Goal: Task Accomplishment & Management: Manage account settings

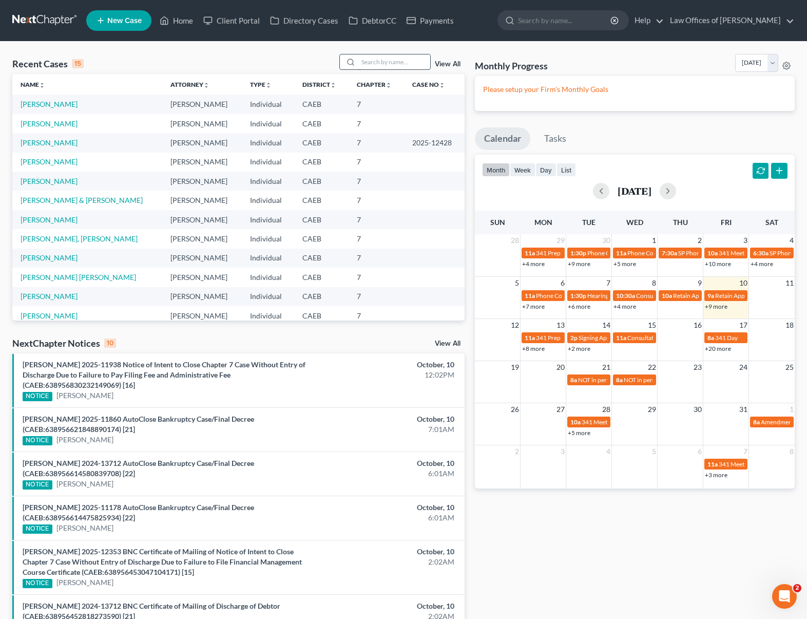
click at [379, 62] on input "search" at bounding box center [394, 61] width 72 height 15
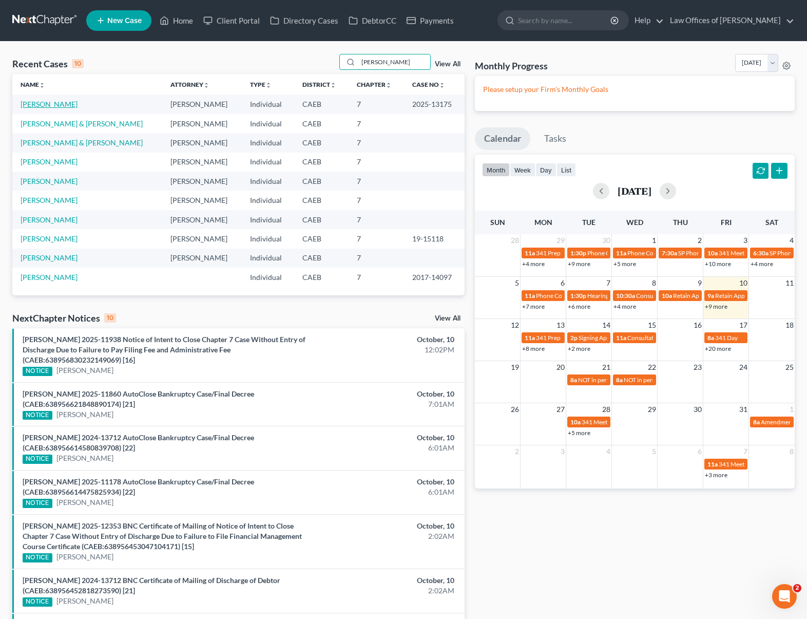
type input "Aguirre"
click at [59, 105] on link "[PERSON_NAME]" at bounding box center [49, 104] width 57 height 9
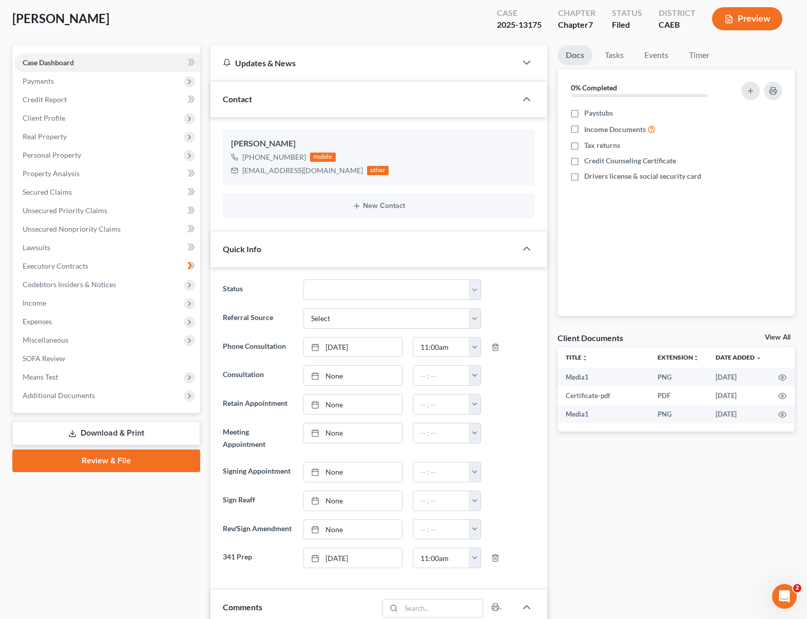
scroll to position [52, 0]
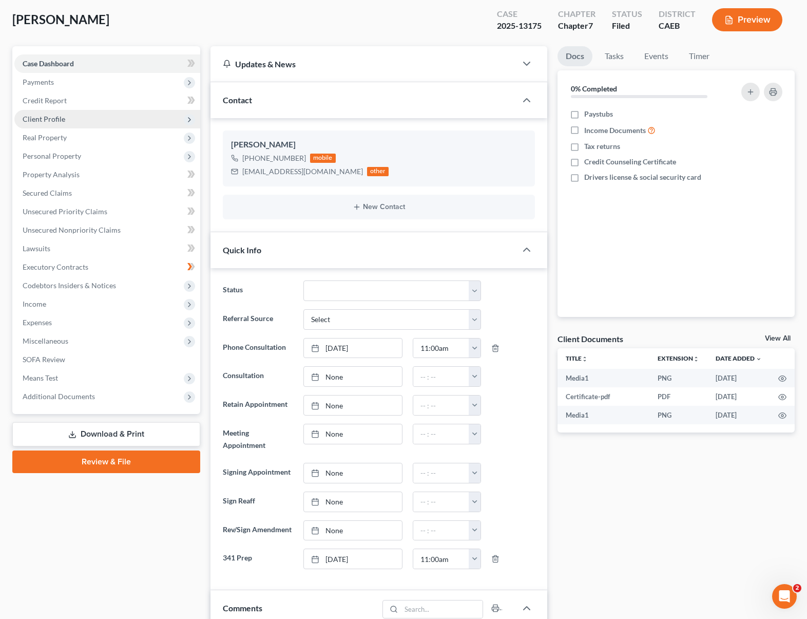
click at [70, 121] on span "Client Profile" at bounding box center [107, 119] width 186 height 18
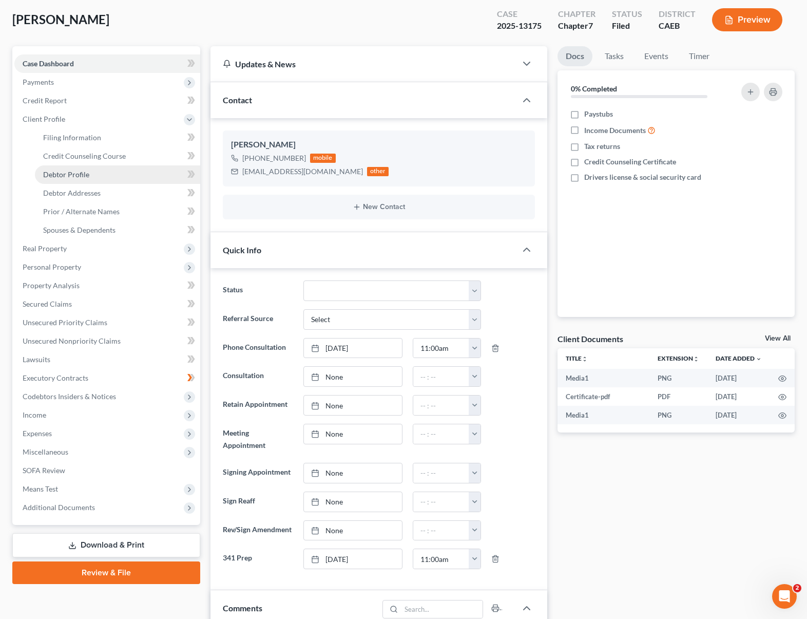
click at [133, 176] on link "Debtor Profile" at bounding box center [117, 174] width 165 height 18
select select "0"
select select "2"
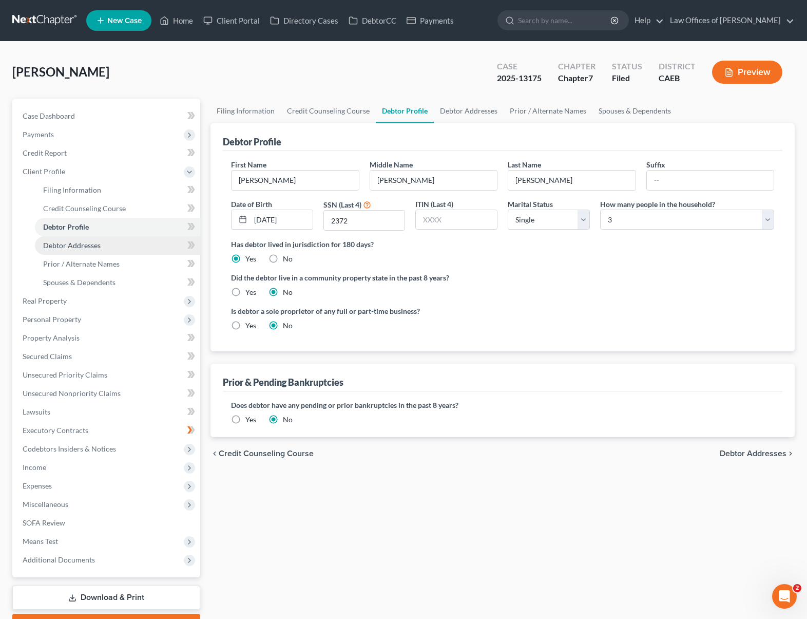
click at [67, 245] on span "Debtor Addresses" at bounding box center [71, 245] width 57 height 9
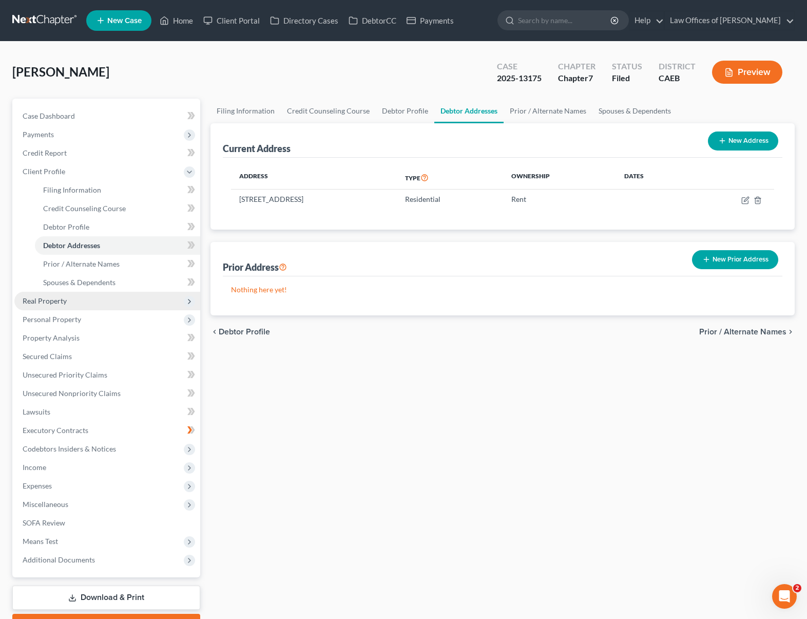
click at [63, 298] on span "Real Property" at bounding box center [45, 300] width 44 height 9
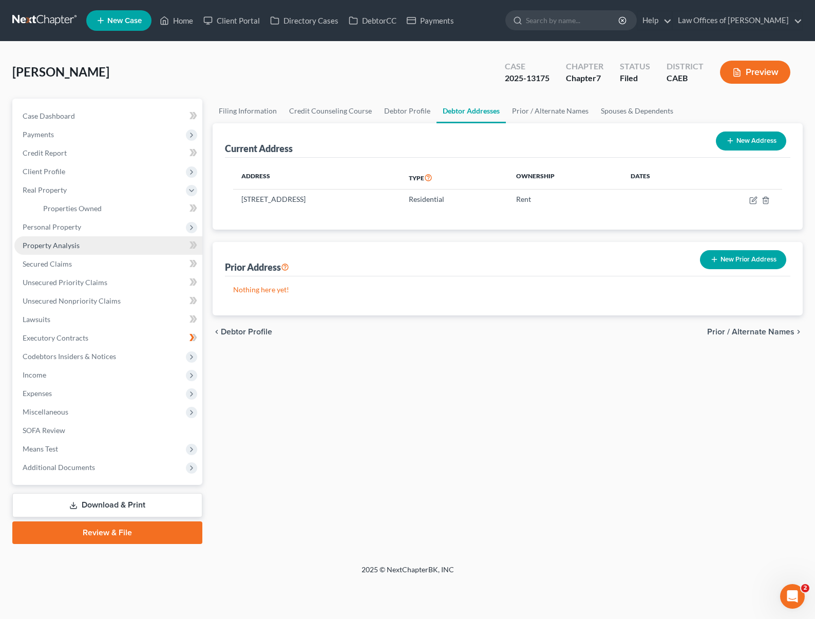
click at [66, 246] on span "Property Analysis" at bounding box center [51, 245] width 57 height 9
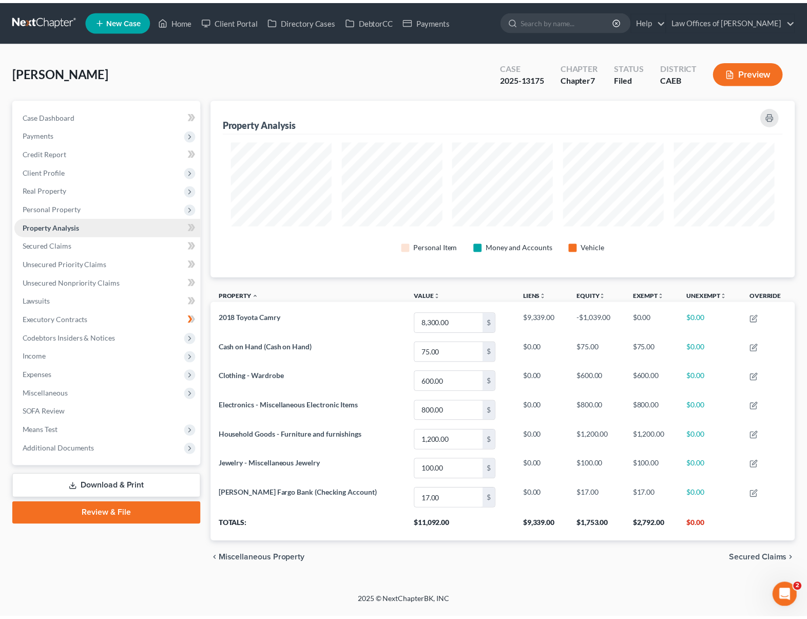
scroll to position [178, 590]
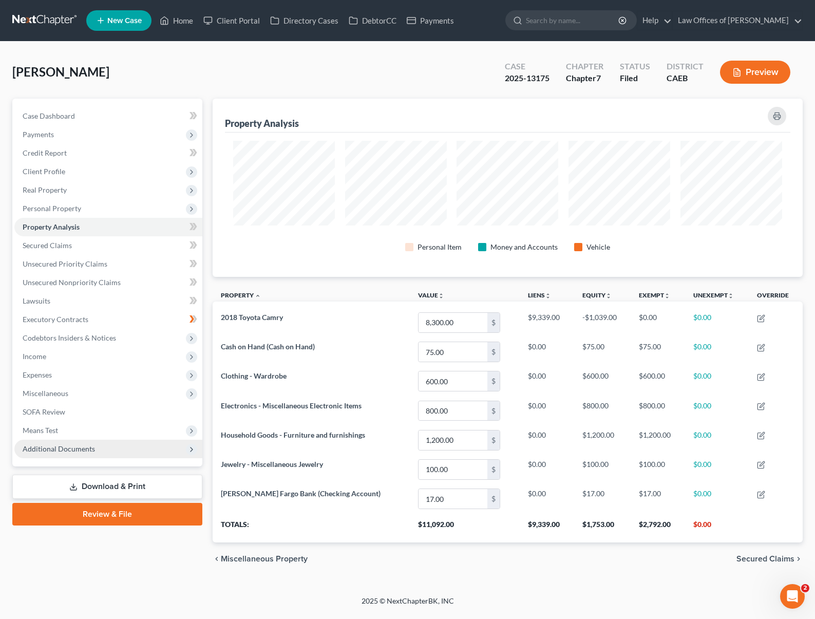
click at [70, 447] on span "Additional Documents" at bounding box center [59, 448] width 72 height 9
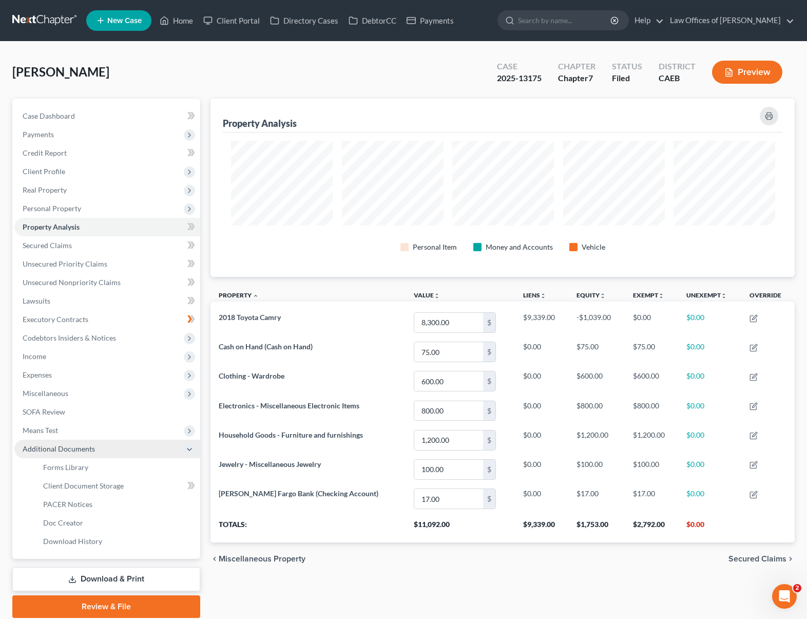
scroll to position [513178, 512771]
click at [93, 504] on link "PACER Notices" at bounding box center [117, 504] width 165 height 18
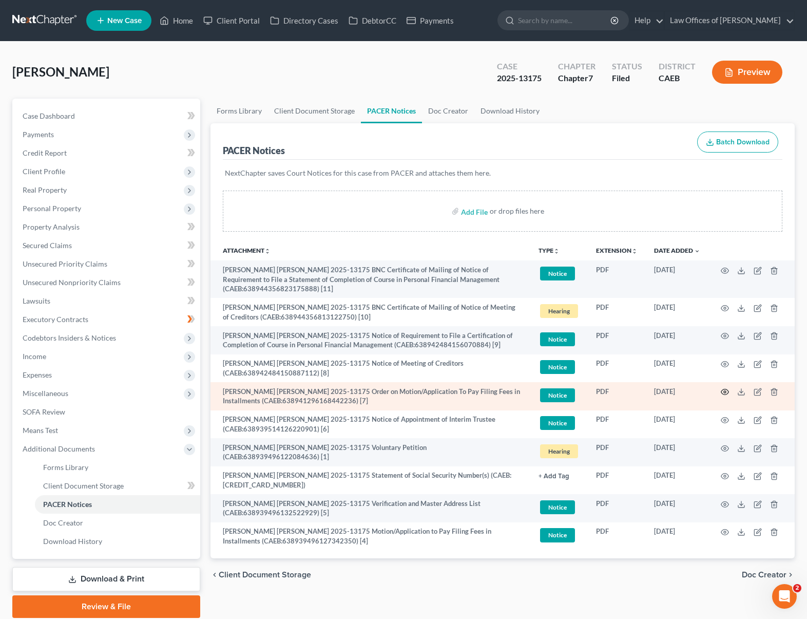
click at [724, 388] on icon "button" at bounding box center [725, 392] width 8 height 8
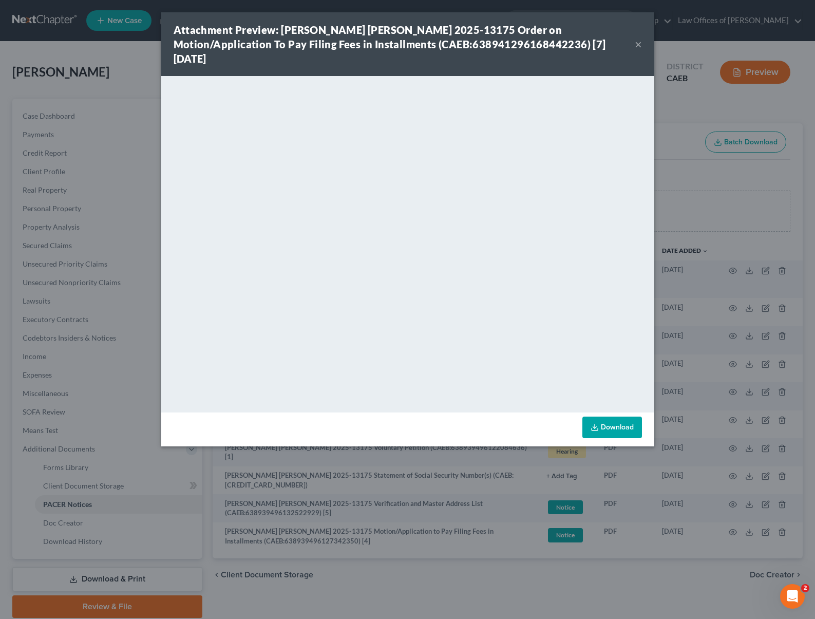
click at [637, 38] on button "×" at bounding box center [638, 44] width 7 height 12
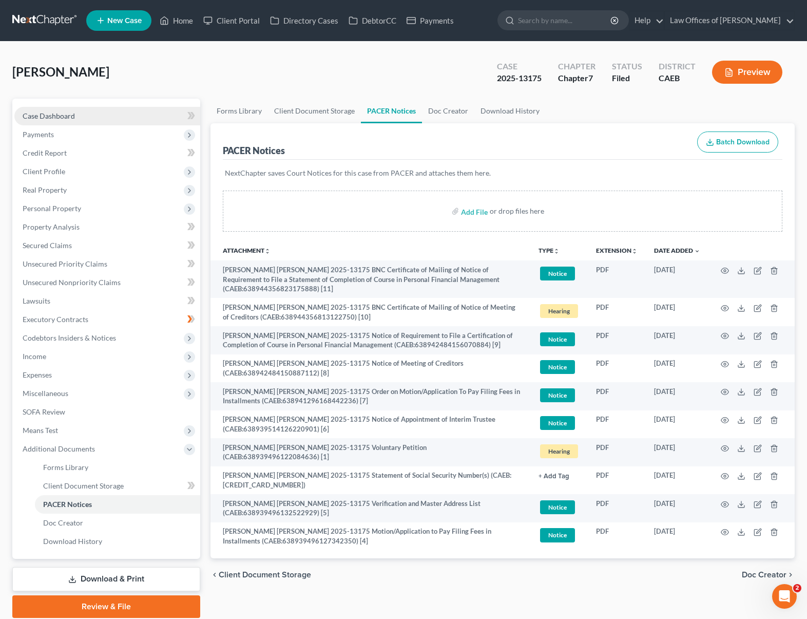
click at [94, 116] on link "Case Dashboard" at bounding box center [107, 116] width 186 height 18
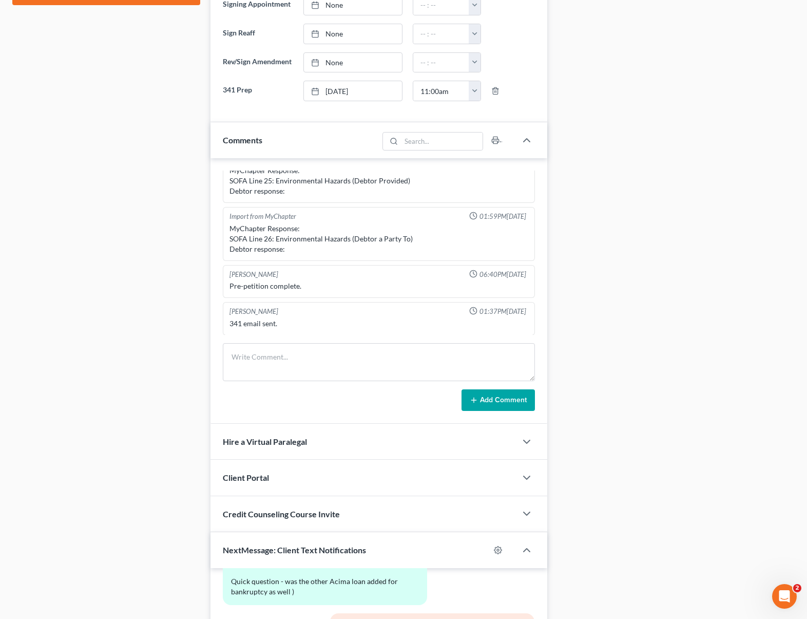
scroll to position [528, 0]
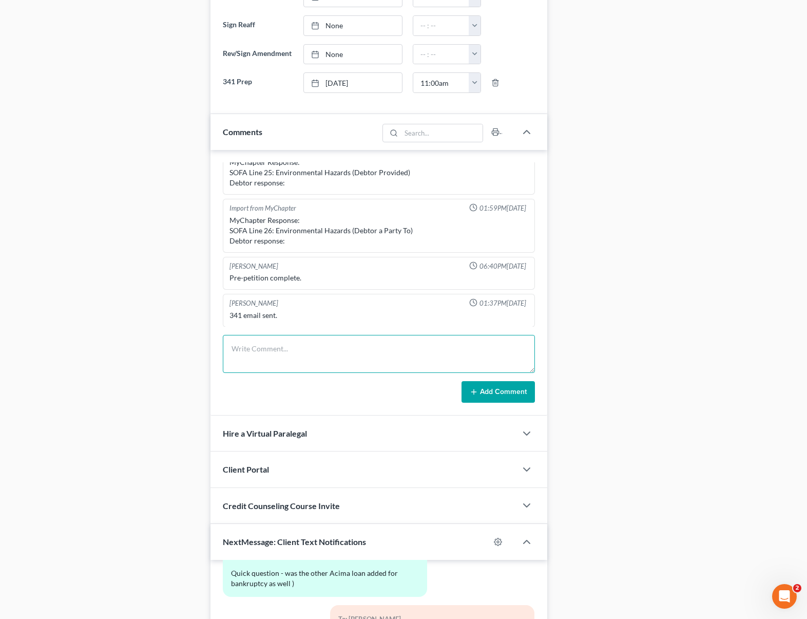
click at [277, 345] on textarea at bounding box center [379, 354] width 312 height 38
type textarea "PREPARED."
click at [495, 387] on button "Add Comment" at bounding box center [498, 392] width 73 height 22
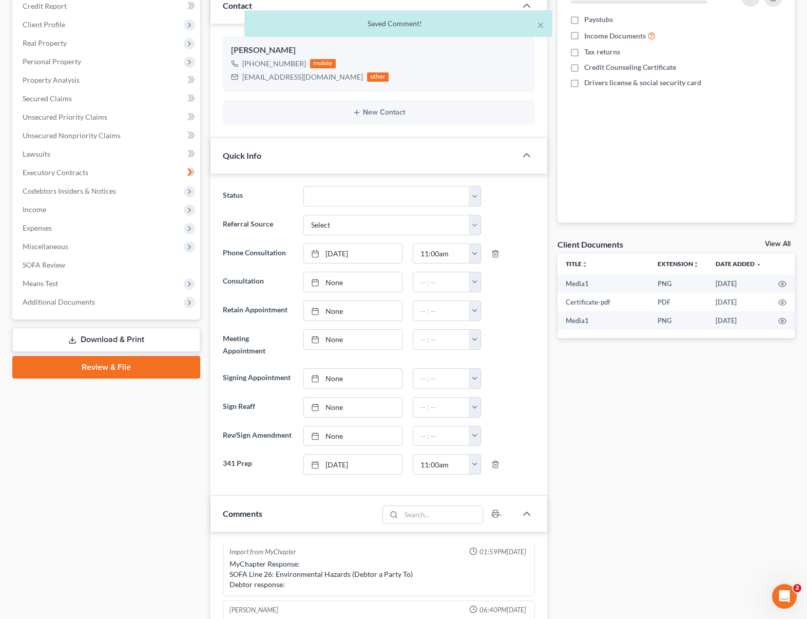
scroll to position [0, 0]
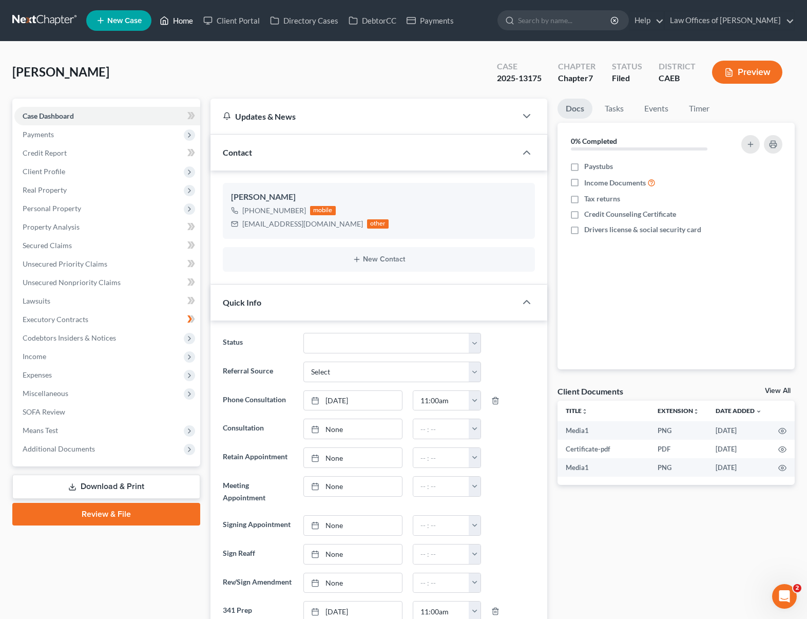
click at [194, 23] on link "Home" at bounding box center [177, 20] width 44 height 18
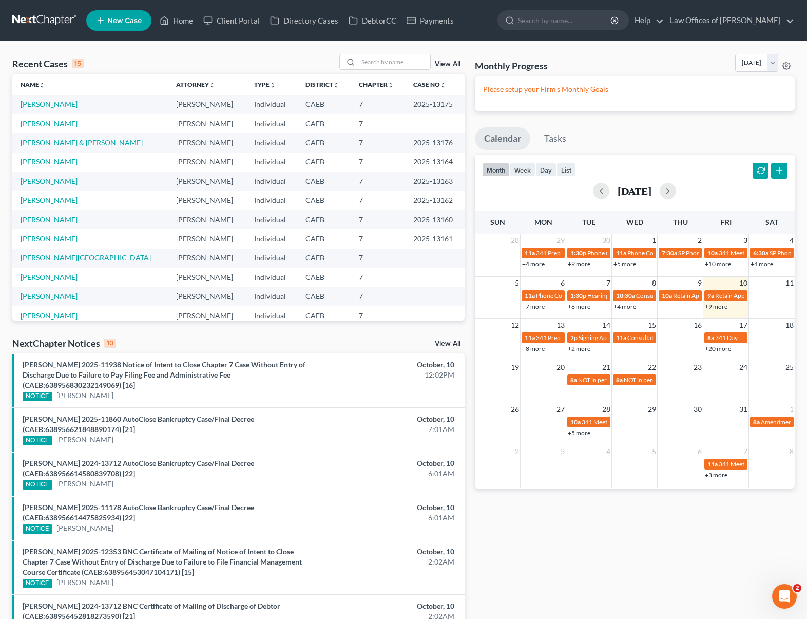
click at [714, 306] on link "+9 more" at bounding box center [716, 306] width 23 height 8
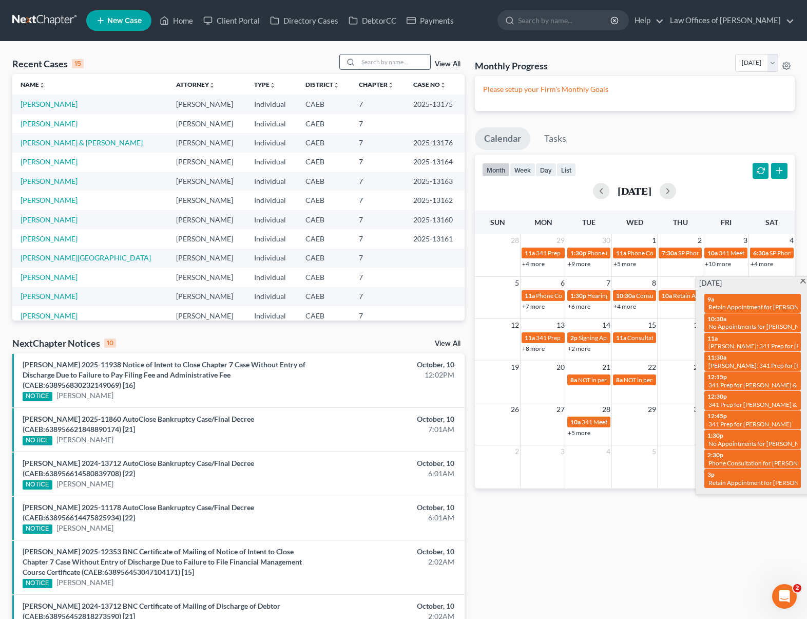
click at [397, 64] on input "search" at bounding box center [394, 61] width 72 height 15
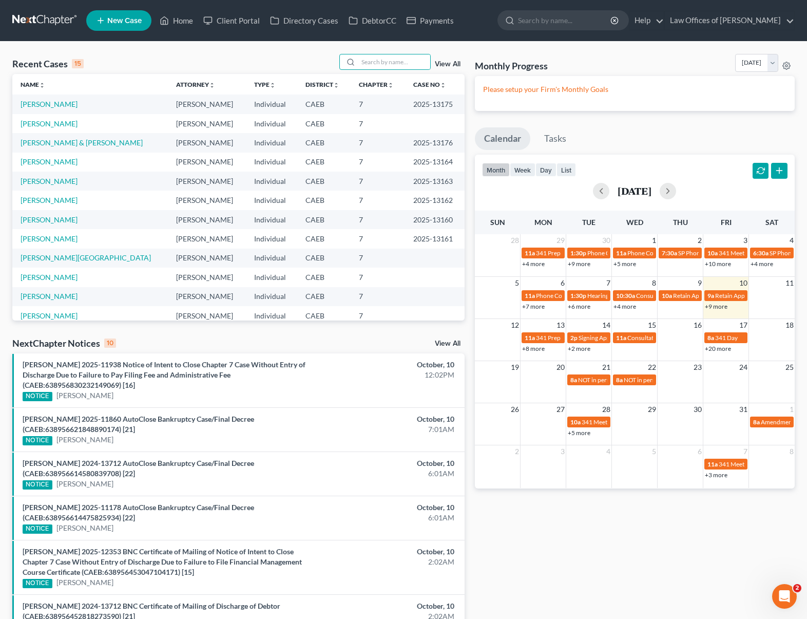
click at [717, 309] on link "+9 more" at bounding box center [716, 306] width 23 height 8
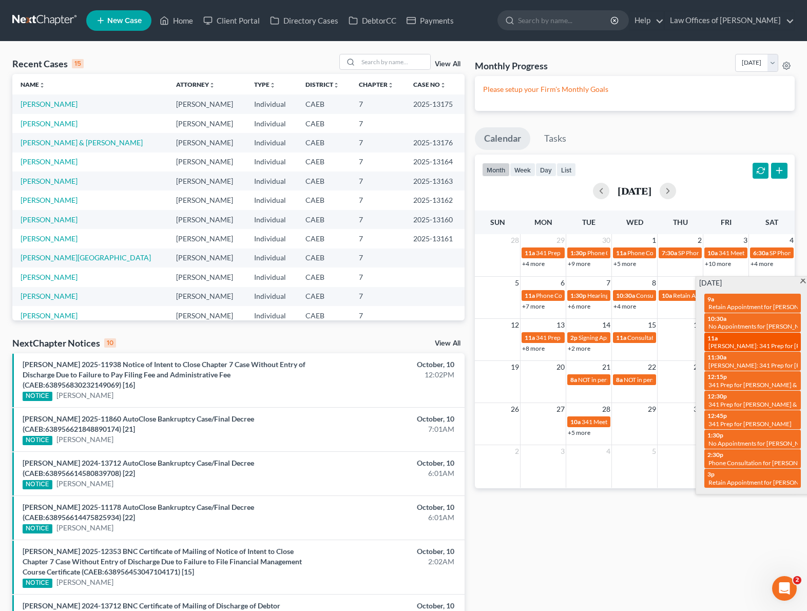
click at [710, 348] on span "Dora: 341 Prep for Aguirre, Ariel" at bounding box center [775, 346] width 134 height 8
select select "Days"
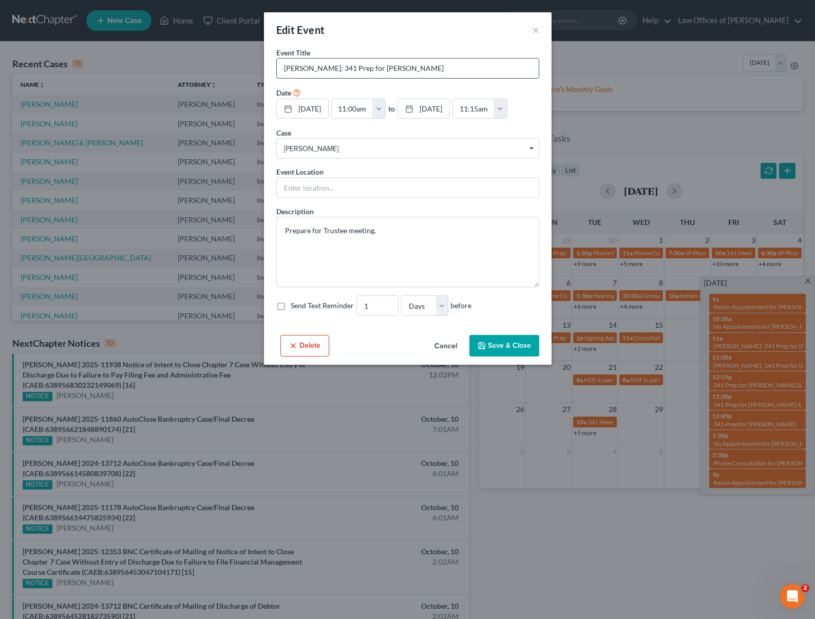
click at [280, 71] on input "Dora: 341 Prep for Aguirre, Ariel" at bounding box center [408, 69] width 262 height 20
type input "P [PERSON_NAME]: 341 Prep for [PERSON_NAME]"
click at [511, 356] on button "Save & Close" at bounding box center [504, 346] width 70 height 22
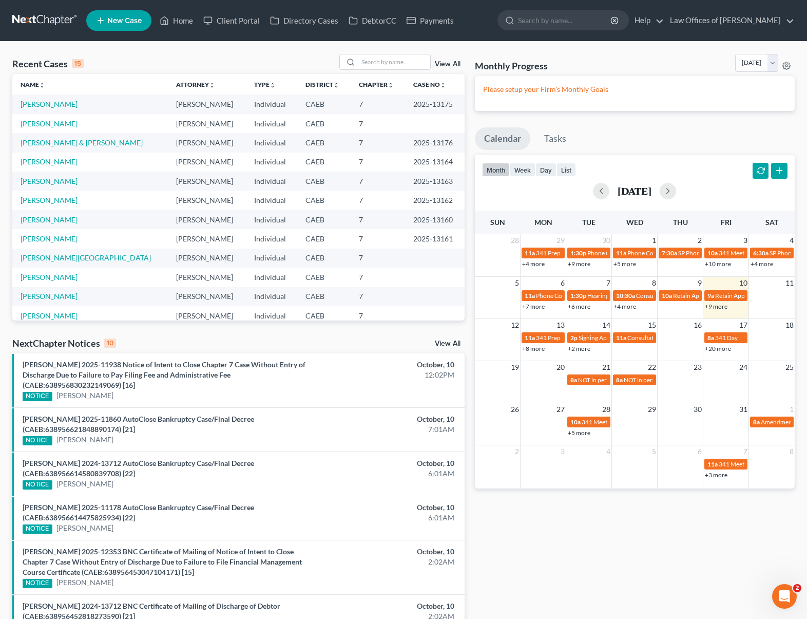
click at [709, 306] on link "+9 more" at bounding box center [716, 306] width 23 height 8
click at [51, 107] on link "[PERSON_NAME]" at bounding box center [49, 104] width 57 height 9
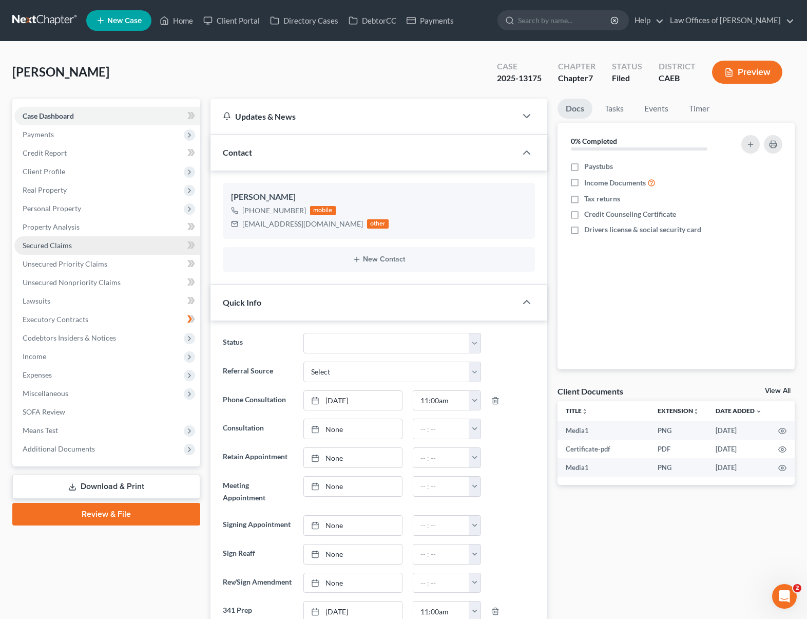
scroll to position [9641, 0]
click at [68, 174] on span "Client Profile" at bounding box center [107, 171] width 186 height 18
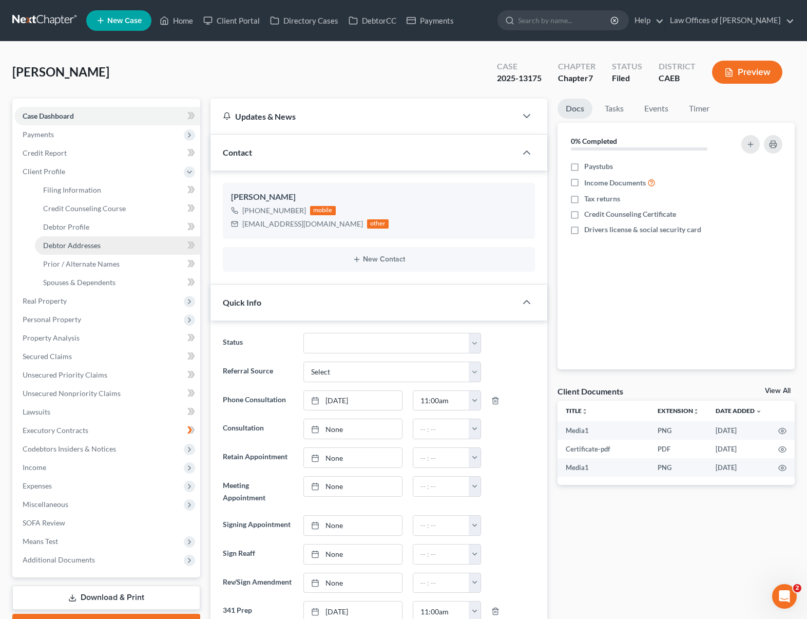
click at [90, 247] on span "Debtor Addresses" at bounding box center [71, 245] width 57 height 9
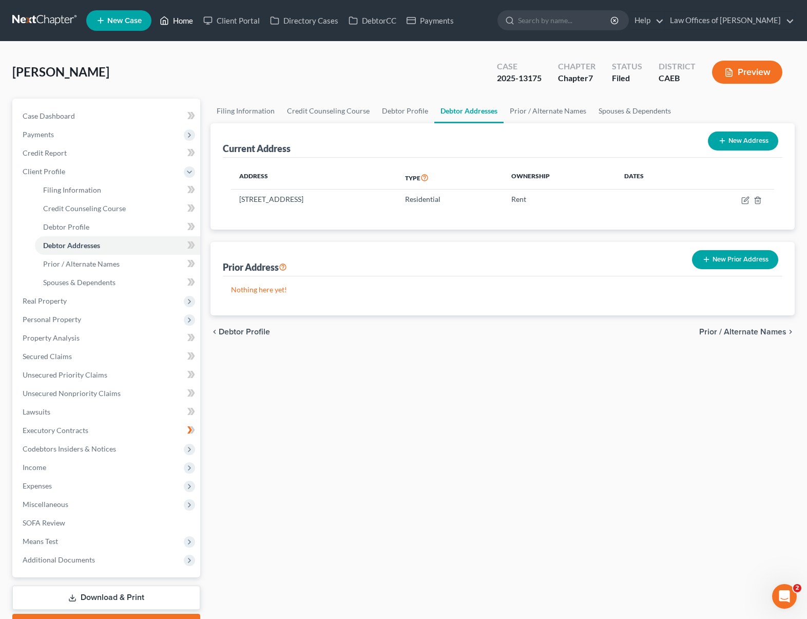
click at [188, 22] on link "Home" at bounding box center [177, 20] width 44 height 18
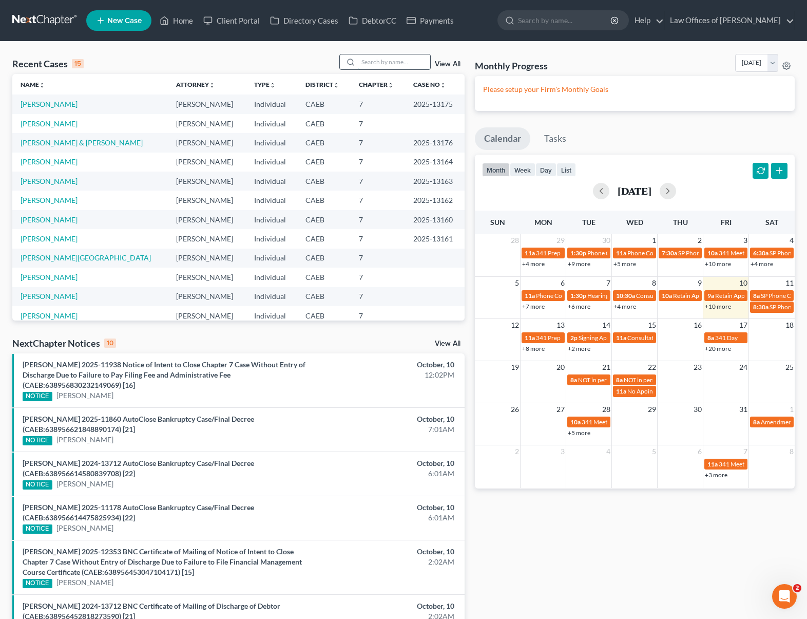
click at [389, 60] on input "search" at bounding box center [394, 61] width 72 height 15
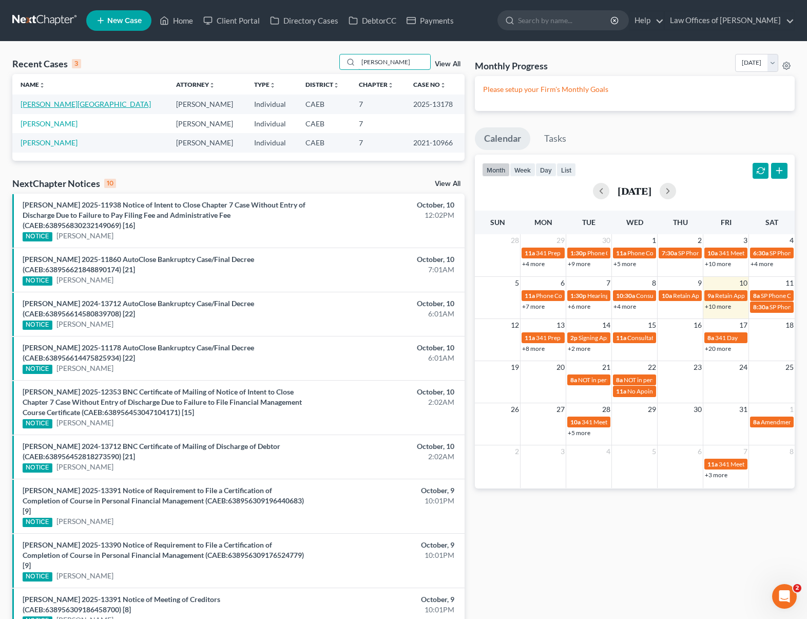
type input "Mendiola"
click at [49, 106] on link "[PERSON_NAME][GEOGRAPHIC_DATA]" at bounding box center [86, 104] width 130 height 9
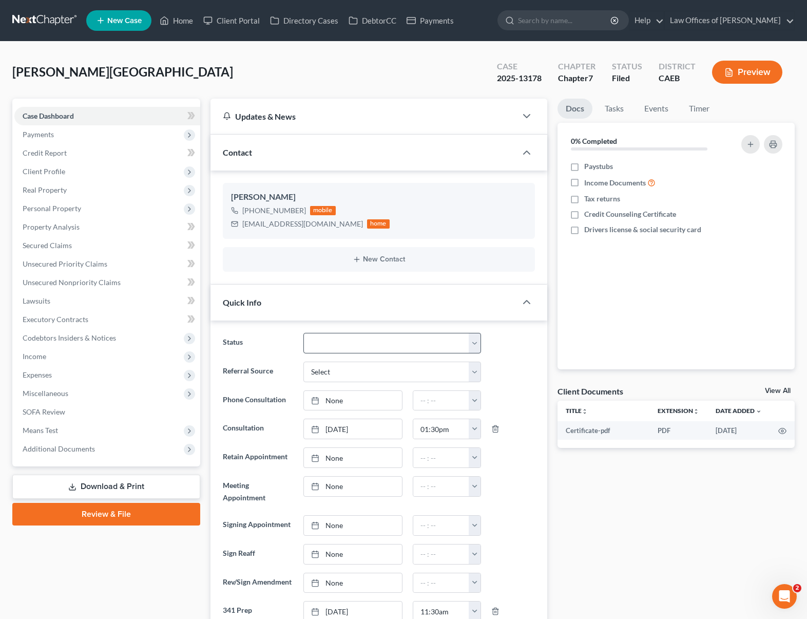
scroll to position [1671, 0]
click at [85, 229] on link "Property Analysis" at bounding box center [107, 227] width 186 height 18
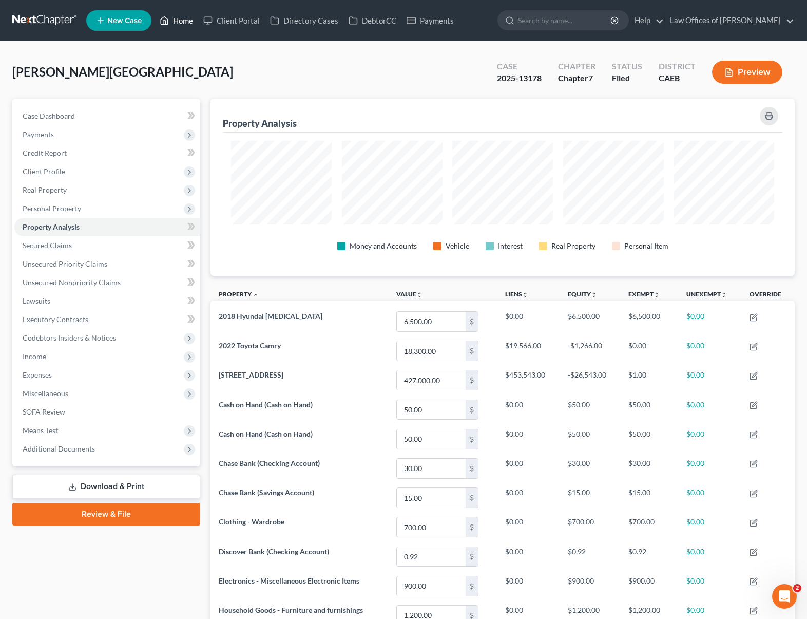
click at [183, 21] on link "Home" at bounding box center [177, 20] width 44 height 18
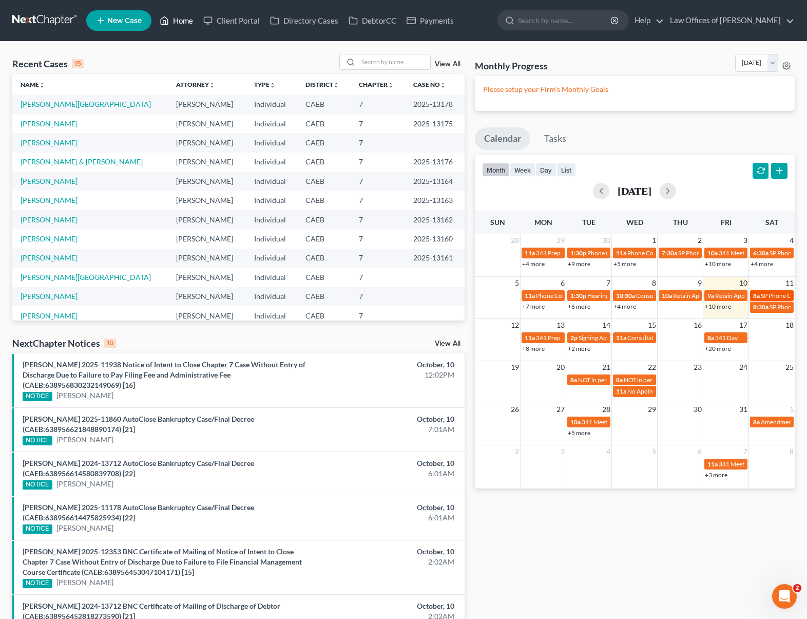
click at [760, 295] on div "8a SP Phone Consultation for Guevara, Christina" at bounding box center [771, 296] width 37 height 8
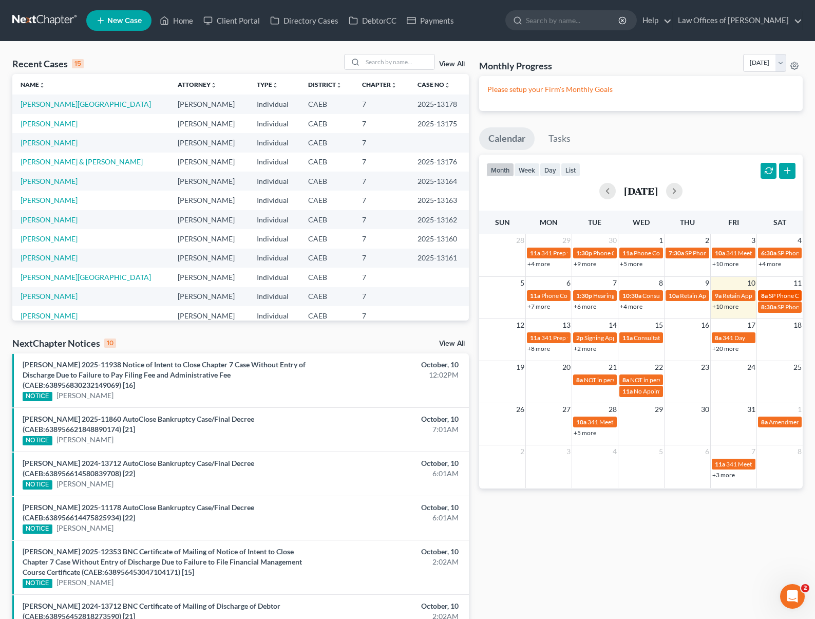
select select "Days"
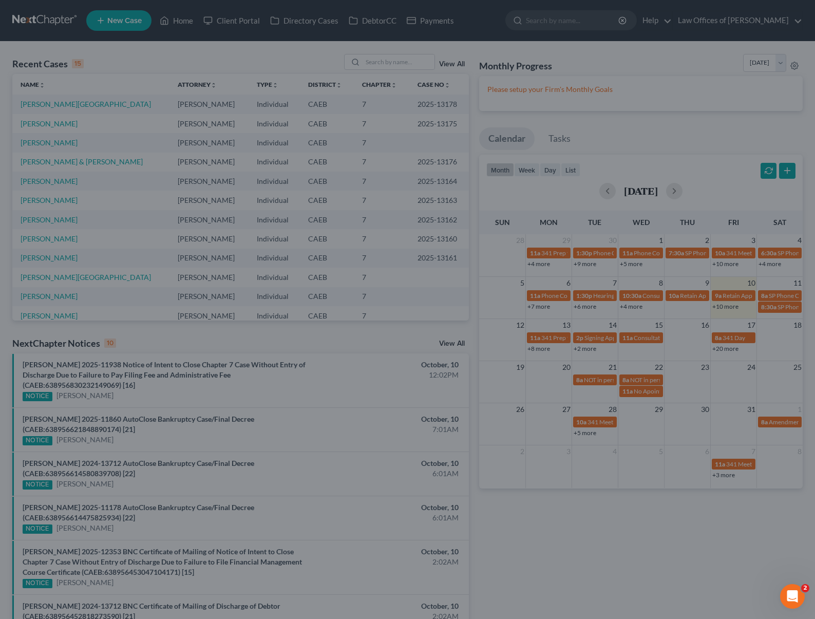
click at [760, 311] on div "Edit Event × Event Title * SP Phone Consultation for Guevara, Christina Date 10…" at bounding box center [407, 309] width 815 height 619
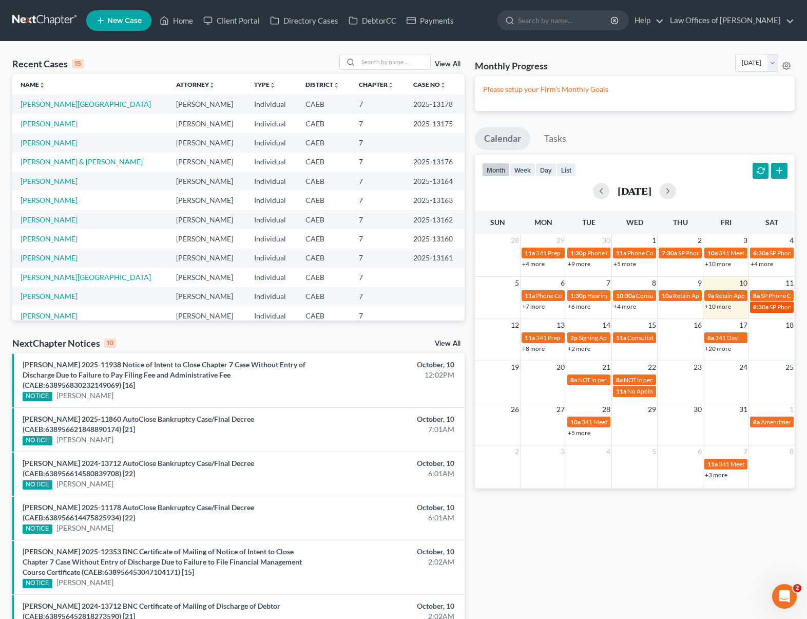
click at [767, 309] on span "8:30a" at bounding box center [760, 307] width 15 height 8
select select "Days"
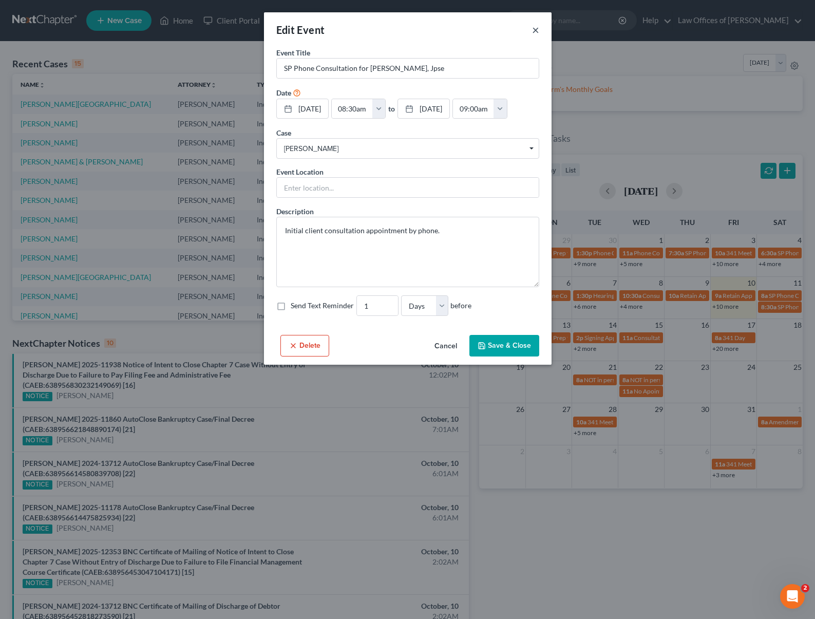
click at [533, 31] on button "×" at bounding box center [535, 30] width 7 height 12
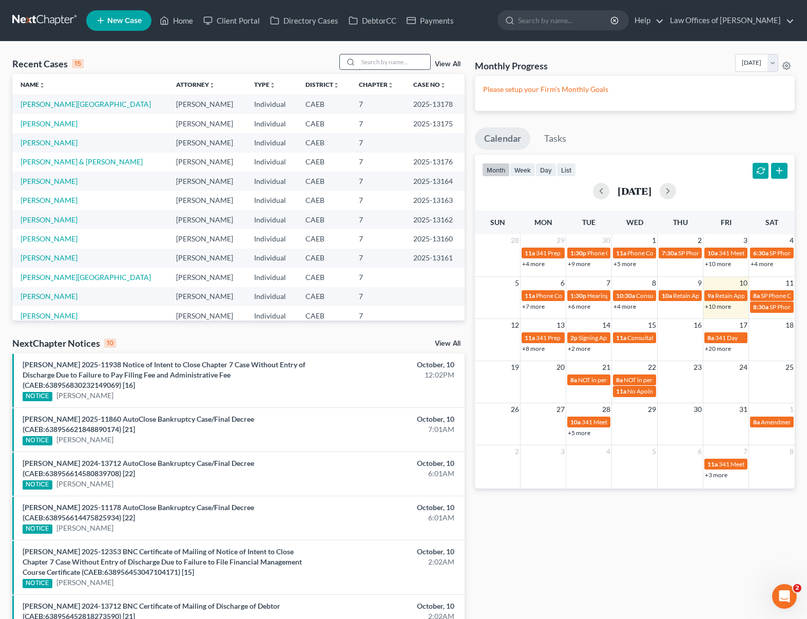
click at [371, 57] on input "search" at bounding box center [394, 61] width 72 height 15
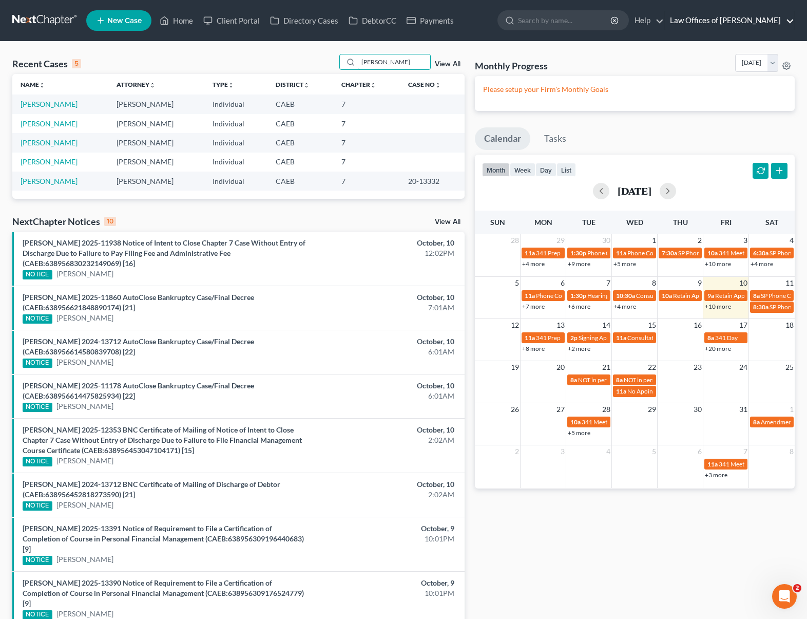
type input "Eriberto"
drag, startPoint x: 394, startPoint y: 61, endPoint x: 295, endPoint y: 54, distance: 99.3
click at [295, 54] on div "Recent Cases 5 Eriberto View All" at bounding box center [238, 64] width 452 height 20
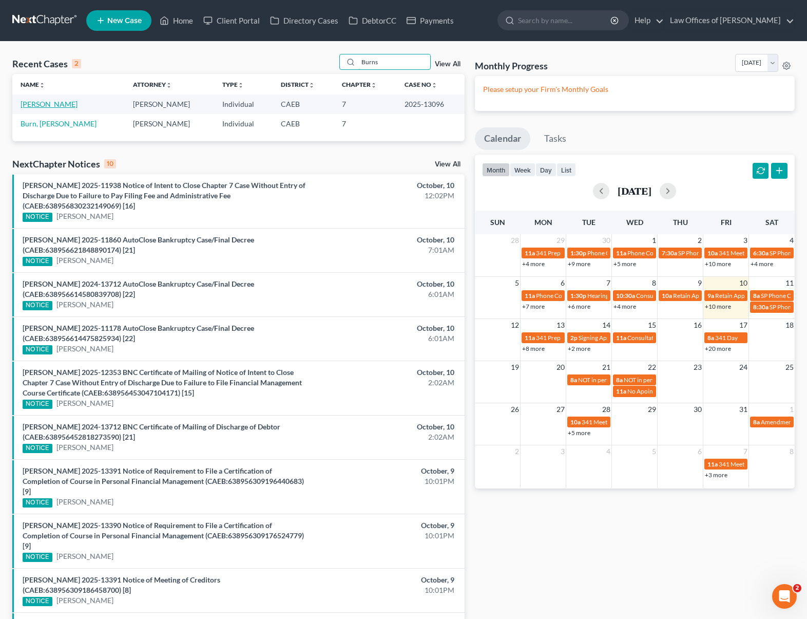
type input "Burns"
click at [44, 105] on link "[PERSON_NAME]" at bounding box center [49, 104] width 57 height 9
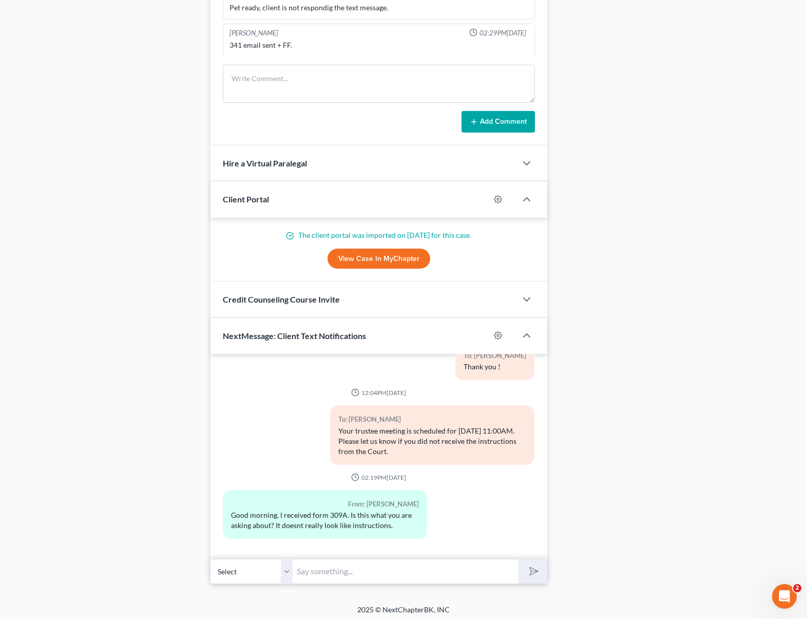
scroll to position [802, 0]
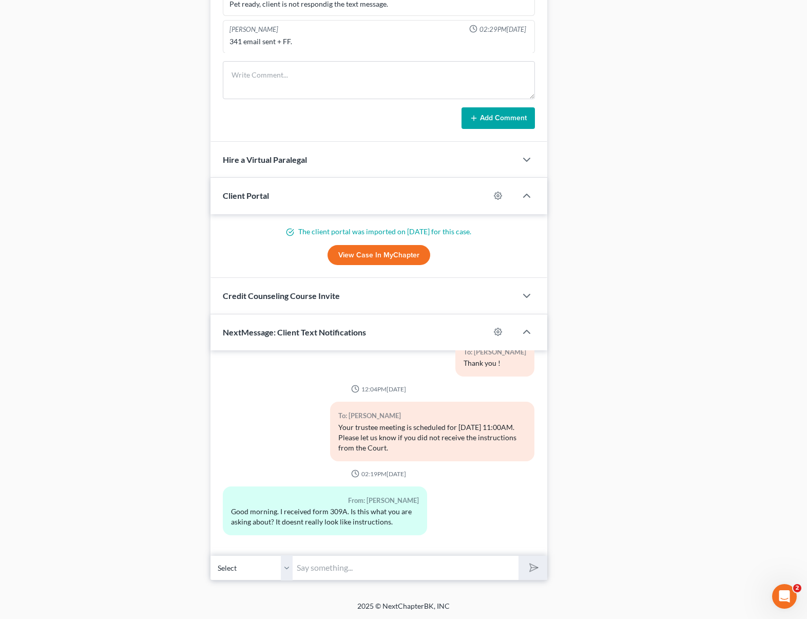
click at [338, 569] on input "text" at bounding box center [406, 567] width 226 height 25
type input "Hi. Correct, on the back of the page there are instructions about the Zoom meet…"
click at [518, 555] on button "submit" at bounding box center [532, 567] width 28 height 24
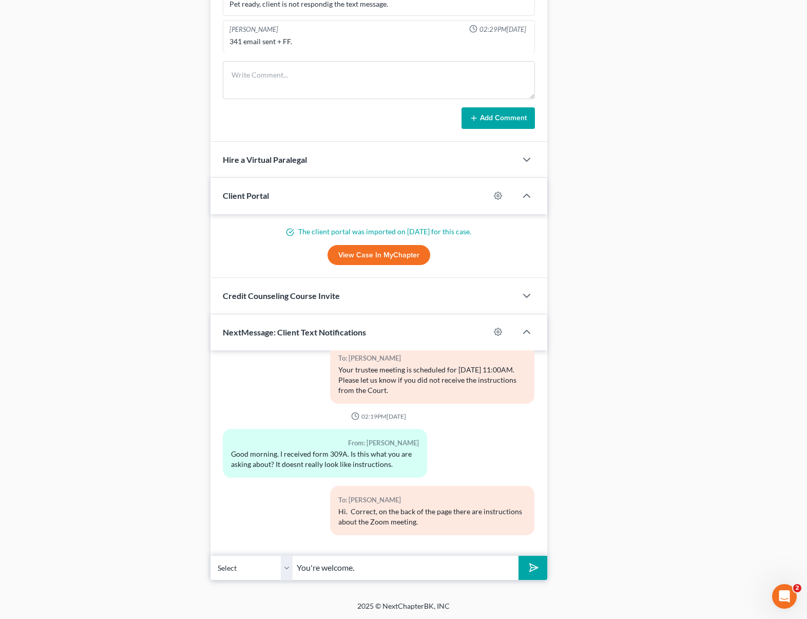
type input "You're welcome."
click at [518, 555] on button "submit" at bounding box center [532, 567] width 28 height 24
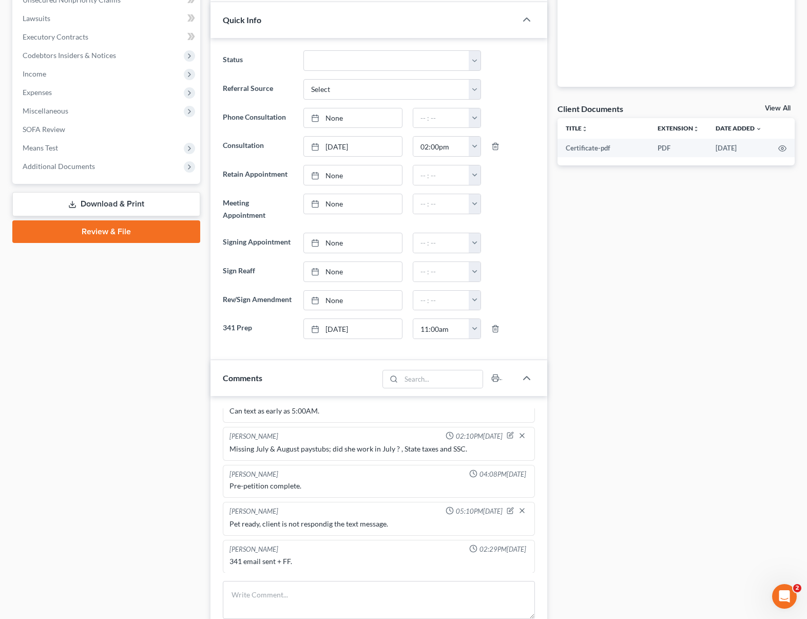
scroll to position [0, 0]
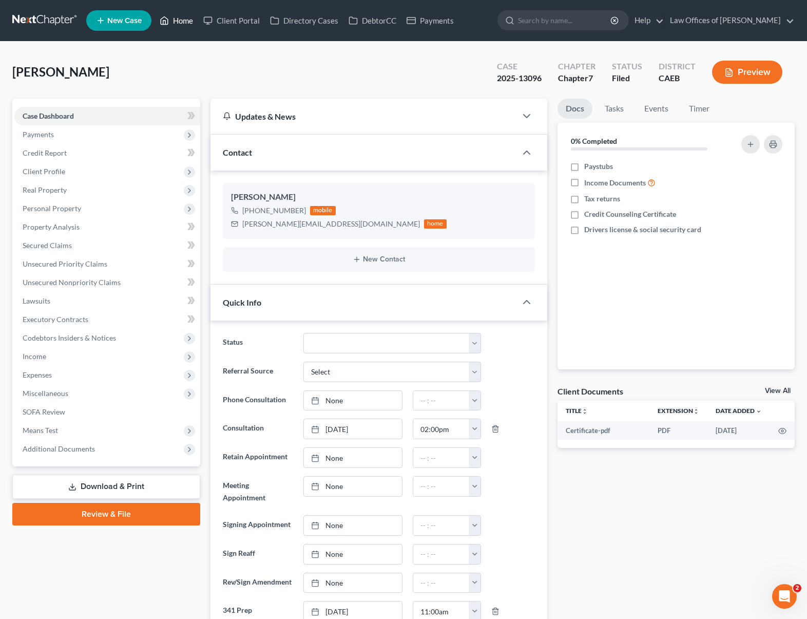
click at [191, 22] on link "Home" at bounding box center [177, 20] width 44 height 18
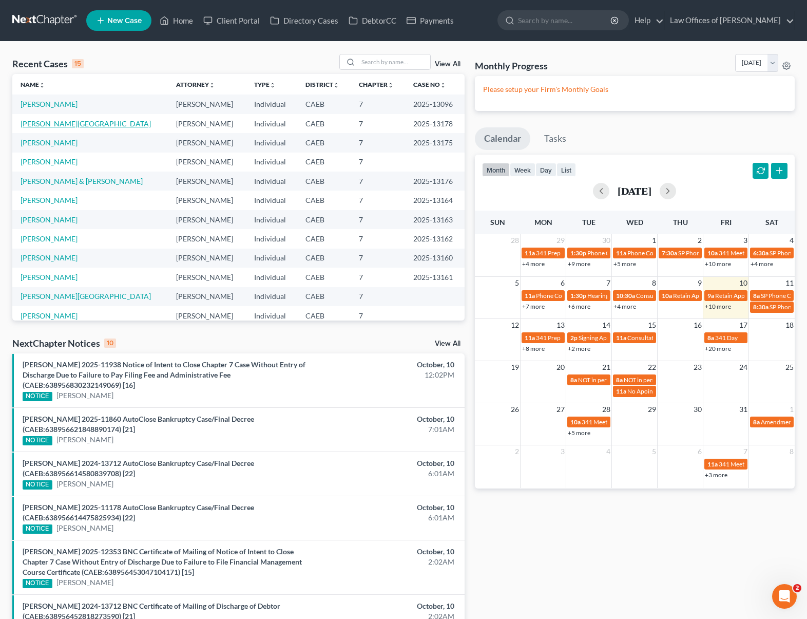
click at [60, 125] on link "[PERSON_NAME][GEOGRAPHIC_DATA]" at bounding box center [86, 123] width 130 height 9
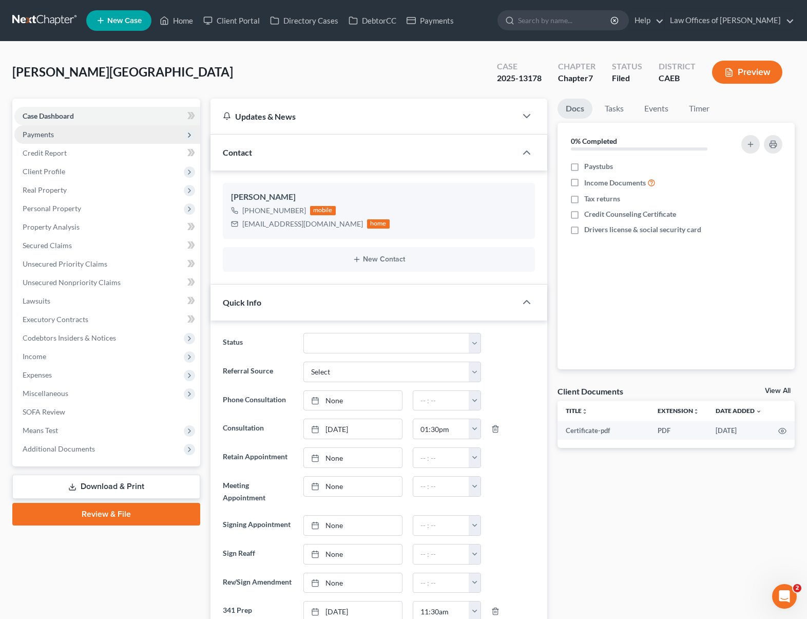
scroll to position [1671, 0]
click at [185, 23] on link "Home" at bounding box center [177, 20] width 44 height 18
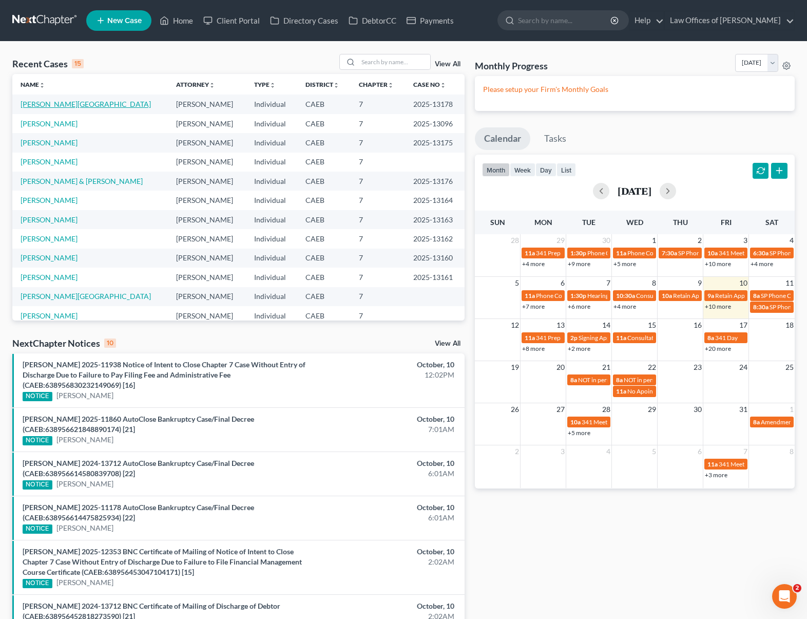
click at [41, 104] on link "[PERSON_NAME][GEOGRAPHIC_DATA]" at bounding box center [86, 104] width 130 height 9
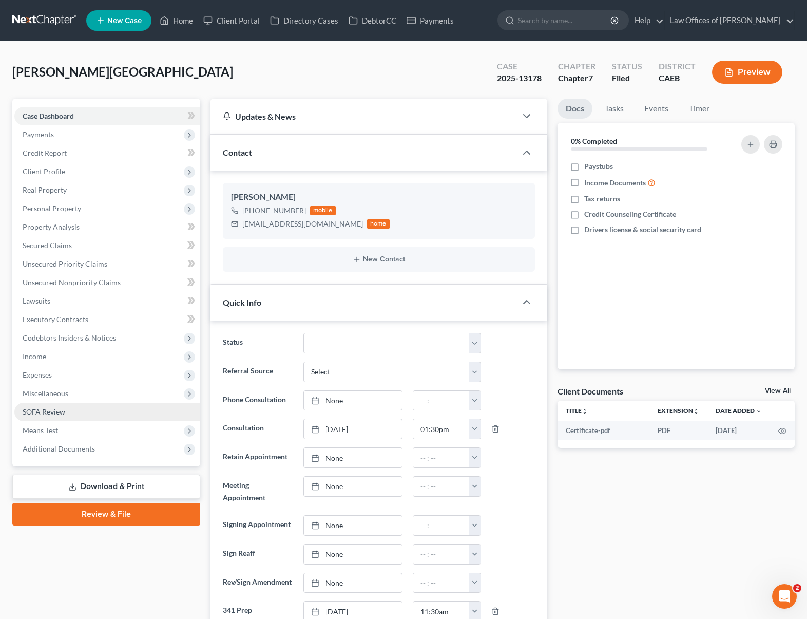
click at [57, 411] on span "SOFA Review" at bounding box center [44, 411] width 43 height 9
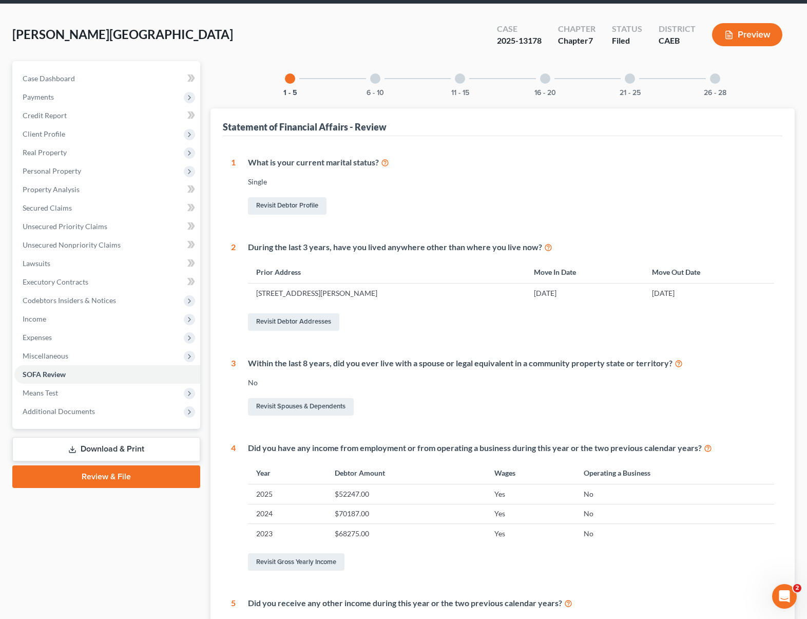
scroll to position [33, 0]
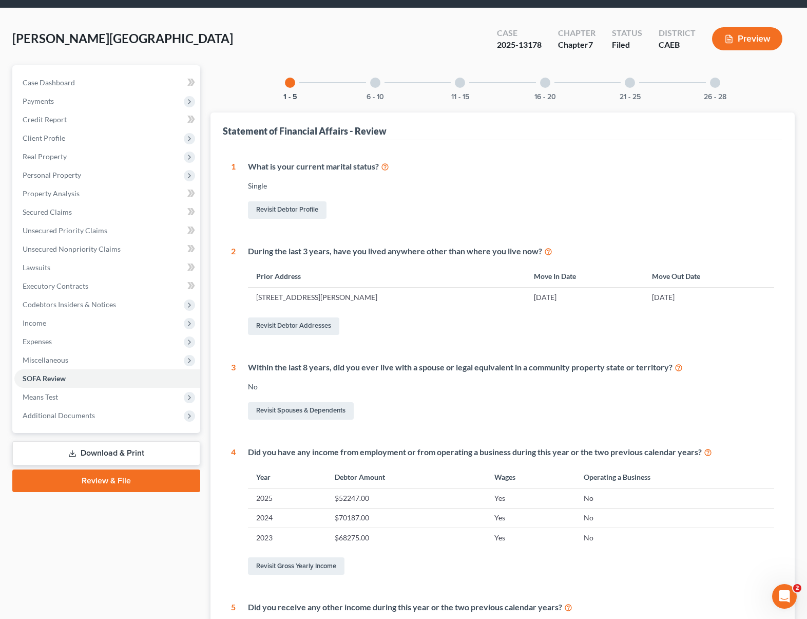
click at [376, 86] on div at bounding box center [375, 83] width 10 height 10
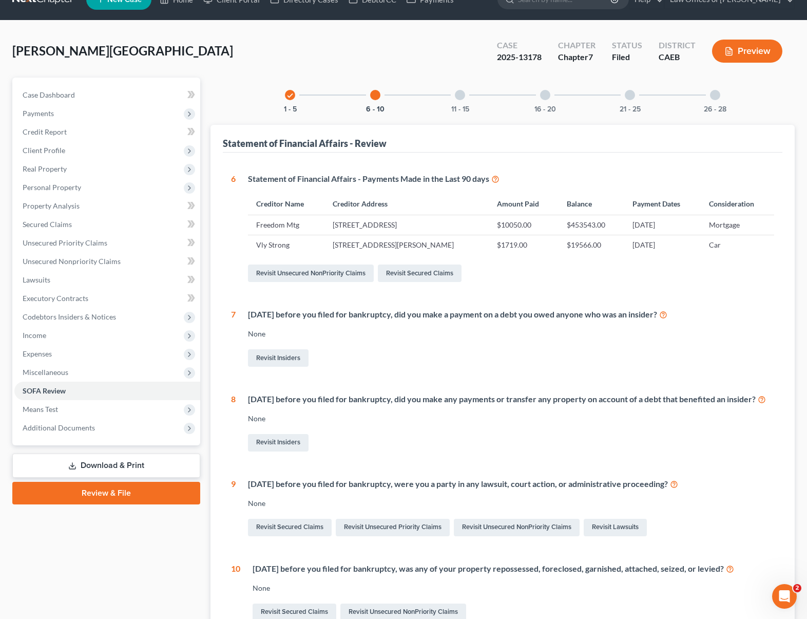
scroll to position [0, 0]
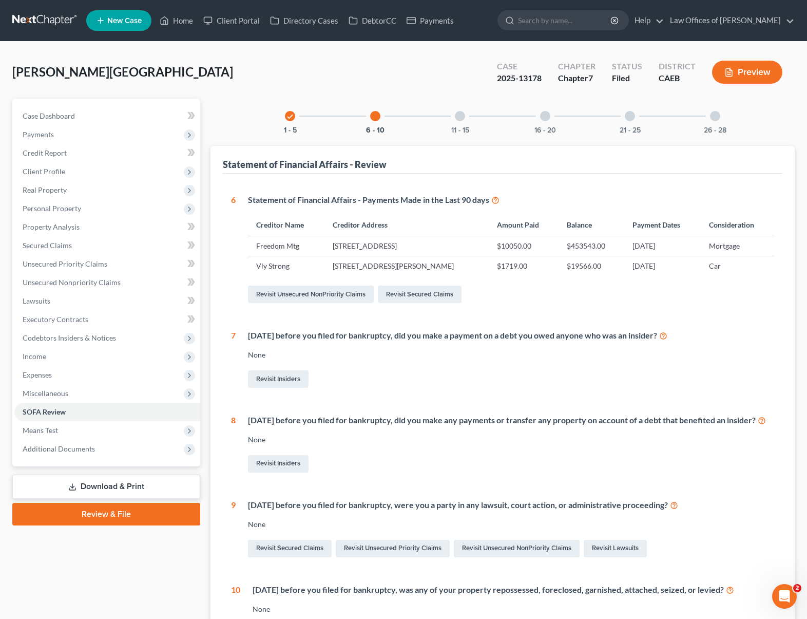
click at [460, 115] on div at bounding box center [460, 116] width 10 height 10
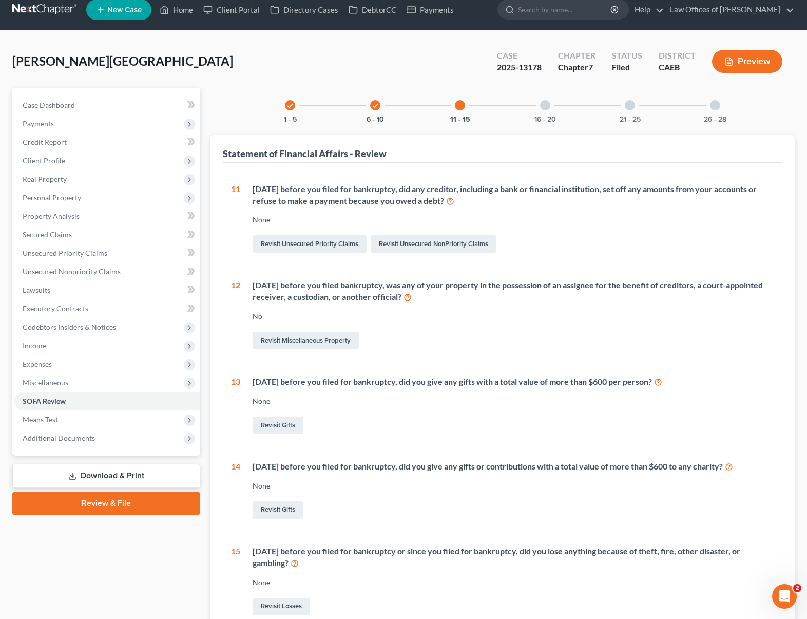
scroll to position [10, 0]
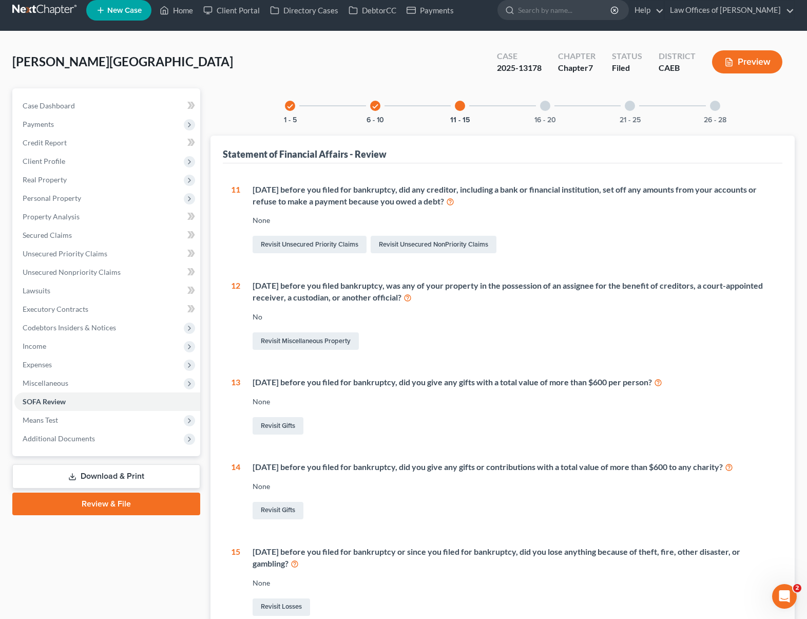
click at [542, 105] on div at bounding box center [545, 106] width 10 height 10
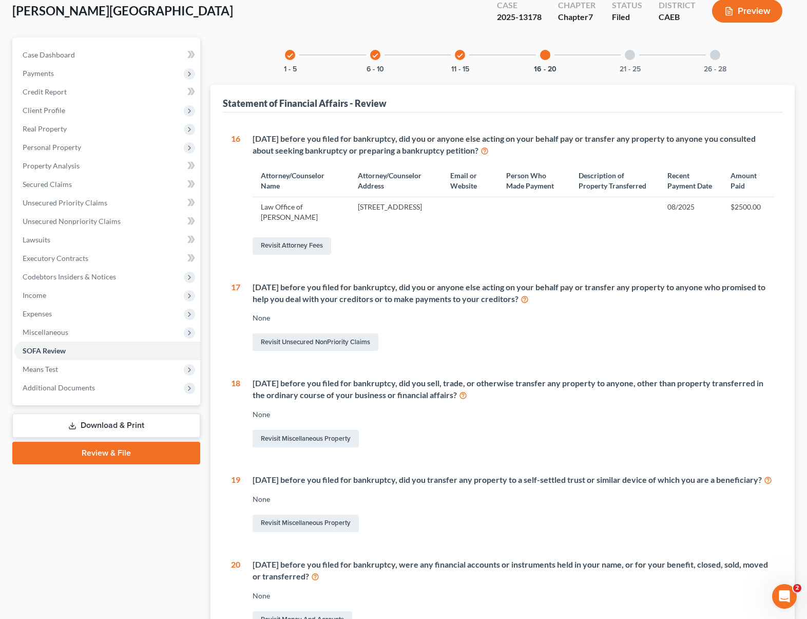
scroll to position [45, 0]
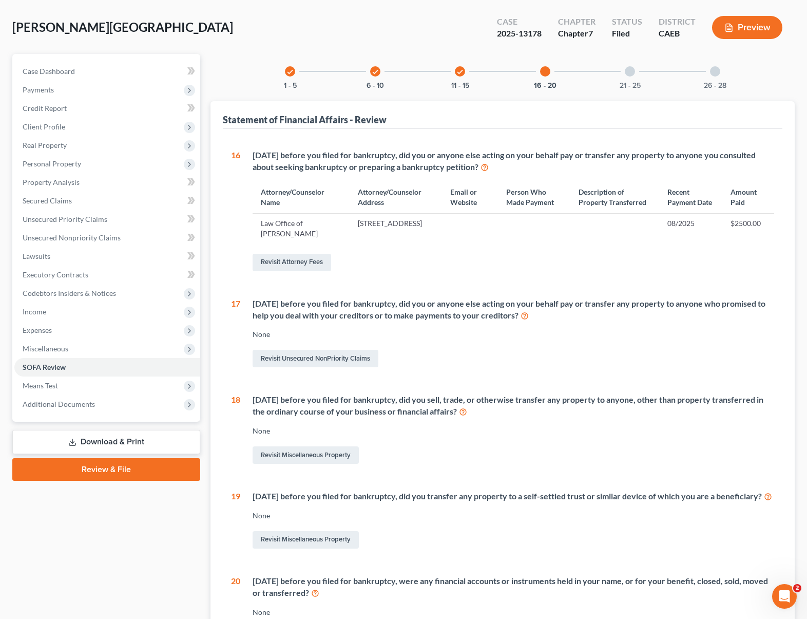
click at [631, 69] on div at bounding box center [630, 71] width 10 height 10
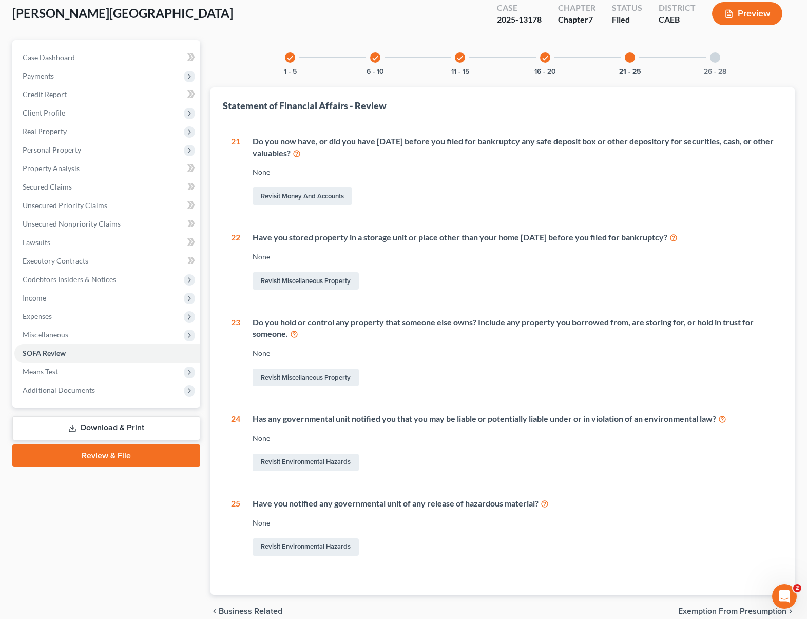
scroll to position [58, 0]
click at [717, 58] on div at bounding box center [715, 58] width 10 height 10
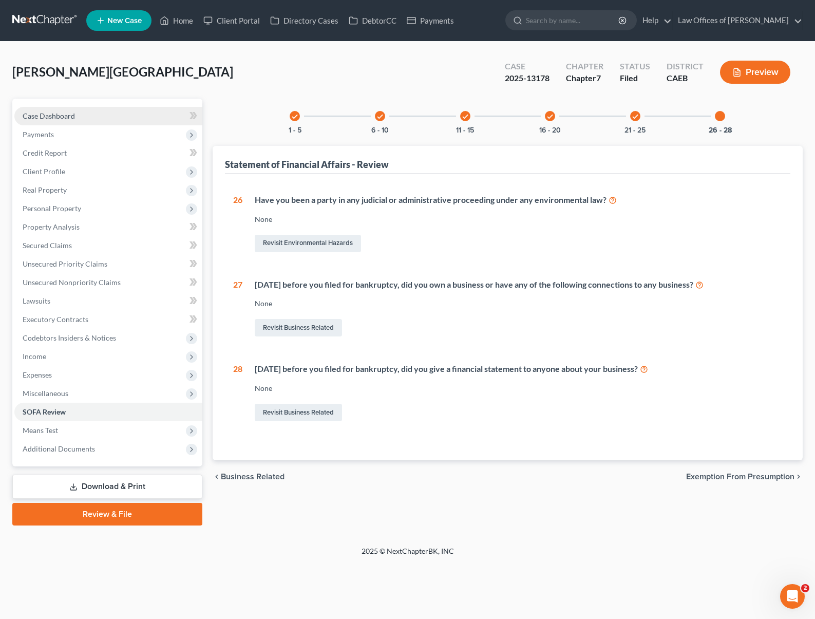
click at [82, 118] on link "Case Dashboard" at bounding box center [108, 116] width 188 height 18
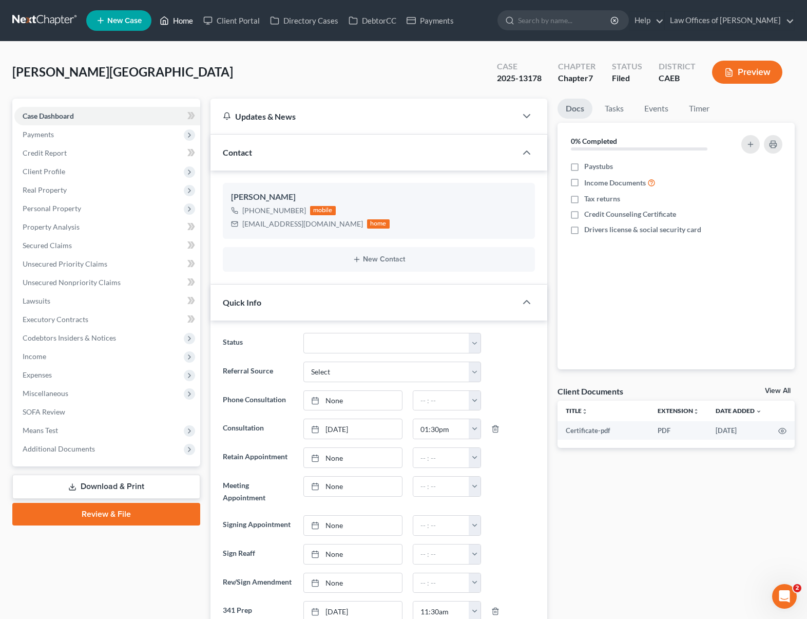
click at [183, 28] on link "Home" at bounding box center [177, 20] width 44 height 18
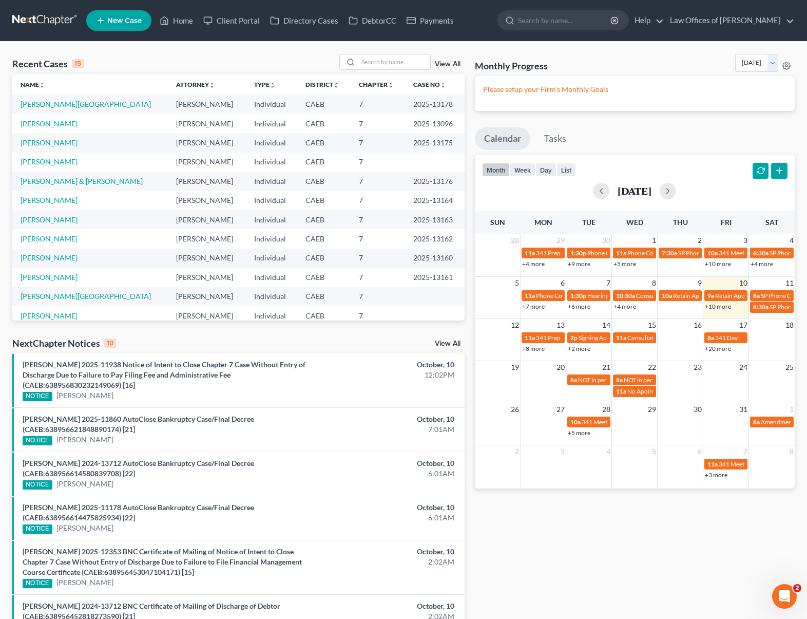
click at [714, 307] on link "+10 more" at bounding box center [718, 306] width 26 height 8
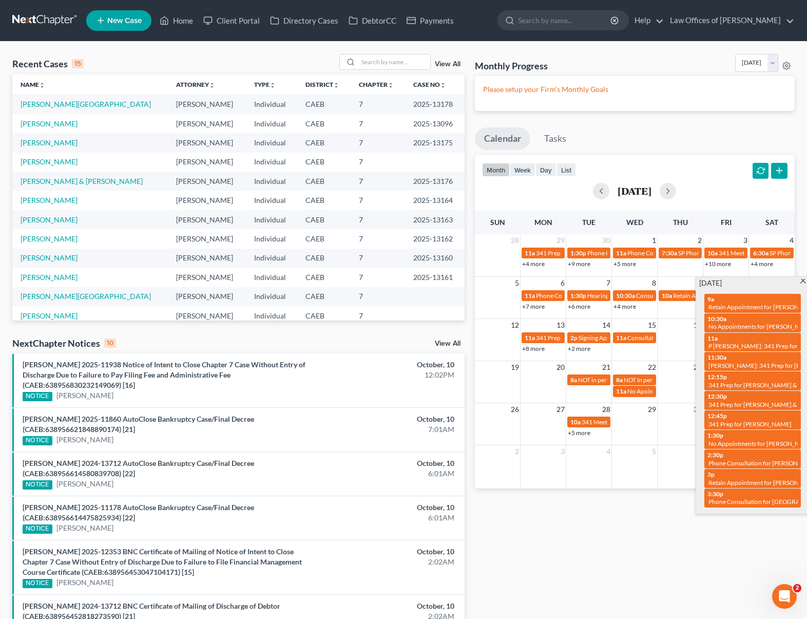
click at [551, 383] on td at bounding box center [544, 385] width 46 height 24
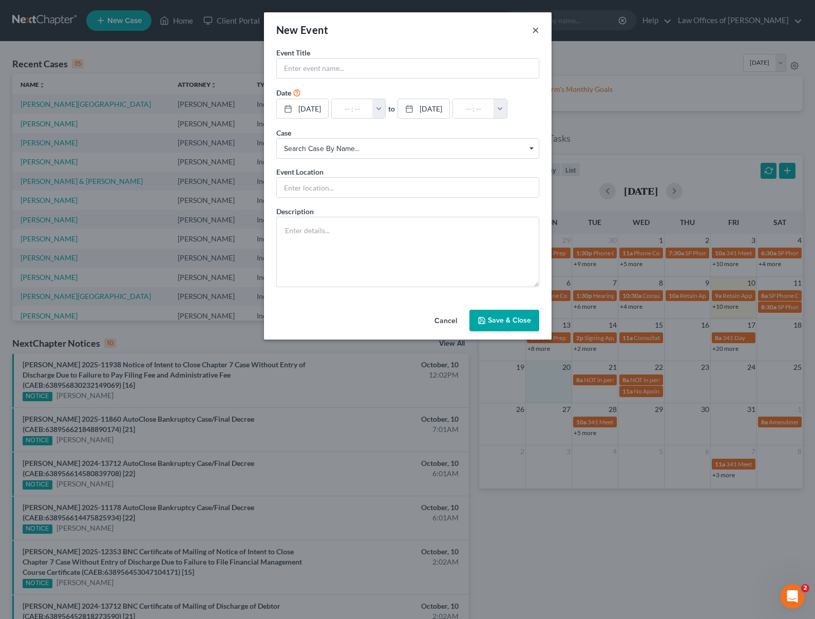
click at [535, 29] on button "×" at bounding box center [535, 30] width 7 height 12
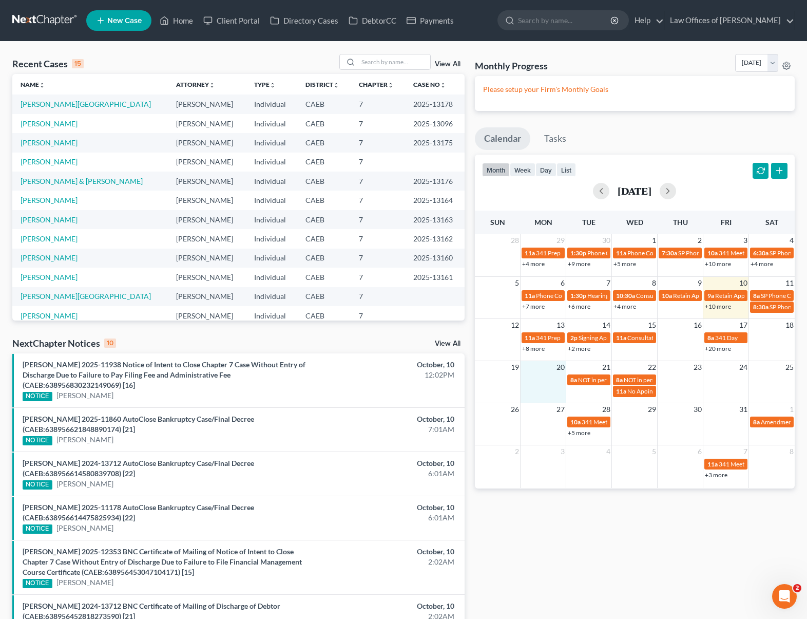
click at [528, 346] on link "+8 more" at bounding box center [533, 348] width 23 height 8
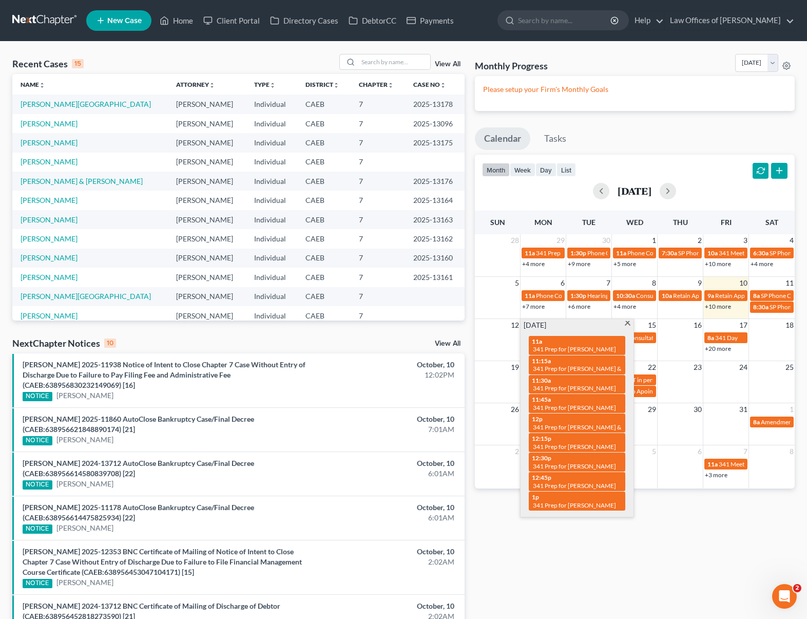
click at [625, 323] on span at bounding box center [628, 324] width 8 height 7
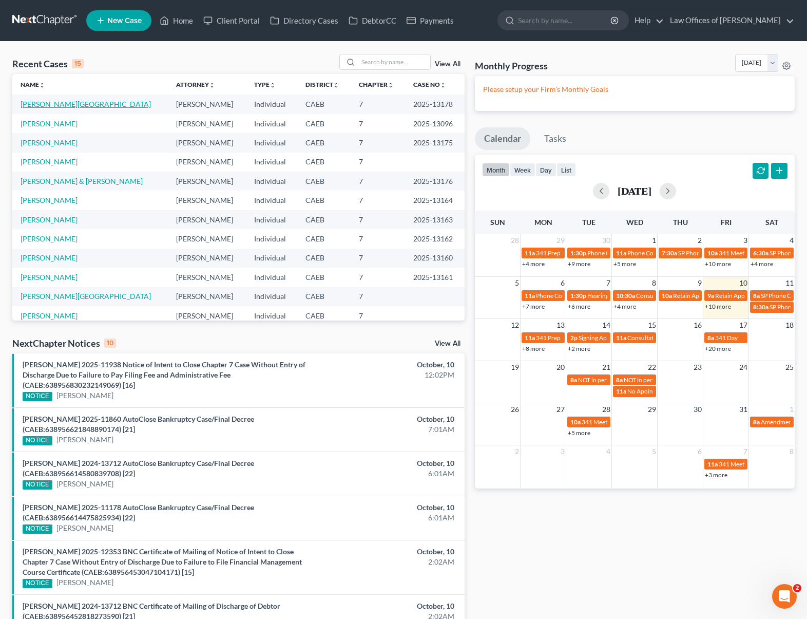
click at [64, 105] on link "[PERSON_NAME][GEOGRAPHIC_DATA]" at bounding box center [86, 104] width 130 height 9
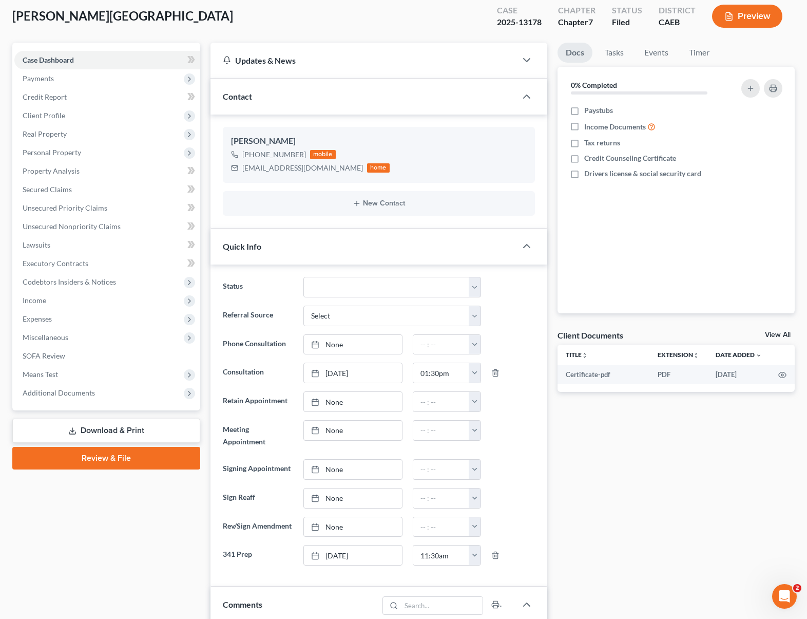
scroll to position [27, 0]
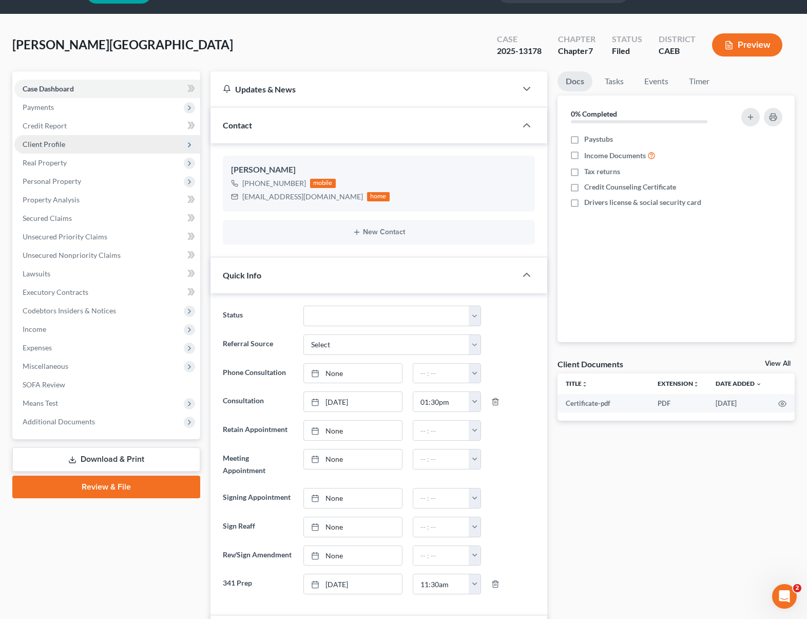
click at [70, 147] on span "Client Profile" at bounding box center [107, 144] width 186 height 18
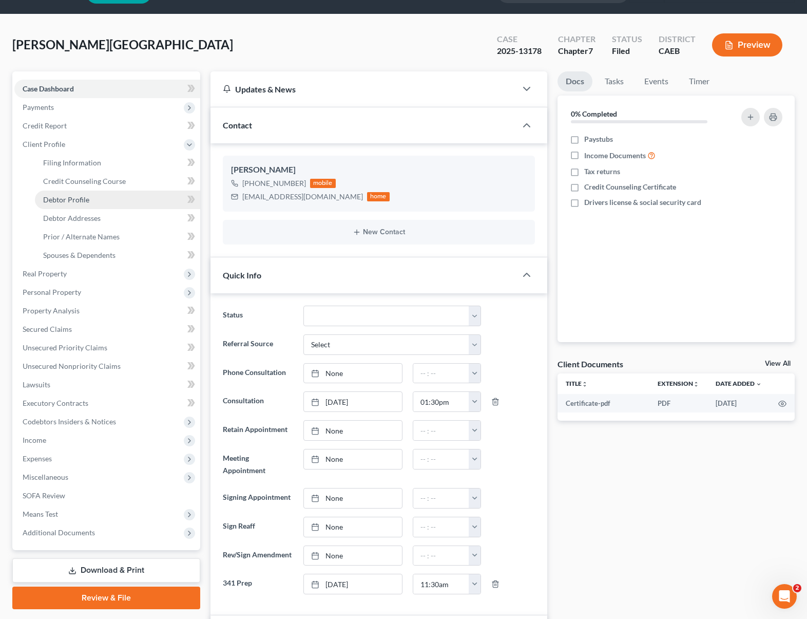
click at [104, 201] on link "Debtor Profile" at bounding box center [117, 199] width 165 height 18
select select "0"
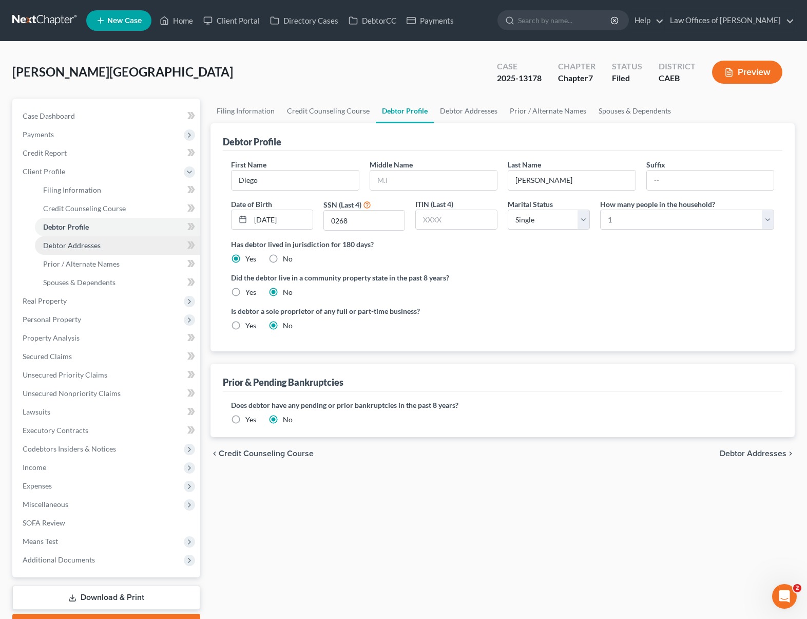
click at [107, 242] on link "Debtor Addresses" at bounding box center [117, 245] width 165 height 18
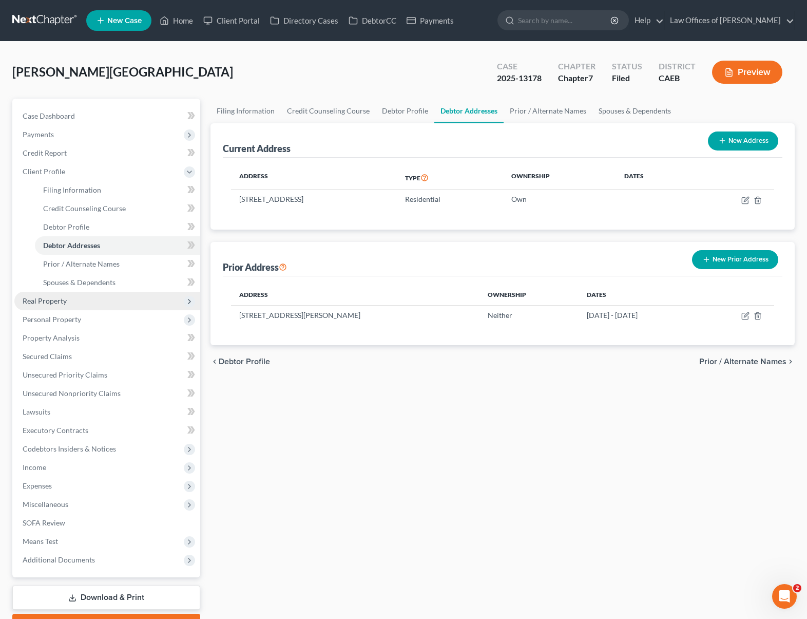
click at [100, 306] on span "Real Property" at bounding box center [107, 301] width 186 height 18
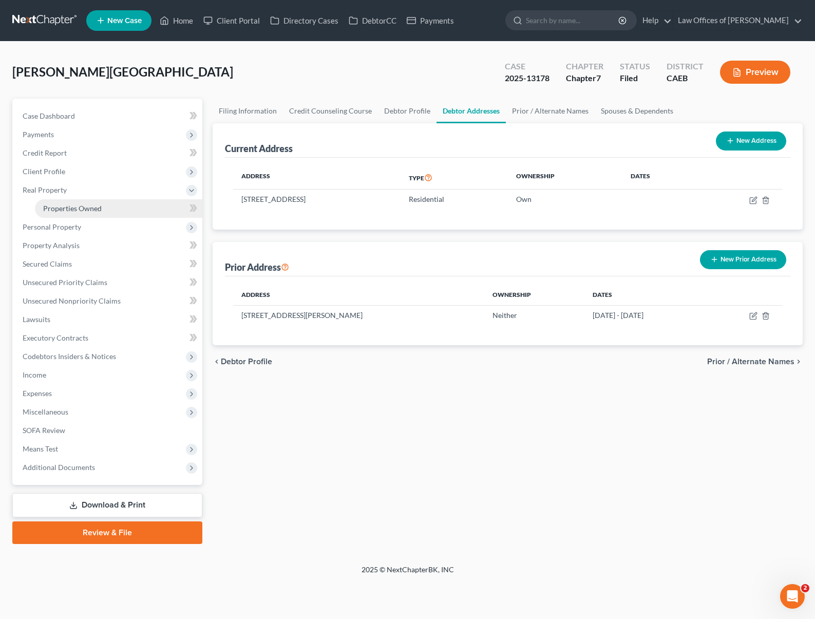
click at [103, 203] on link "Properties Owned" at bounding box center [118, 208] width 167 height 18
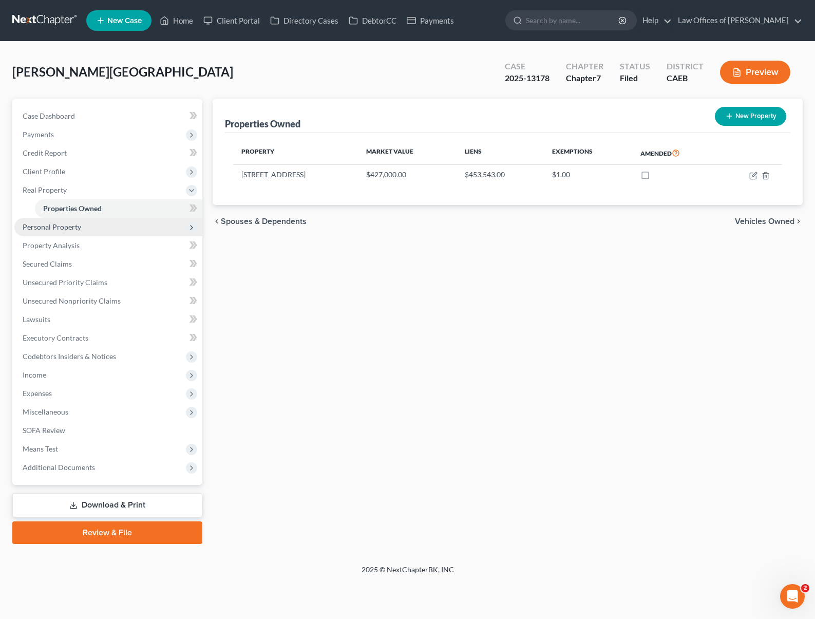
click at [87, 230] on span "Personal Property" at bounding box center [108, 227] width 188 height 18
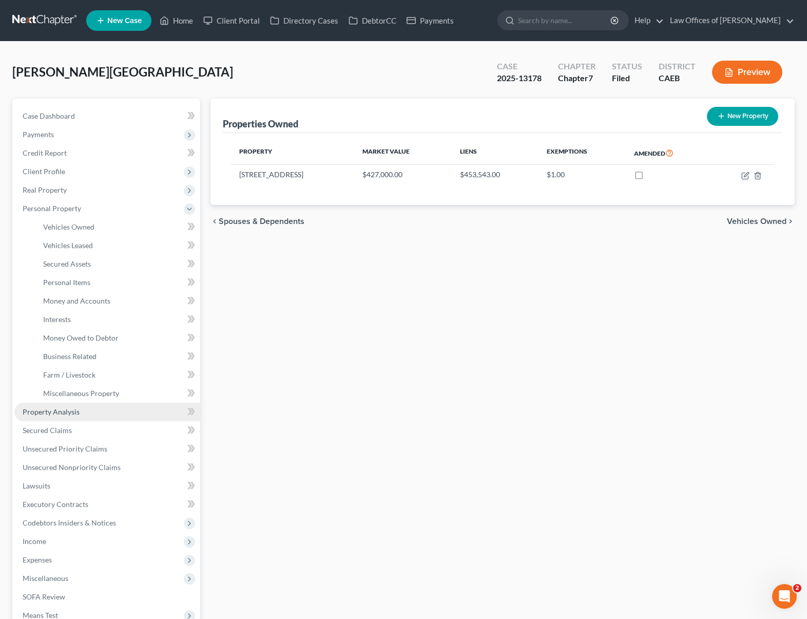
click at [88, 411] on link "Property Analysis" at bounding box center [107, 411] width 186 height 18
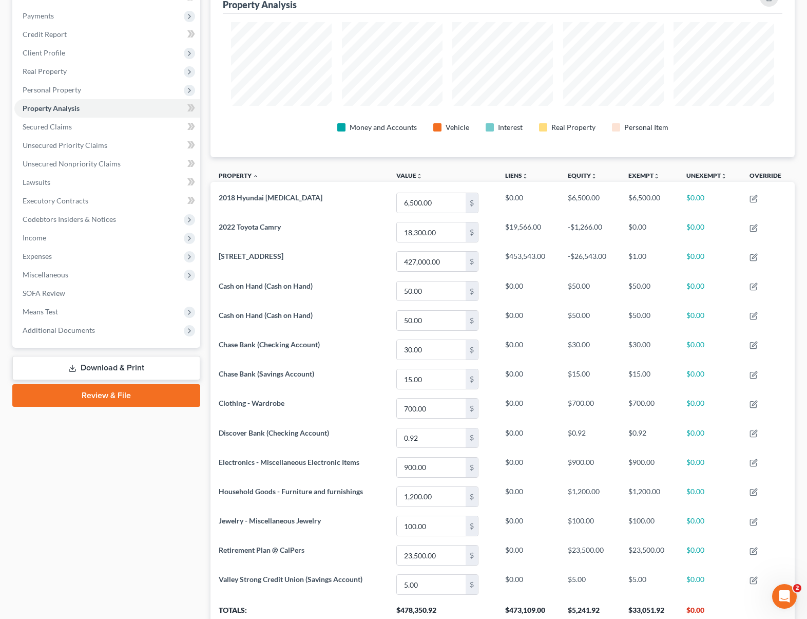
scroll to position [41, 0]
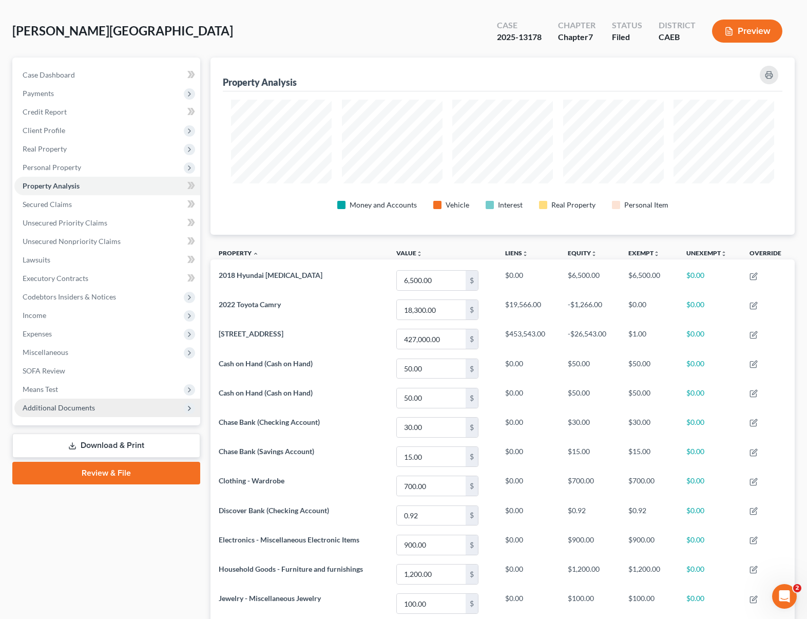
click at [80, 410] on span "Additional Documents" at bounding box center [59, 407] width 72 height 9
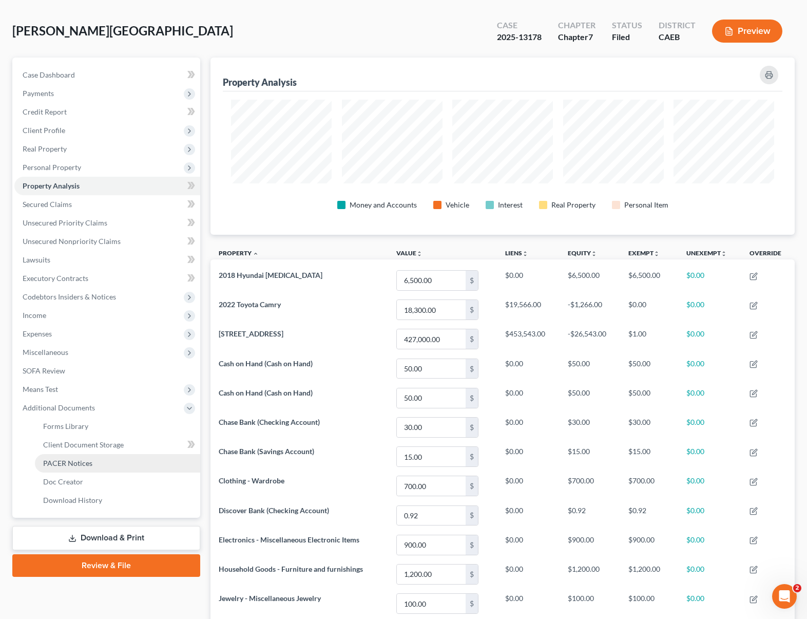
click at [106, 465] on link "PACER Notices" at bounding box center [117, 463] width 165 height 18
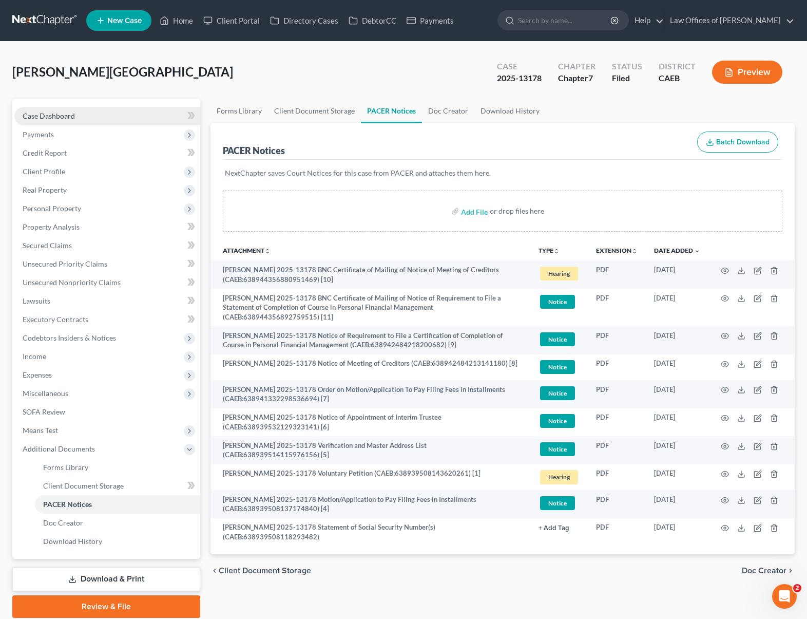
click at [118, 112] on link "Case Dashboard" at bounding box center [107, 116] width 186 height 18
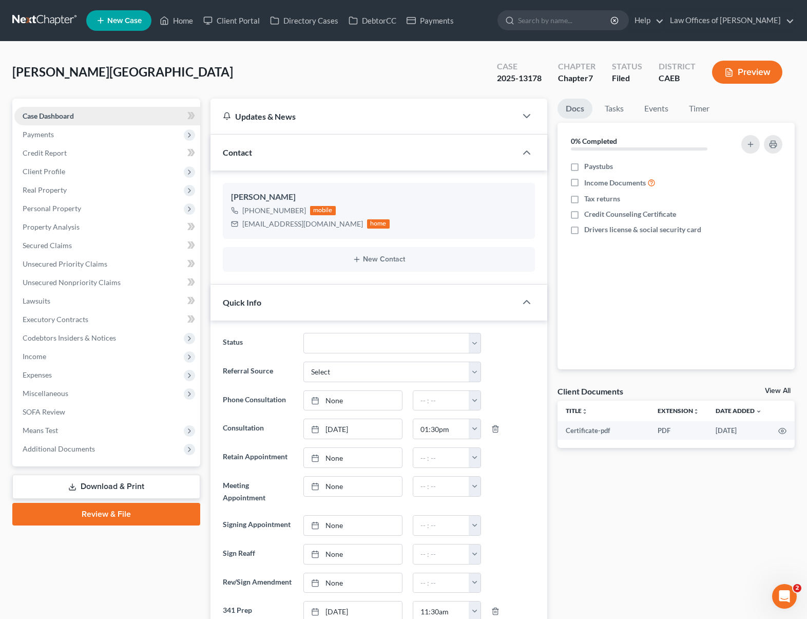
scroll to position [1671, 0]
click at [112, 208] on span "Personal Property" at bounding box center [107, 208] width 186 height 18
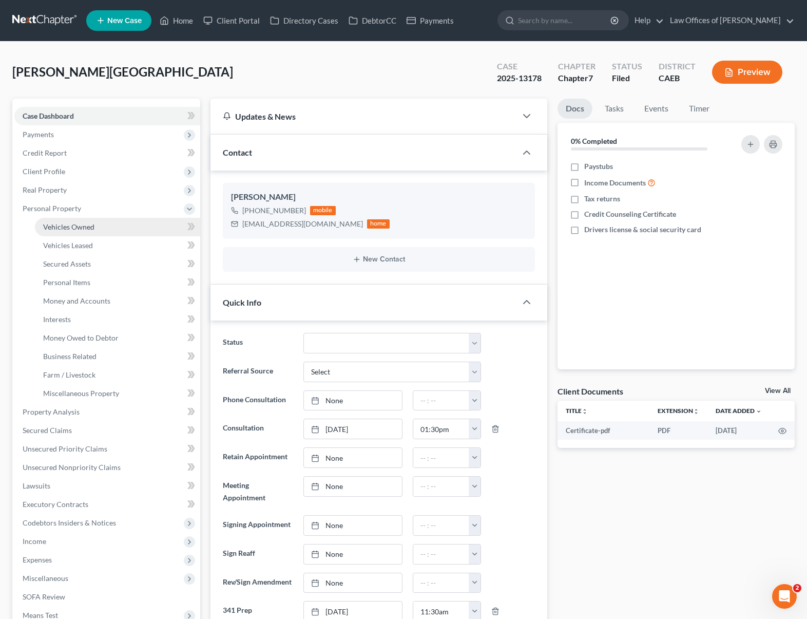
click at [104, 221] on link "Vehicles Owned" at bounding box center [117, 227] width 165 height 18
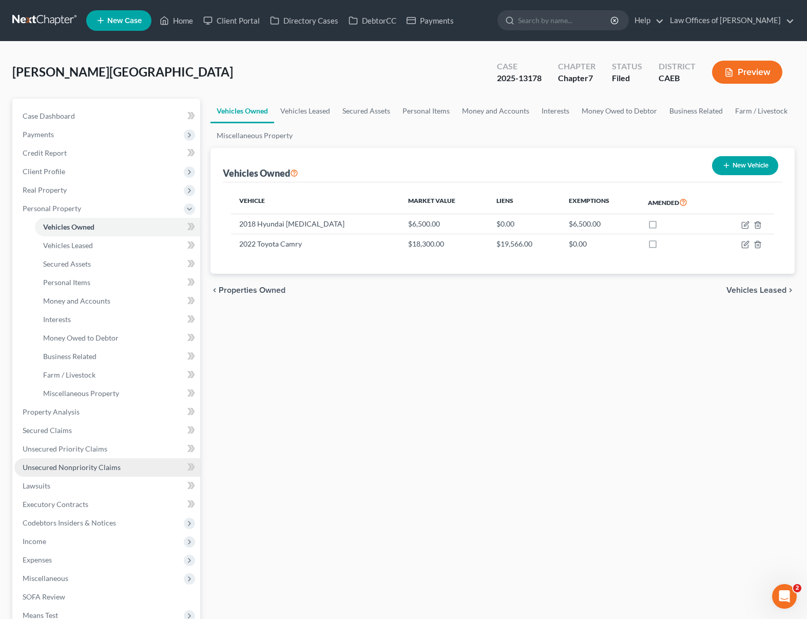
click at [146, 469] on link "Unsecured Nonpriority Claims" at bounding box center [107, 467] width 186 height 18
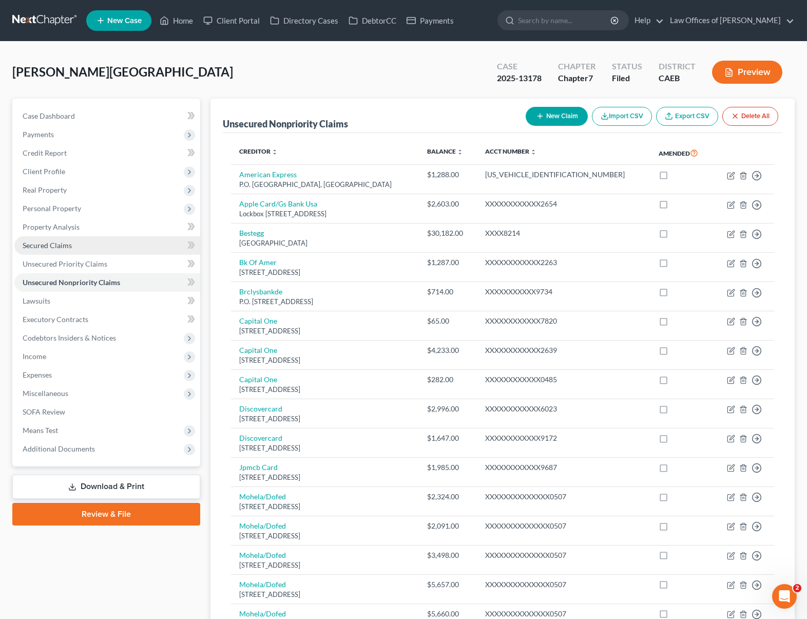
click at [98, 245] on link "Secured Claims" at bounding box center [107, 245] width 186 height 18
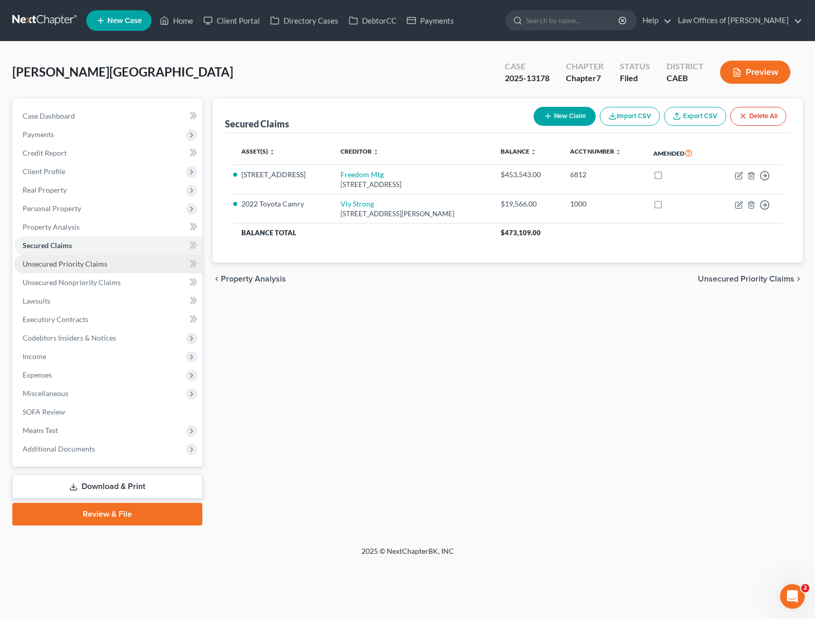
click at [122, 263] on link "Unsecured Priority Claims" at bounding box center [108, 264] width 188 height 18
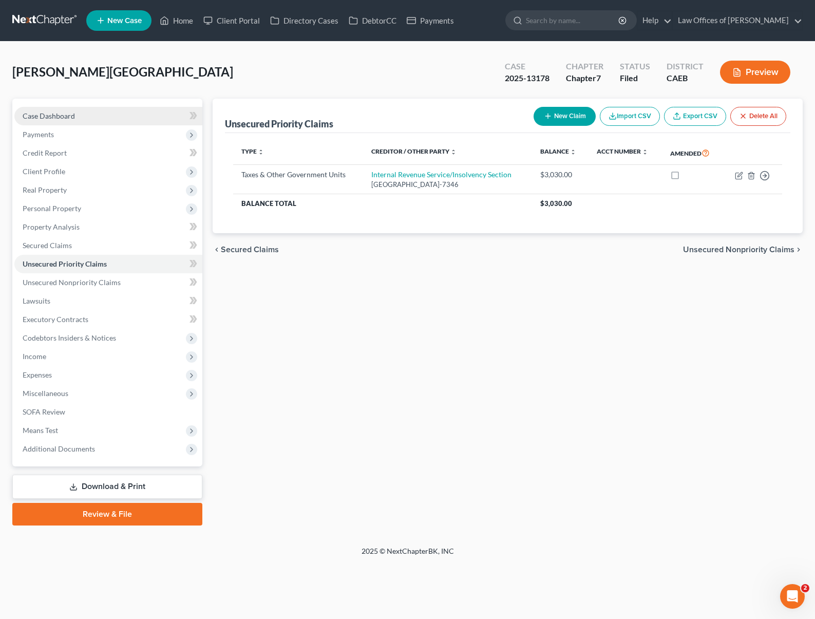
click at [90, 114] on link "Case Dashboard" at bounding box center [108, 116] width 188 height 18
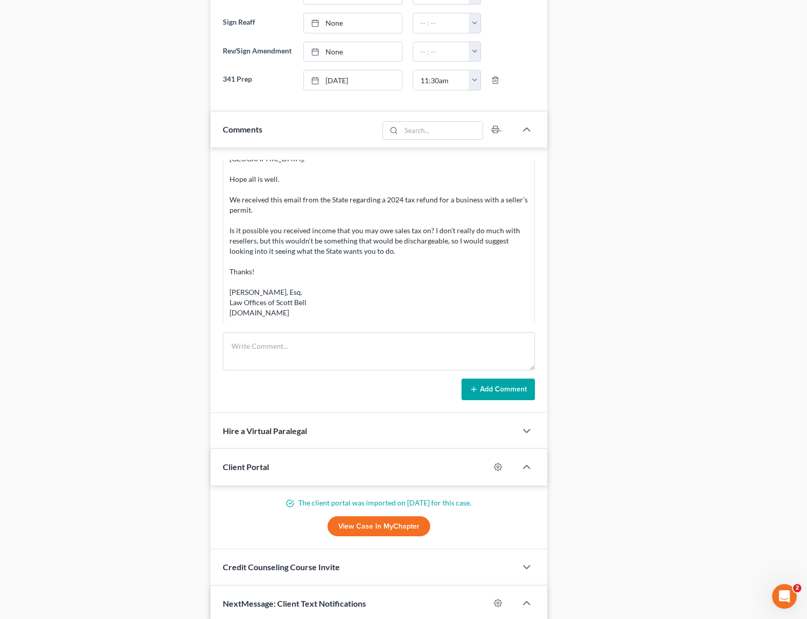
scroll to position [485, 0]
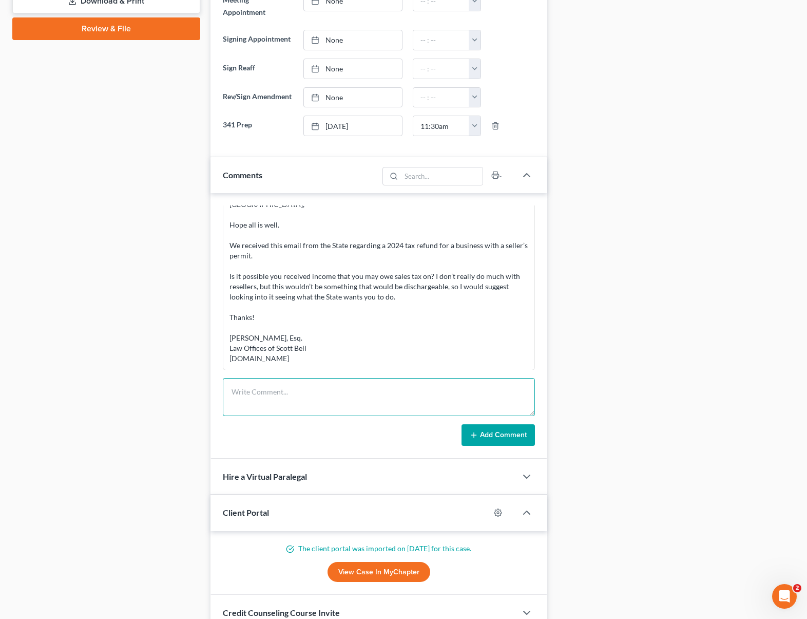
click at [260, 387] on textarea at bounding box center [379, 397] width 312 height 38
type textarea "PREPARED."
drag, startPoint x: 495, startPoint y: 437, endPoint x: 501, endPoint y: 425, distance: 13.1
click at [495, 436] on button "Add Comment" at bounding box center [498, 435] width 73 height 22
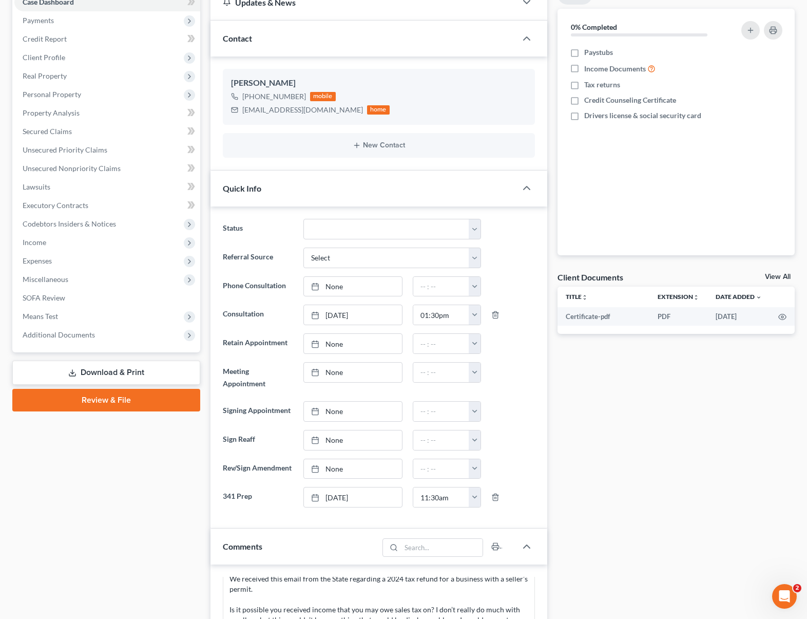
scroll to position [0, 0]
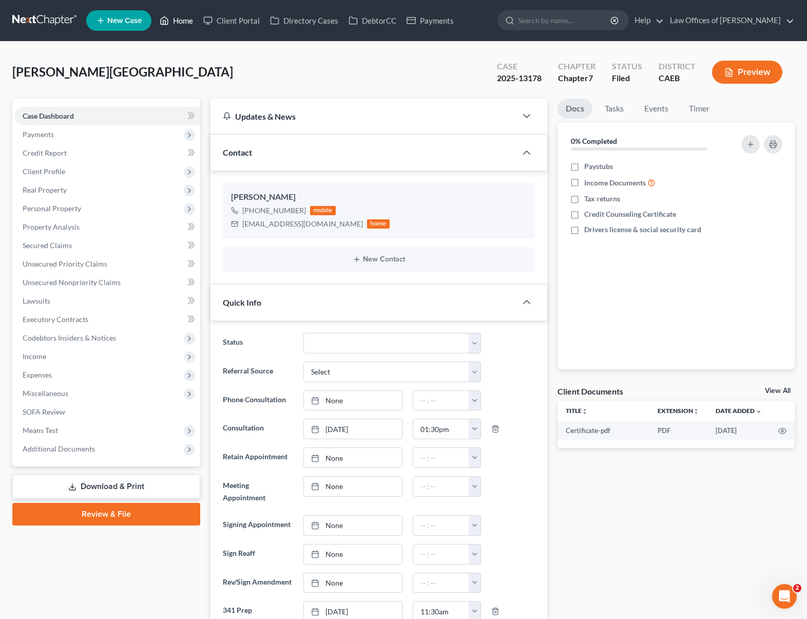
click at [177, 23] on link "Home" at bounding box center [177, 20] width 44 height 18
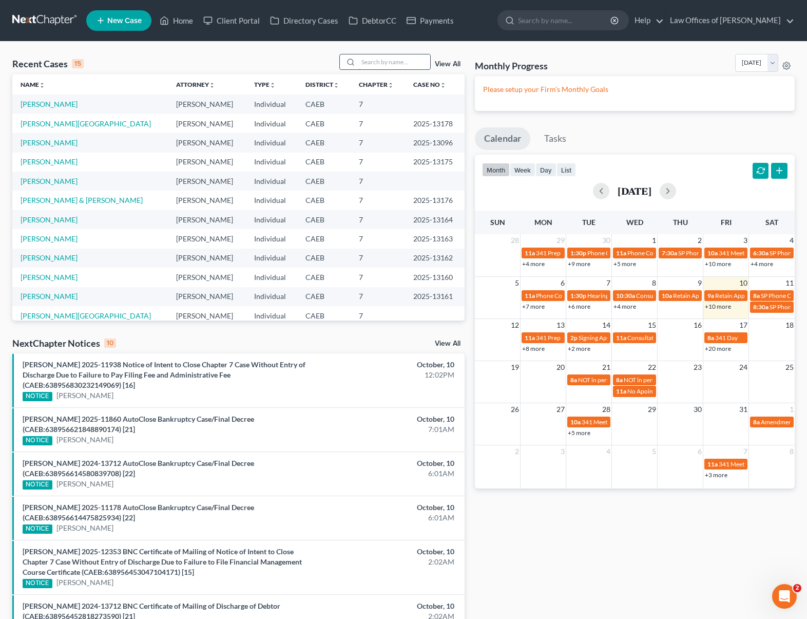
click at [397, 65] on input "search" at bounding box center [394, 61] width 72 height 15
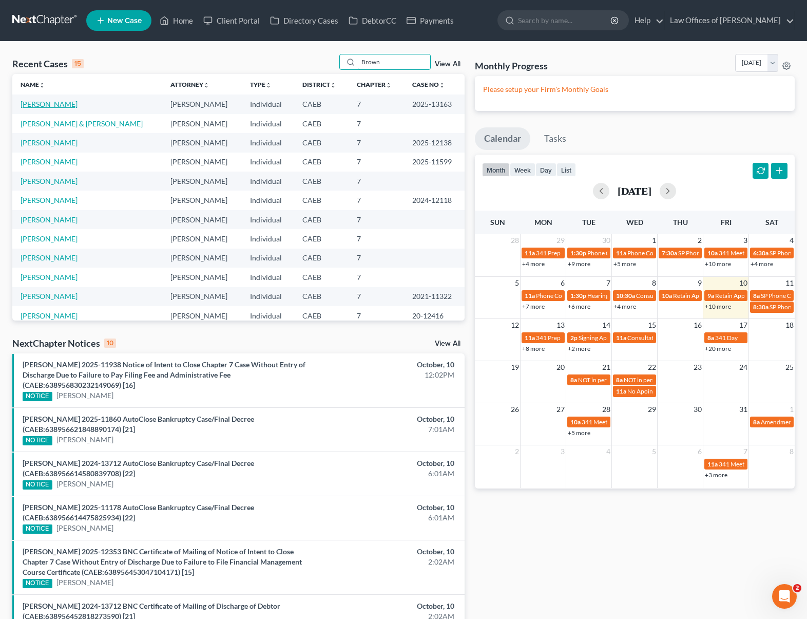
type input "Brown"
click at [33, 101] on link "[PERSON_NAME]" at bounding box center [49, 104] width 57 height 9
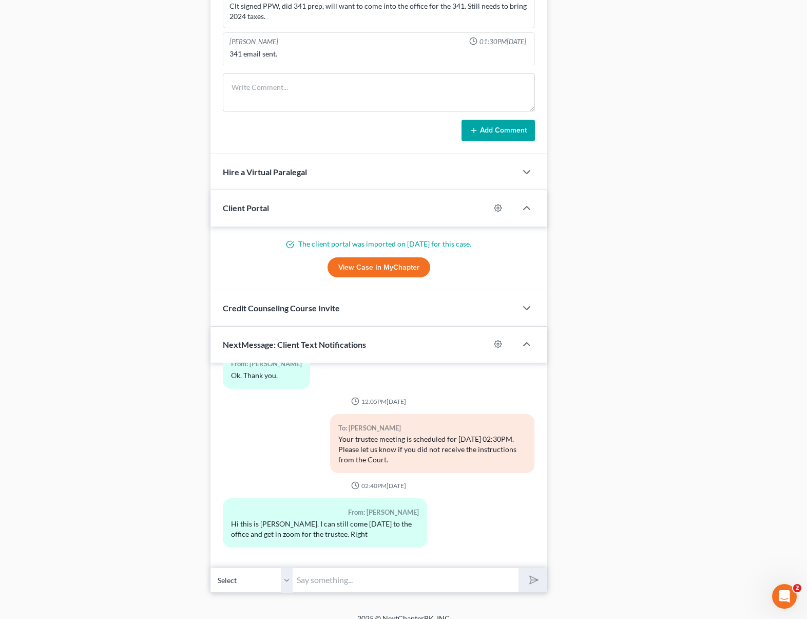
scroll to position [802, 0]
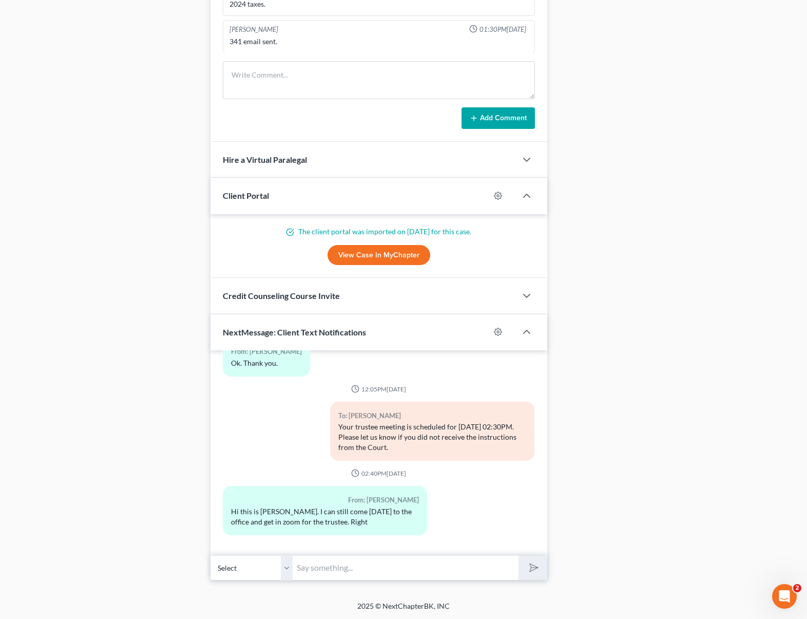
click at [307, 562] on input "text" at bounding box center [406, 567] width 226 height 25
type input "Hi. Sure."
click at [518, 555] on button "submit" at bounding box center [532, 567] width 28 height 24
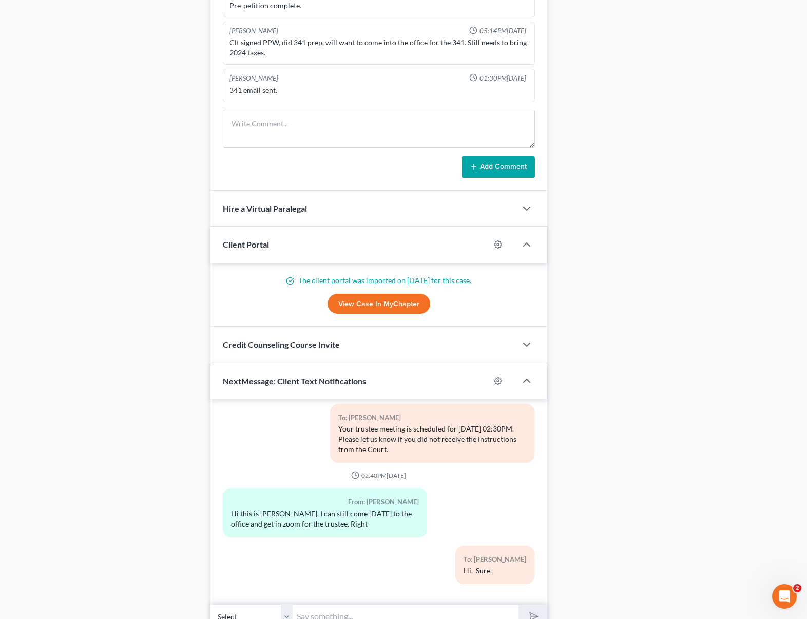
scroll to position [582, 0]
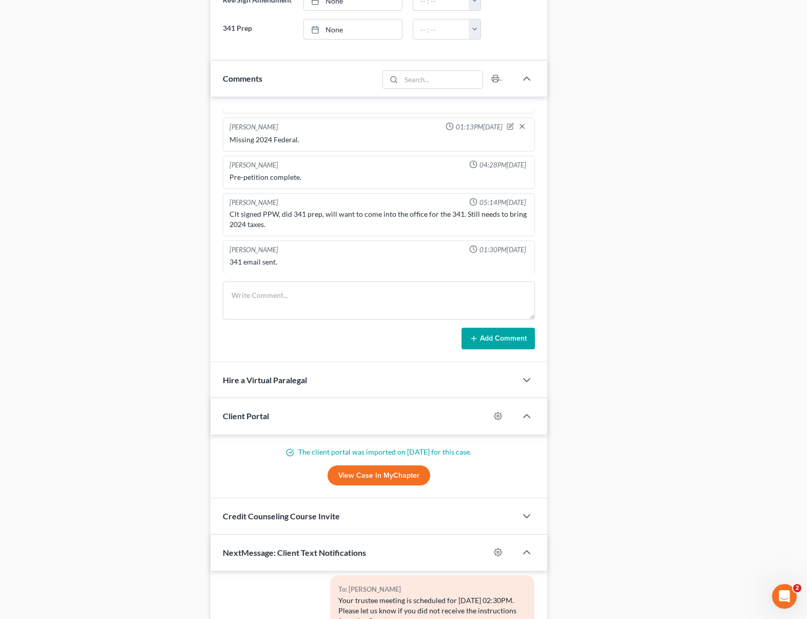
drag, startPoint x: 772, startPoint y: 191, endPoint x: 812, endPoint y: 291, distance: 107.1
click at [741, 0] on html "Home New Case Client Portal Directory Cases DebtorCC Payments Law Offices of Sc…" at bounding box center [403, 128] width 807 height 1421
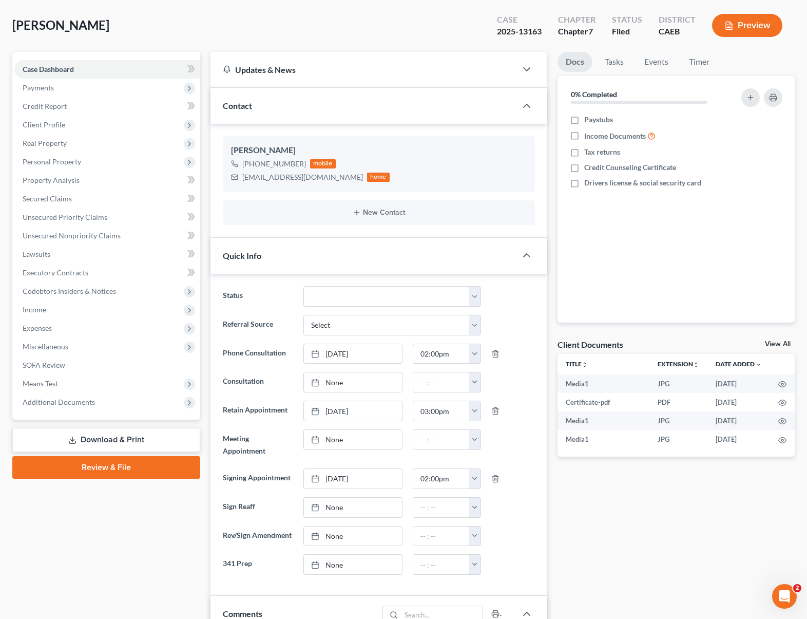
scroll to position [0, 0]
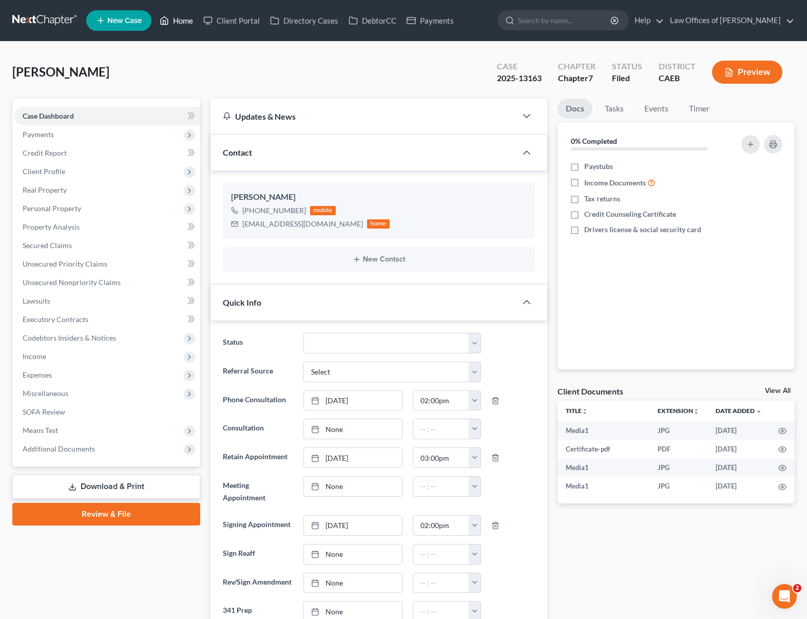
click at [196, 21] on link "Home" at bounding box center [177, 20] width 44 height 18
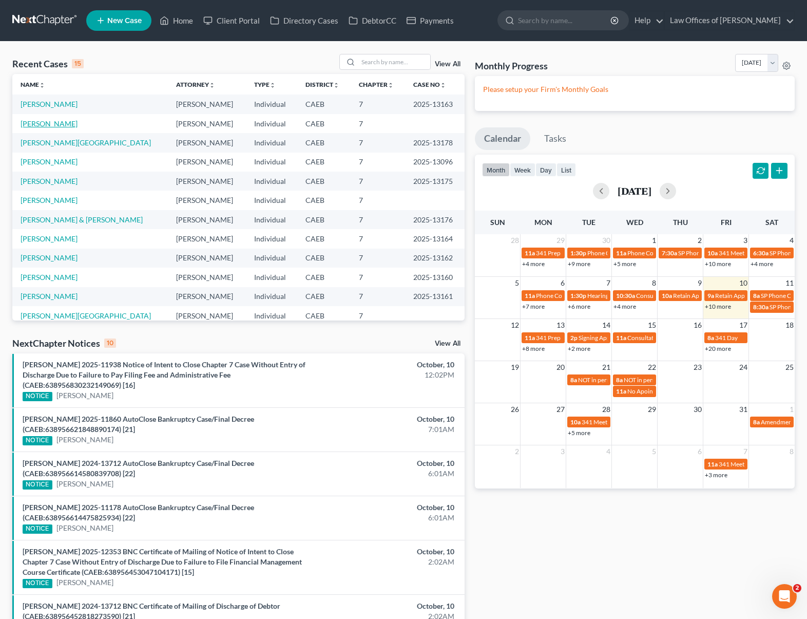
click at [62, 126] on link "[PERSON_NAME]" at bounding box center [49, 123] width 57 height 9
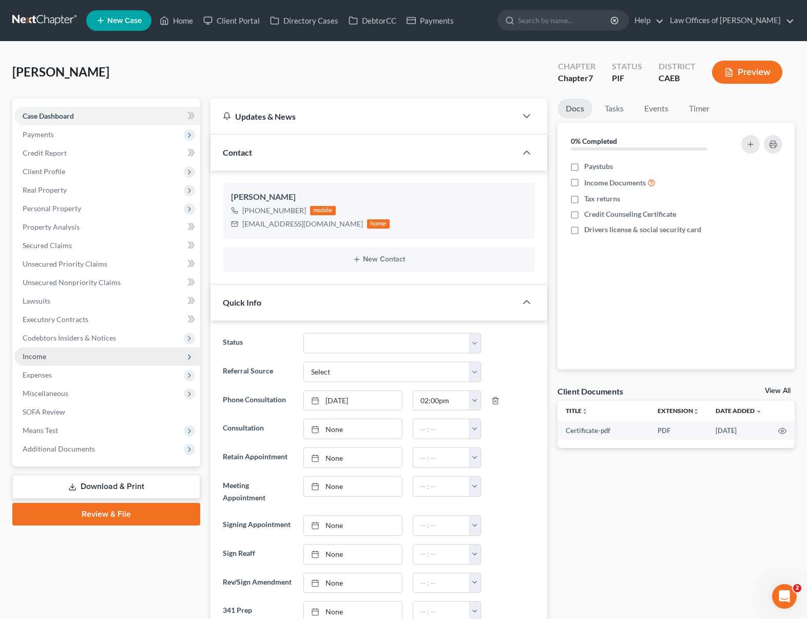
click at [62, 357] on span "Income" at bounding box center [107, 356] width 186 height 18
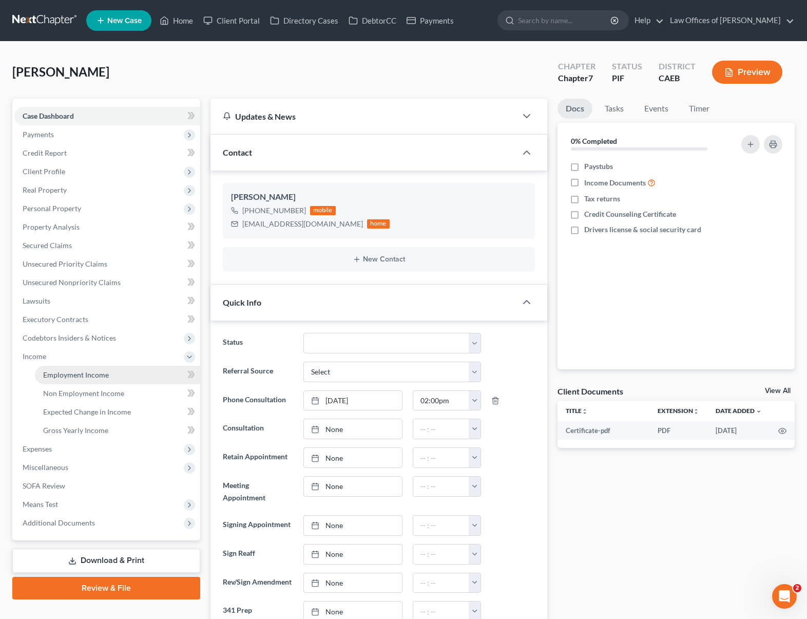
click at [81, 374] on span "Employment Income" at bounding box center [76, 374] width 66 height 9
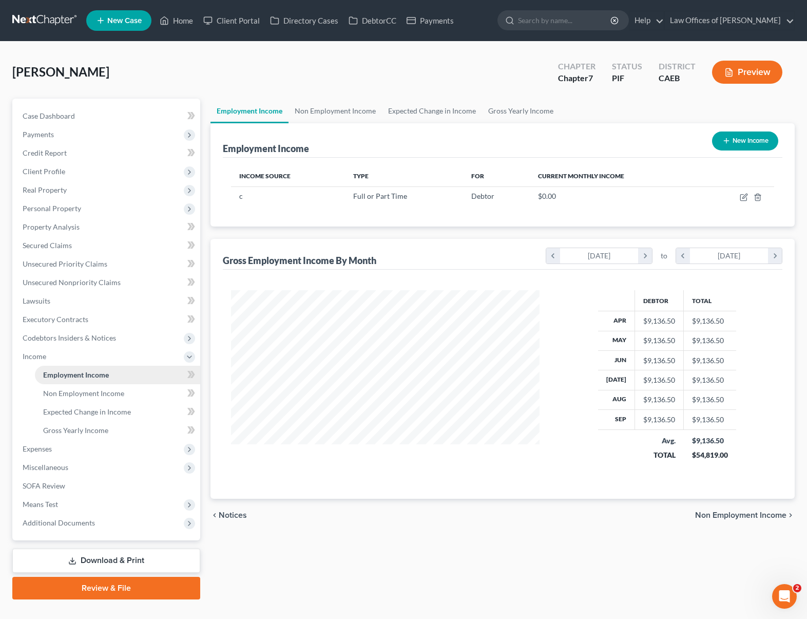
scroll to position [184, 329]
click at [90, 121] on link "Case Dashboard" at bounding box center [107, 116] width 186 height 18
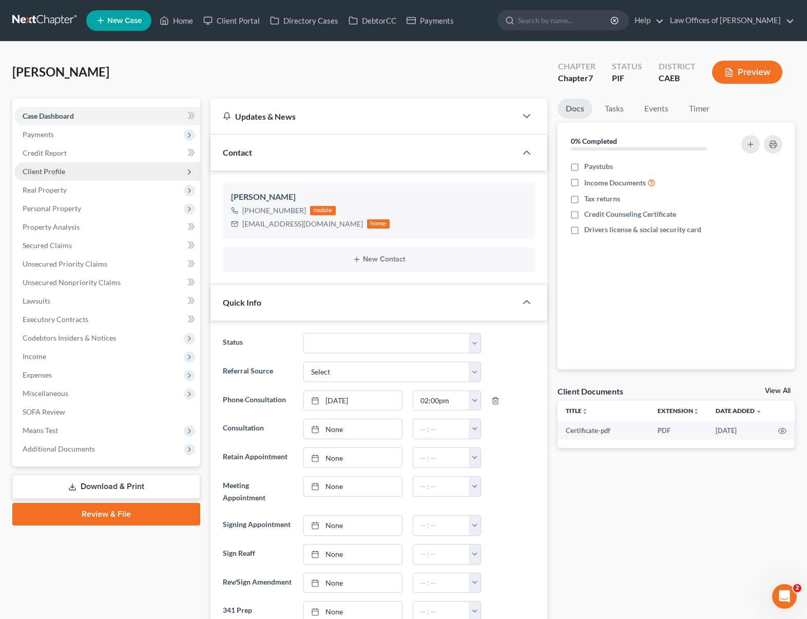
click at [70, 174] on span "Client Profile" at bounding box center [107, 171] width 186 height 18
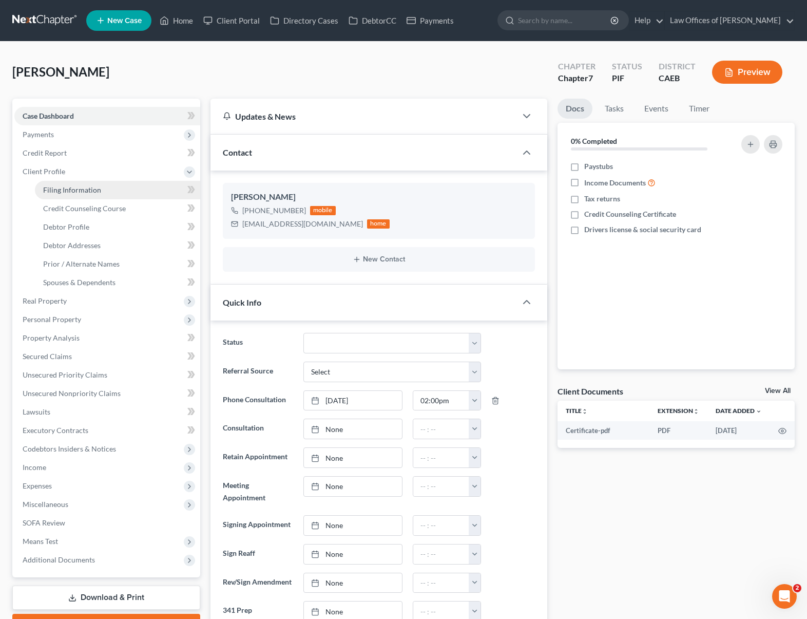
click at [88, 190] on span "Filing Information" at bounding box center [72, 189] width 58 height 9
select select "1"
select select "0"
select select "4"
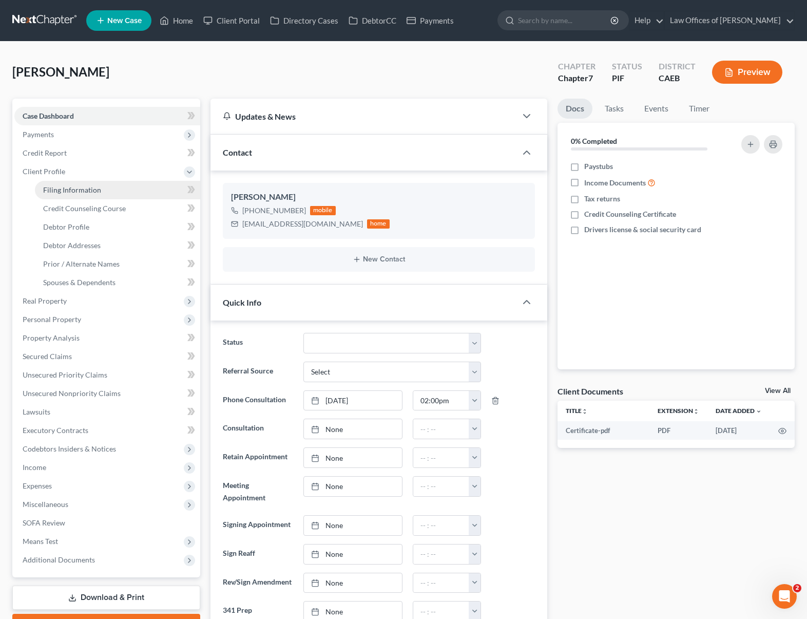
select select "1"
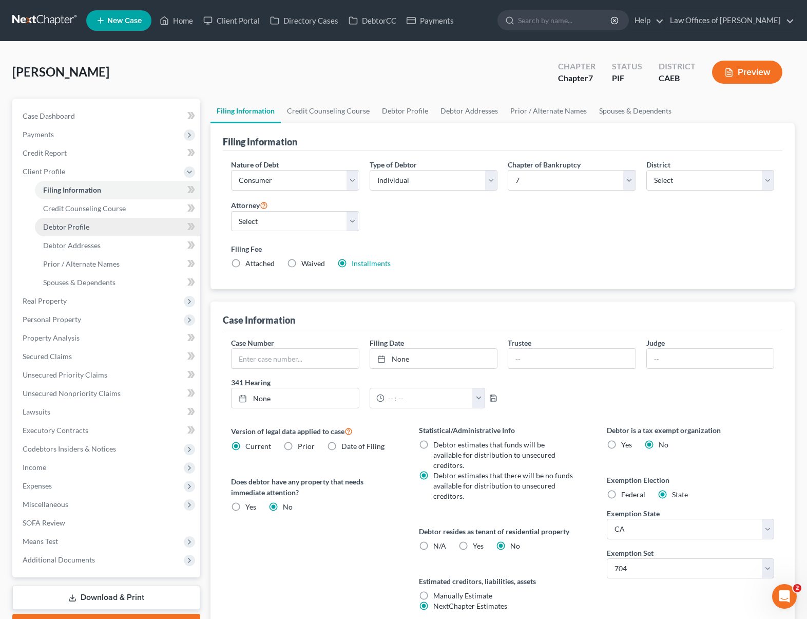
click at [97, 223] on link "Debtor Profile" at bounding box center [117, 227] width 165 height 18
select select "0"
select select "1"
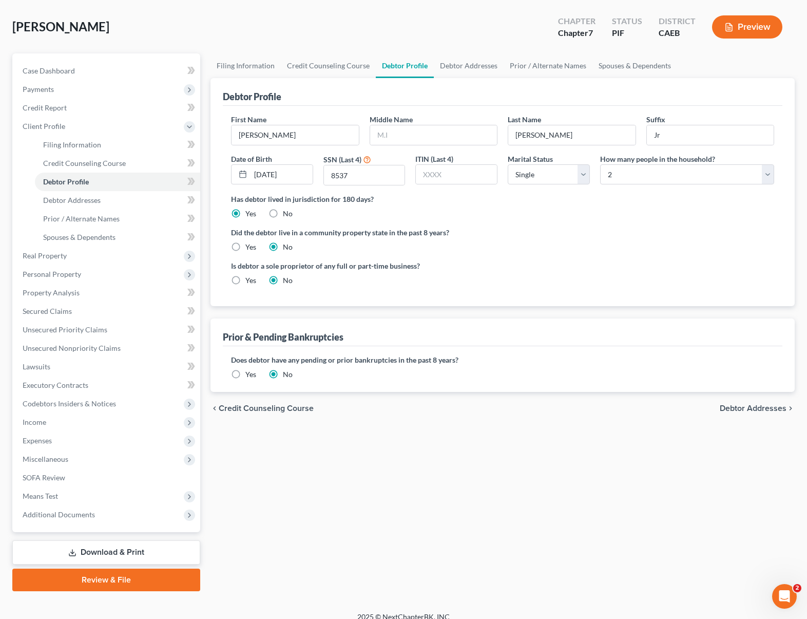
scroll to position [55, 0]
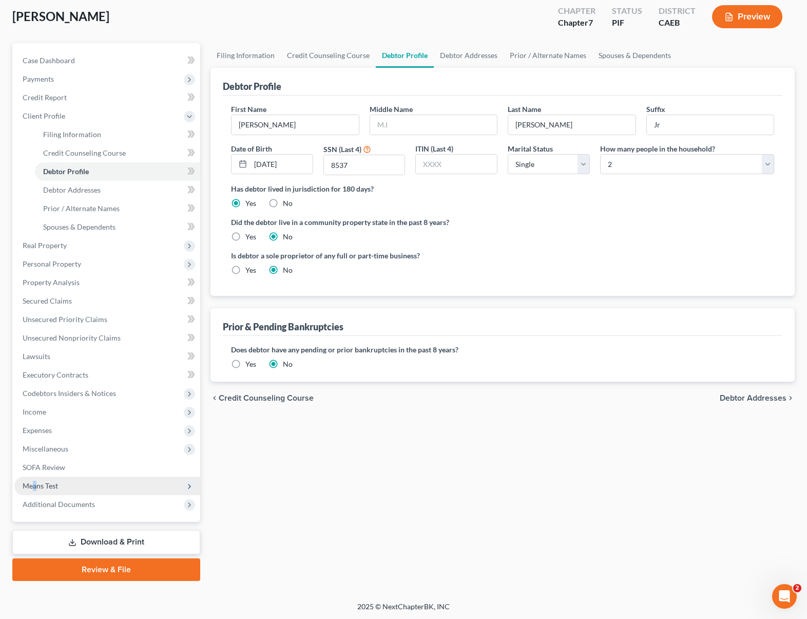
click at [35, 489] on span "Means Test" at bounding box center [107, 485] width 186 height 18
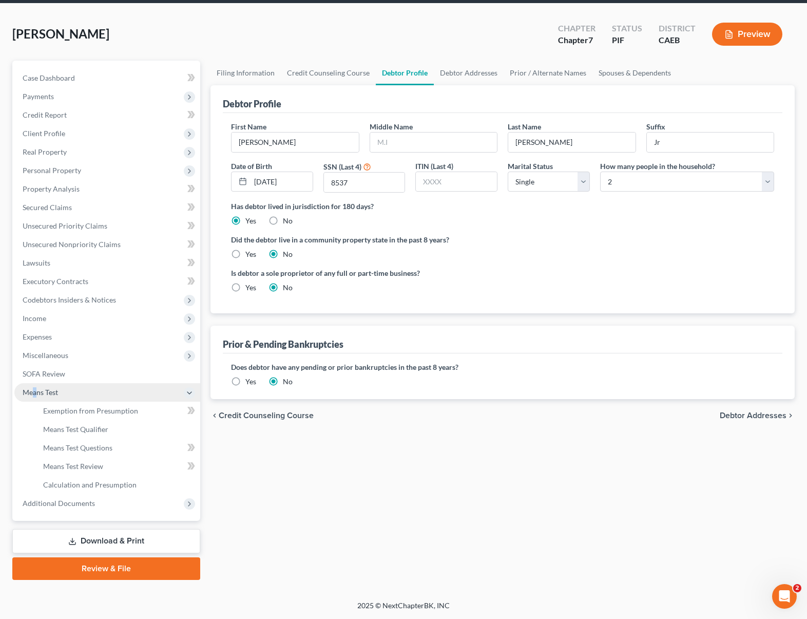
scroll to position [37, 0]
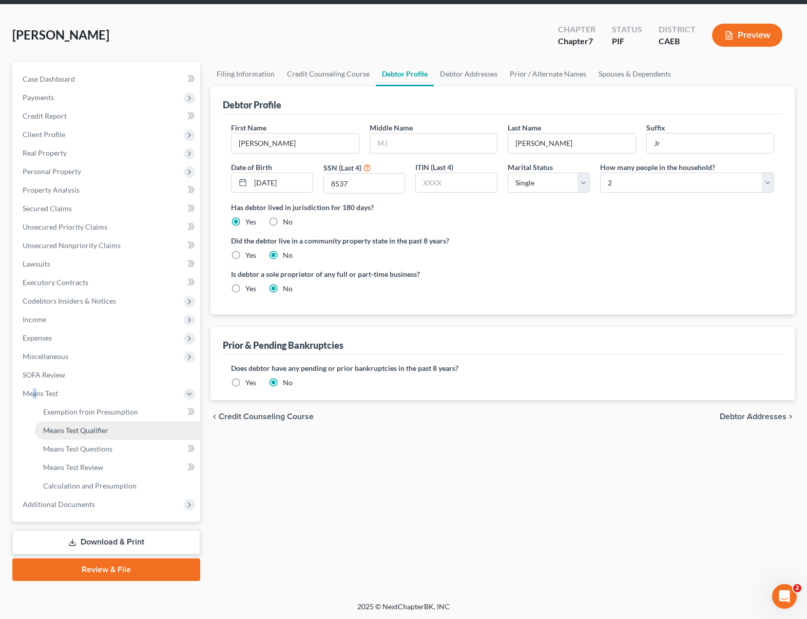
click at [98, 435] on link "Means Test Qualifier" at bounding box center [117, 430] width 165 height 18
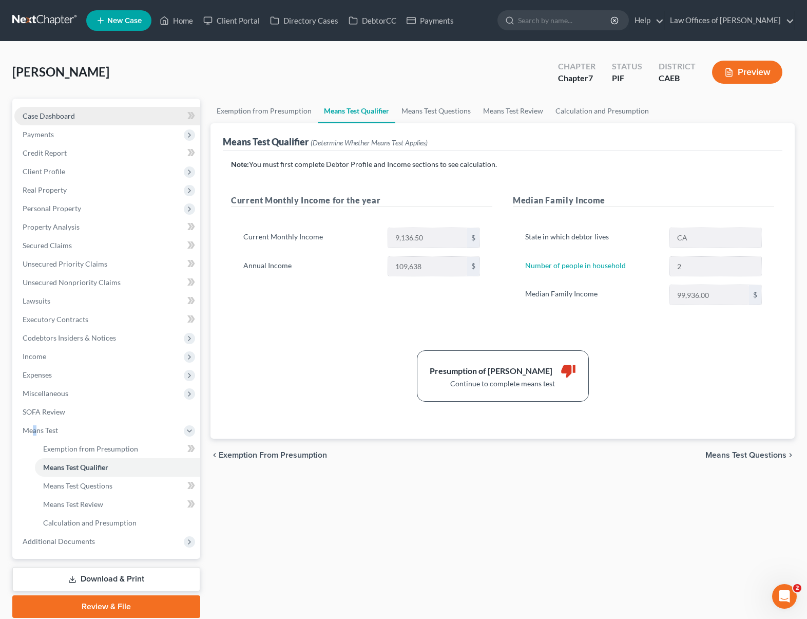
click at [71, 112] on span "Case Dashboard" at bounding box center [49, 115] width 52 height 9
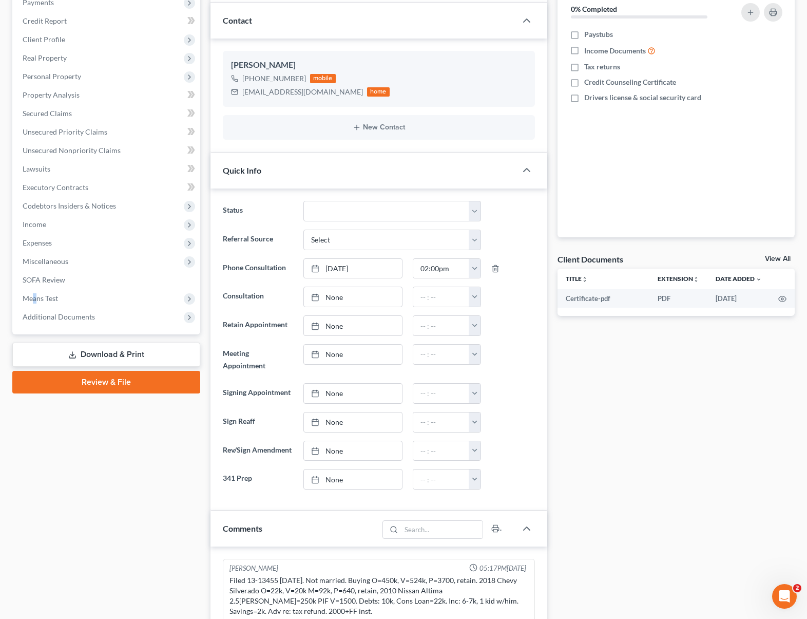
scroll to position [46, 0]
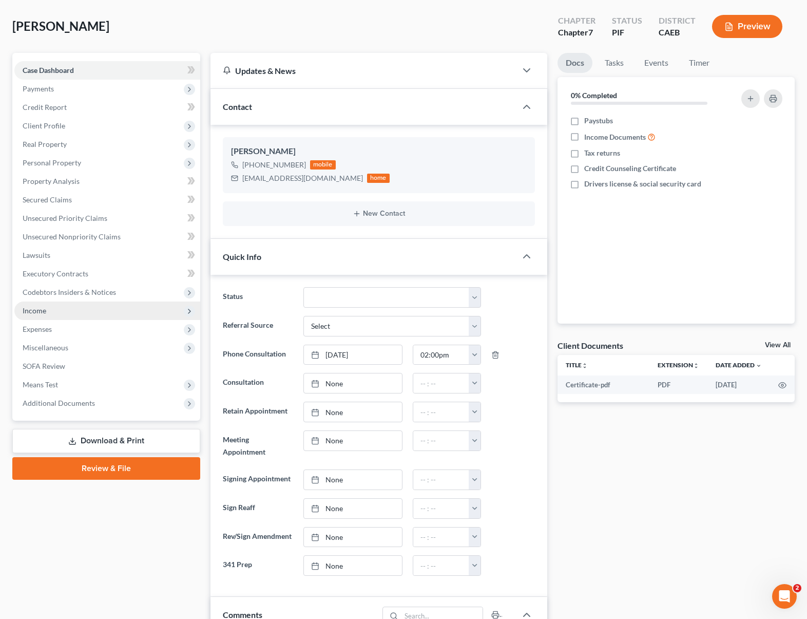
click at [82, 311] on span "Income" at bounding box center [107, 310] width 186 height 18
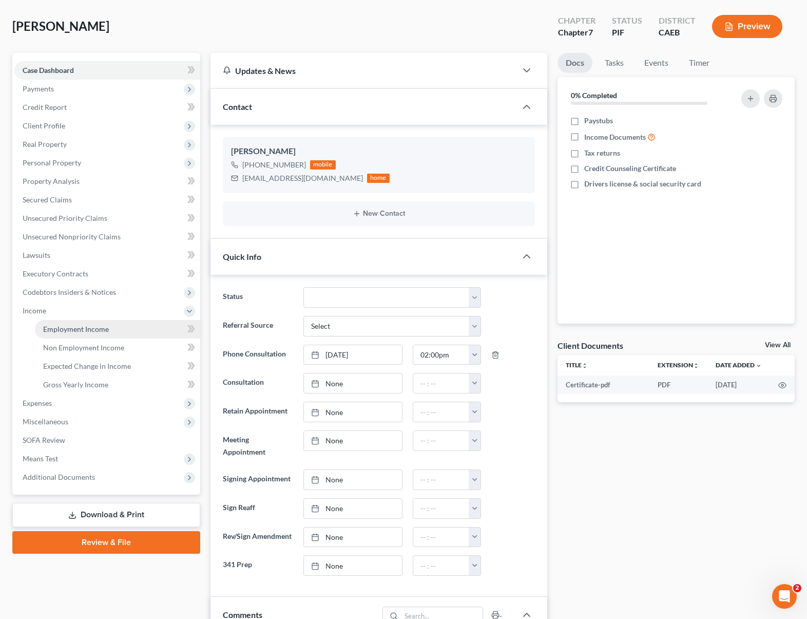
click at [119, 330] on link "Employment Income" at bounding box center [117, 329] width 165 height 18
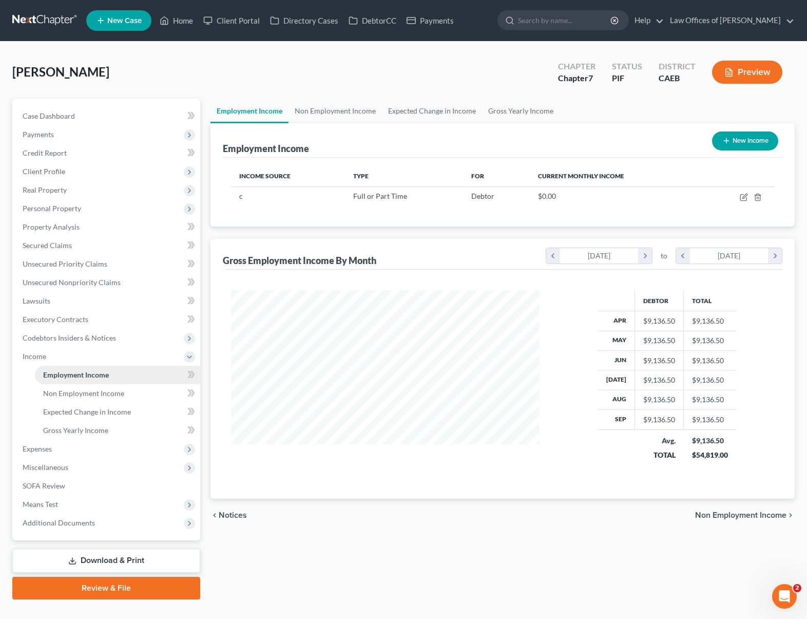
scroll to position [184, 329]
click at [104, 206] on span "Personal Property" at bounding box center [107, 208] width 186 height 18
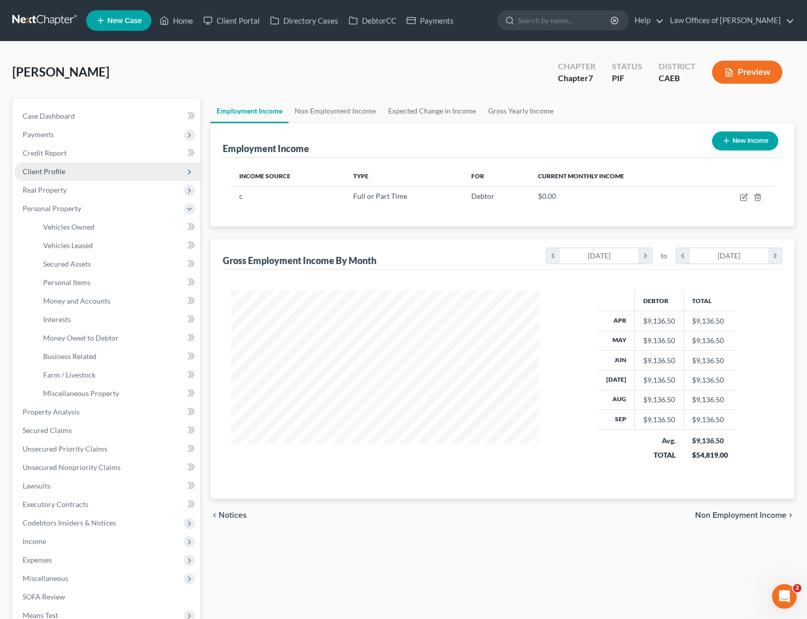
click at [92, 175] on span "Client Profile" at bounding box center [107, 171] width 186 height 18
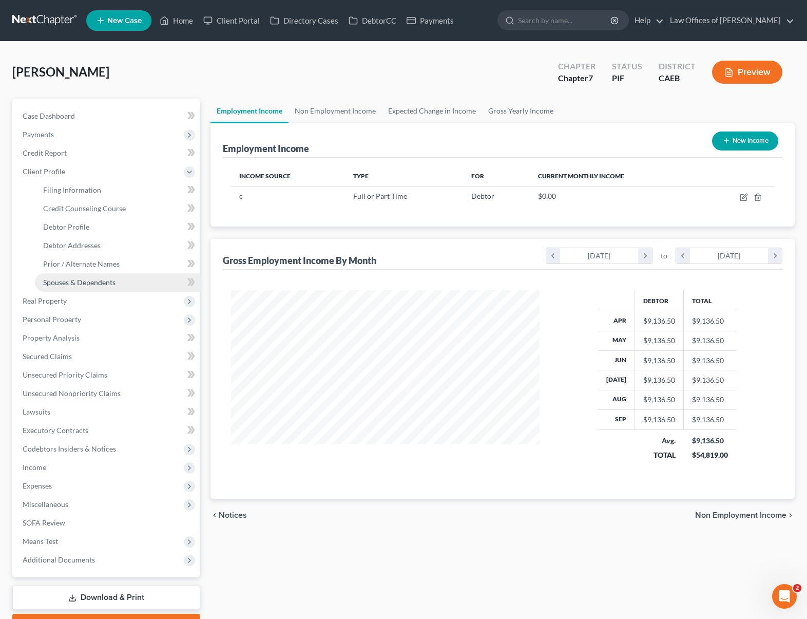
click at [112, 278] on span "Spouses & Dependents" at bounding box center [79, 282] width 72 height 9
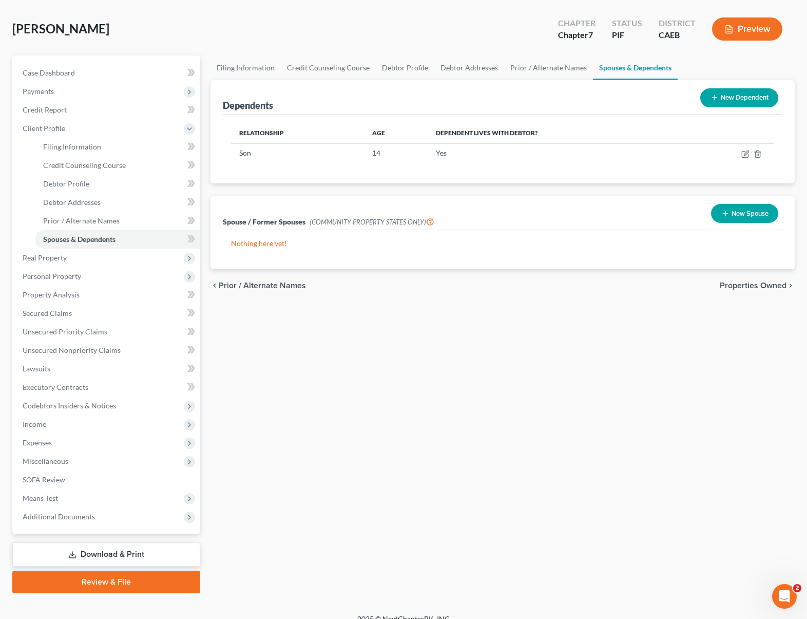
scroll to position [43, 0]
click at [110, 188] on link "Debtor Profile" at bounding box center [117, 184] width 165 height 18
select select "0"
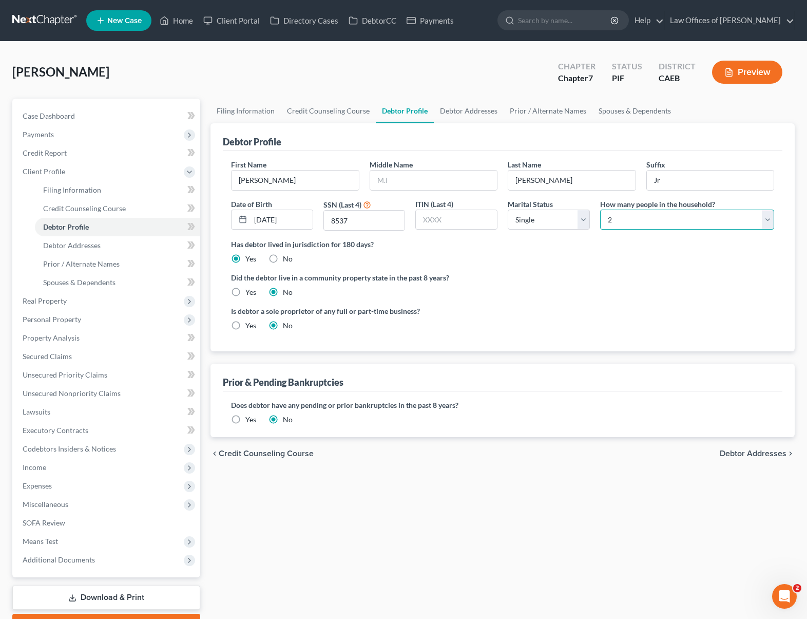
click at [769, 219] on select "Select 1 2 3 4 5 6 7 8 9 10 11 12 13 14 15 16 17 18 19 20" at bounding box center [687, 219] width 174 height 21
select select "2"
click at [600, 209] on select "Select 1 2 3 4 5 6 7 8 9 10 11 12 13 14 15 16 17 18 19 20" at bounding box center [687, 219] width 174 height 21
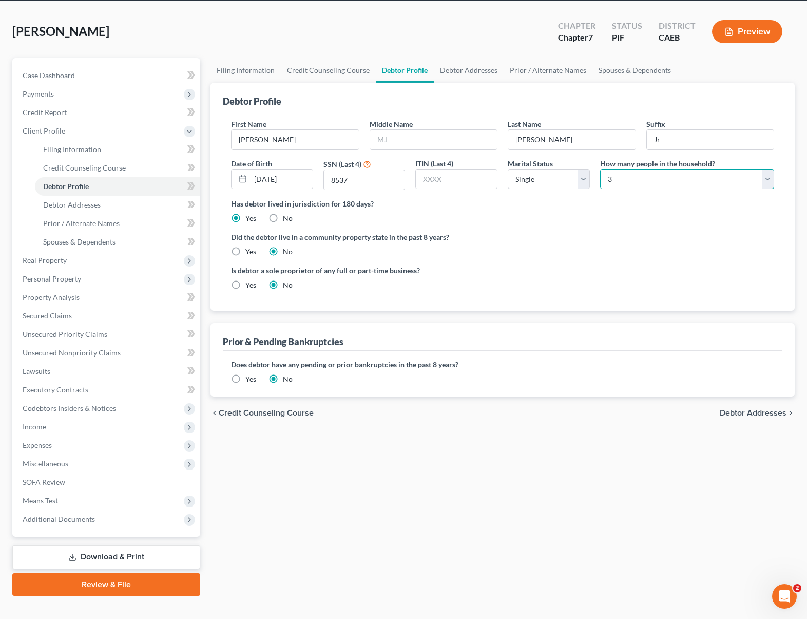
scroll to position [55, 0]
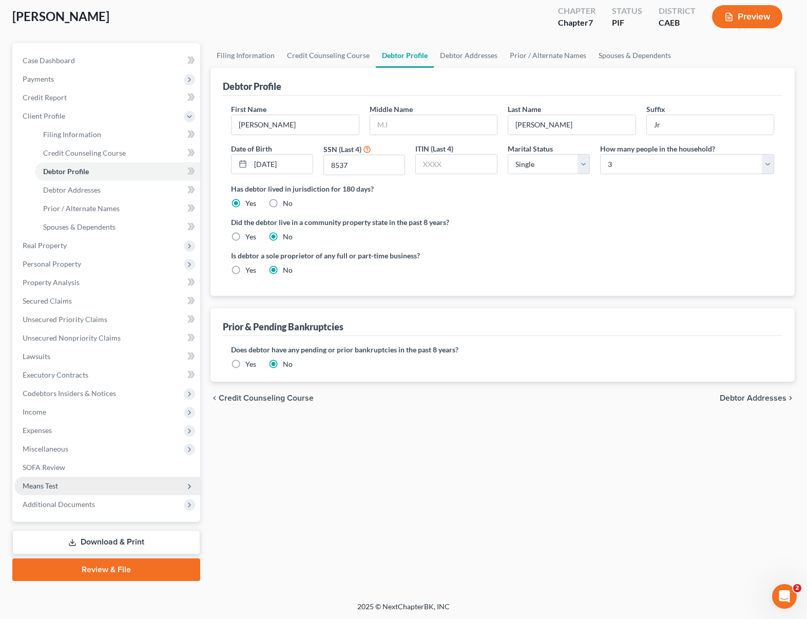
click at [89, 490] on span "Means Test" at bounding box center [107, 485] width 186 height 18
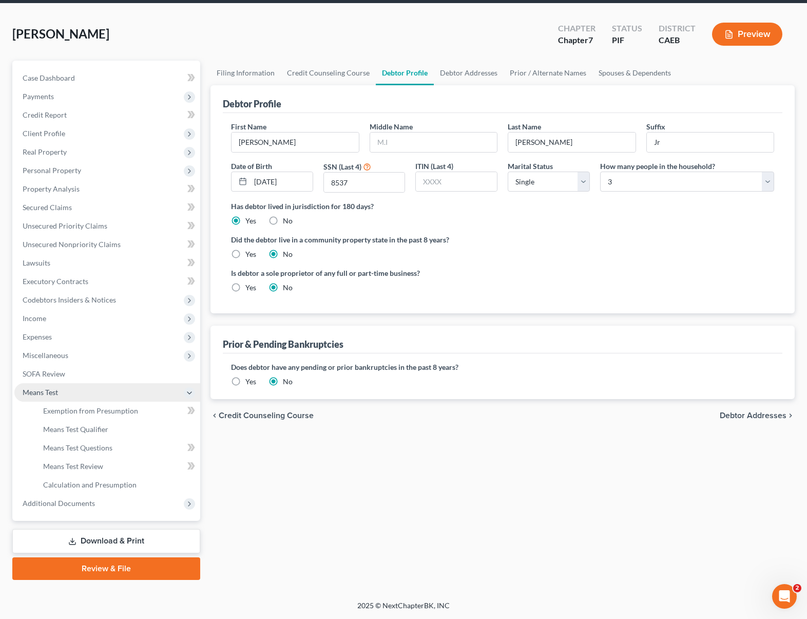
scroll to position [37, 0]
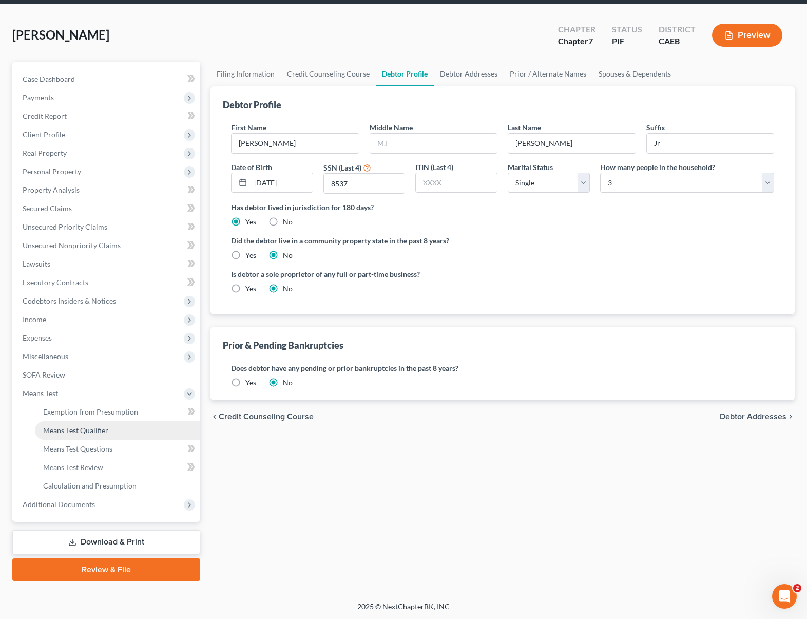
click at [112, 432] on link "Means Test Qualifier" at bounding box center [117, 430] width 165 height 18
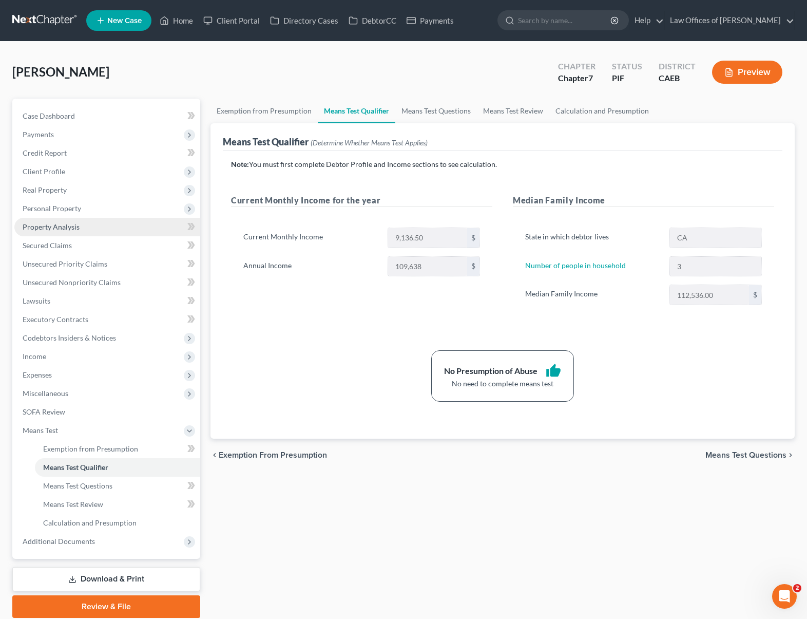
click at [94, 228] on link "Property Analysis" at bounding box center [107, 227] width 186 height 18
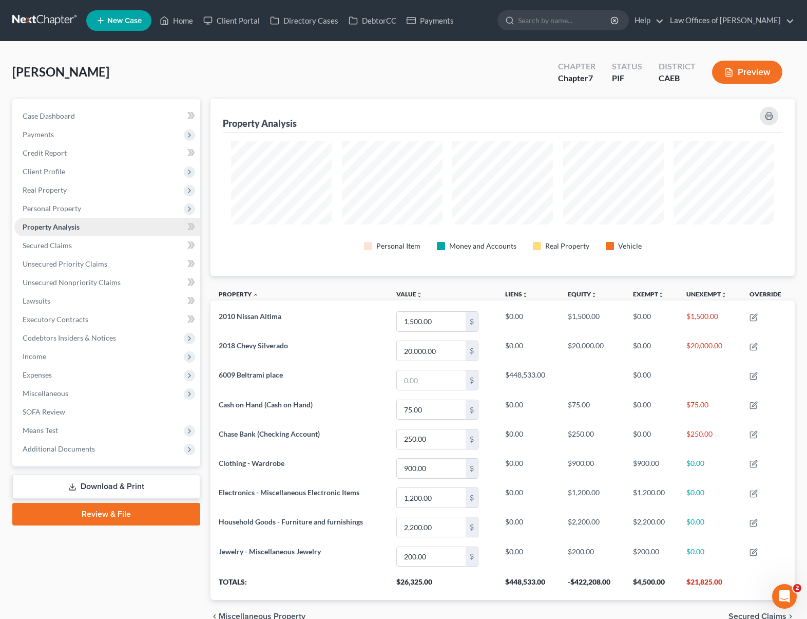
scroll to position [177, 584]
click at [68, 380] on span "Expenses" at bounding box center [107, 375] width 186 height 18
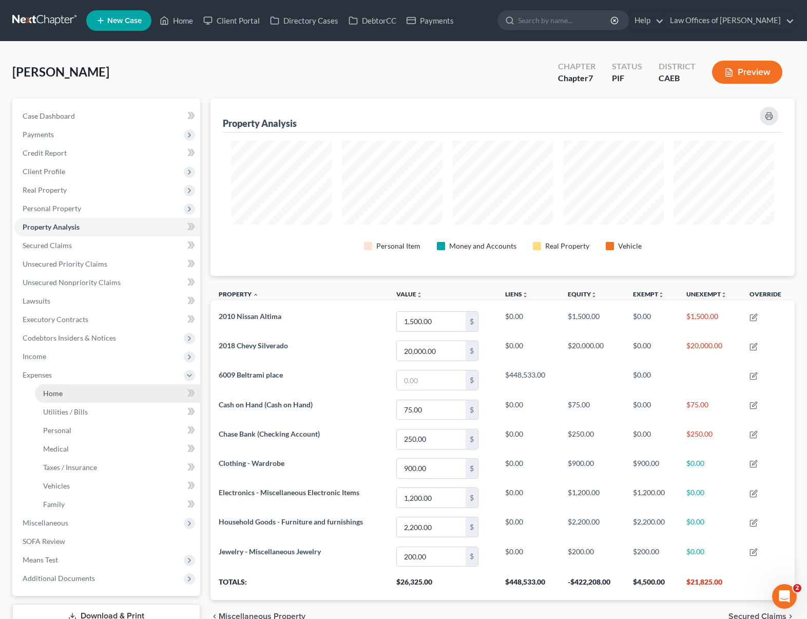
click at [74, 393] on link "Home" at bounding box center [117, 393] width 165 height 18
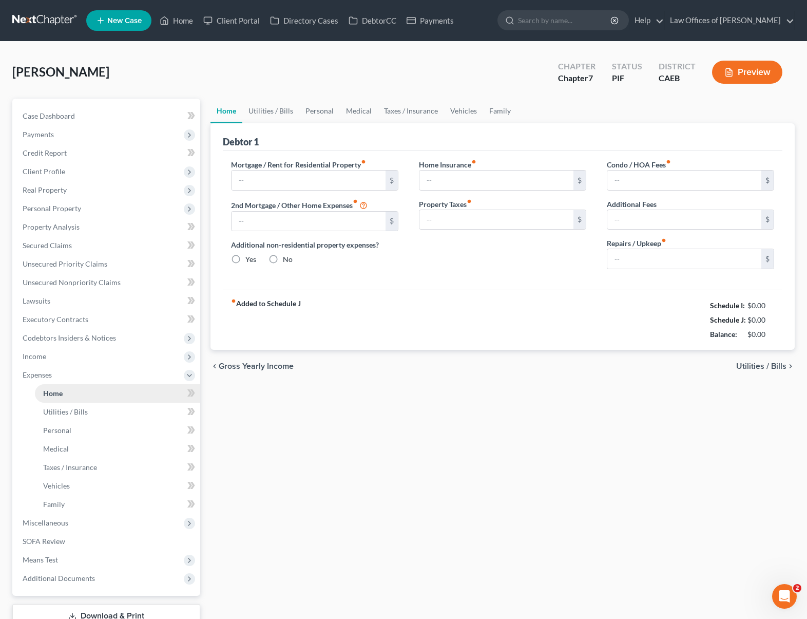
type input "3,738.00"
type input "0.00"
radio input "true"
type input "1,600.00"
type input "1,500.00"
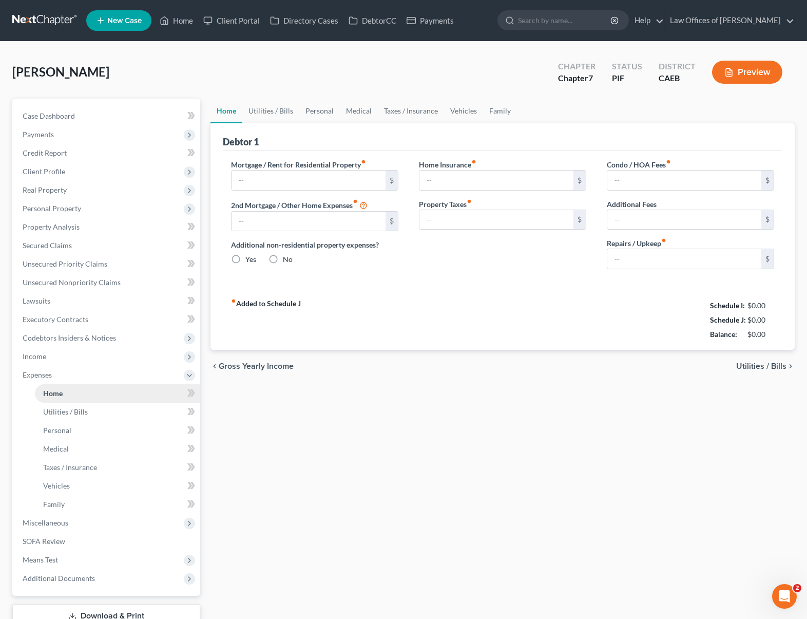
type input "0.00"
click at [406, 111] on link "Taxes / Insurance" at bounding box center [411, 111] width 66 height 25
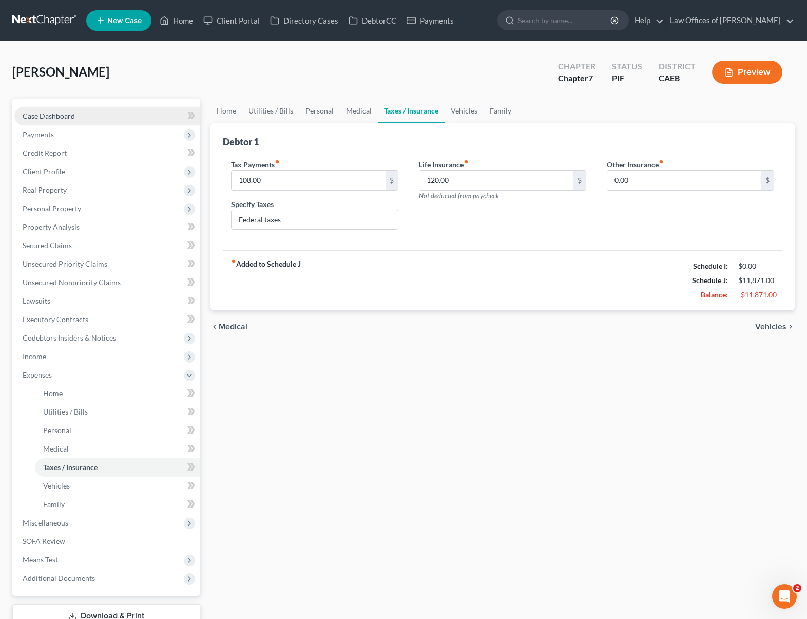
click at [91, 122] on link "Case Dashboard" at bounding box center [107, 116] width 186 height 18
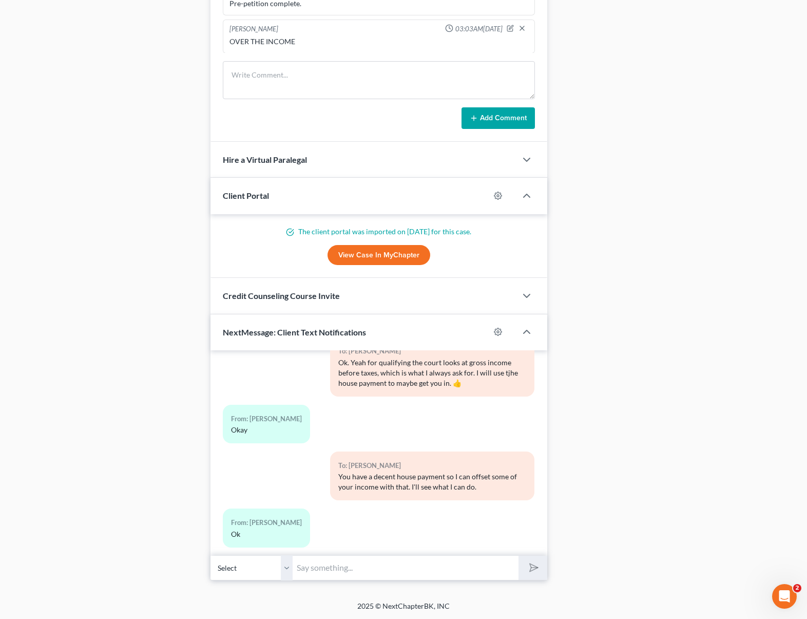
scroll to position [761, 0]
click at [285, 76] on textarea at bounding box center [379, 80] width 312 height 38
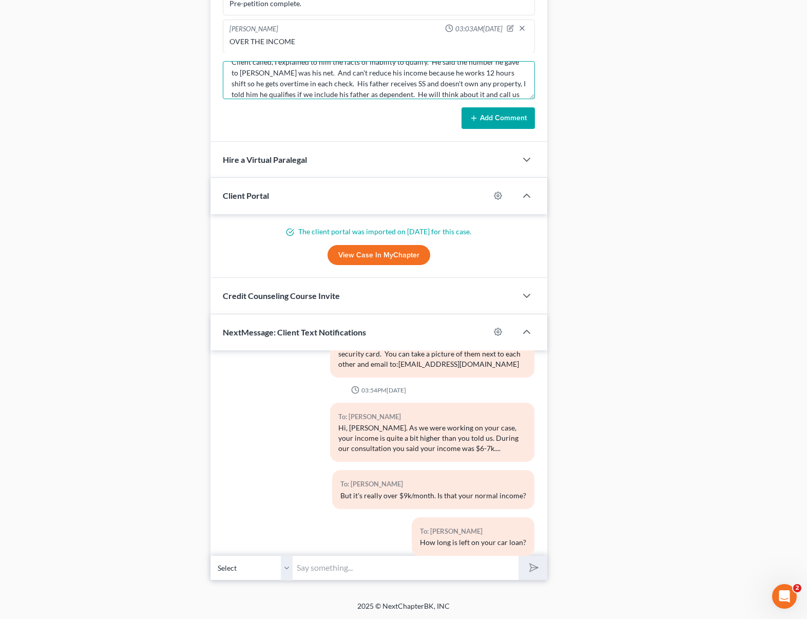
scroll to position [24, 0]
type textarea "Client called, I explained to him the facts of inability to qualify. He said th…"
click at [491, 118] on button "Add Comment" at bounding box center [498, 118] width 73 height 22
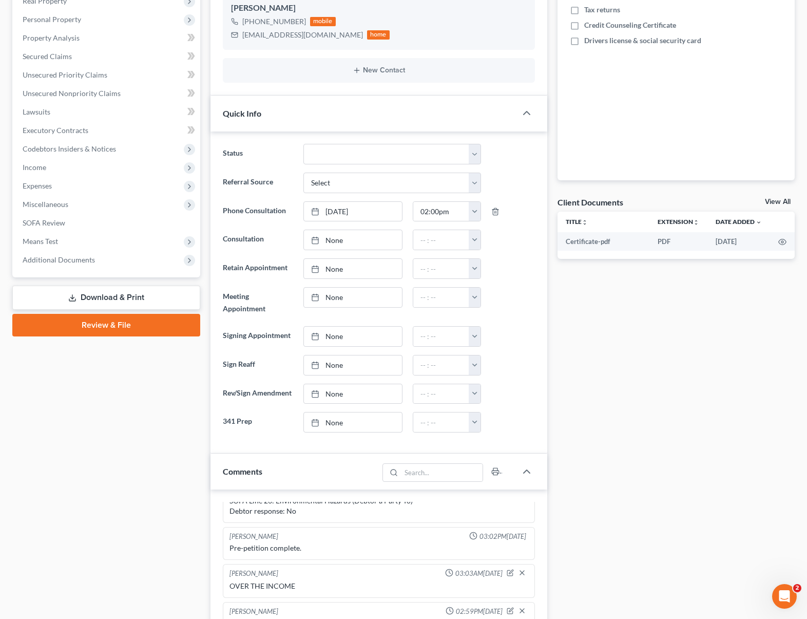
scroll to position [185, 0]
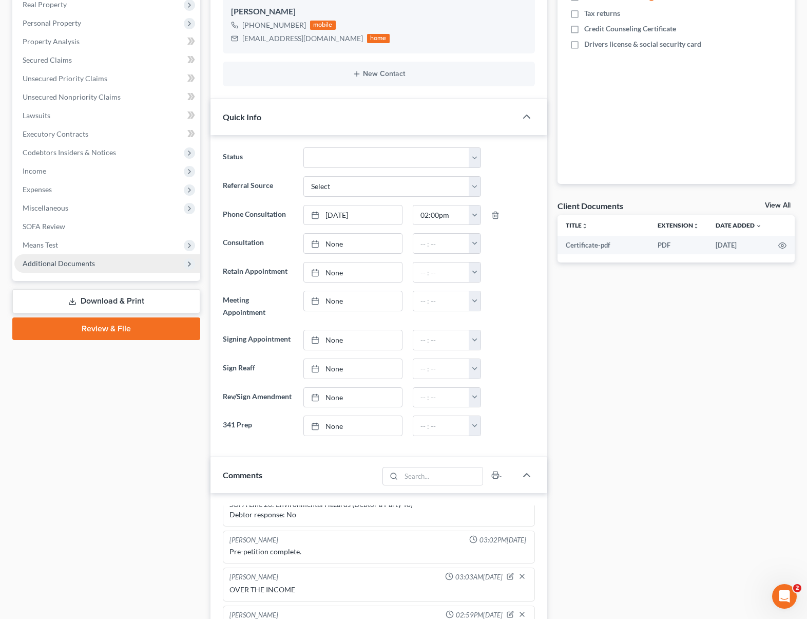
click at [64, 265] on span "Additional Documents" at bounding box center [59, 263] width 72 height 9
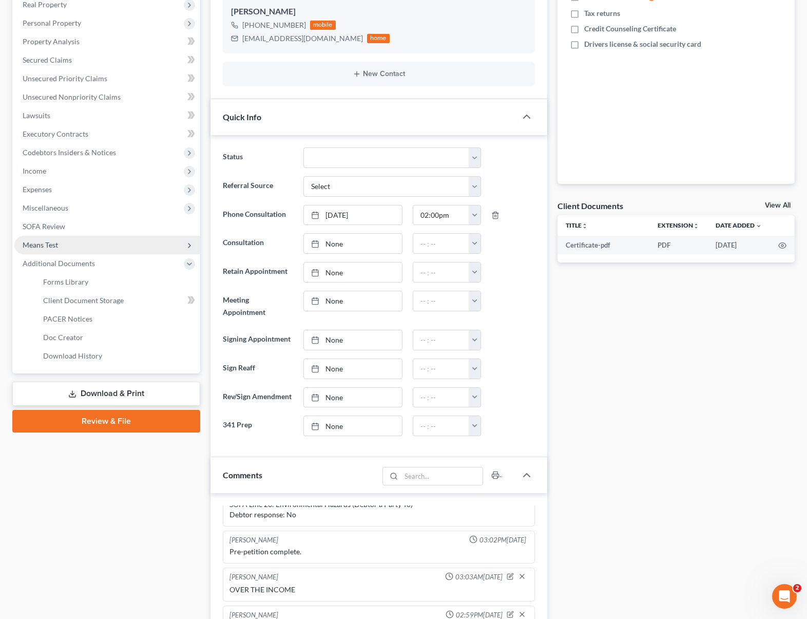
click at [70, 243] on span "Means Test" at bounding box center [107, 245] width 186 height 18
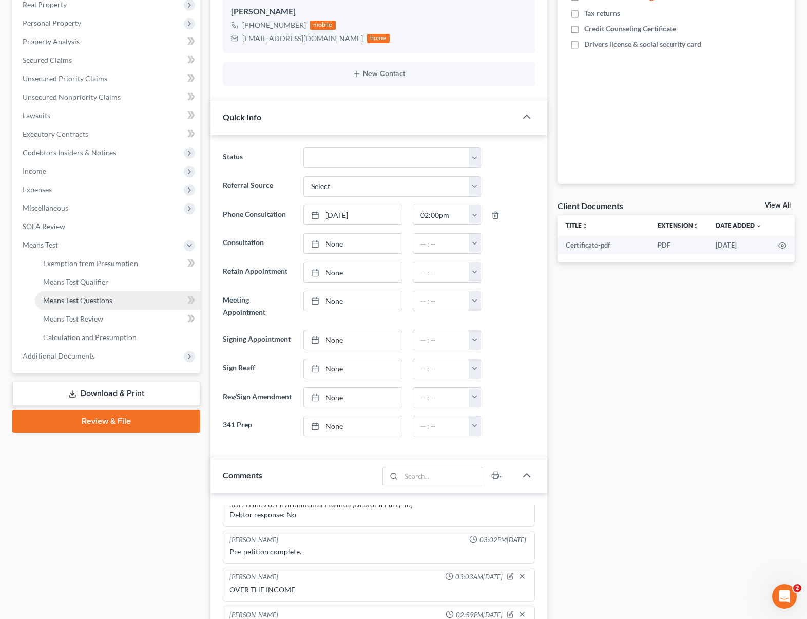
click at [104, 300] on span "Means Test Questions" at bounding box center [77, 300] width 69 height 9
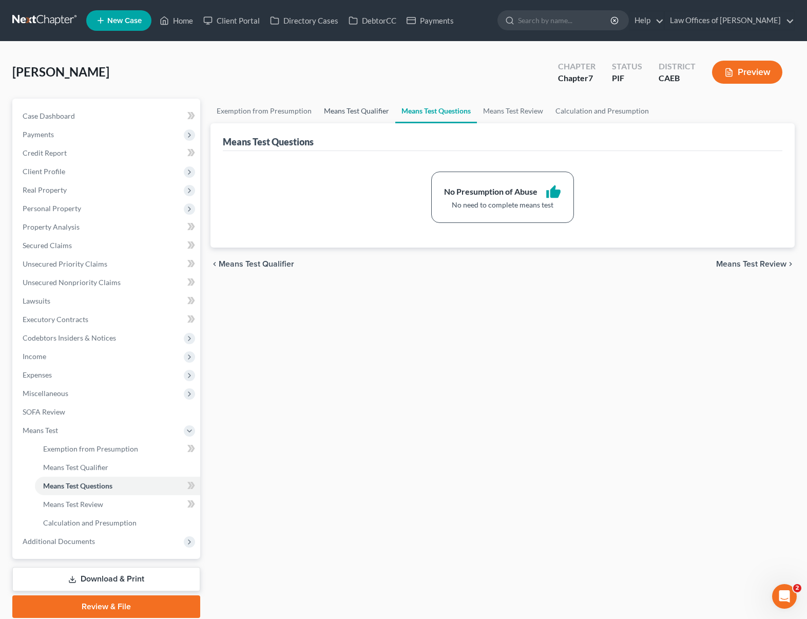
click at [335, 112] on link "Means Test Qualifier" at bounding box center [357, 111] width 78 height 25
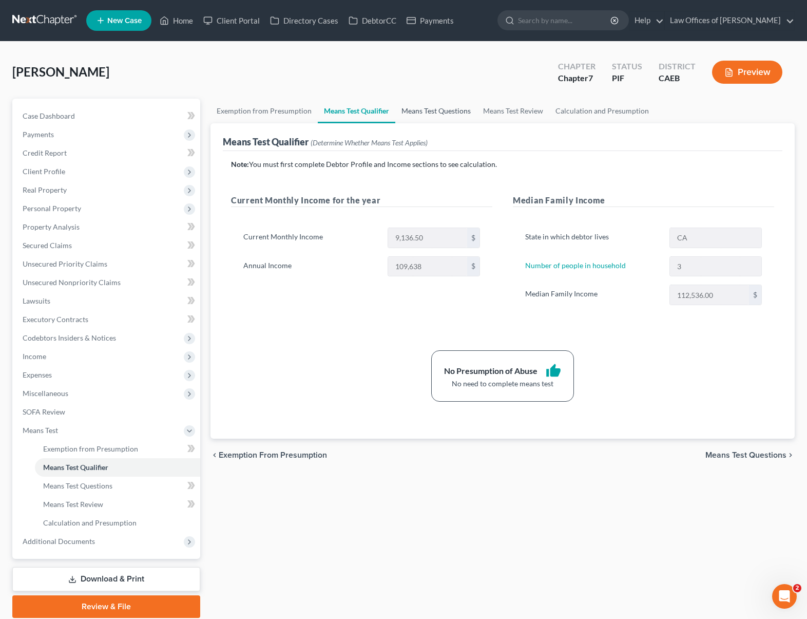
click at [419, 112] on link "Means Test Questions" at bounding box center [436, 111] width 82 height 25
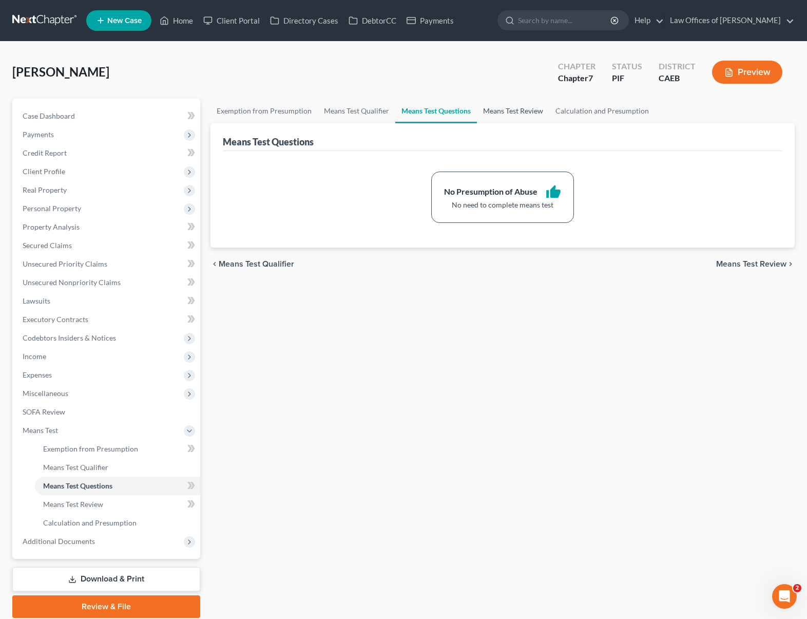
click at [479, 108] on link "Means Test Review" at bounding box center [513, 111] width 72 height 25
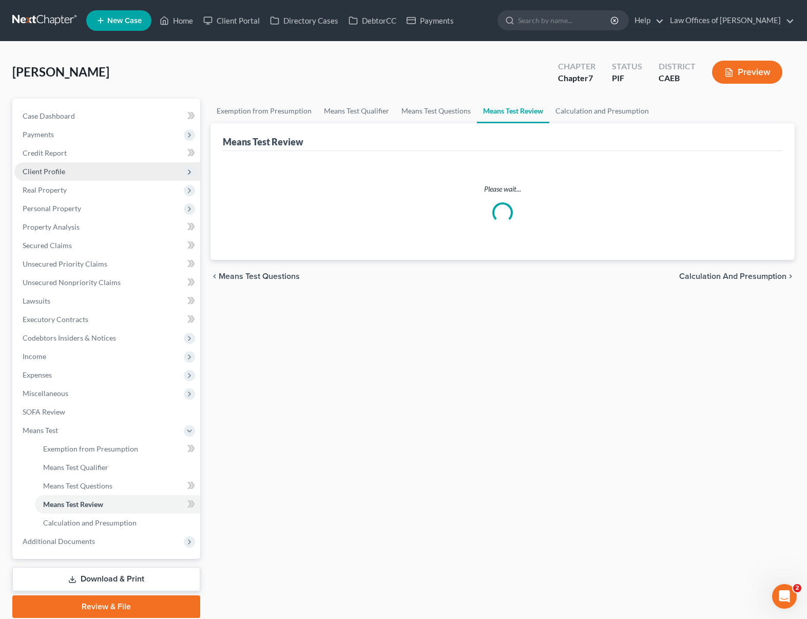
click at [74, 176] on span "Client Profile" at bounding box center [107, 171] width 186 height 18
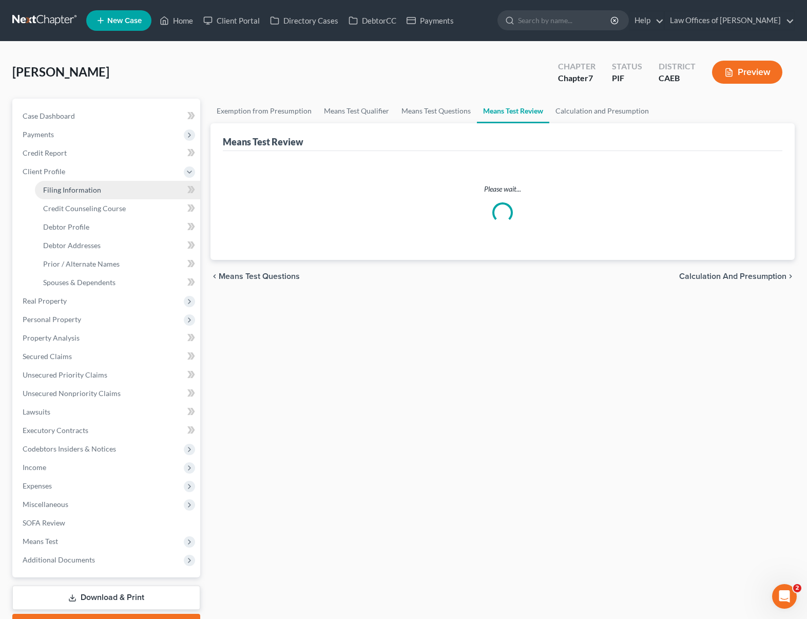
click at [116, 193] on link "Filing Information" at bounding box center [117, 190] width 165 height 18
select select "1"
select select "0"
select select "8"
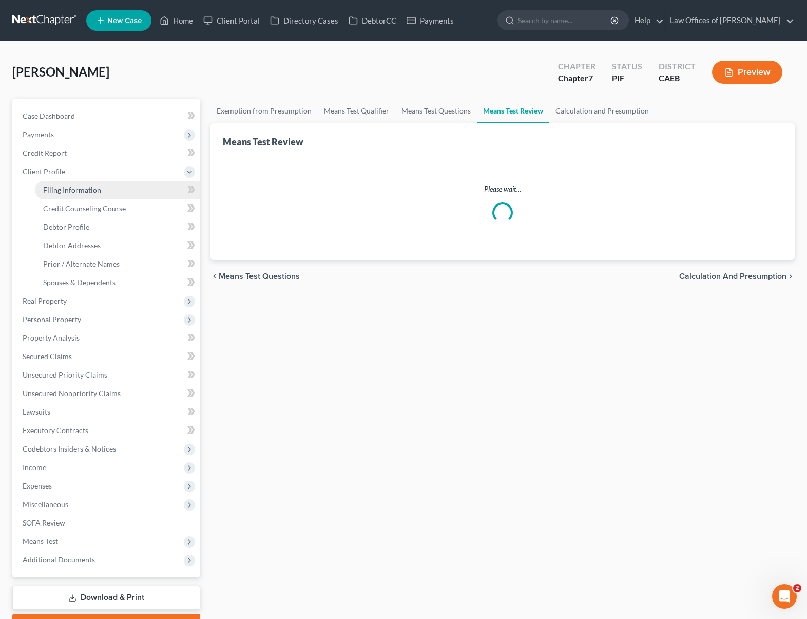
select select "0"
select select "4"
select select "1"
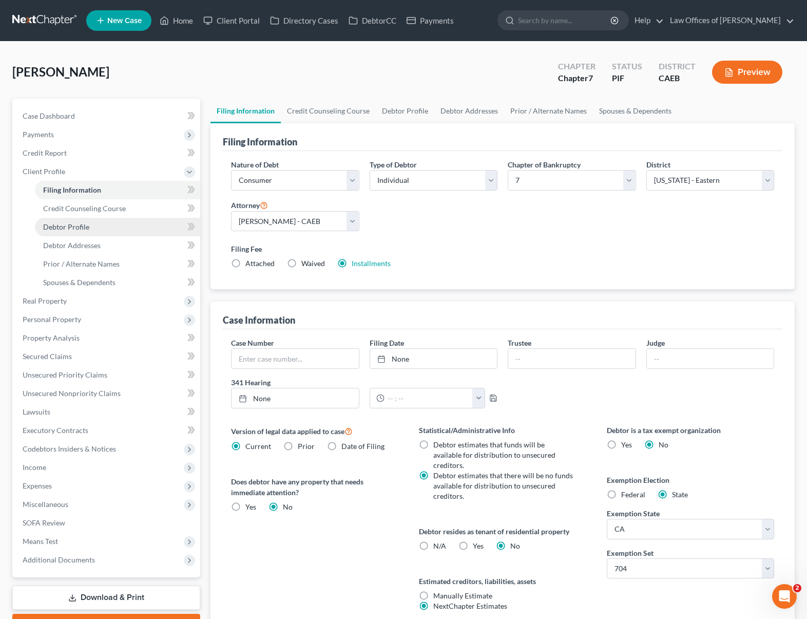
click at [100, 230] on link "Debtor Profile" at bounding box center [117, 227] width 165 height 18
select select "0"
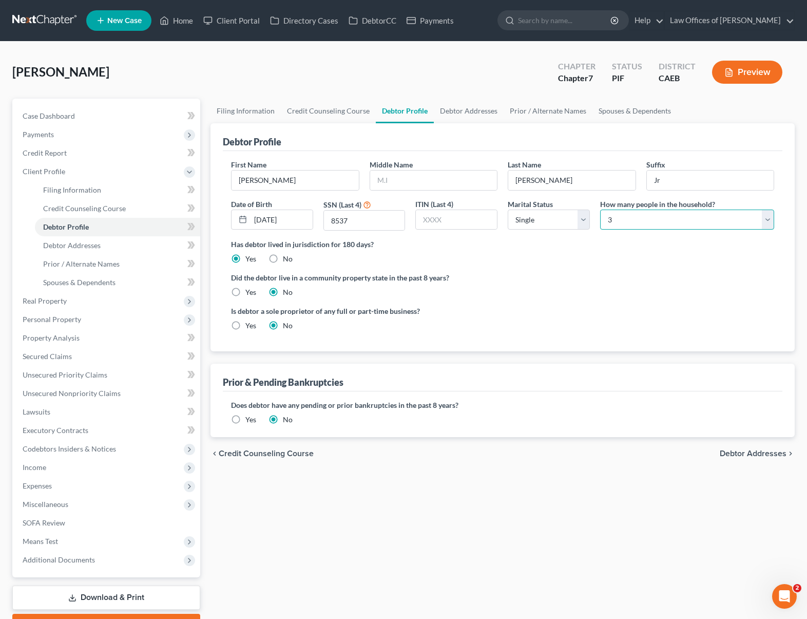
click at [765, 218] on select "Select 1 2 3 4 5 6 7 8 9 10 11 12 13 14 15 16 17 18 19 20" at bounding box center [687, 219] width 174 height 21
select select "1"
click at [600, 209] on select "Select 1 2 3 4 5 6 7 8 9 10 11 12 13 14 15 16 17 18 19 20" at bounding box center [687, 219] width 174 height 21
click at [98, 188] on span "Filing Information" at bounding box center [72, 189] width 58 height 9
select select "1"
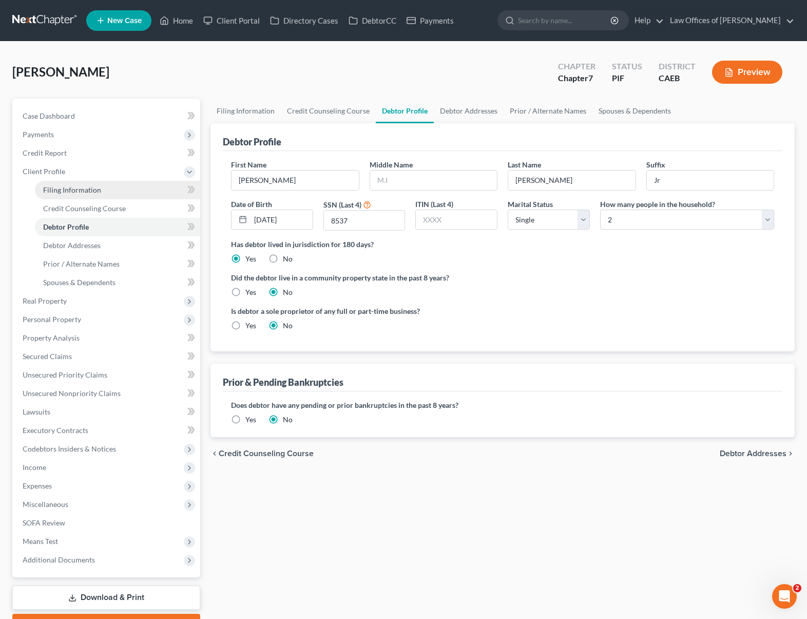
select select "0"
select select "8"
select select "0"
select select "4"
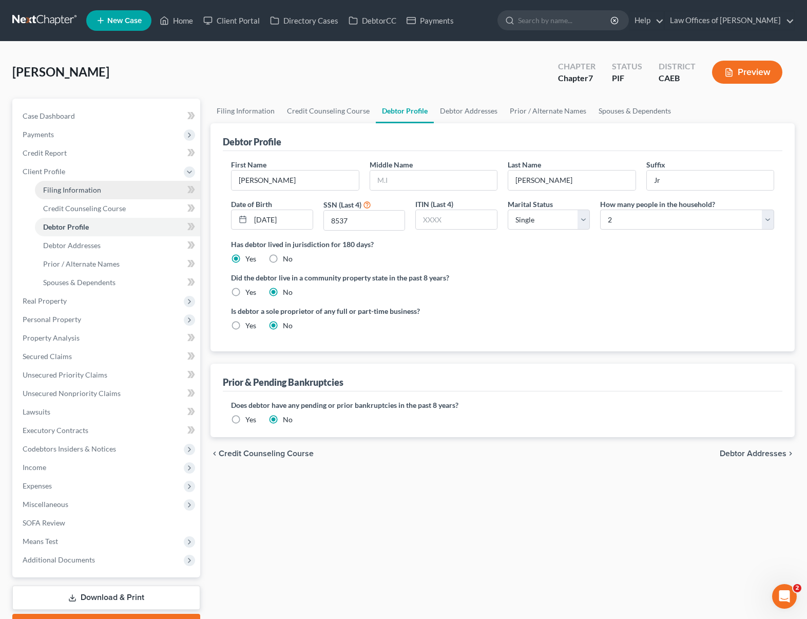
select select "1"
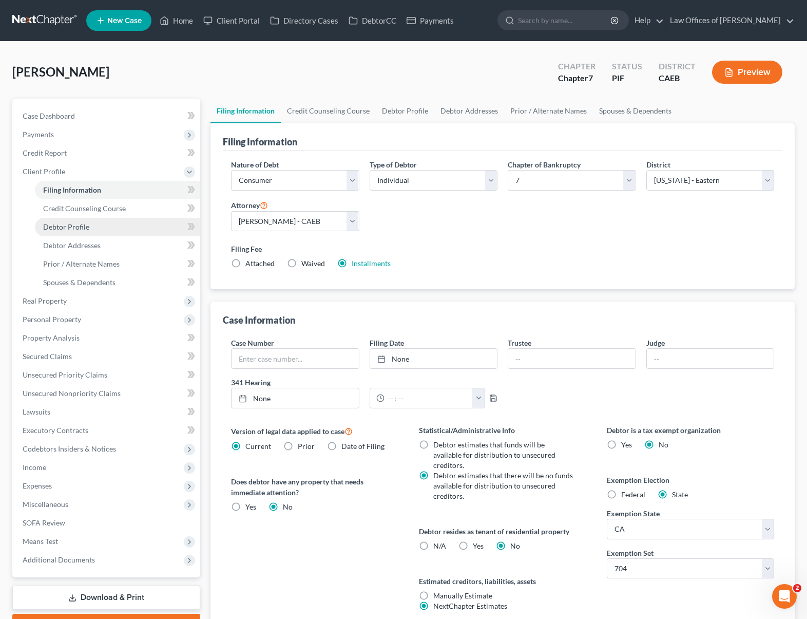
click at [108, 226] on link "Debtor Profile" at bounding box center [117, 227] width 165 height 18
select select "0"
select select "1"
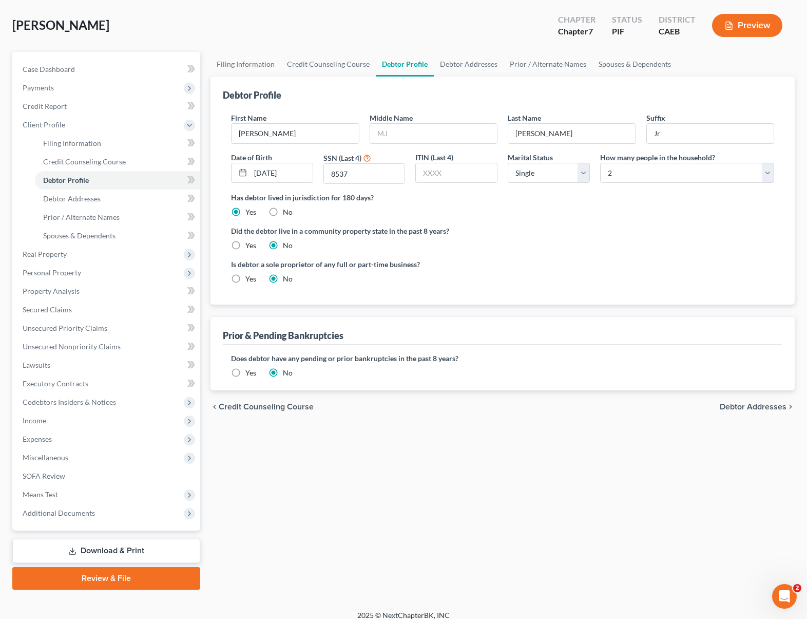
scroll to position [55, 0]
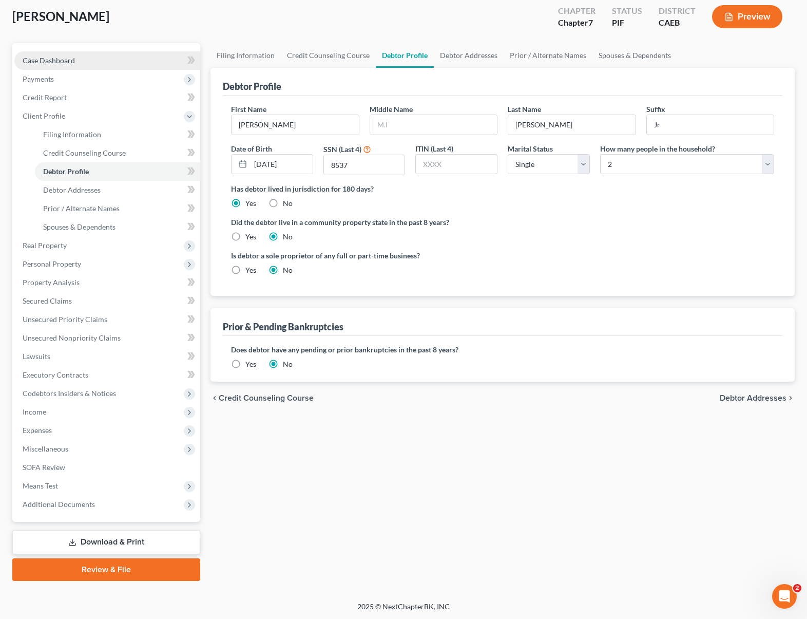
click at [86, 60] on link "Case Dashboard" at bounding box center [107, 60] width 186 height 18
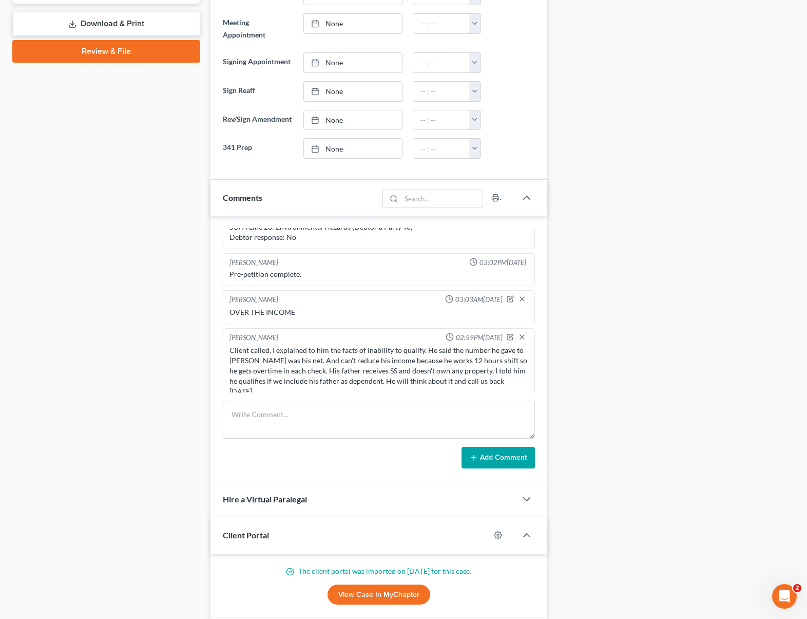
scroll to position [462, 0]
click at [507, 337] on icon "button" at bounding box center [510, 337] width 7 height 7
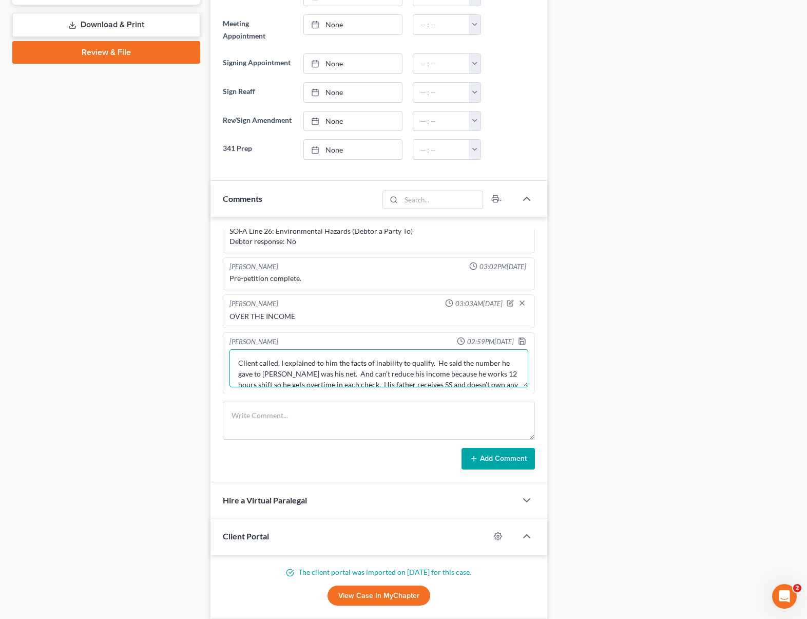
click at [409, 378] on textarea "Client called, I explained to him the facts of inability to qualify. He said th…" at bounding box center [378, 368] width 299 height 38
type textarea "Client called, I explained to him the facts of inability to qualify. He said th…"
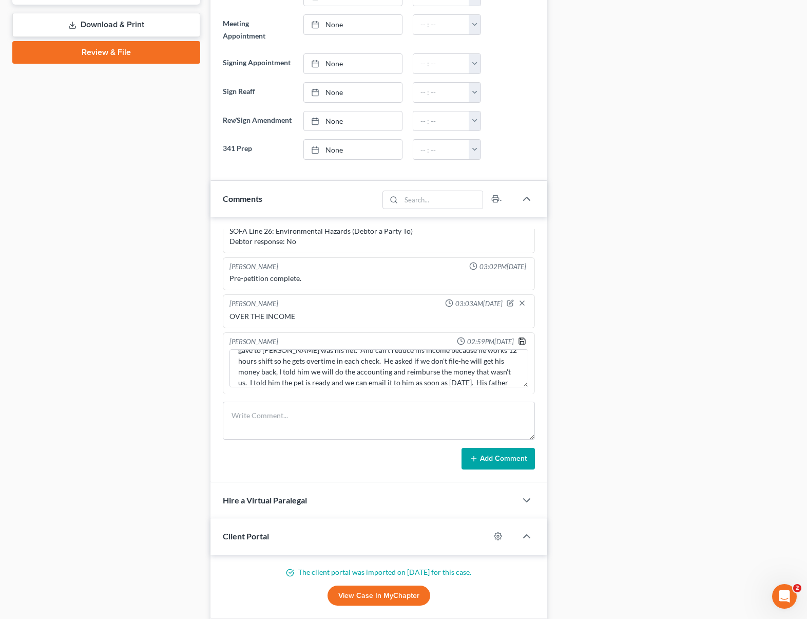
click at [518, 342] on icon "button" at bounding box center [522, 341] width 8 height 8
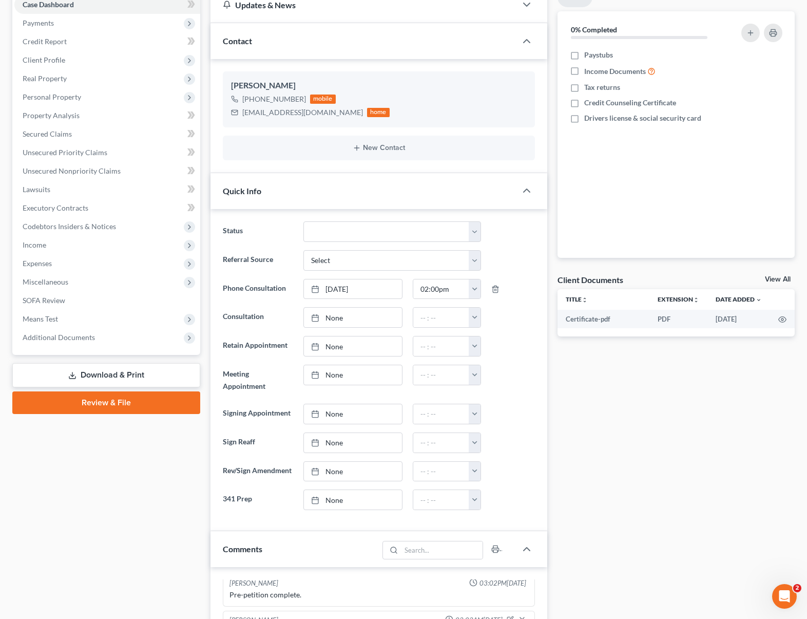
scroll to position [98, 0]
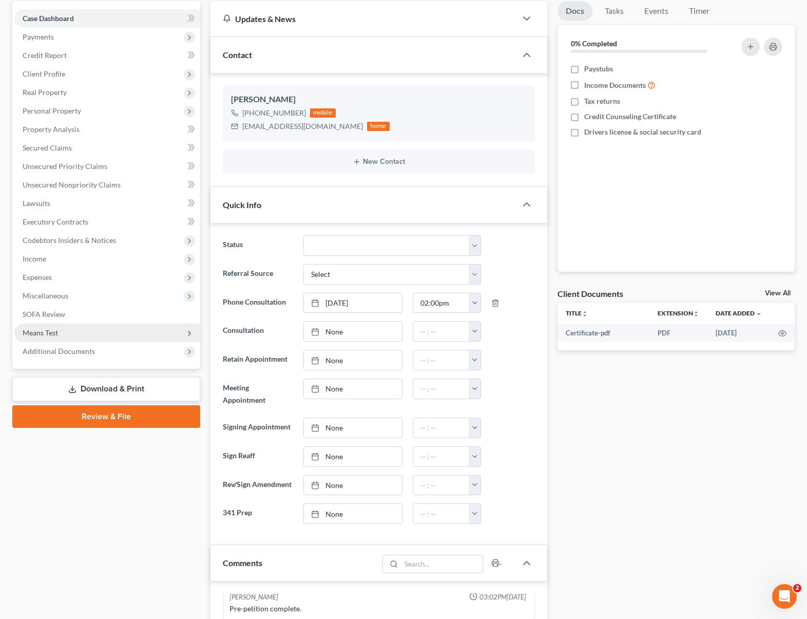
click at [65, 335] on span "Means Test" at bounding box center [107, 332] width 186 height 18
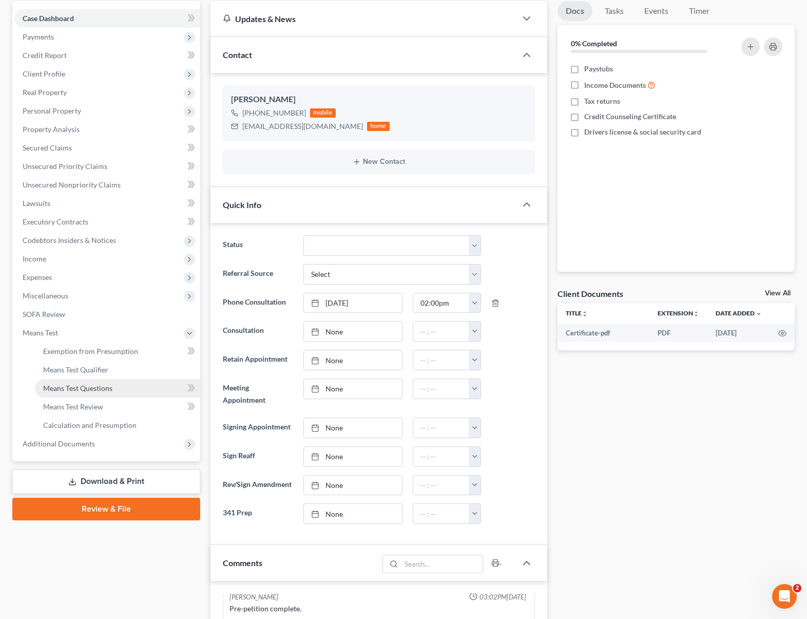
click at [109, 387] on span "Means Test Questions" at bounding box center [77, 387] width 69 height 9
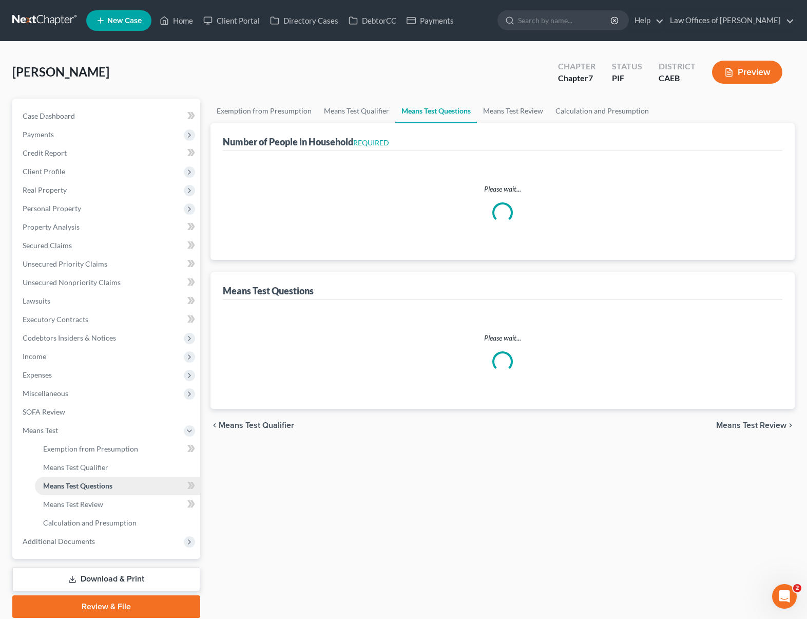
select select "0"
select select "60"
select select "2"
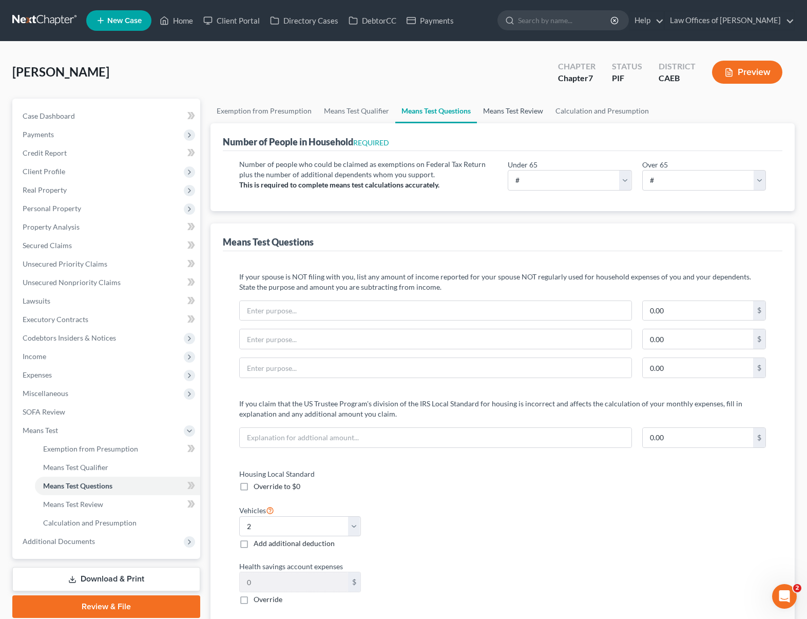
click at [519, 112] on link "Means Test Review" at bounding box center [513, 111] width 72 height 25
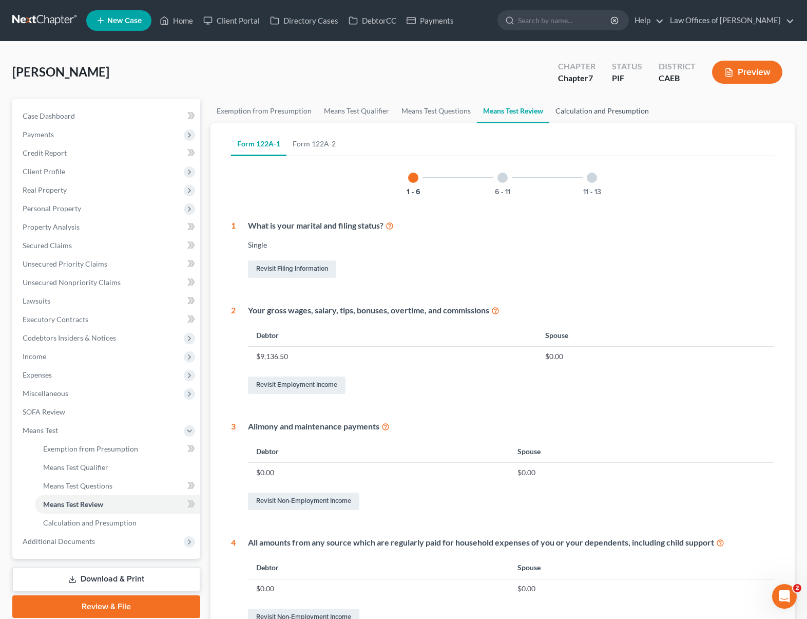
click at [573, 113] on link "Calculation and Presumption" at bounding box center [602, 111] width 106 height 25
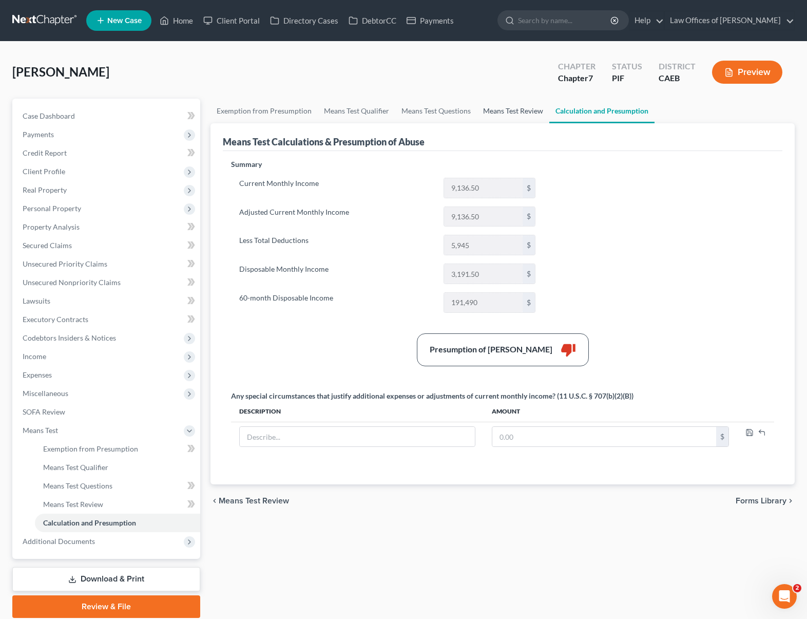
click at [510, 110] on link "Means Test Review" at bounding box center [513, 111] width 72 height 25
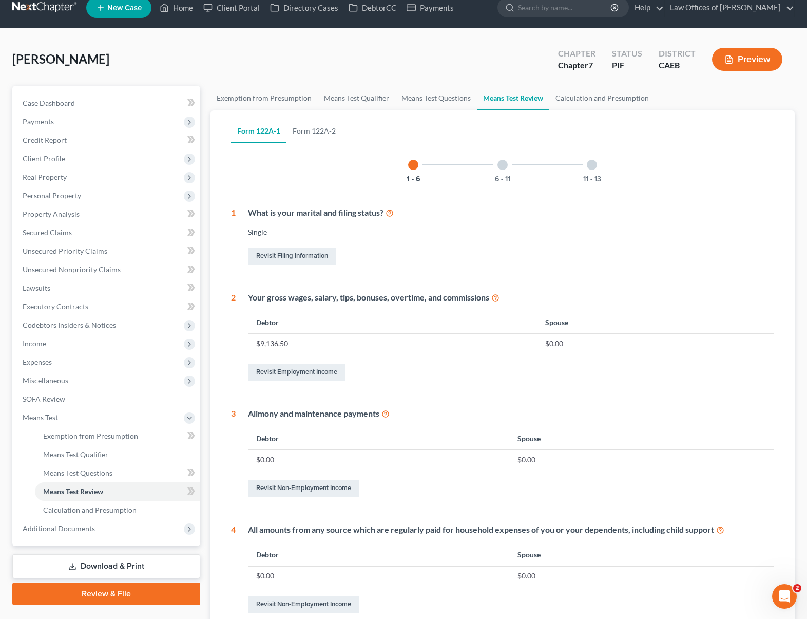
scroll to position [7, 0]
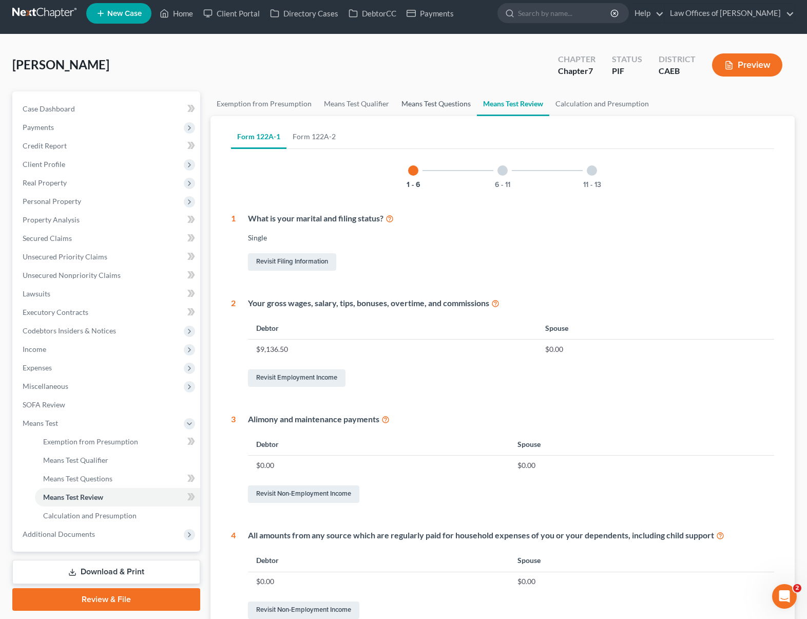
click at [434, 102] on link "Means Test Questions" at bounding box center [436, 103] width 82 height 25
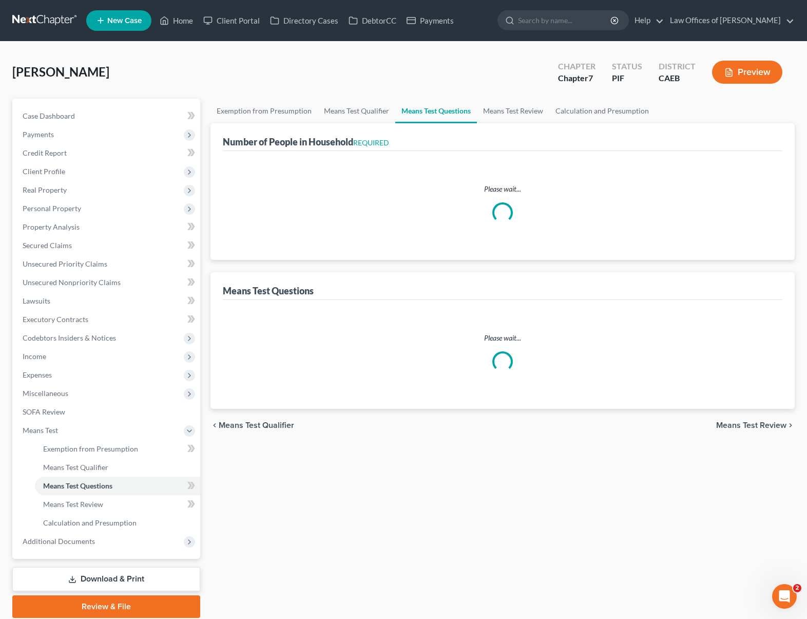
select select "0"
select select "60"
select select "2"
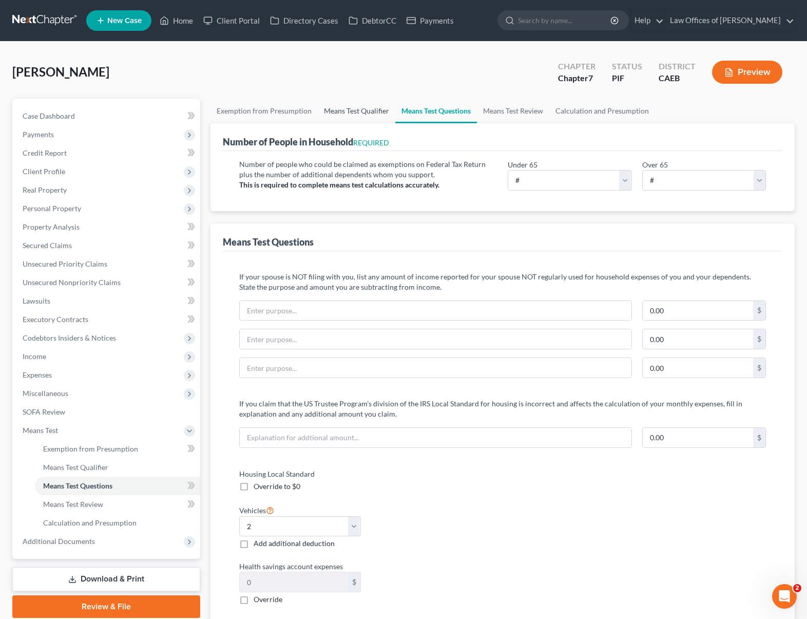
click at [335, 112] on link "Means Test Qualifier" at bounding box center [357, 111] width 78 height 25
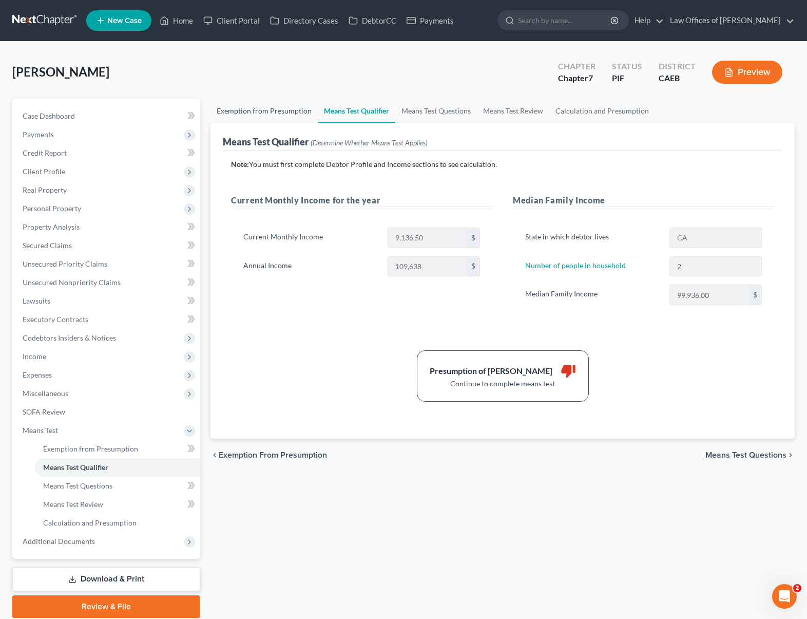
click at [251, 108] on link "Exemption from Presumption" at bounding box center [263, 111] width 107 height 25
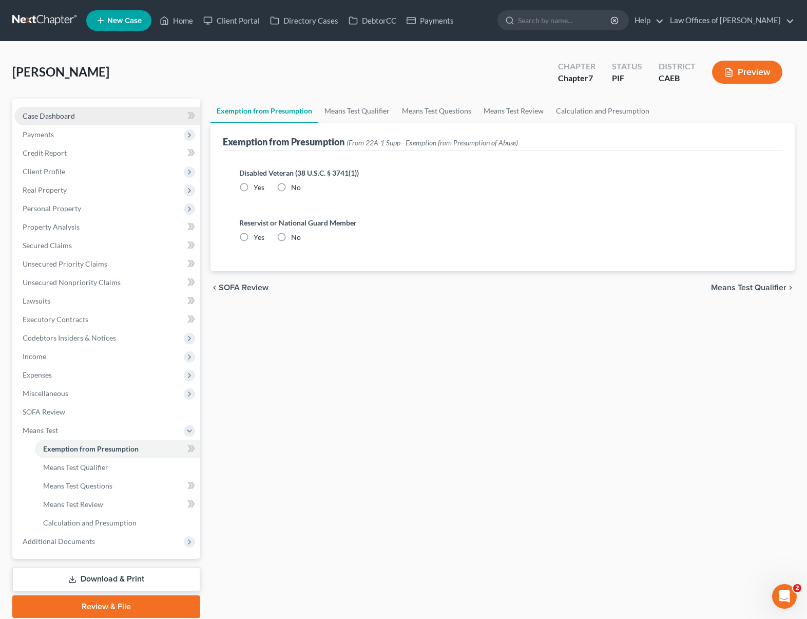
click at [89, 122] on link "Case Dashboard" at bounding box center [107, 116] width 186 height 18
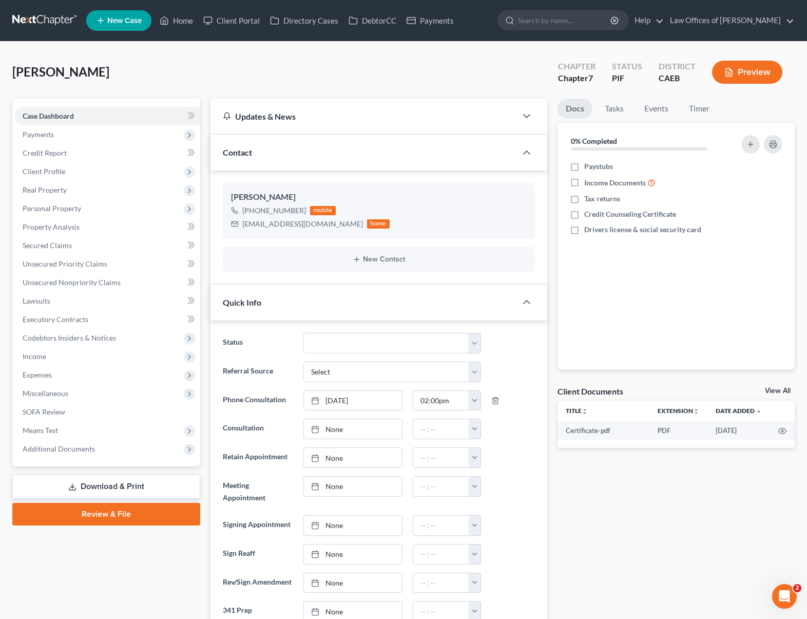
scroll to position [761, 0]
click at [186, 19] on link "Home" at bounding box center [177, 20] width 44 height 18
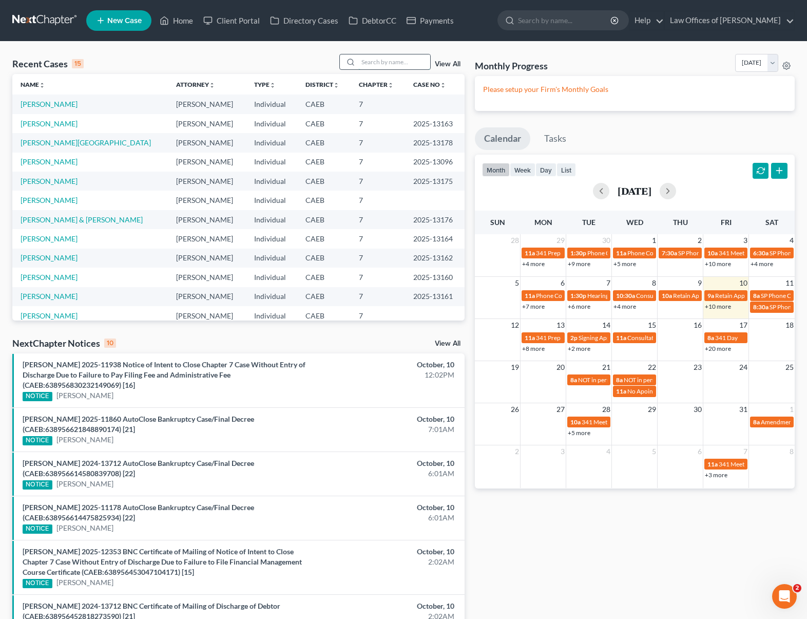
click at [369, 63] on input "search" at bounding box center [394, 61] width 72 height 15
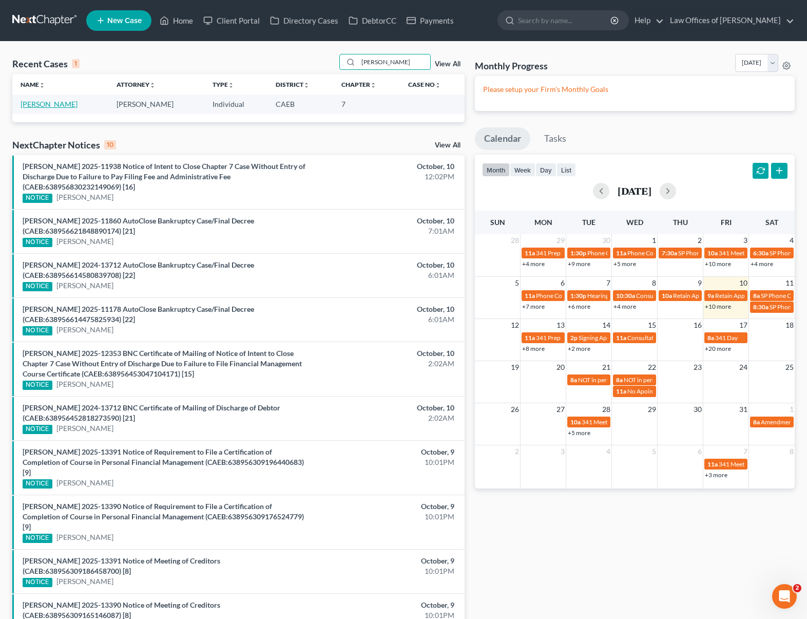
type input "valades"
click at [56, 106] on link "[PERSON_NAME]" at bounding box center [49, 104] width 57 height 9
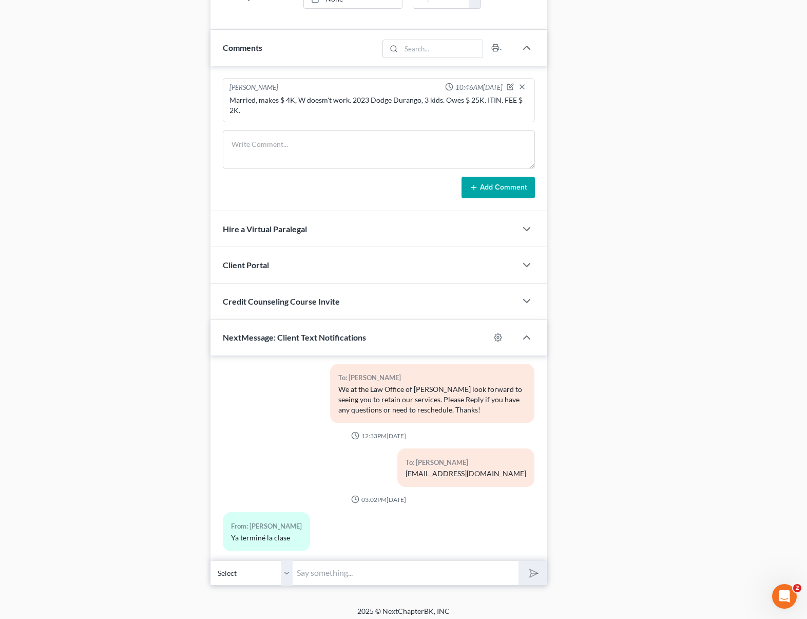
scroll to position [618, 0]
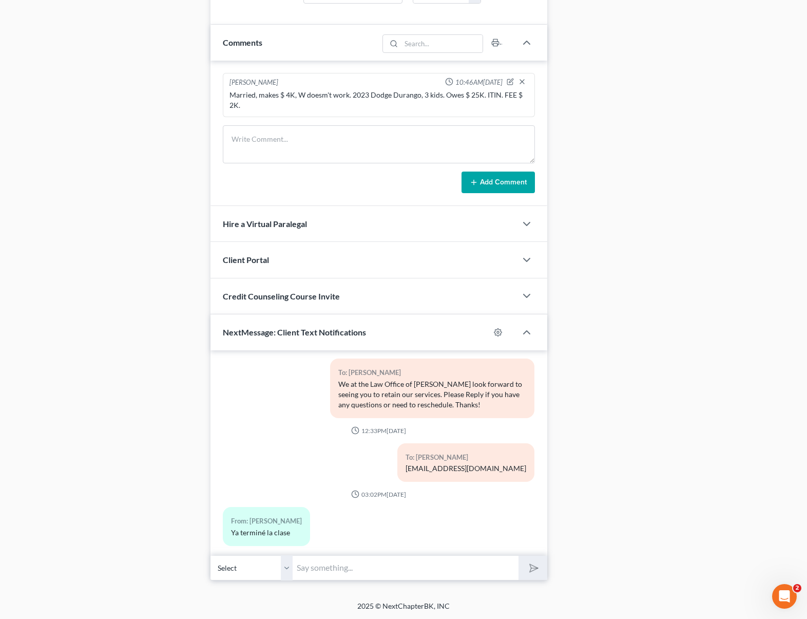
click at [377, 555] on input "text" at bounding box center [406, 567] width 226 height 25
type input "Muy bien."
click at [518, 555] on button "submit" at bounding box center [532, 567] width 28 height 24
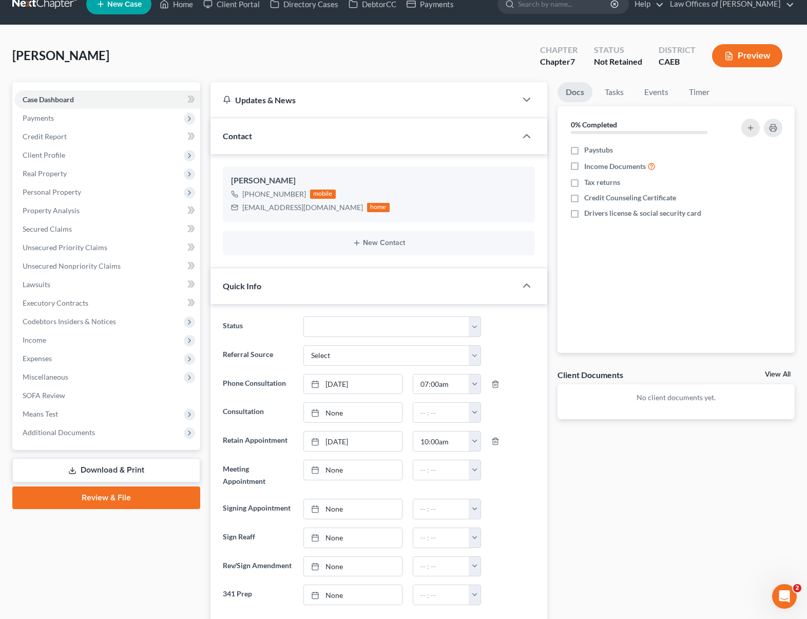
scroll to position [11, 0]
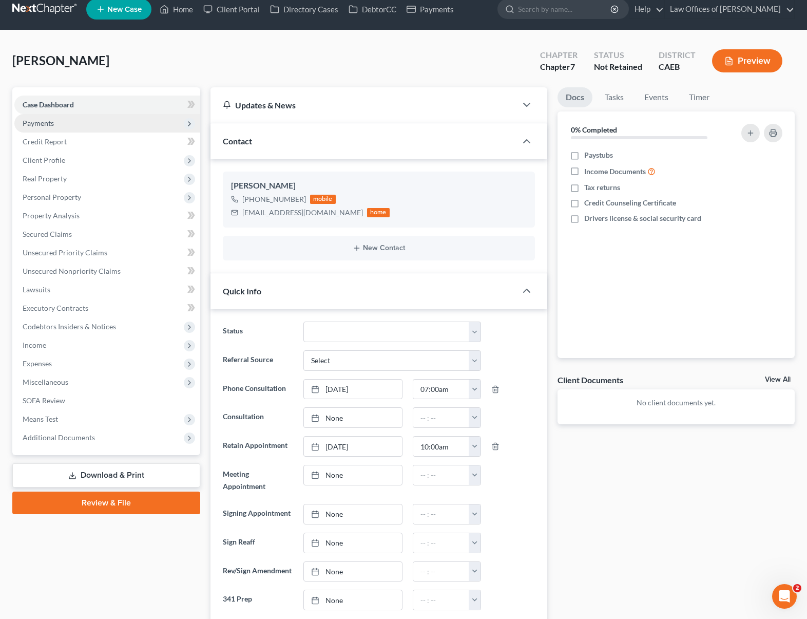
click at [40, 117] on span "Payments" at bounding box center [107, 123] width 186 height 18
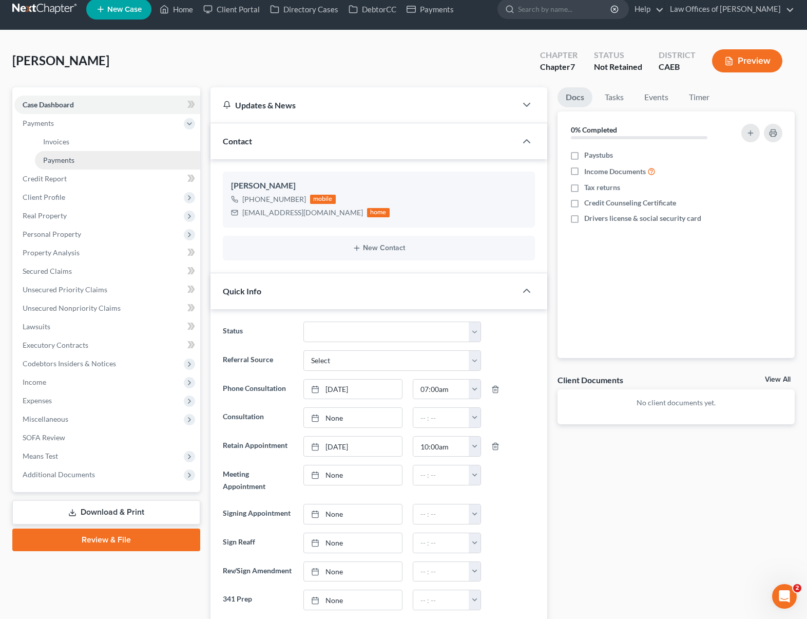
click at [88, 158] on link "Payments" at bounding box center [117, 160] width 165 height 18
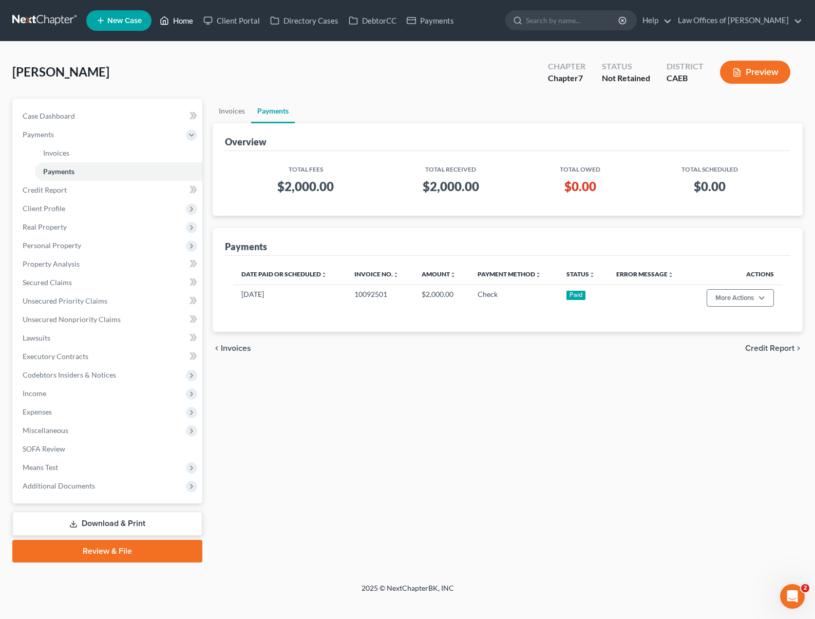
click at [188, 22] on link "Home" at bounding box center [177, 20] width 44 height 18
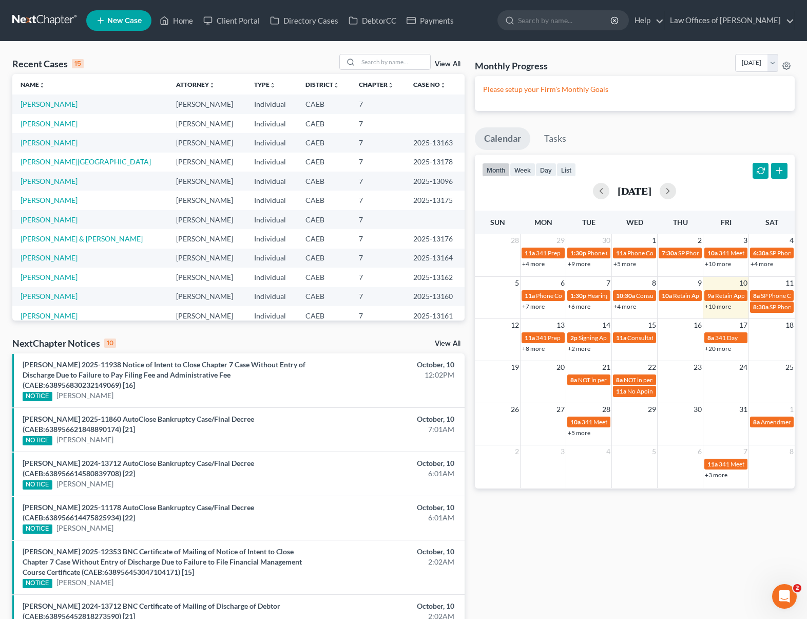
click at [709, 307] on link "+10 more" at bounding box center [718, 306] width 26 height 8
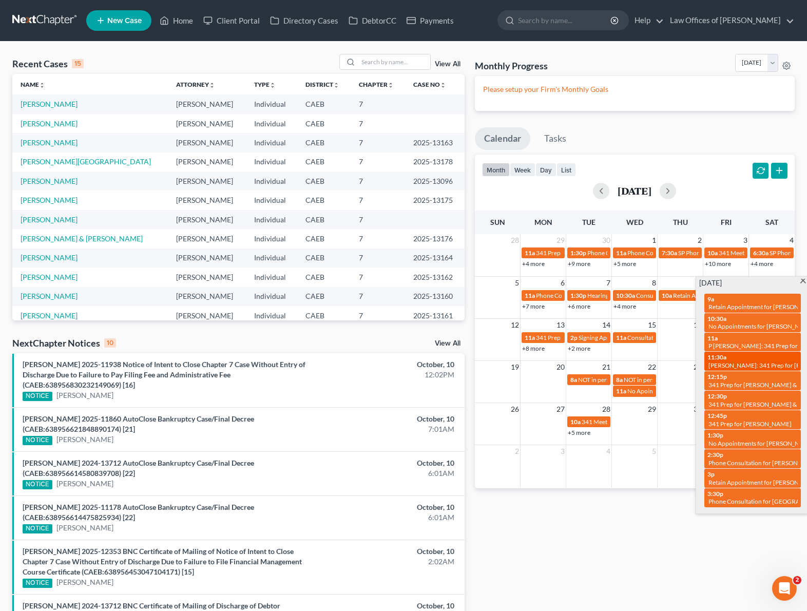
click at [711, 360] on span "11:30a" at bounding box center [716, 357] width 19 height 8
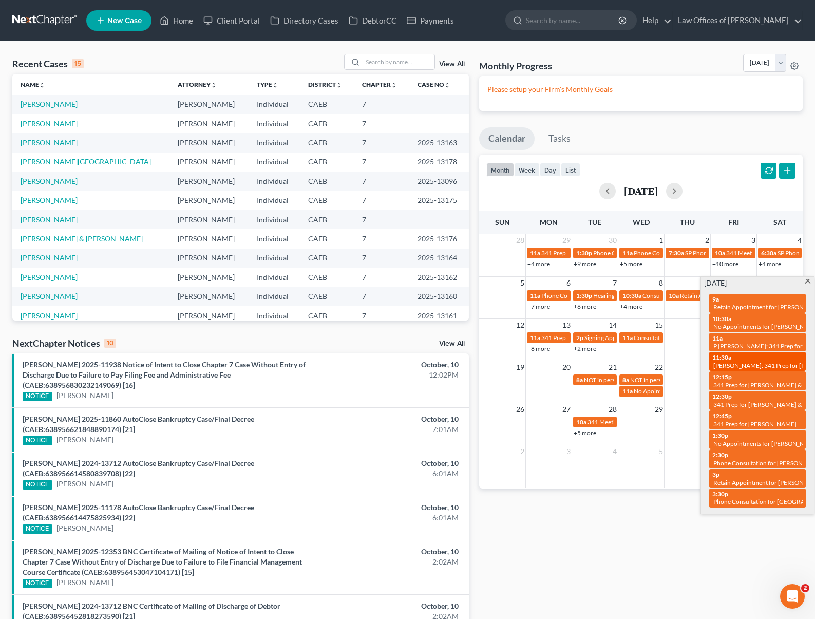
select select "Days"
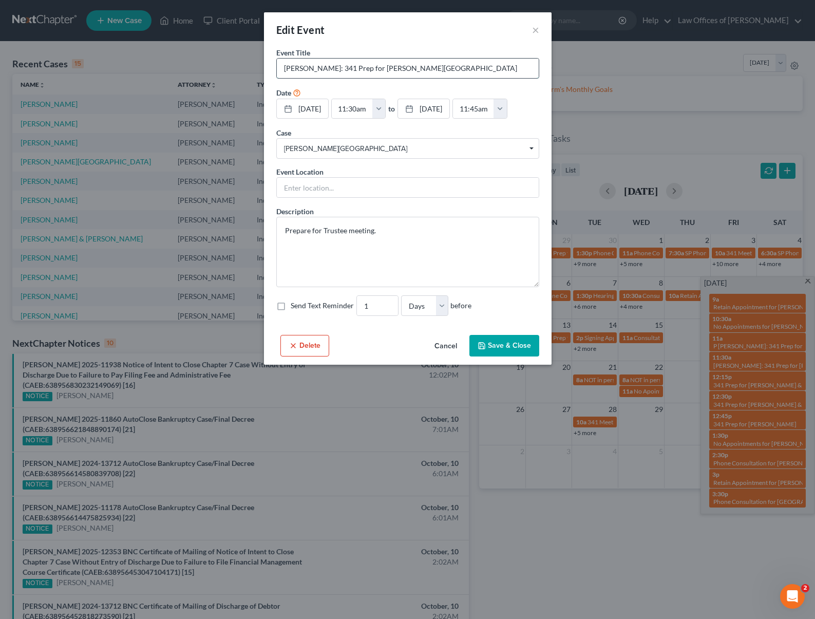
click at [281, 69] on input "Dora: 341 Prep for Mendiola, Diego" at bounding box center [408, 69] width 262 height 20
type input "P [PERSON_NAME]: 341 Prep for [PERSON_NAME][GEOGRAPHIC_DATA]"
click at [499, 356] on button "Save & Close" at bounding box center [504, 346] width 70 height 22
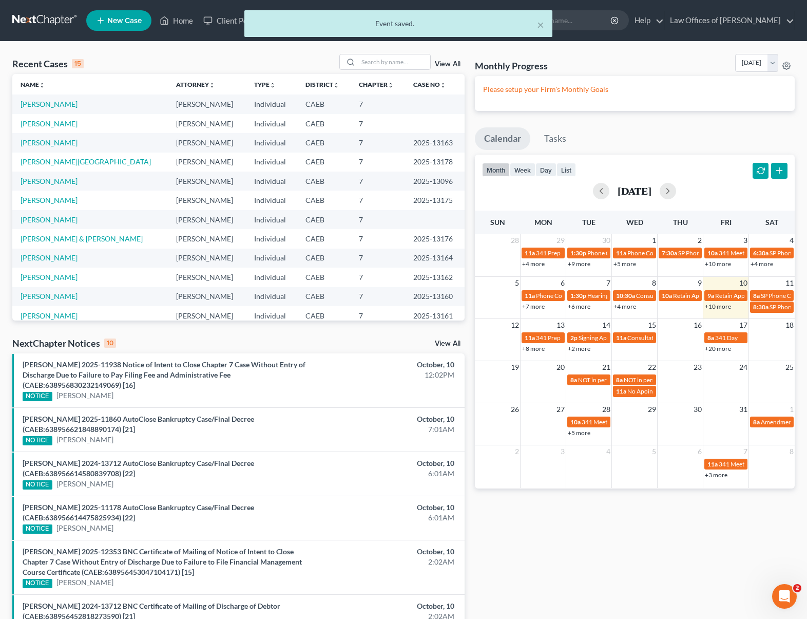
click at [713, 308] on link "+10 more" at bounding box center [718, 306] width 26 height 8
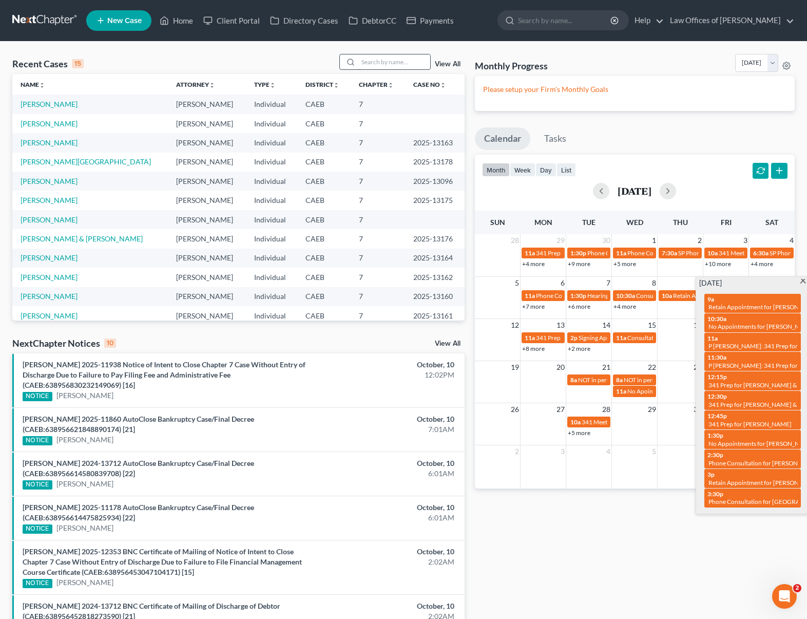
click at [393, 63] on input "search" at bounding box center [394, 61] width 72 height 15
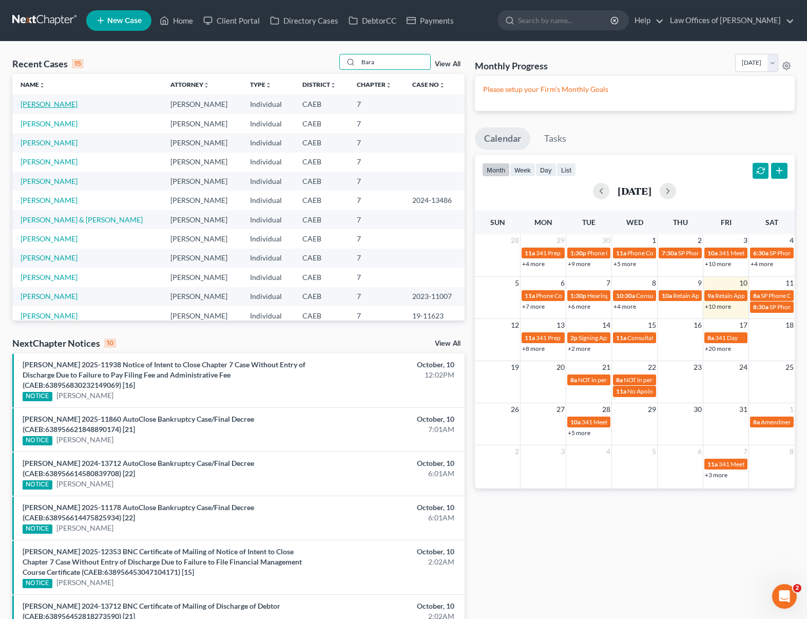
type input "Bara"
click at [47, 105] on link "[PERSON_NAME]" at bounding box center [49, 104] width 57 height 9
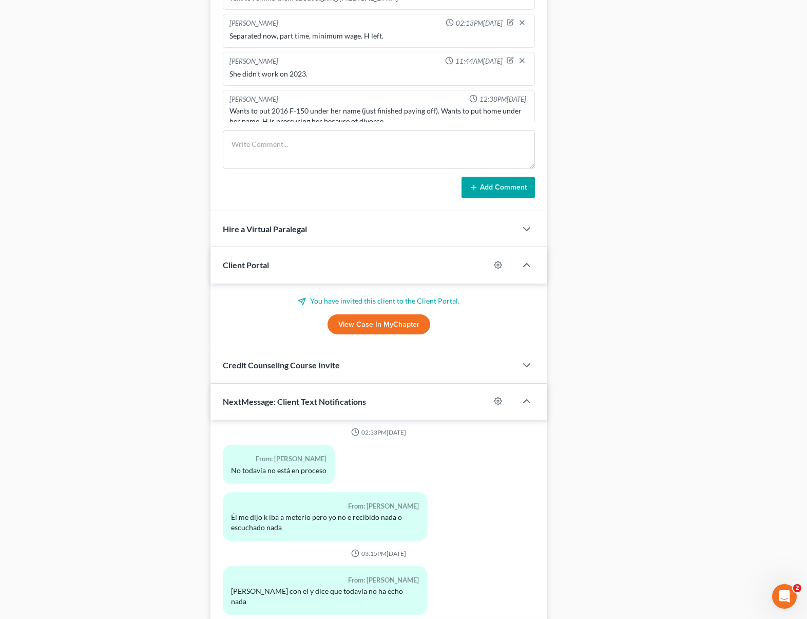
scroll to position [802, 0]
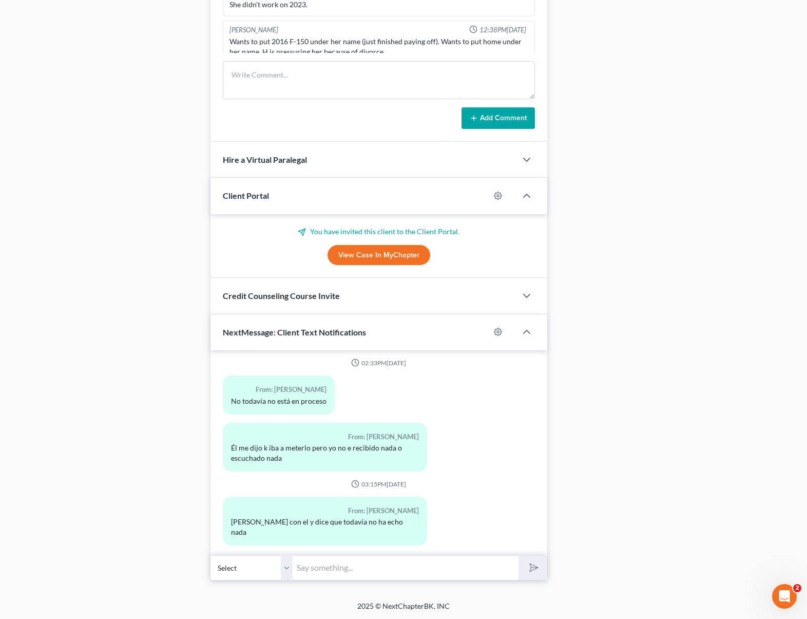
click at [374, 567] on input "text" at bounding box center [406, 567] width 226 height 25
type input "[PERSON_NAME], entonces dejamos todo tal y como esta."
click at [518, 555] on button "submit" at bounding box center [532, 567] width 28 height 24
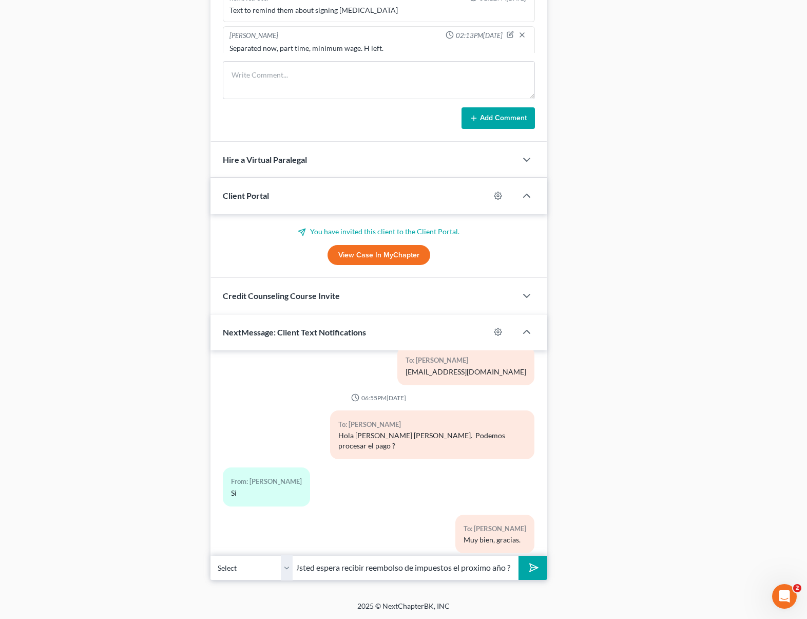
scroll to position [0, 8]
type input "Usted espera recibir reembolso de impuestos el proximo año ?"
click at [518, 555] on button "submit" at bounding box center [532, 567] width 28 height 24
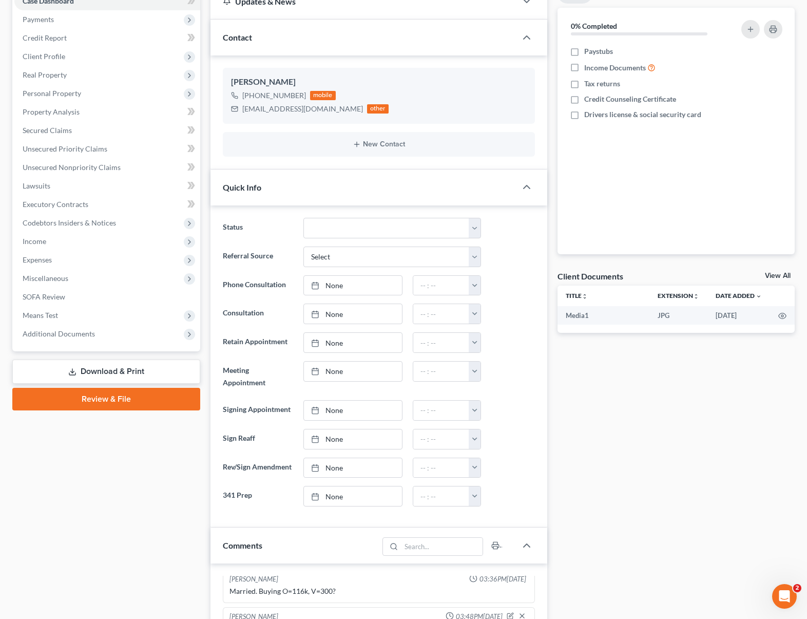
scroll to position [0, 0]
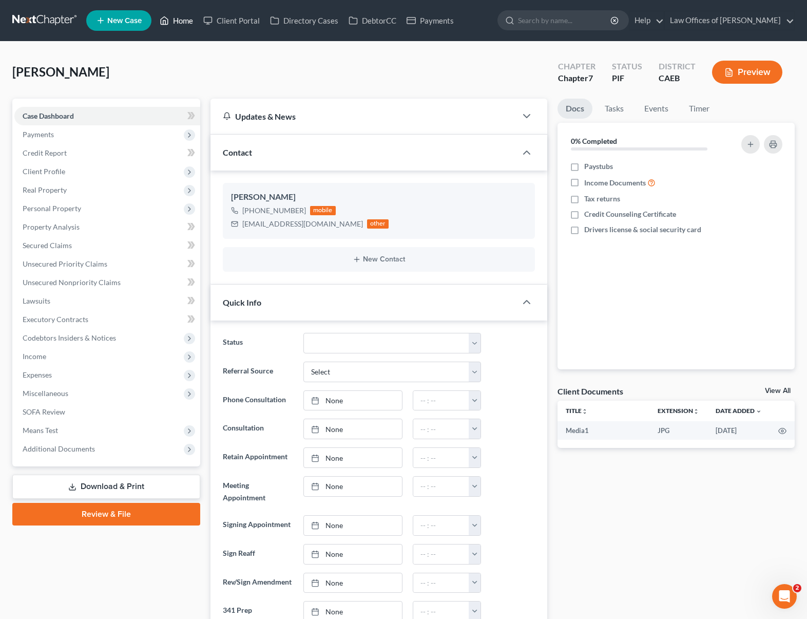
click at [172, 16] on link "Home" at bounding box center [177, 20] width 44 height 18
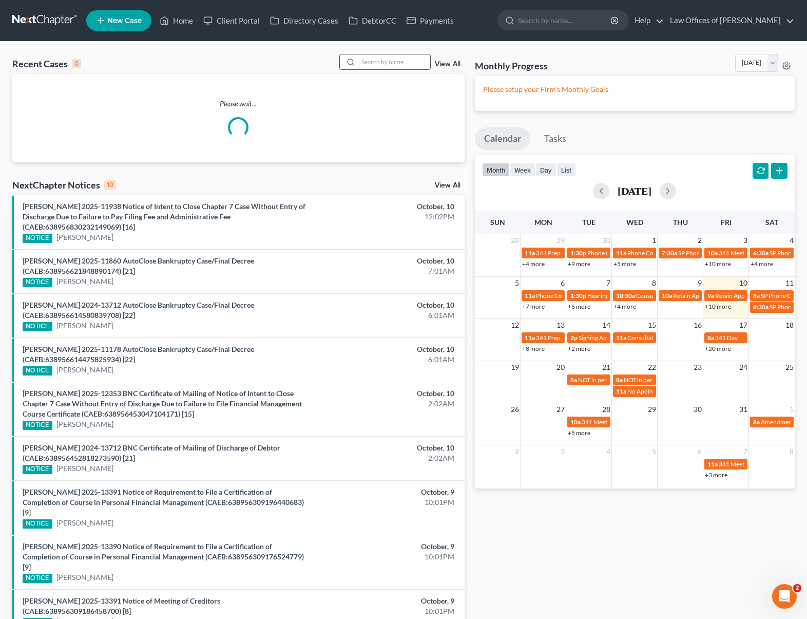
click at [378, 60] on input "search" at bounding box center [394, 61] width 72 height 15
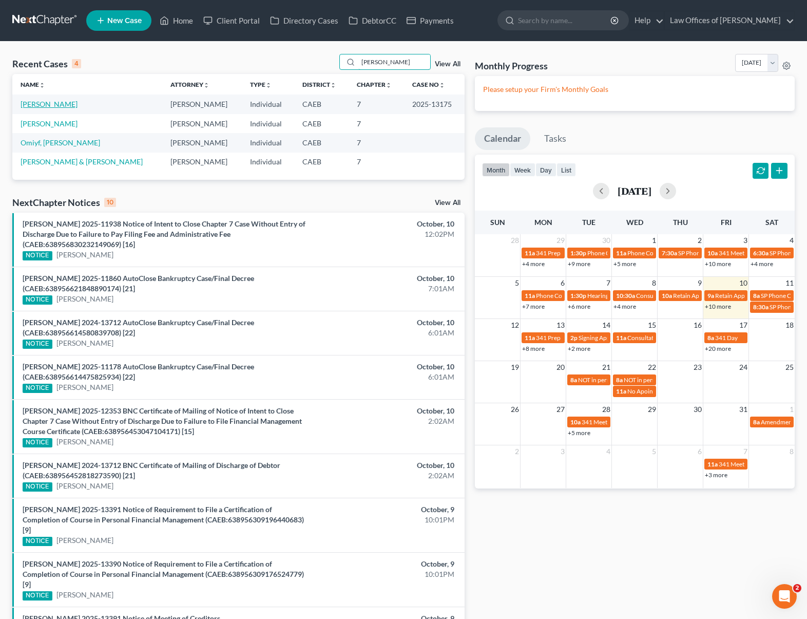
type input "Ariel"
click at [45, 106] on link "[PERSON_NAME]" at bounding box center [49, 104] width 57 height 9
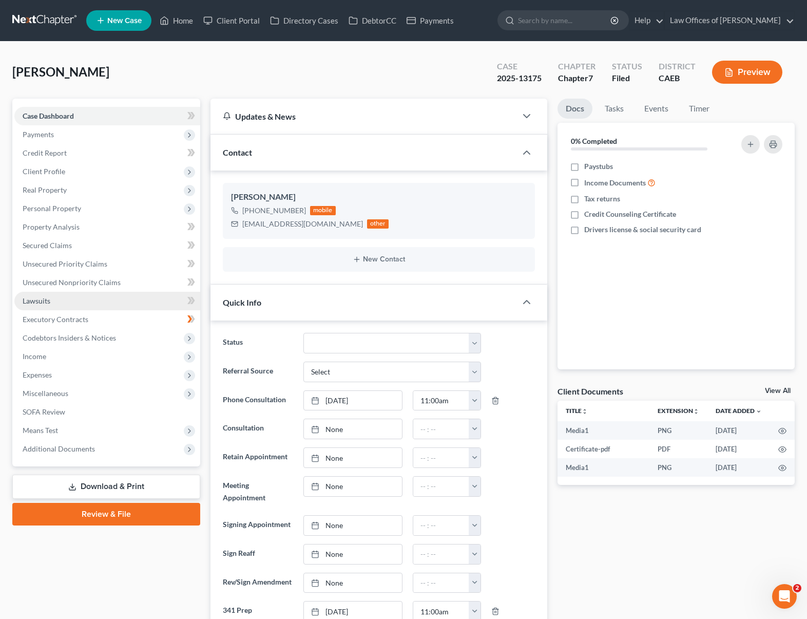
scroll to position [9841, 0]
click at [87, 283] on span "Unsecured Nonpriority Claims" at bounding box center [72, 282] width 98 height 9
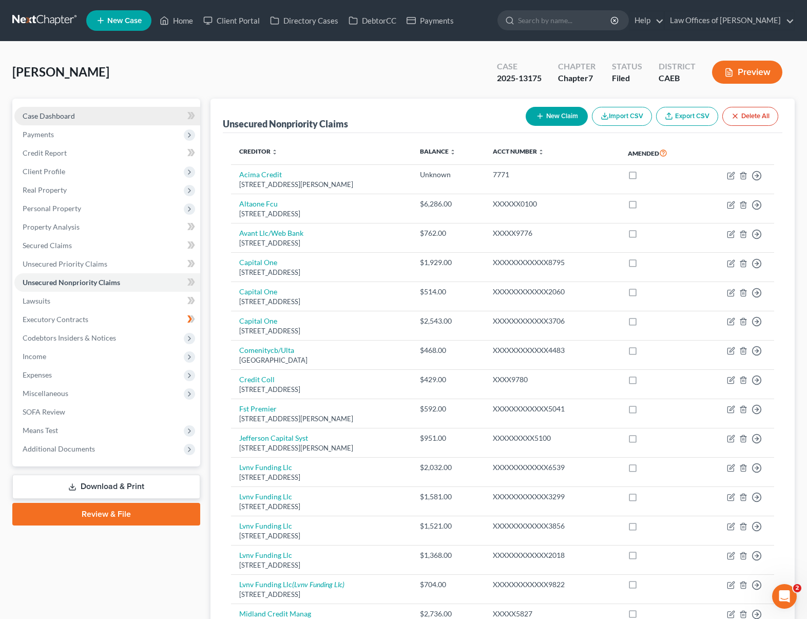
click at [70, 116] on span "Case Dashboard" at bounding box center [49, 115] width 52 height 9
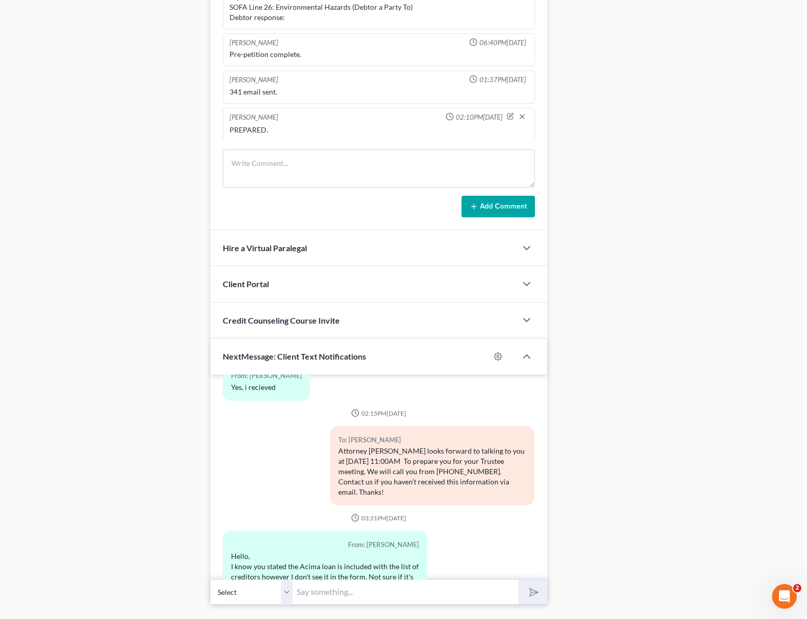
scroll to position [738, 0]
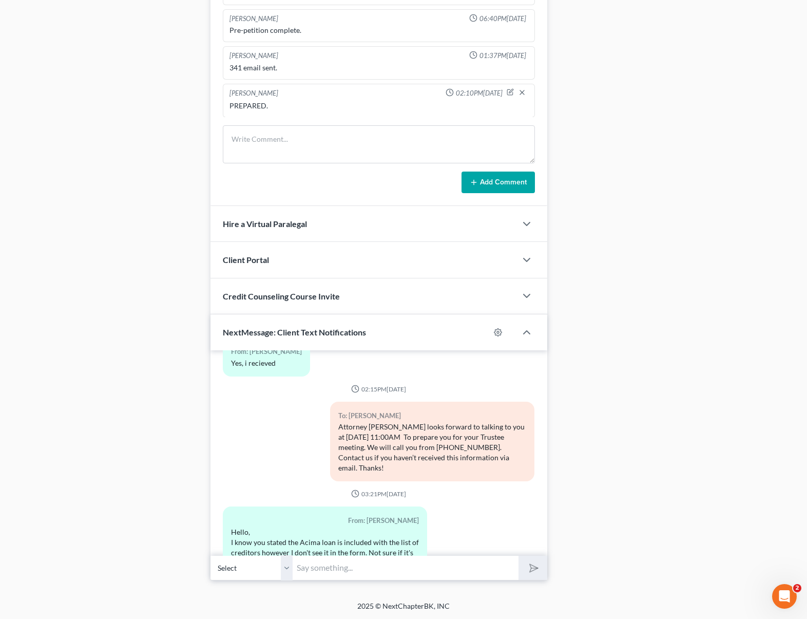
click at [351, 561] on input "text" at bounding box center [406, 567] width 226 height 25
drag, startPoint x: 385, startPoint y: 568, endPoint x: 275, endPoint y: 547, distance: 112.3
click at [275, 547] on div "12:06PM, 06/28/2024 To: Ariel Aguirre Law Office of Scott Bell looks forward to…" at bounding box center [378, 464] width 337 height 229
type input "Hi. Let me check."
click at [518, 555] on button "submit" at bounding box center [532, 567] width 28 height 24
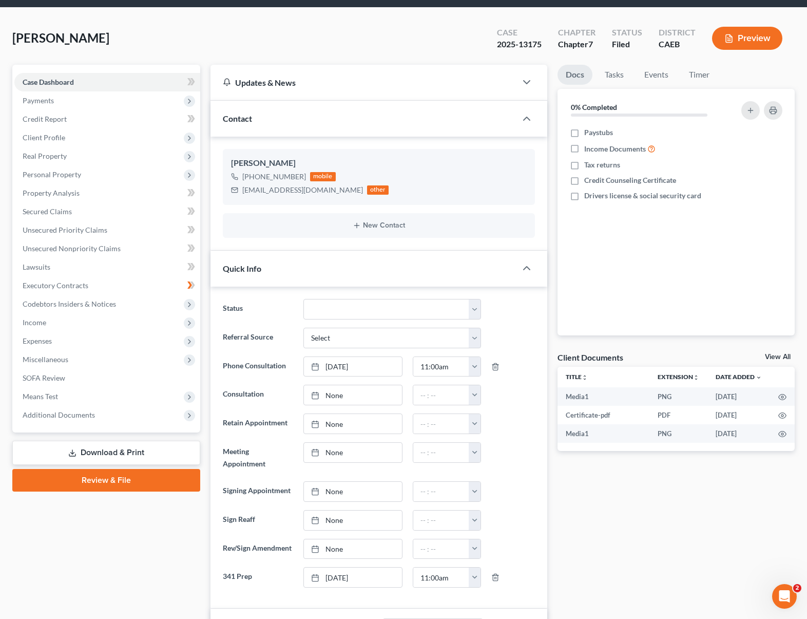
scroll to position [0, 0]
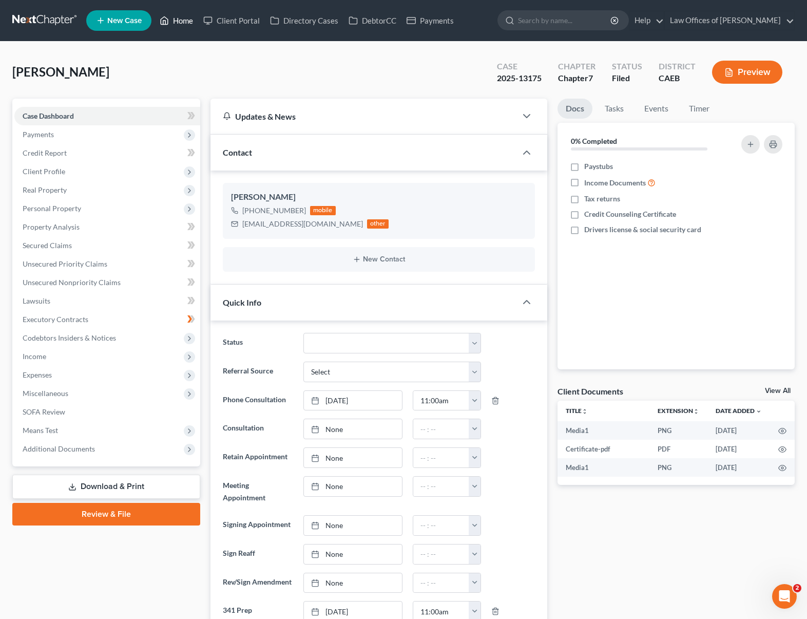
click at [184, 21] on link "Home" at bounding box center [177, 20] width 44 height 18
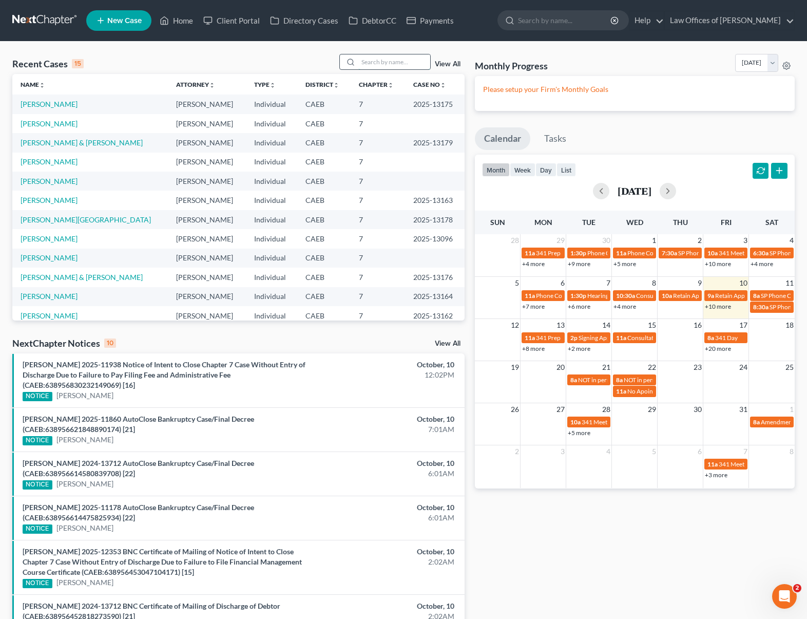
click at [387, 66] on input "search" at bounding box center [394, 61] width 72 height 15
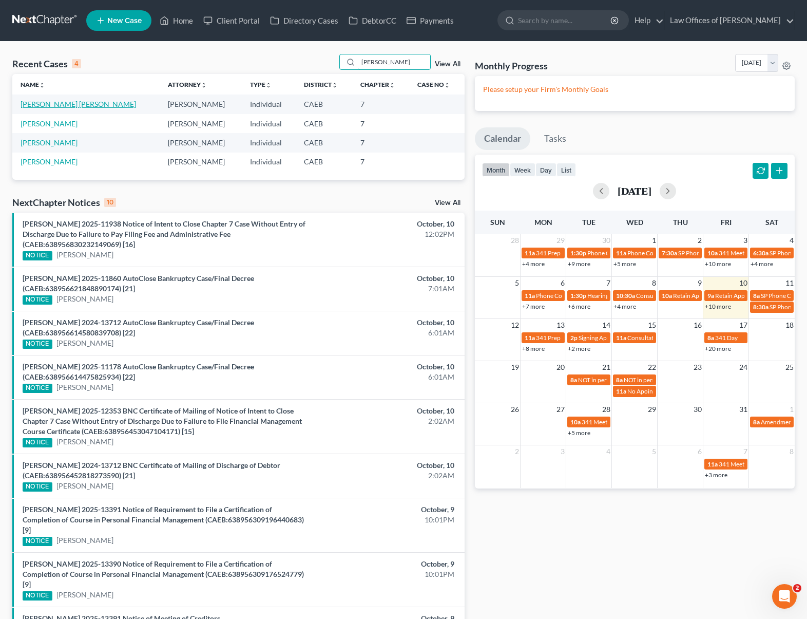
type input "grise"
click at [100, 102] on link "[PERSON_NAME] [PERSON_NAME]" at bounding box center [79, 104] width 116 height 9
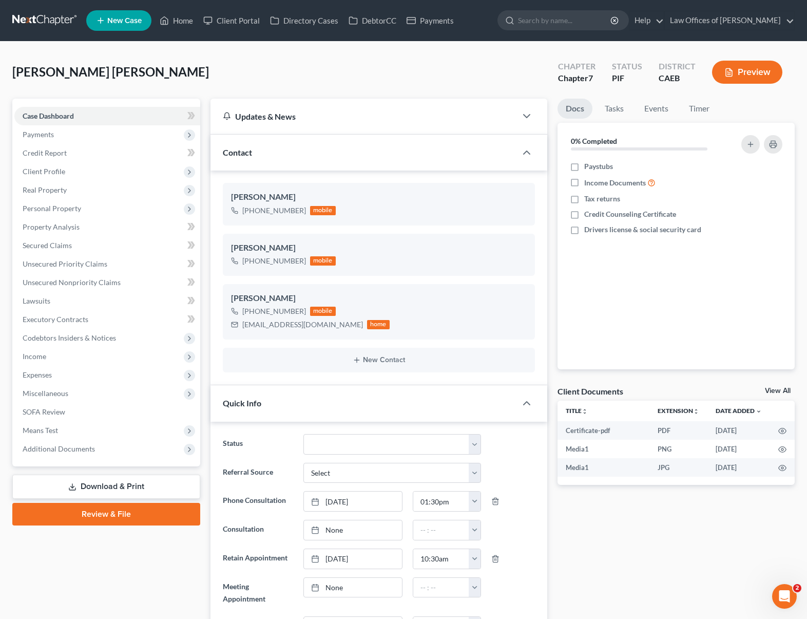
scroll to position [2722, 0]
click at [86, 171] on span "Client Profile" at bounding box center [107, 171] width 186 height 18
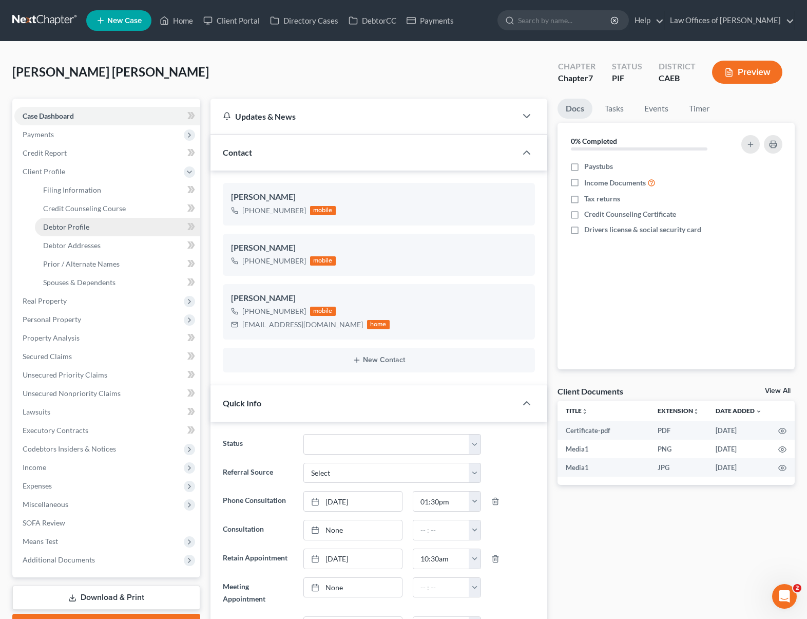
click at [104, 227] on link "Debtor Profile" at bounding box center [117, 227] width 165 height 18
select select "0"
select select "1"
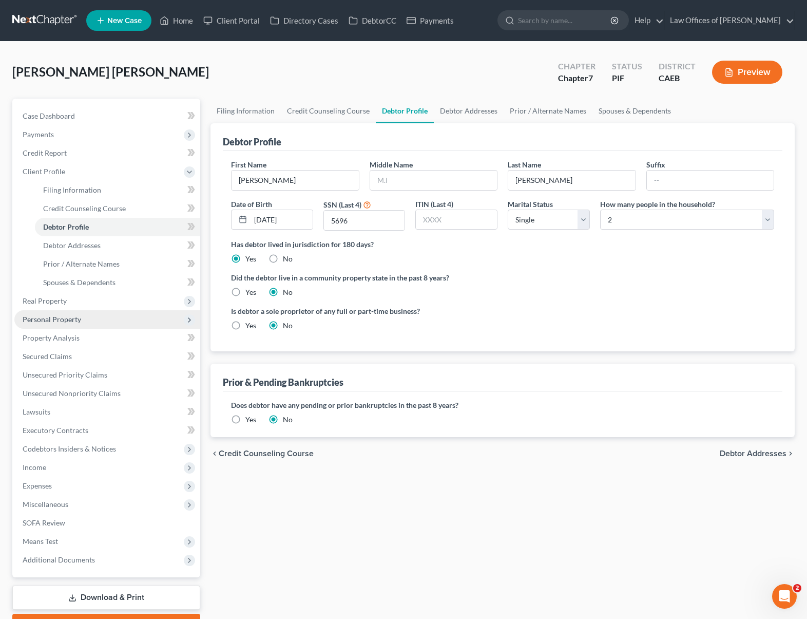
click at [89, 321] on span "Personal Property" at bounding box center [107, 319] width 186 height 18
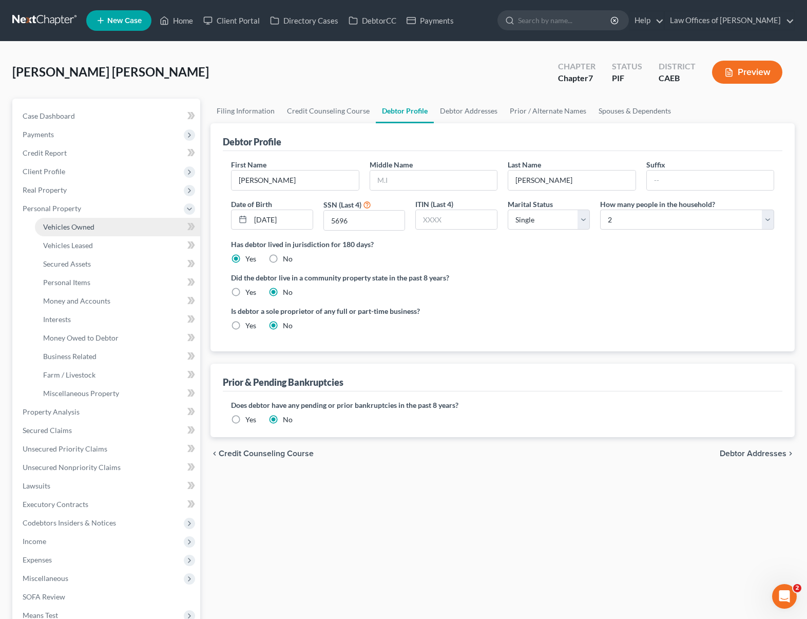
click at [109, 229] on link "Vehicles Owned" at bounding box center [117, 227] width 165 height 18
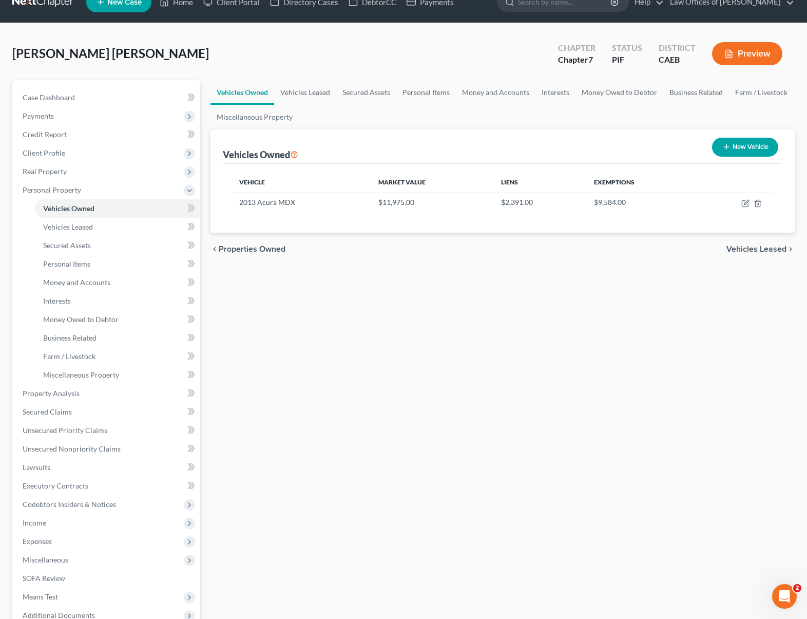
scroll to position [18, 0]
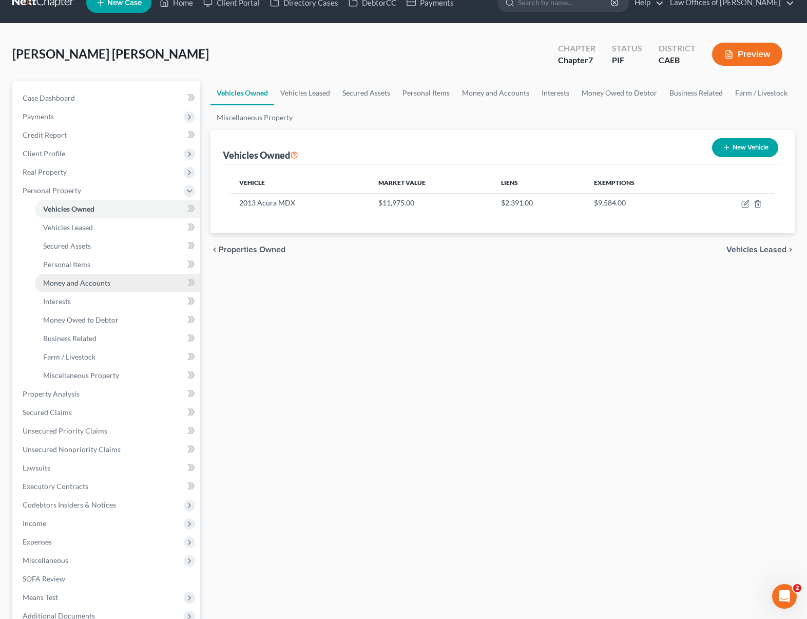
click at [107, 281] on span "Money and Accounts" at bounding box center [76, 282] width 67 height 9
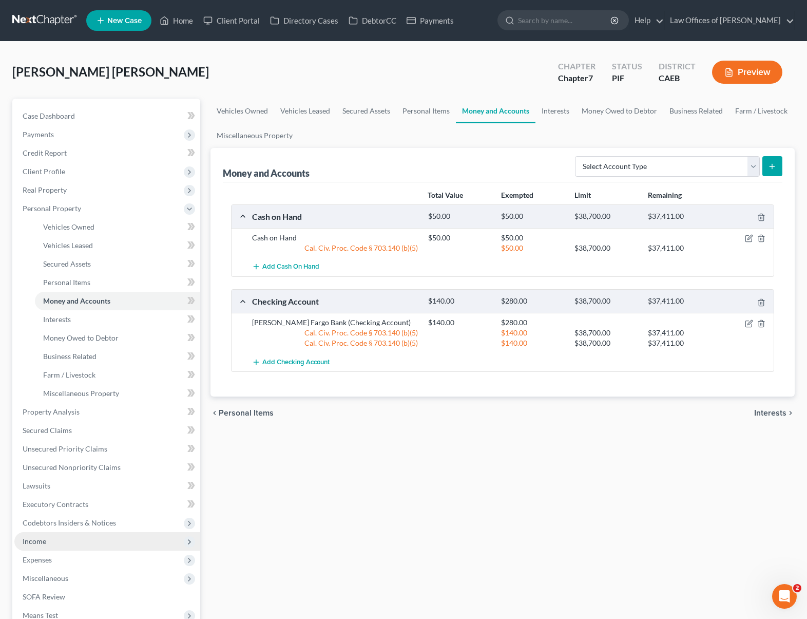
click at [32, 545] on span "Income" at bounding box center [107, 541] width 186 height 18
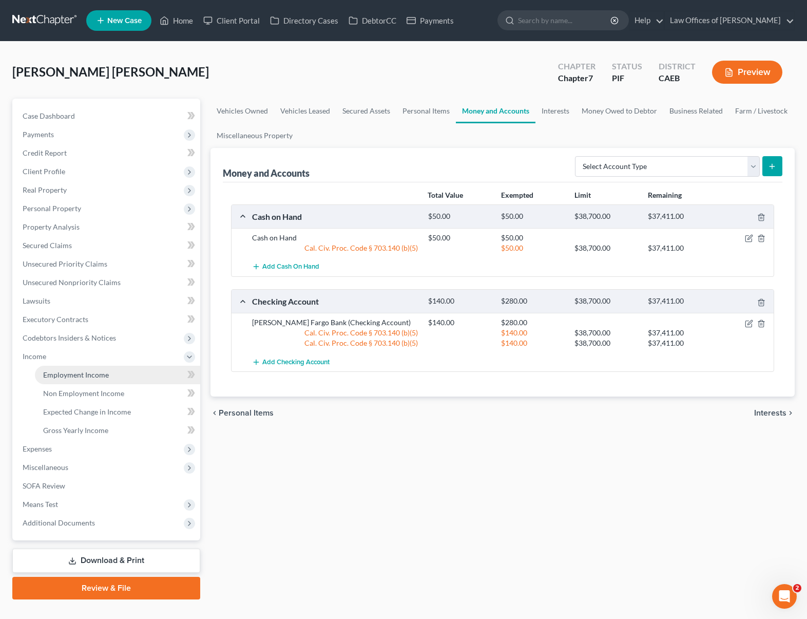
click at [143, 375] on link "Employment Income" at bounding box center [117, 375] width 165 height 18
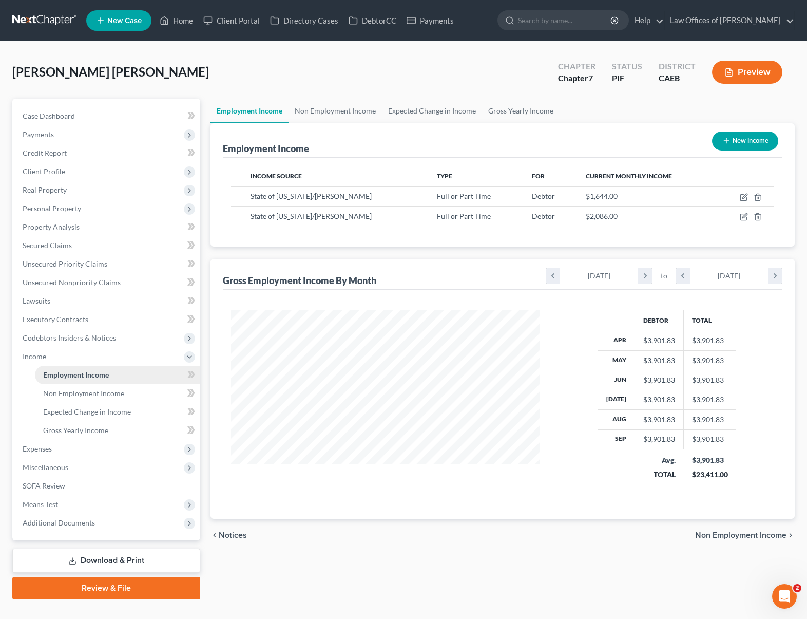
scroll to position [184, 329]
click at [93, 446] on span "Expenses" at bounding box center [107, 448] width 186 height 18
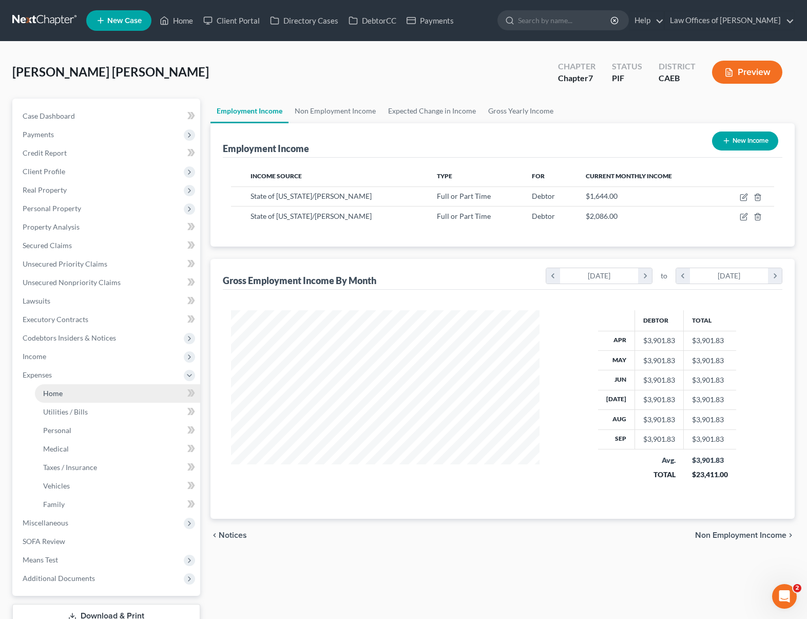
click at [80, 399] on link "Home" at bounding box center [117, 393] width 165 height 18
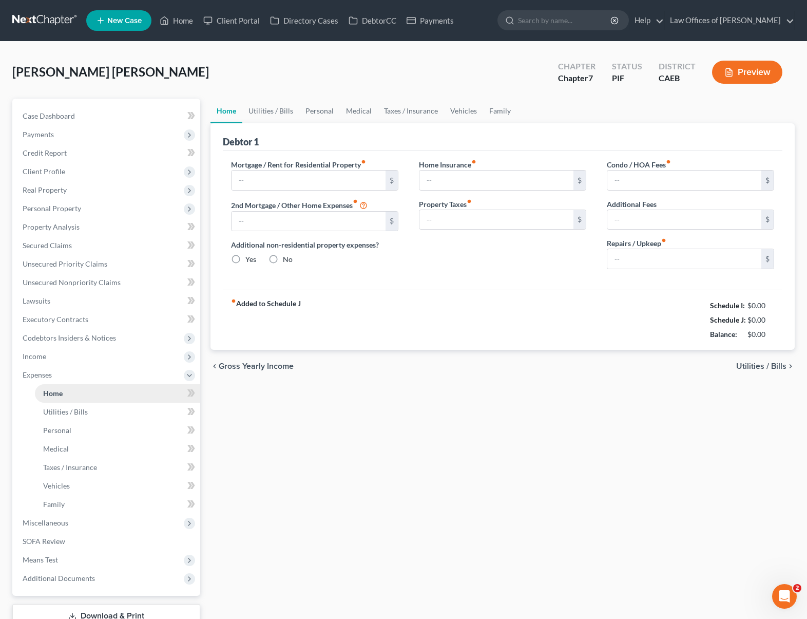
type input "1,100.00"
radio input "true"
click at [492, 110] on link "Family" at bounding box center [500, 111] width 34 height 25
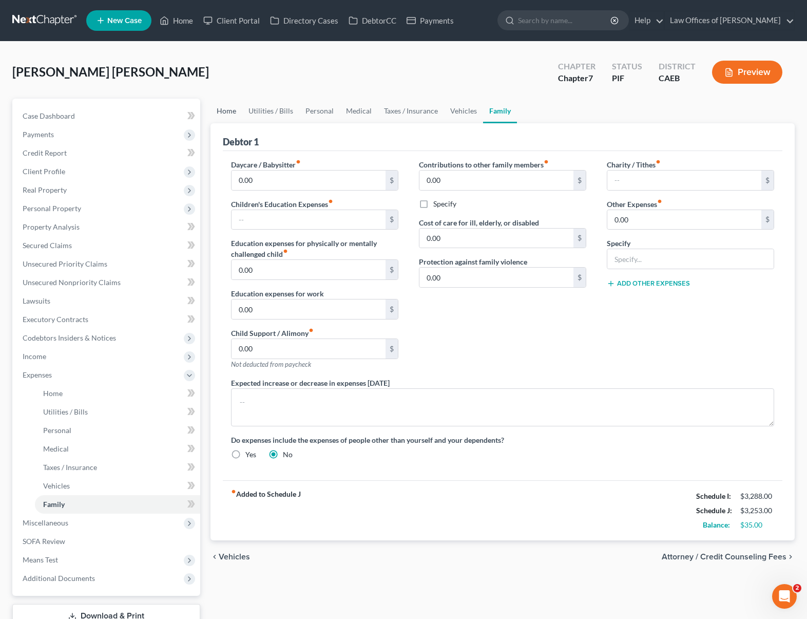
click at [224, 113] on link "Home" at bounding box center [226, 111] width 32 height 25
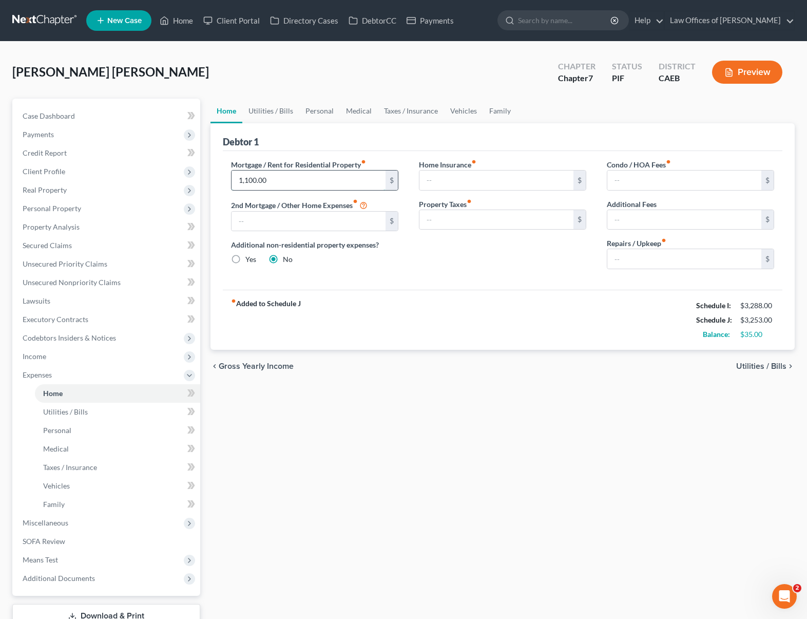
click at [309, 181] on input "1,100.00" at bounding box center [309, 180] width 154 height 20
type input "1,200."
drag, startPoint x: 472, startPoint y: 270, endPoint x: 566, endPoint y: 172, distance: 136.1
click at [472, 270] on div "Home Insurance fiber_manual_record $ Property Taxes fiber_manual_record $" at bounding box center [503, 218] width 188 height 118
click at [457, 110] on link "Vehicles" at bounding box center [463, 111] width 39 height 25
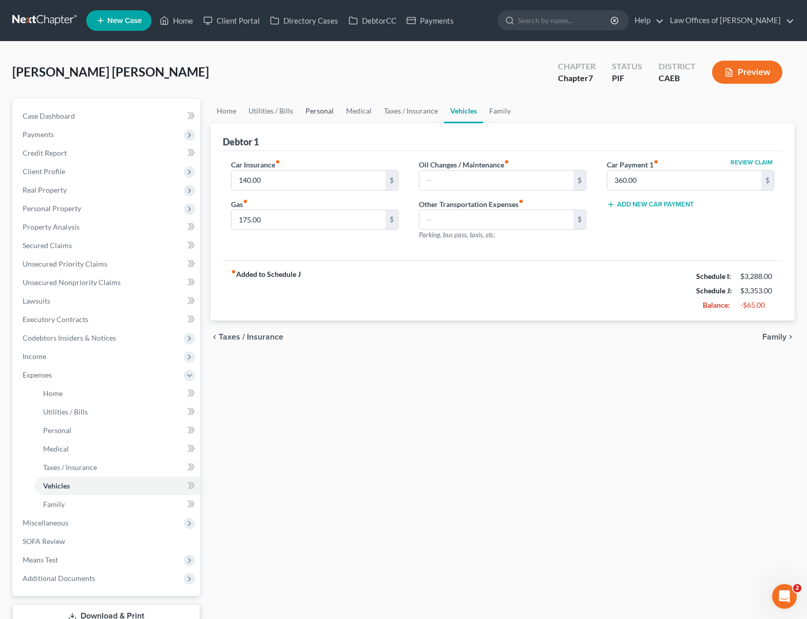
click at [316, 114] on link "Personal" at bounding box center [319, 111] width 41 height 25
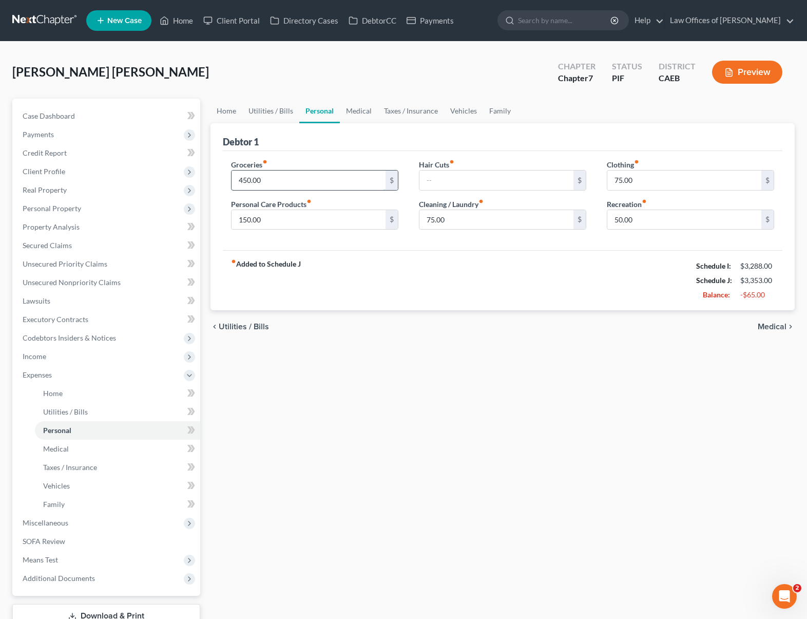
click at [299, 177] on input "450.00" at bounding box center [309, 180] width 154 height 20
type input "400."
click at [484, 219] on input "75.00" at bounding box center [496, 220] width 154 height 20
click at [225, 113] on link "Home" at bounding box center [226, 111] width 32 height 25
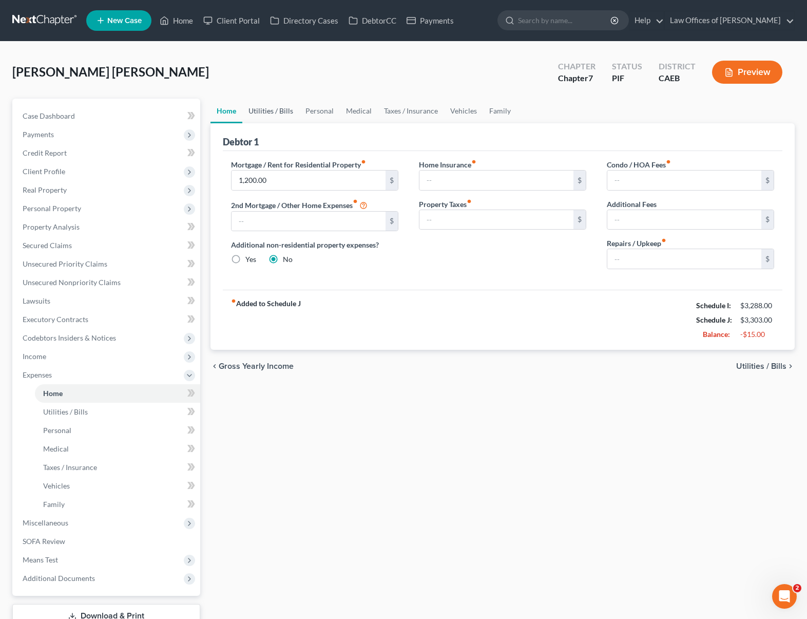
click at [257, 109] on link "Utilities / Bills" at bounding box center [270, 111] width 57 height 25
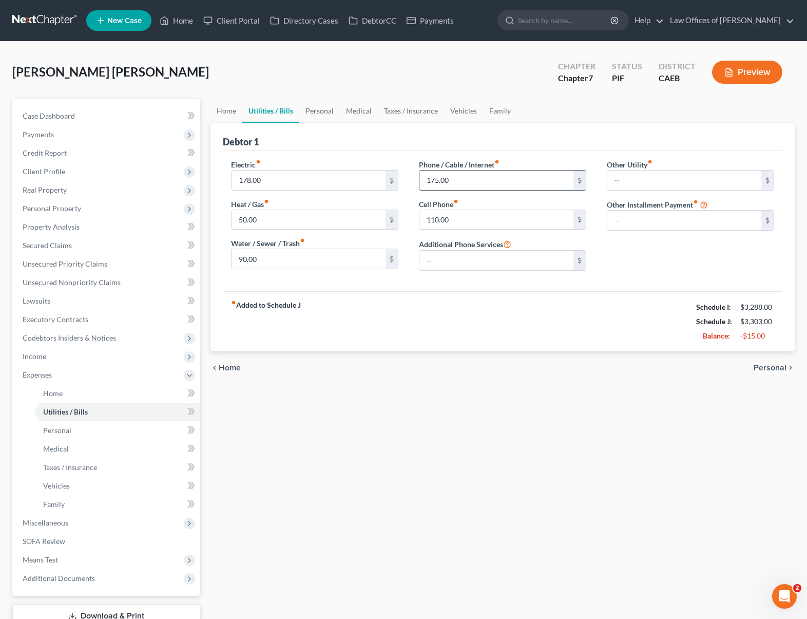
click at [453, 182] on input "175.00" at bounding box center [496, 180] width 154 height 20
type input "125."
drag, startPoint x: 322, startPoint y: 217, endPoint x: 323, endPoint y: 223, distance: 6.2
click at [322, 217] on input "50.00" at bounding box center [309, 220] width 154 height 20
click at [219, 111] on link "Home" at bounding box center [226, 111] width 32 height 25
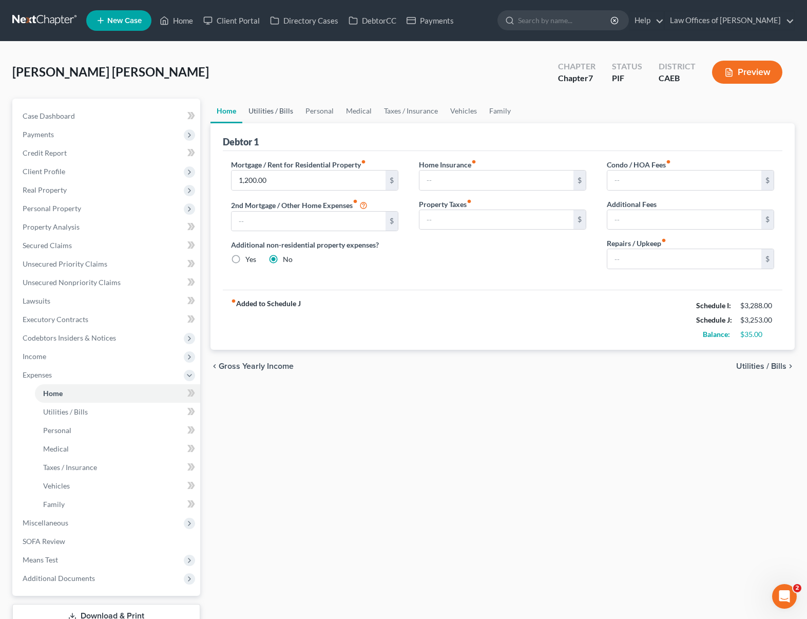
click at [279, 114] on link "Utilities / Bills" at bounding box center [270, 111] width 57 height 25
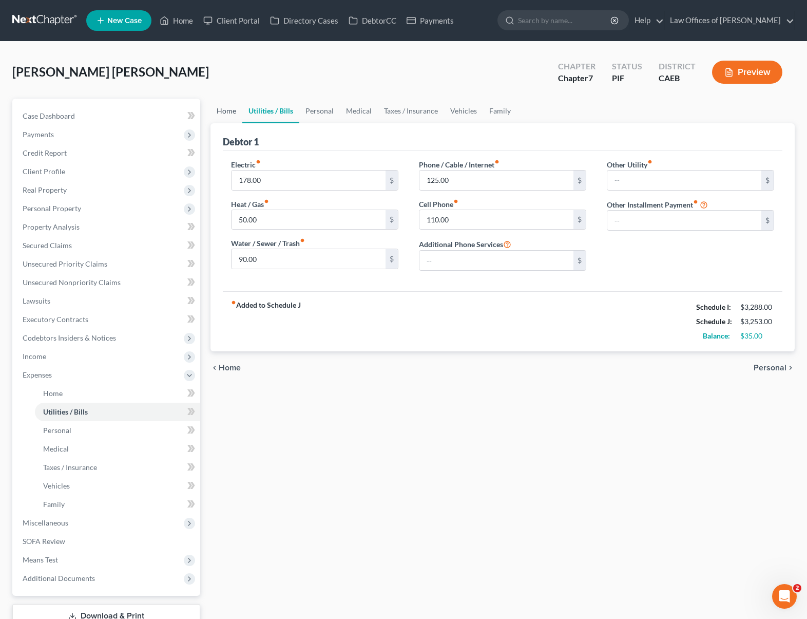
click at [227, 113] on link "Home" at bounding box center [226, 111] width 32 height 25
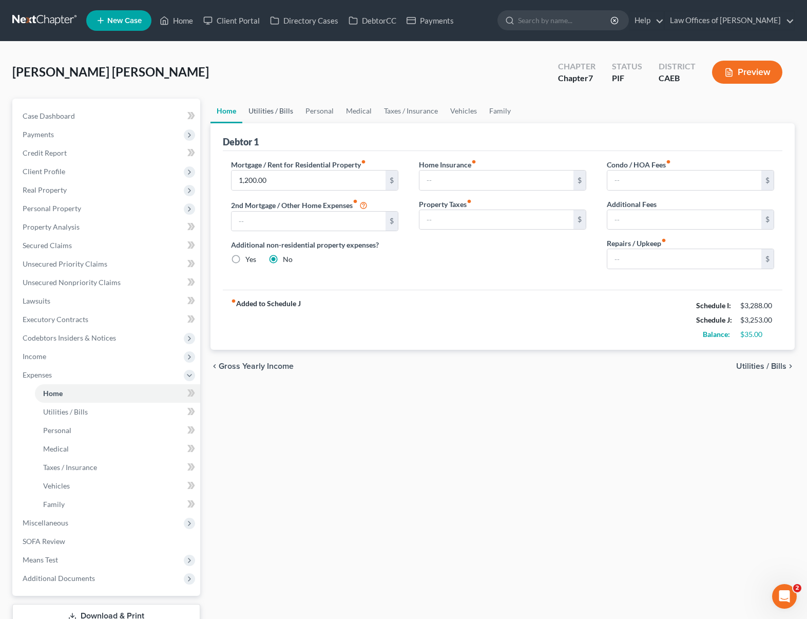
click at [280, 111] on link "Utilities / Bills" at bounding box center [270, 111] width 57 height 25
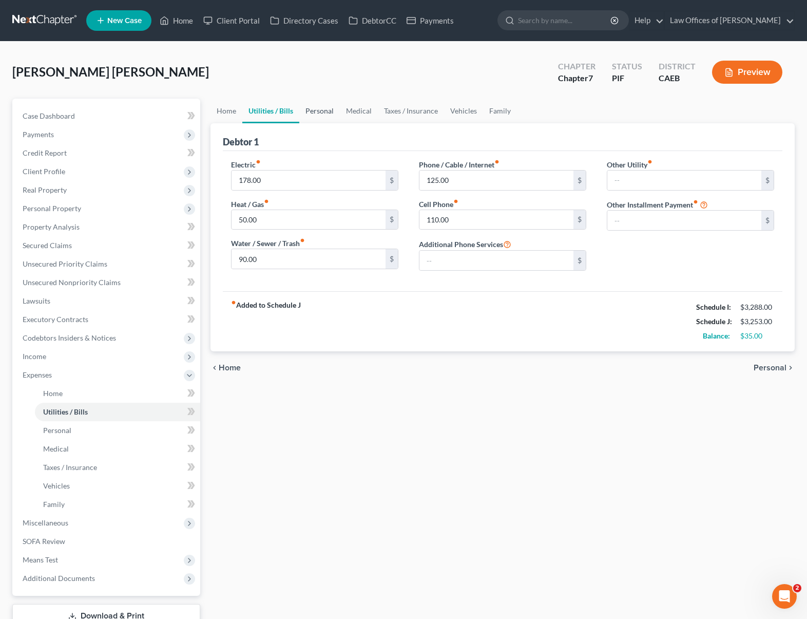
click at [330, 110] on link "Personal" at bounding box center [319, 111] width 41 height 25
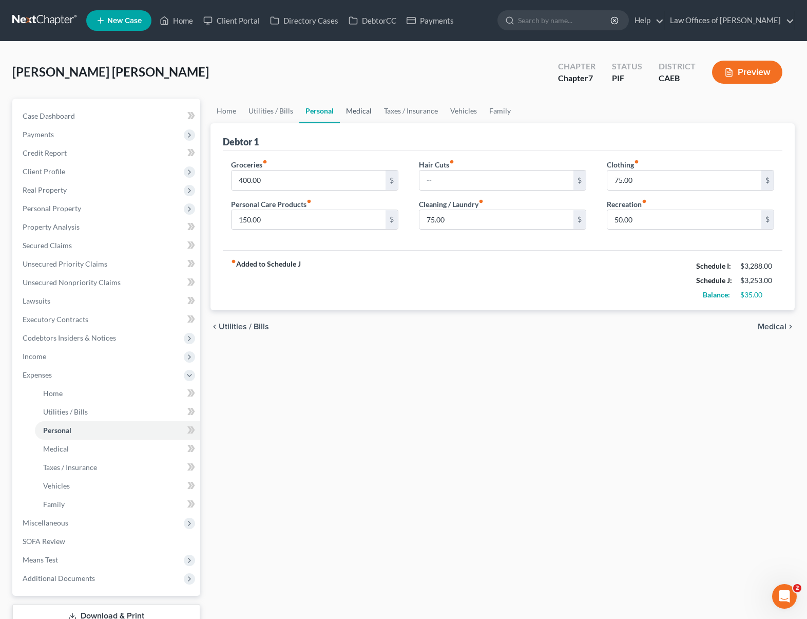
click at [363, 112] on link "Medical" at bounding box center [359, 111] width 38 height 25
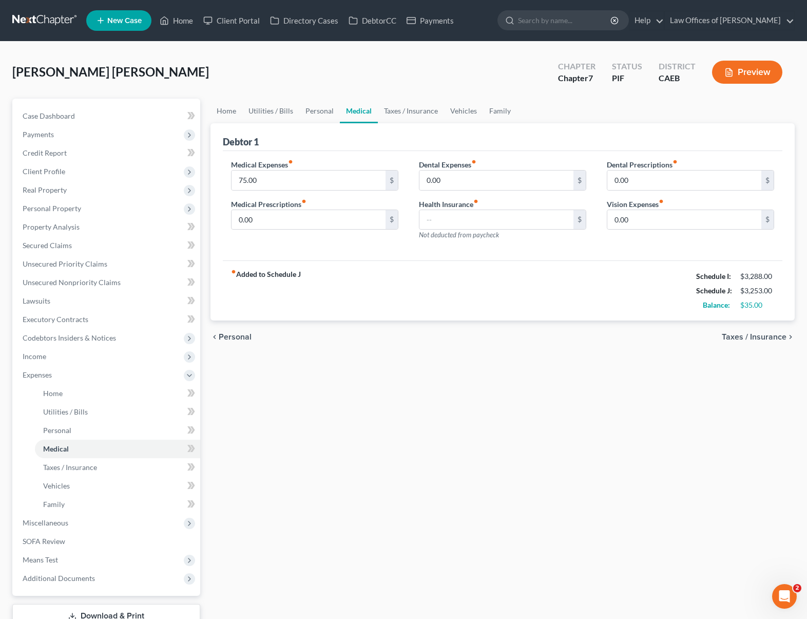
click at [361, 112] on link "Medical" at bounding box center [359, 111] width 38 height 25
click at [358, 111] on link "Medical" at bounding box center [359, 111] width 38 height 25
click at [179, 17] on link "Home" at bounding box center [177, 20] width 44 height 18
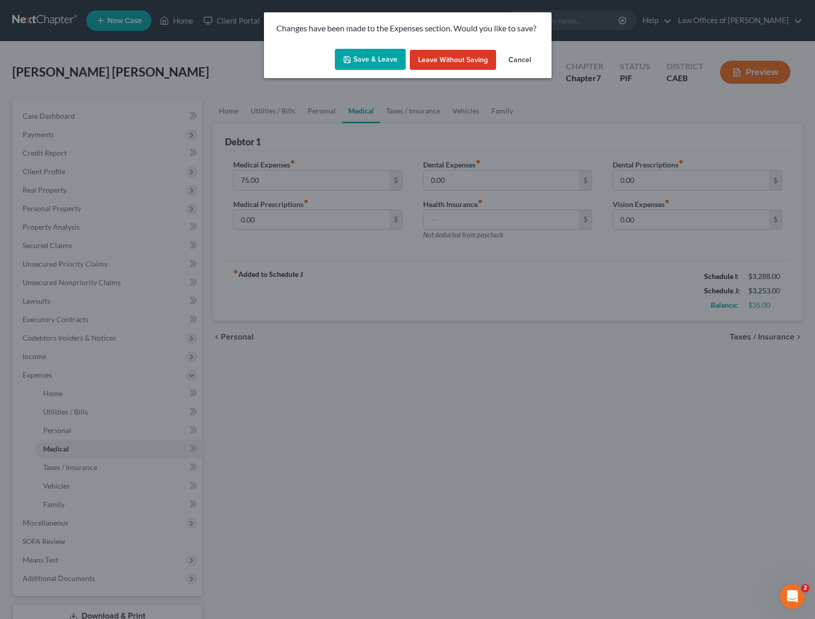
click at [368, 64] on button "Save & Leave" at bounding box center [370, 60] width 71 height 22
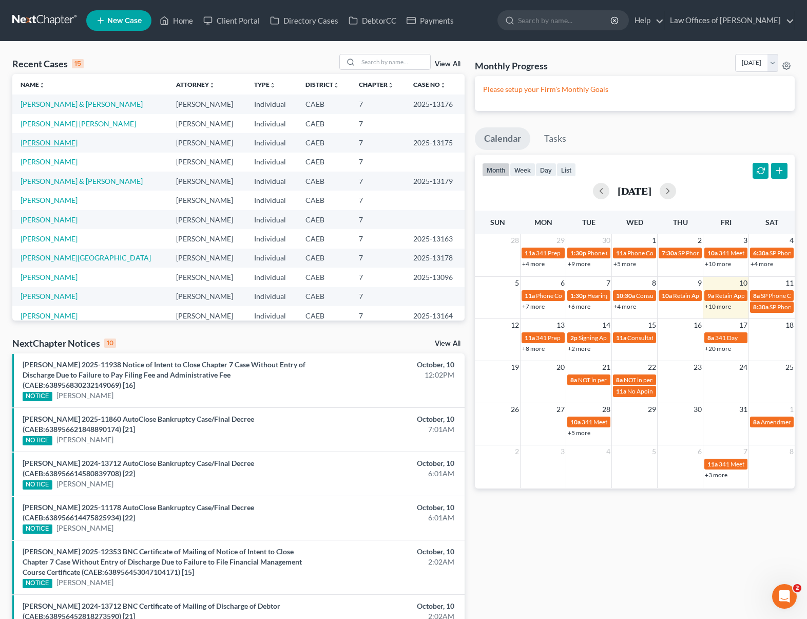
click at [56, 146] on link "[PERSON_NAME]" at bounding box center [49, 142] width 57 height 9
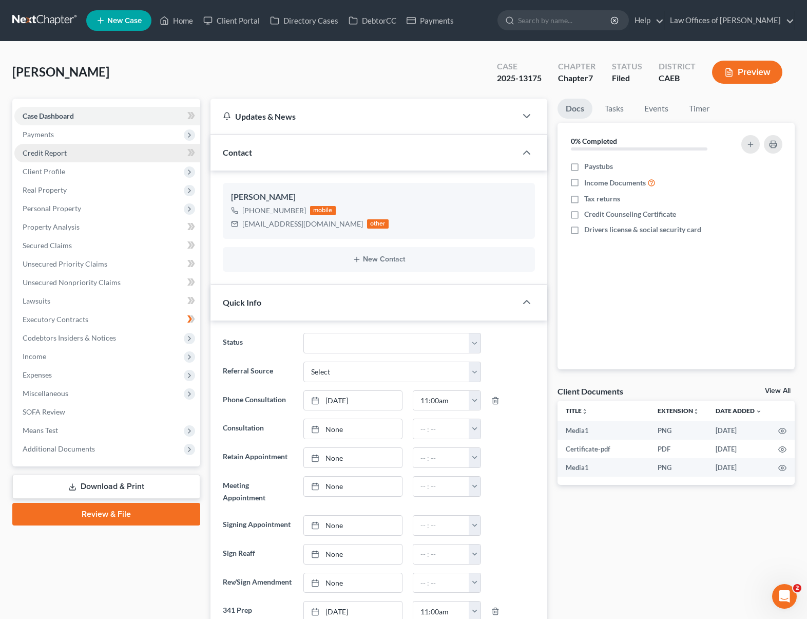
scroll to position [537, 0]
click at [124, 279] on link "Unsecured Nonpriority Claims" at bounding box center [107, 282] width 186 height 18
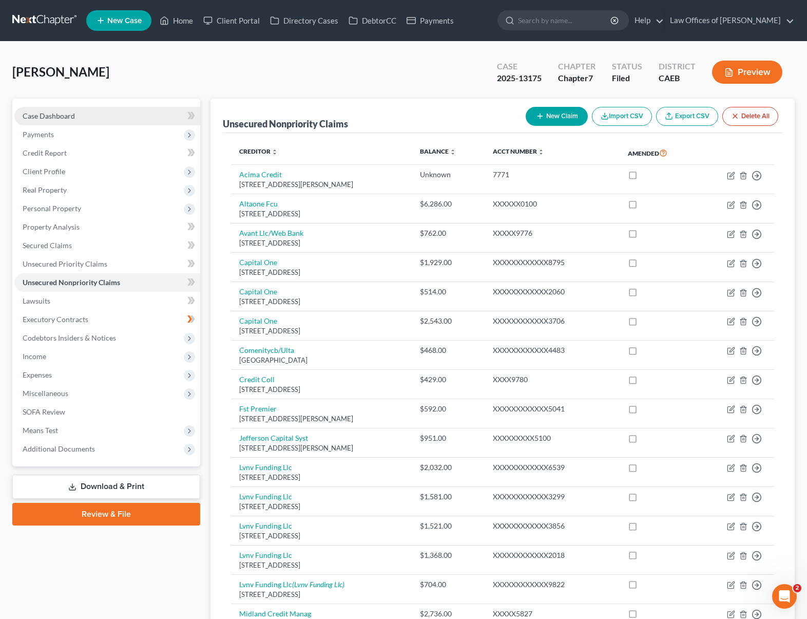
click at [103, 116] on link "Case Dashboard" at bounding box center [107, 116] width 186 height 18
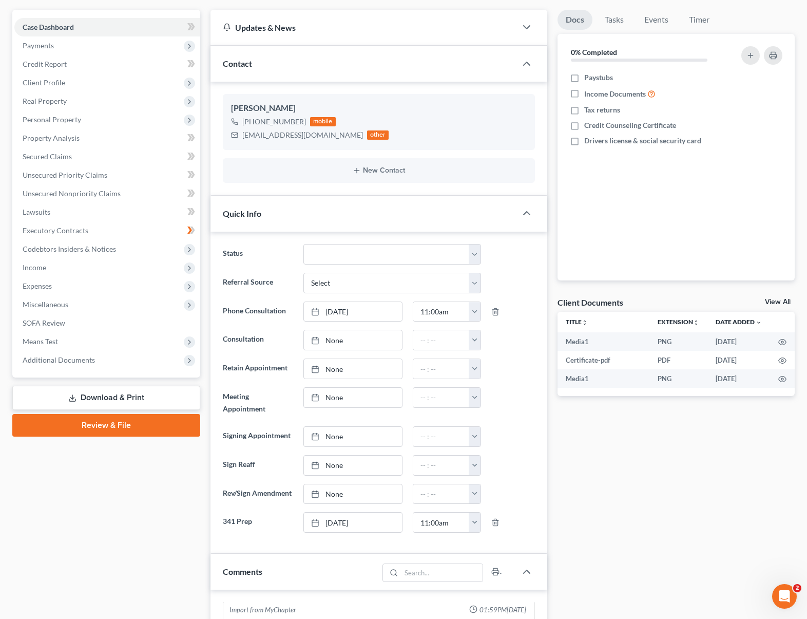
scroll to position [78, 0]
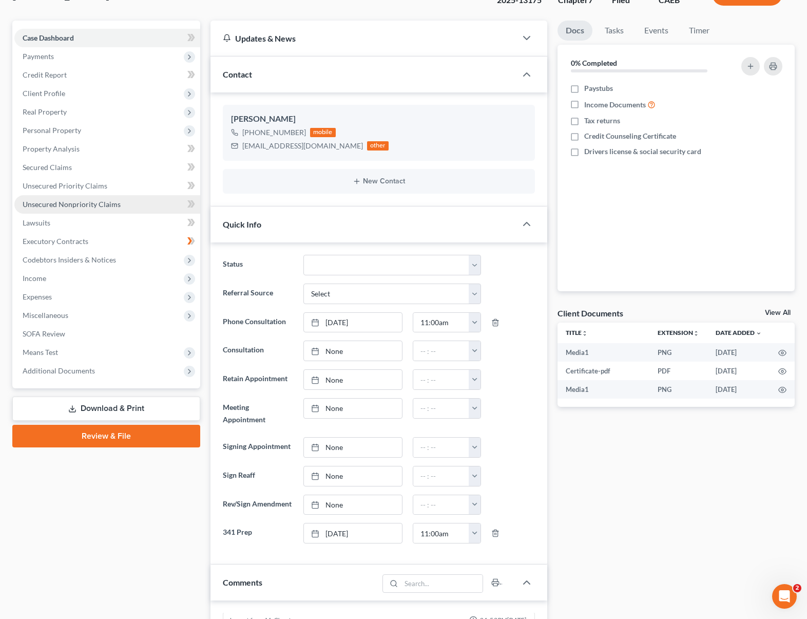
click at [99, 205] on span "Unsecured Nonpriority Claims" at bounding box center [72, 204] width 98 height 9
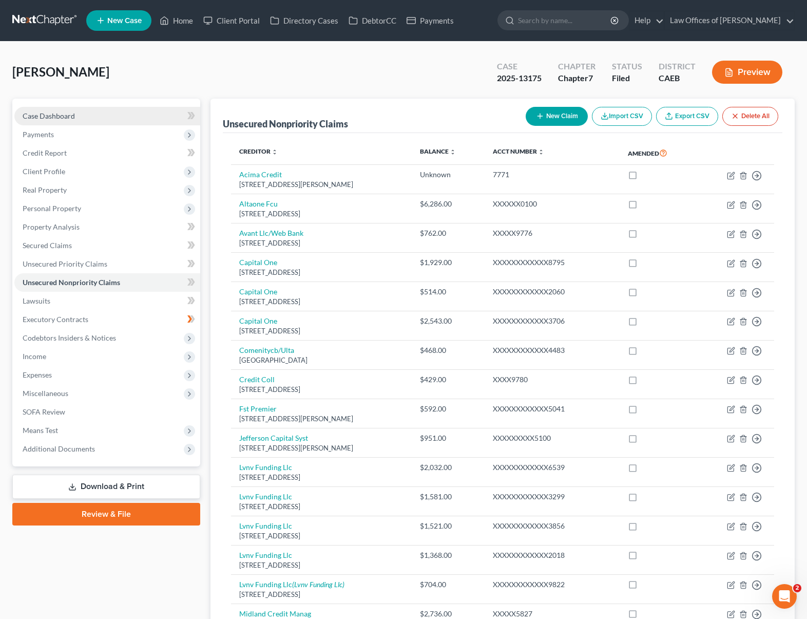
click at [139, 119] on link "Case Dashboard" at bounding box center [107, 116] width 186 height 18
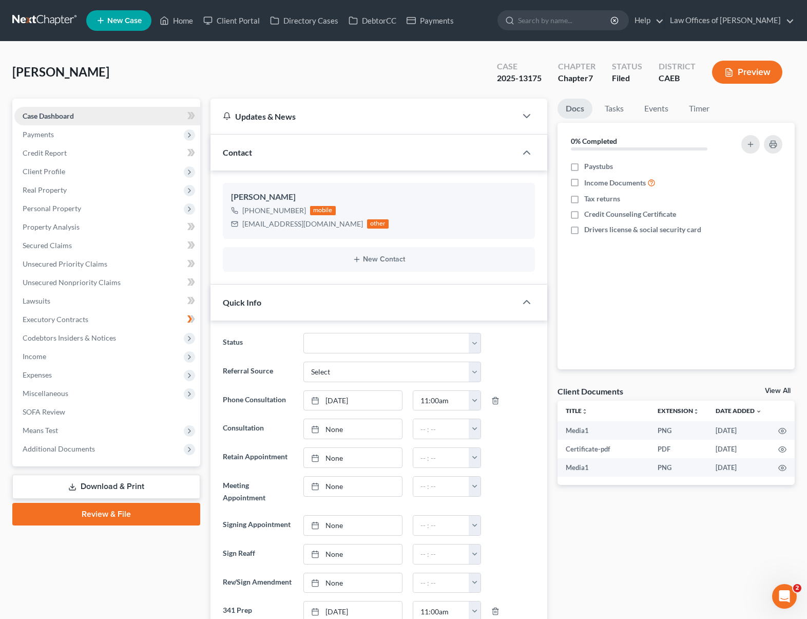
scroll to position [9888, 0]
click at [91, 284] on span "Unsecured Nonpriority Claims" at bounding box center [72, 282] width 98 height 9
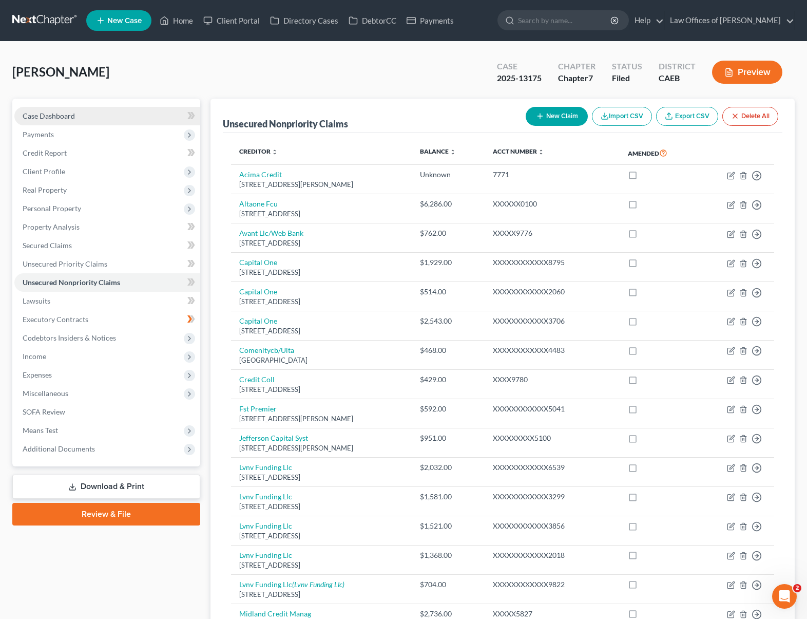
click at [62, 116] on span "Case Dashboard" at bounding box center [49, 115] width 52 height 9
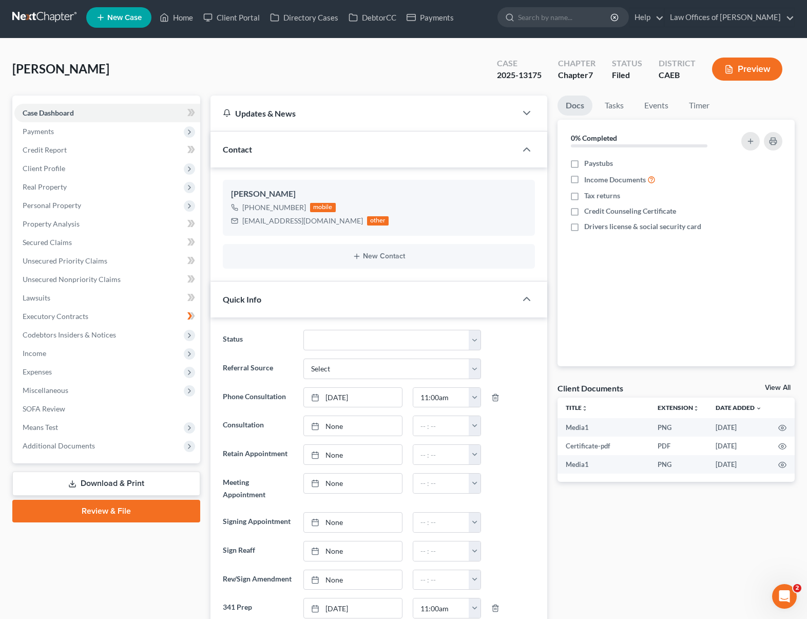
scroll to position [2, 0]
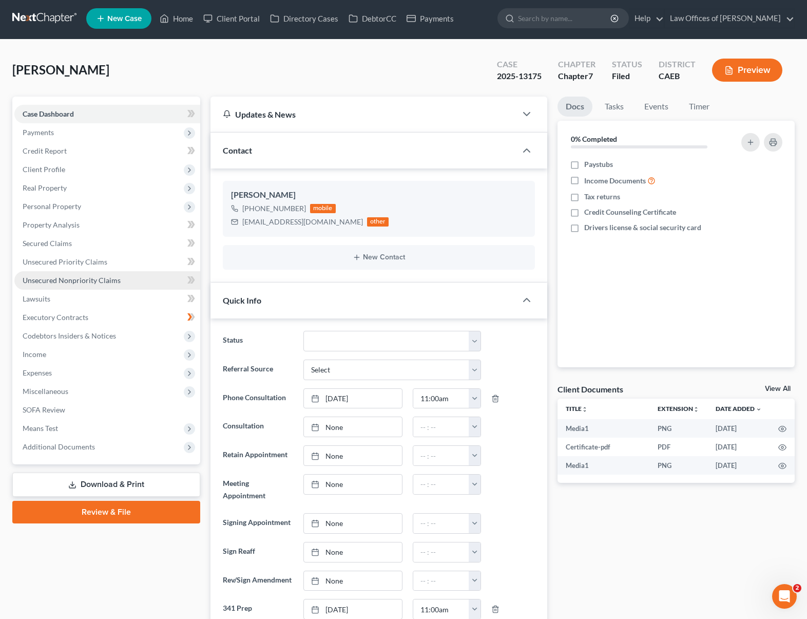
click at [93, 281] on span "Unsecured Nonpriority Claims" at bounding box center [72, 280] width 98 height 9
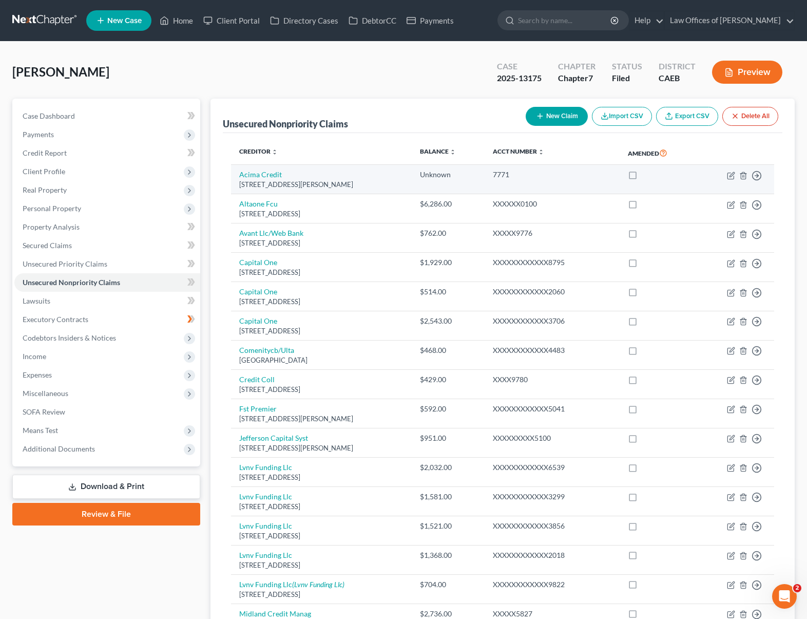
click at [642, 177] on label at bounding box center [642, 177] width 0 height 0
click at [646, 176] on input "checkbox" at bounding box center [649, 172] width 7 height 7
checkbox input "true"
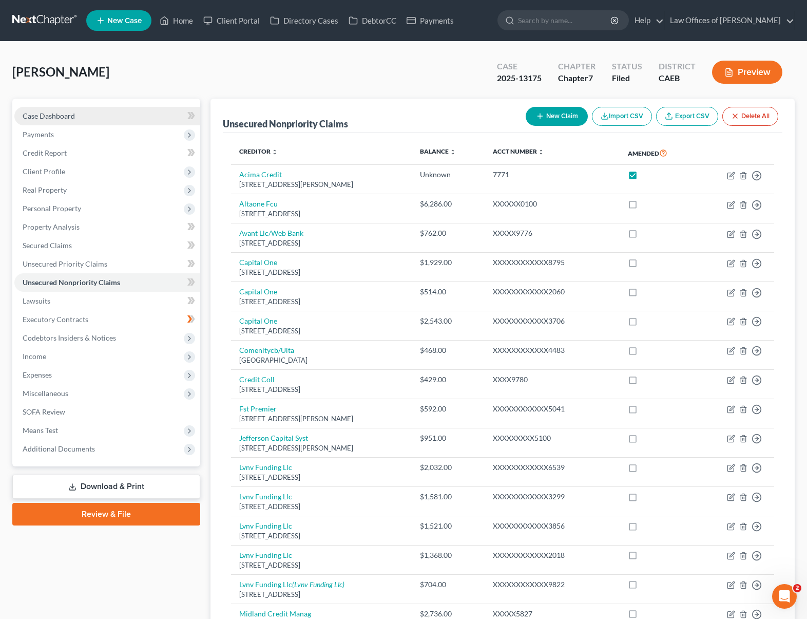
click at [100, 119] on link "Case Dashboard" at bounding box center [107, 116] width 186 height 18
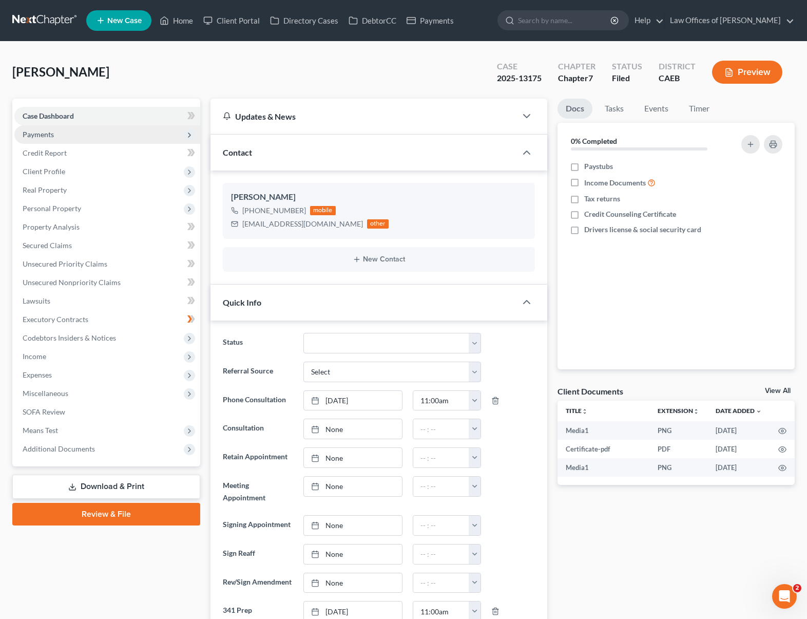
click at [78, 137] on span "Payments" at bounding box center [107, 134] width 186 height 18
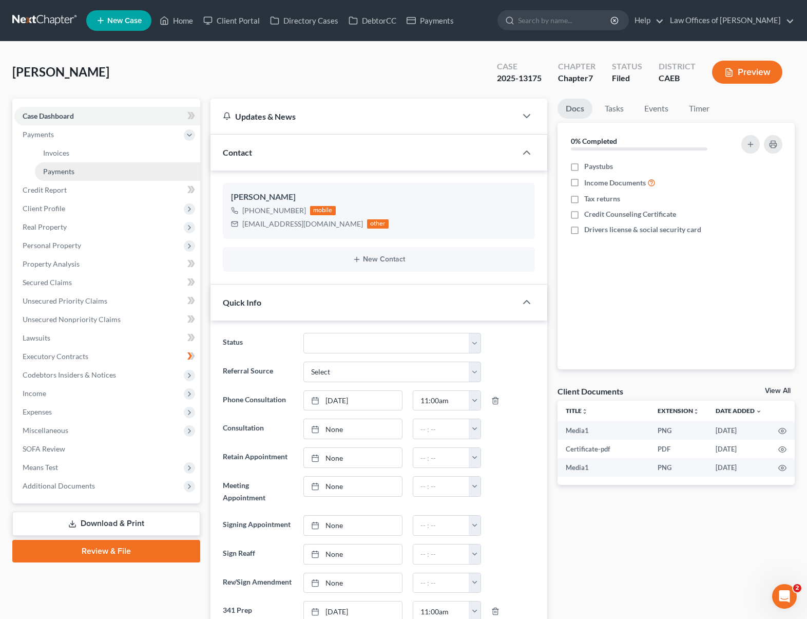
click at [83, 175] on link "Payments" at bounding box center [117, 171] width 165 height 18
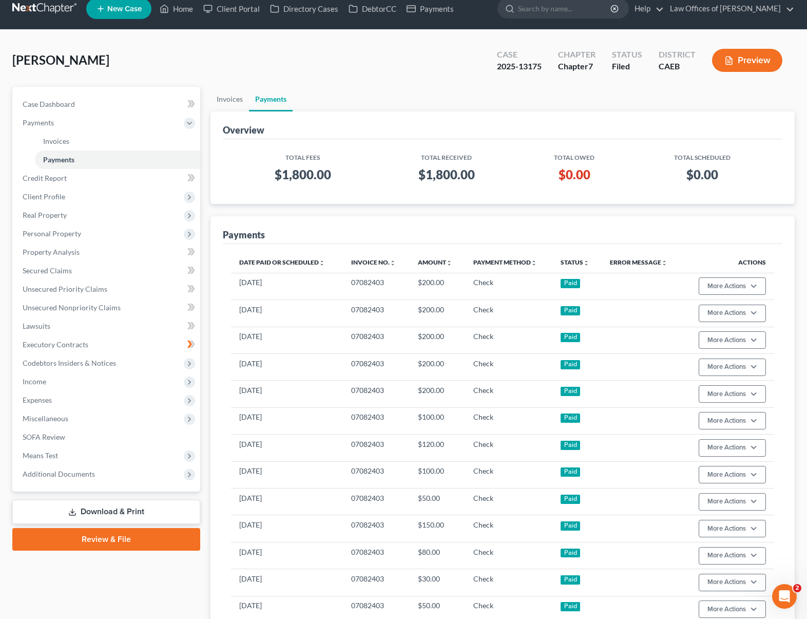
scroll to position [11, 0]
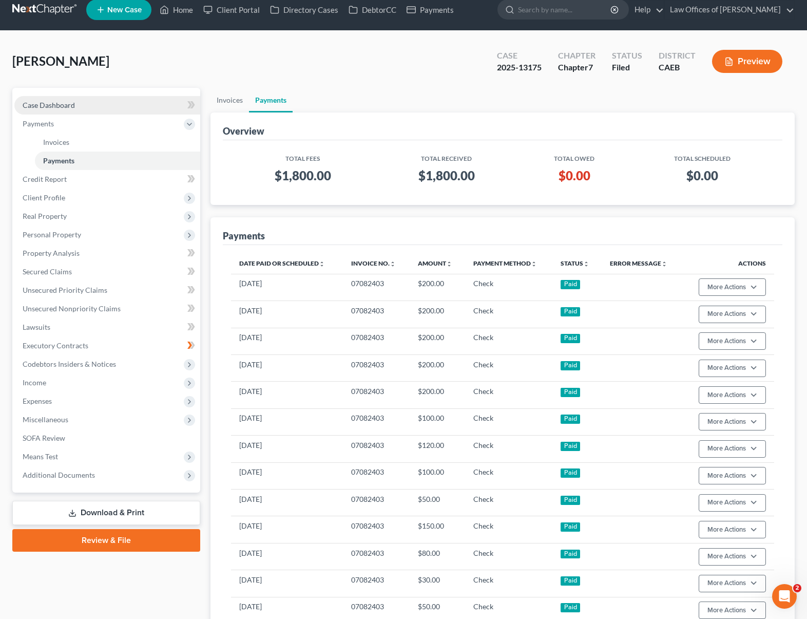
click at [79, 108] on link "Case Dashboard" at bounding box center [107, 105] width 186 height 18
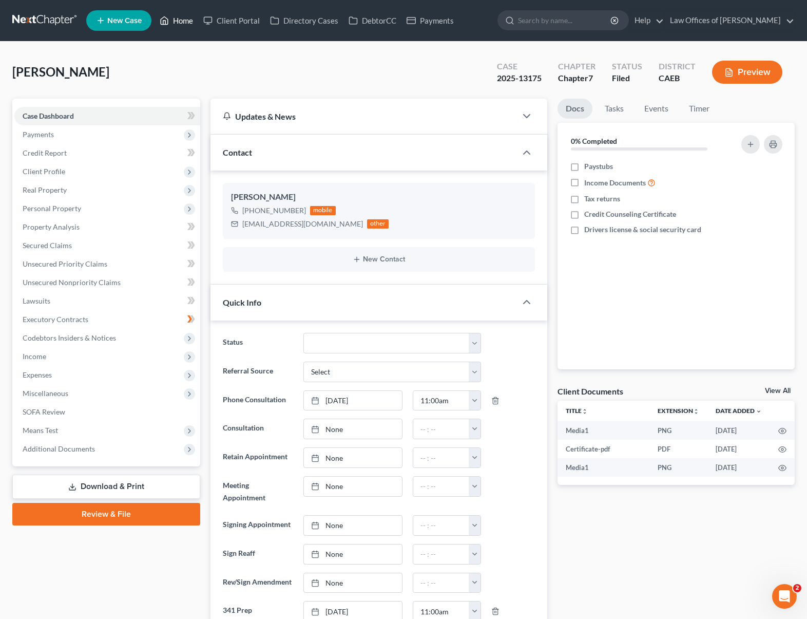
click at [183, 23] on link "Home" at bounding box center [177, 20] width 44 height 18
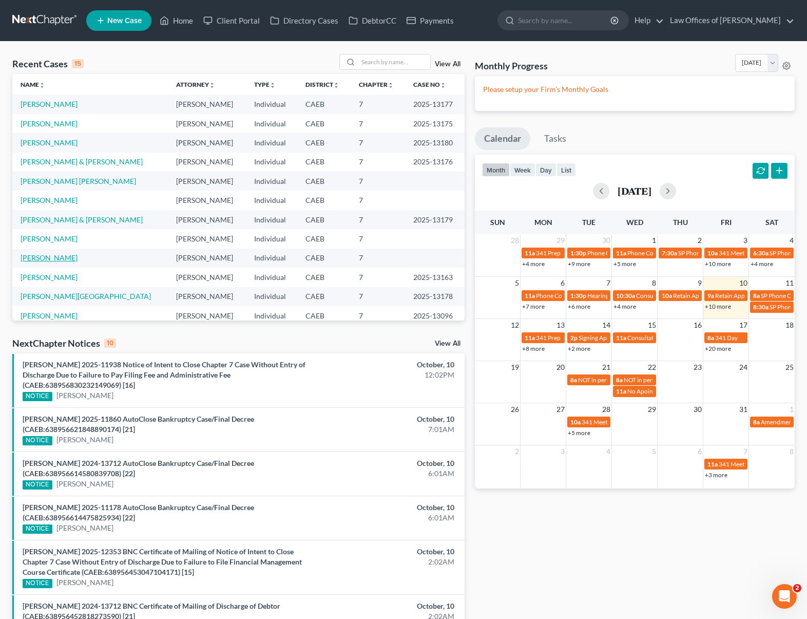
click at [68, 258] on link "[PERSON_NAME]" at bounding box center [49, 257] width 57 height 9
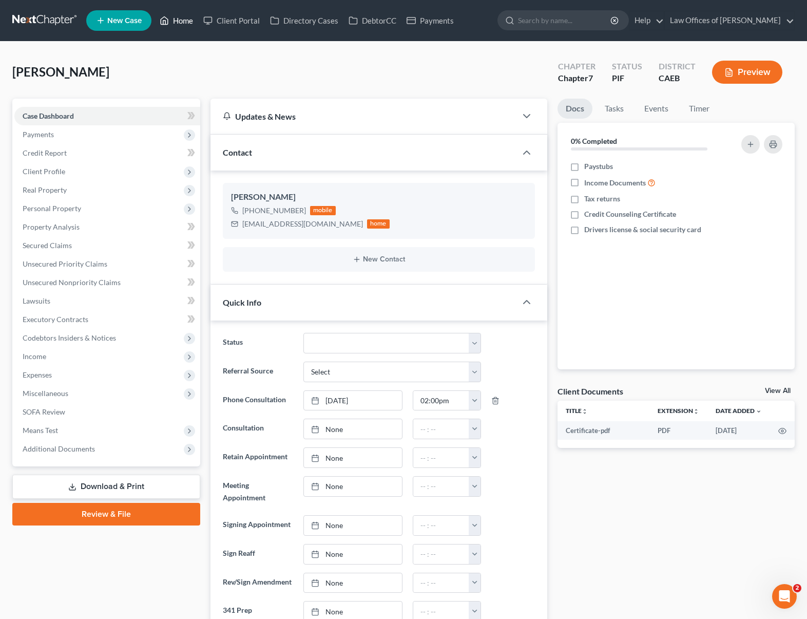
click at [189, 26] on link "Home" at bounding box center [177, 20] width 44 height 18
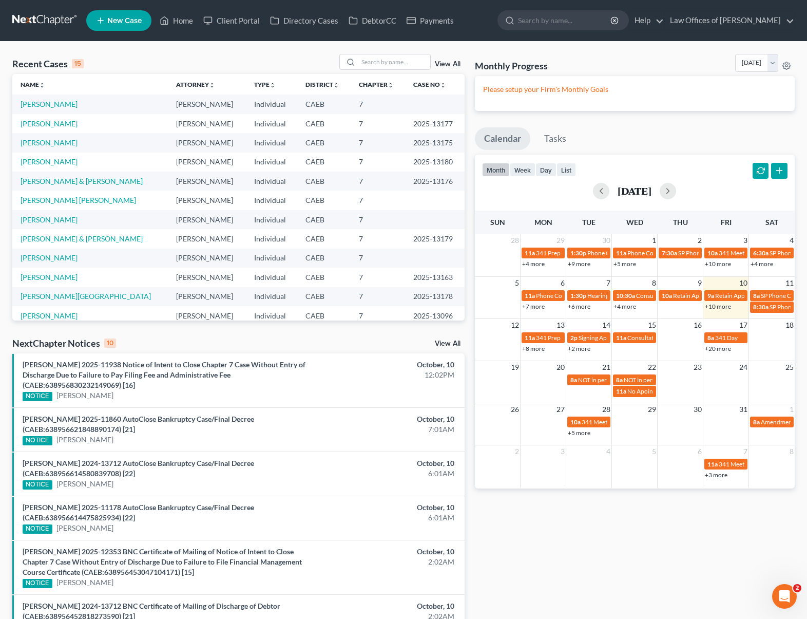
click at [583, 433] on link "+5 more" at bounding box center [579, 433] width 23 height 8
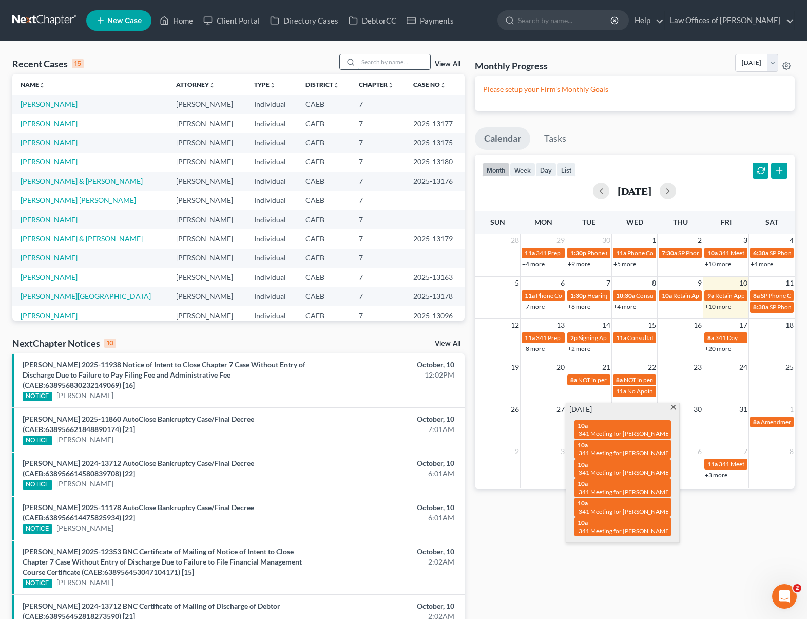
click at [376, 64] on input "search" at bounding box center [394, 61] width 72 height 15
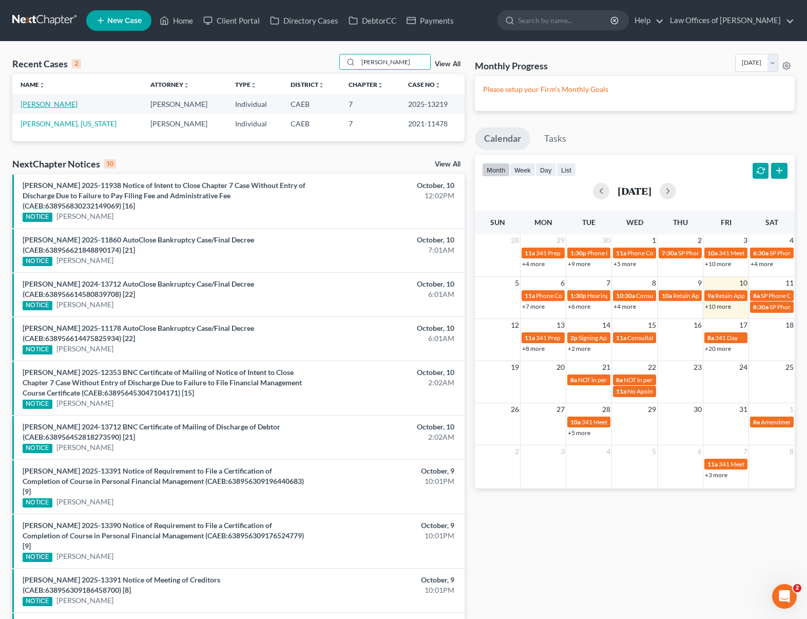
type input "[PERSON_NAME]"
click at [39, 106] on link "[PERSON_NAME]" at bounding box center [49, 104] width 57 height 9
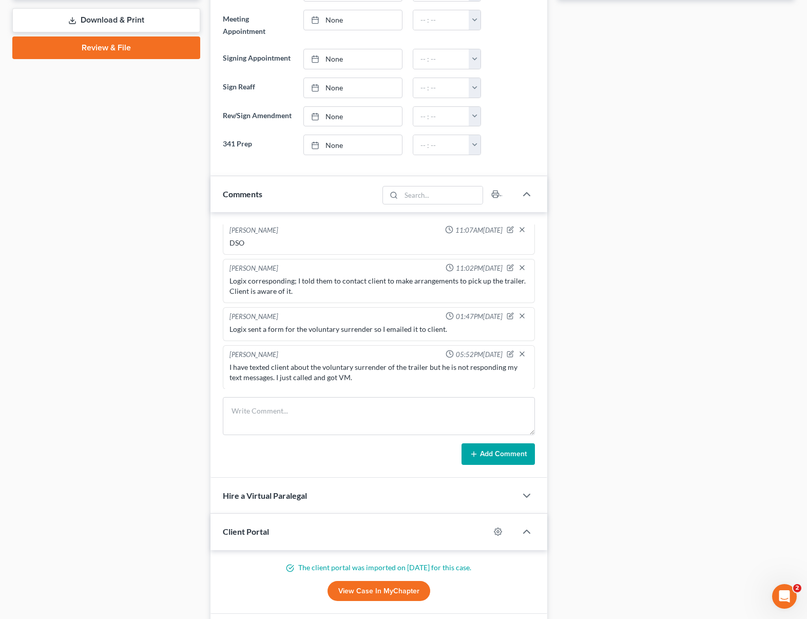
scroll to position [467, 0]
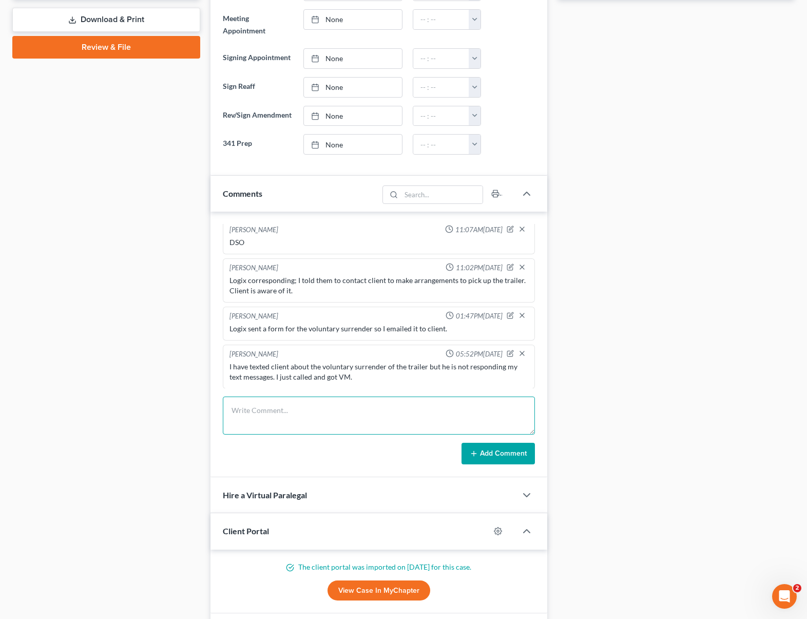
click at [311, 408] on textarea at bounding box center [379, 415] width 312 height 38
type textarea "I spoke to client [DATE] and he said he was going to send the vol surrender and…"
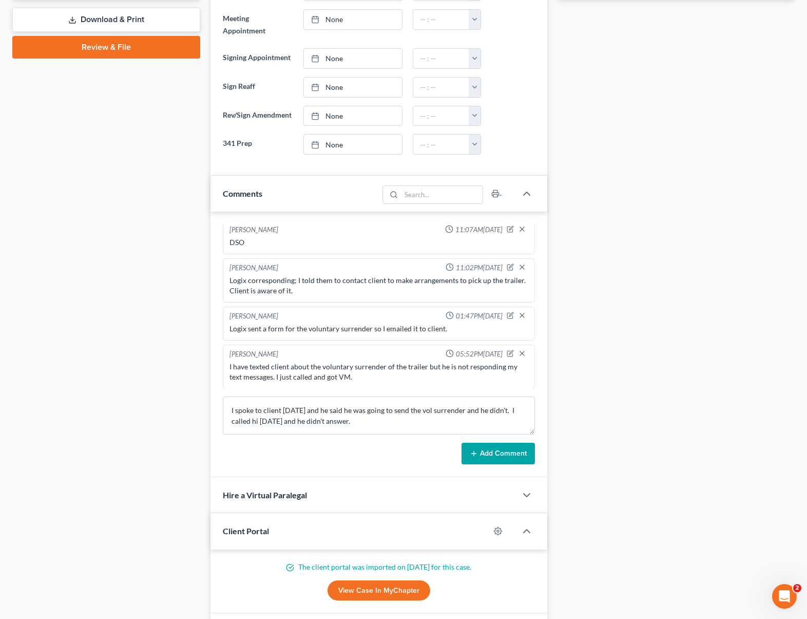
click at [491, 454] on button "Add Comment" at bounding box center [498, 454] width 73 height 22
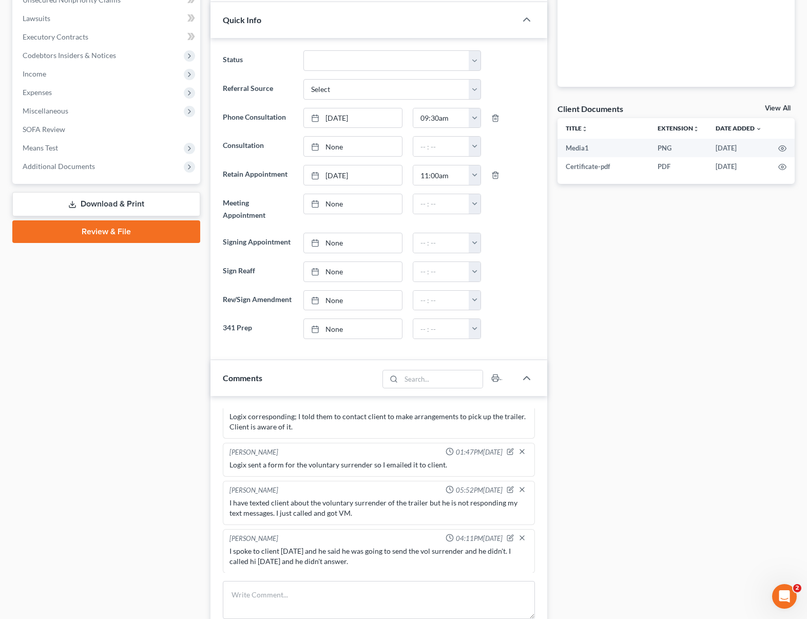
scroll to position [0, 0]
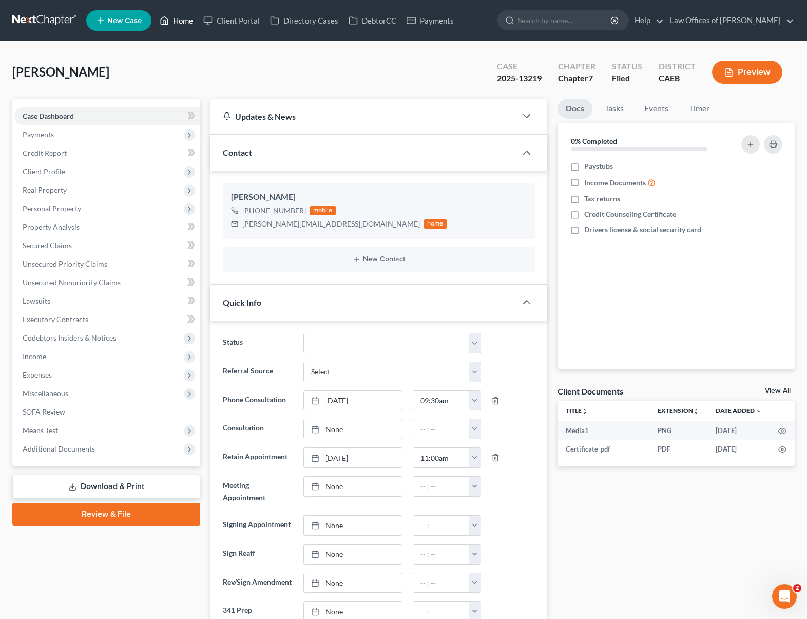
click at [191, 23] on link "Home" at bounding box center [177, 20] width 44 height 18
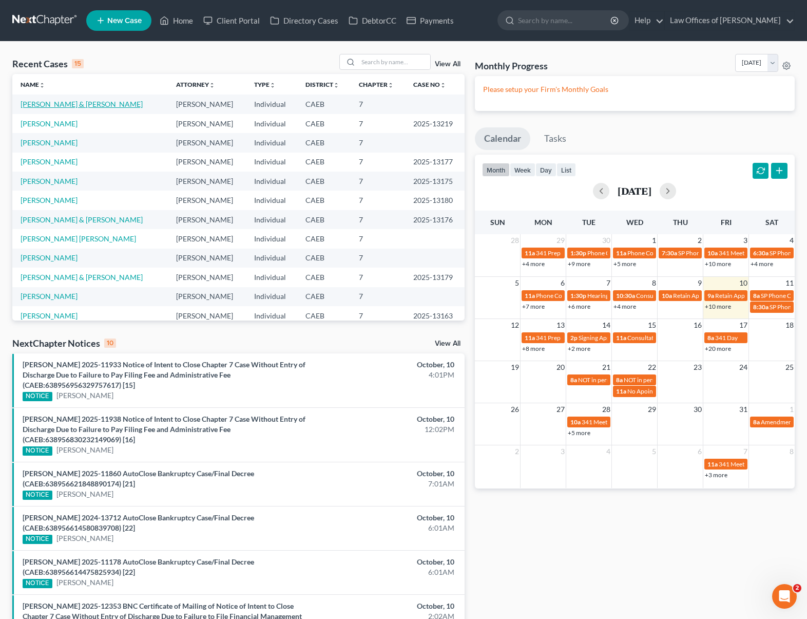
click at [125, 102] on link "[PERSON_NAME] & [PERSON_NAME]" at bounding box center [82, 104] width 122 height 9
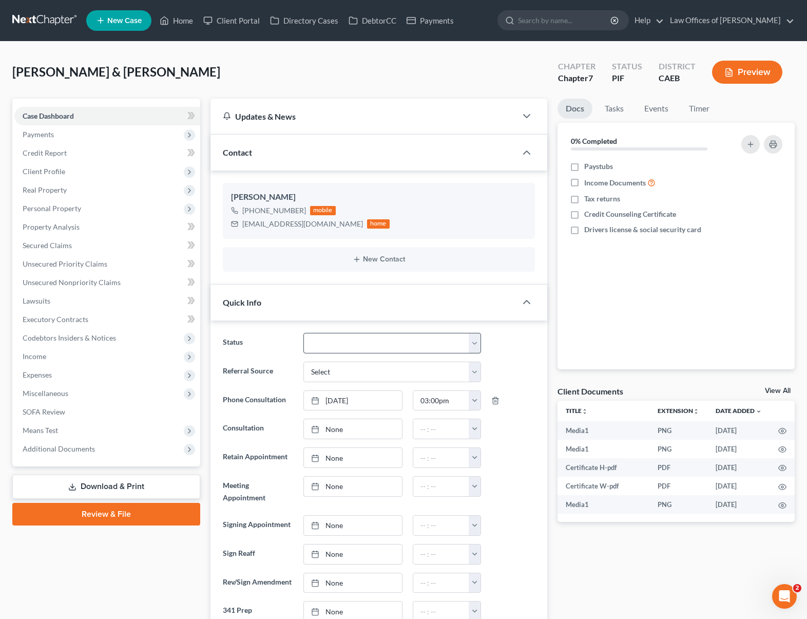
scroll to position [2967, 0]
click at [89, 245] on link "Secured Claims" at bounding box center [107, 245] width 186 height 18
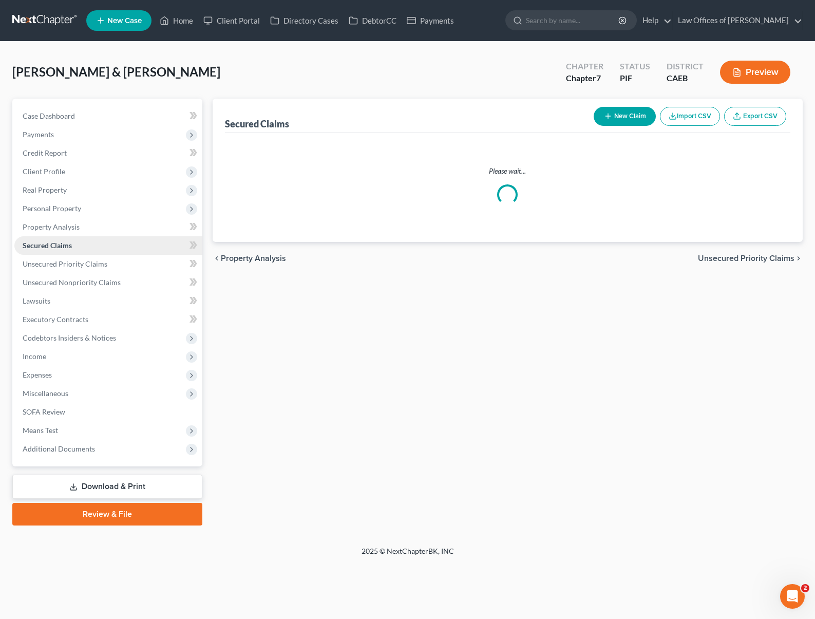
click at [91, 247] on link "Secured Claims" at bounding box center [108, 245] width 188 height 18
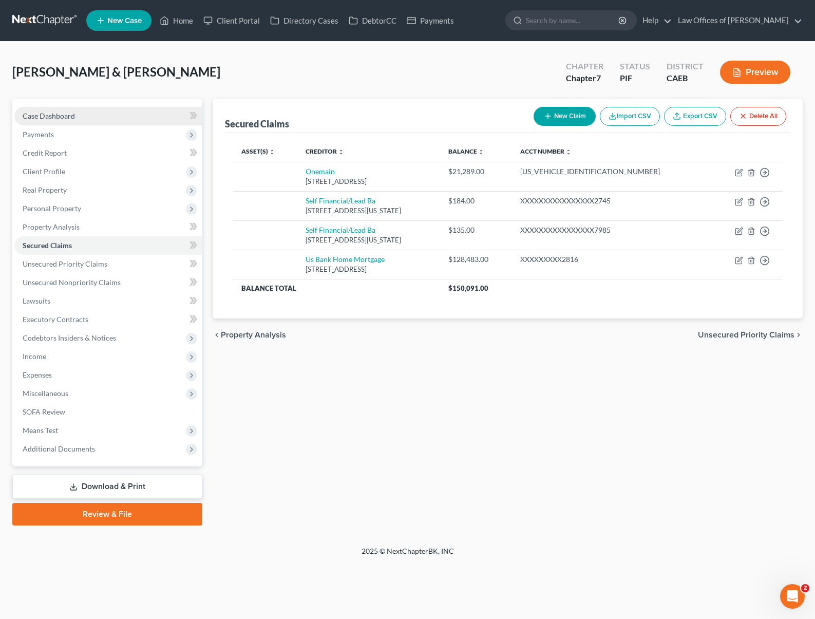
click at [65, 117] on span "Case Dashboard" at bounding box center [49, 115] width 52 height 9
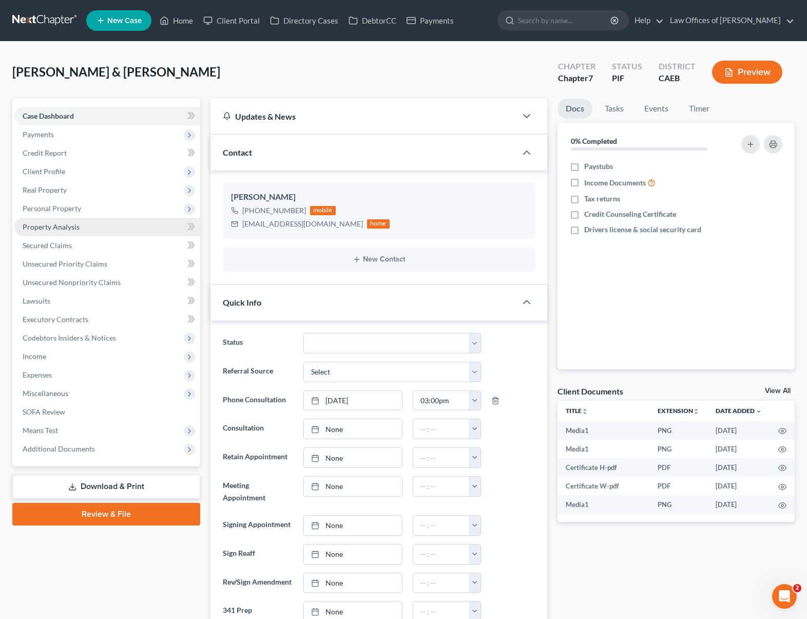
click at [74, 227] on span "Property Analysis" at bounding box center [51, 226] width 57 height 9
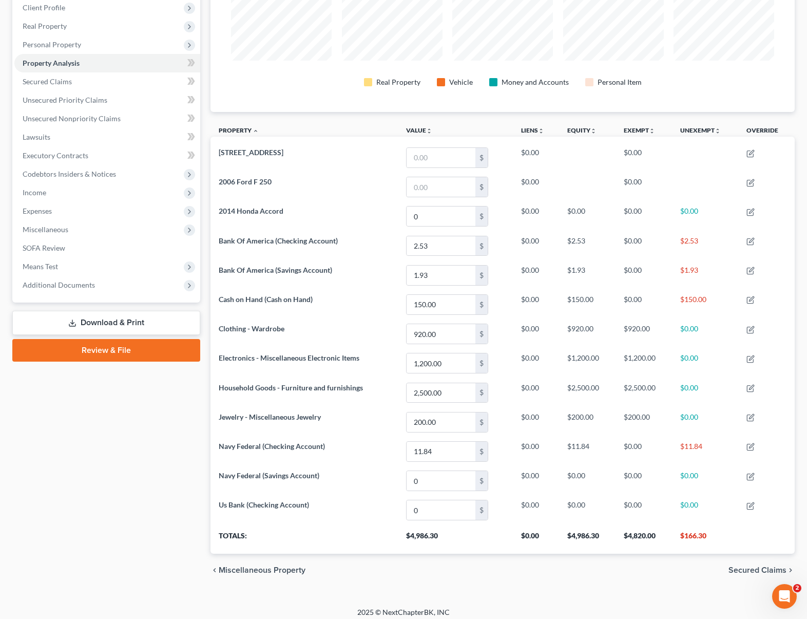
scroll to position [163, 0]
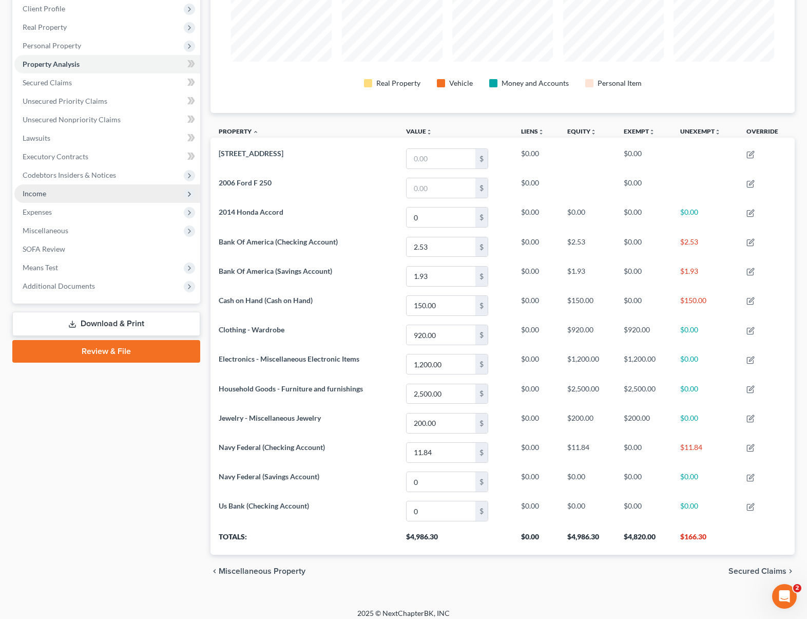
click at [37, 193] on span "Income" at bounding box center [35, 193] width 24 height 9
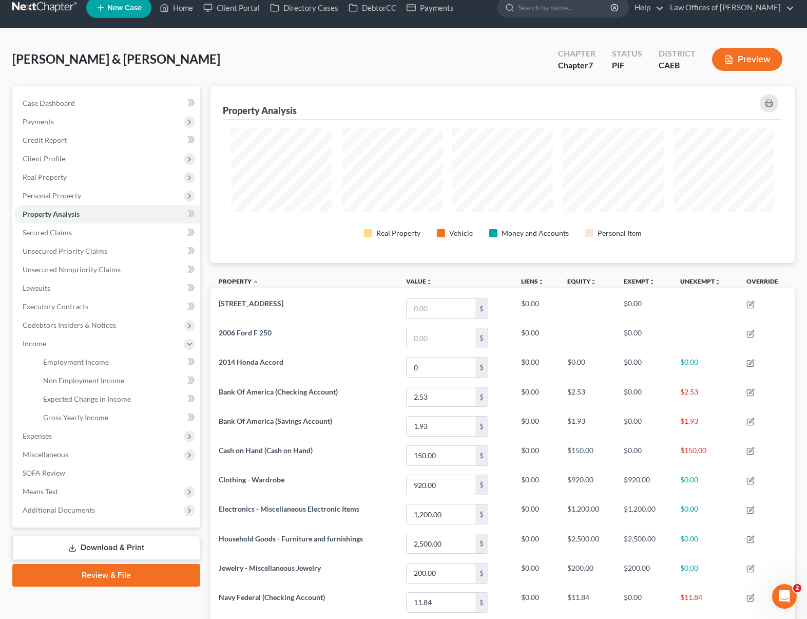
scroll to position [0, 0]
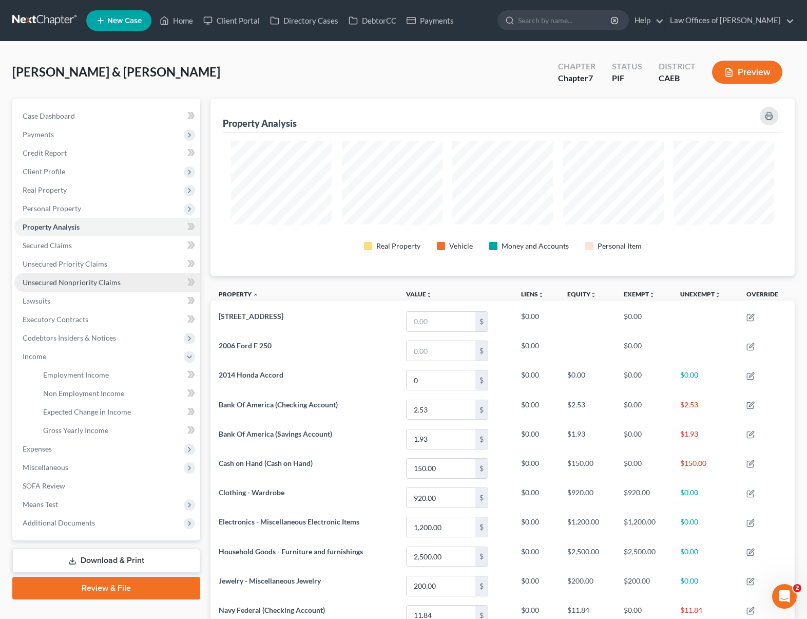
click at [89, 284] on span "Unsecured Nonpriority Claims" at bounding box center [72, 282] width 98 height 9
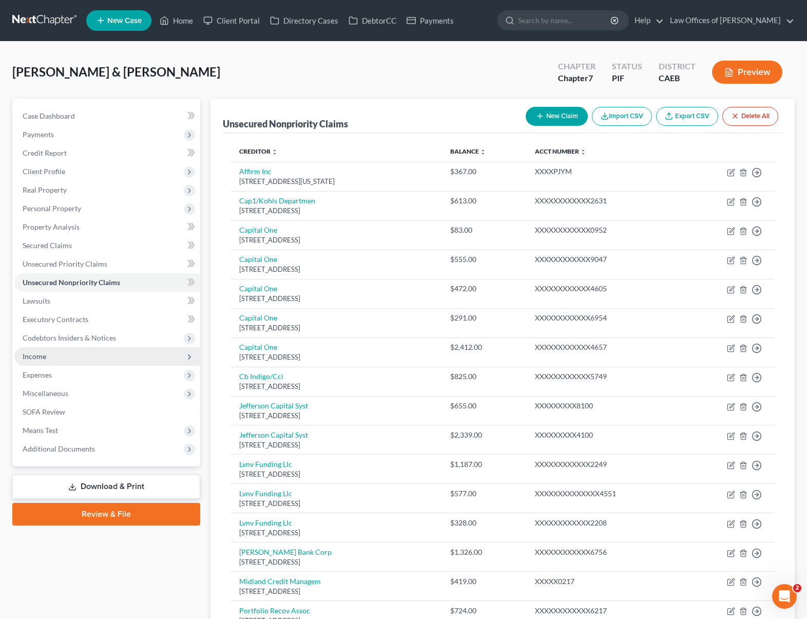
click at [76, 361] on span "Income" at bounding box center [107, 356] width 186 height 18
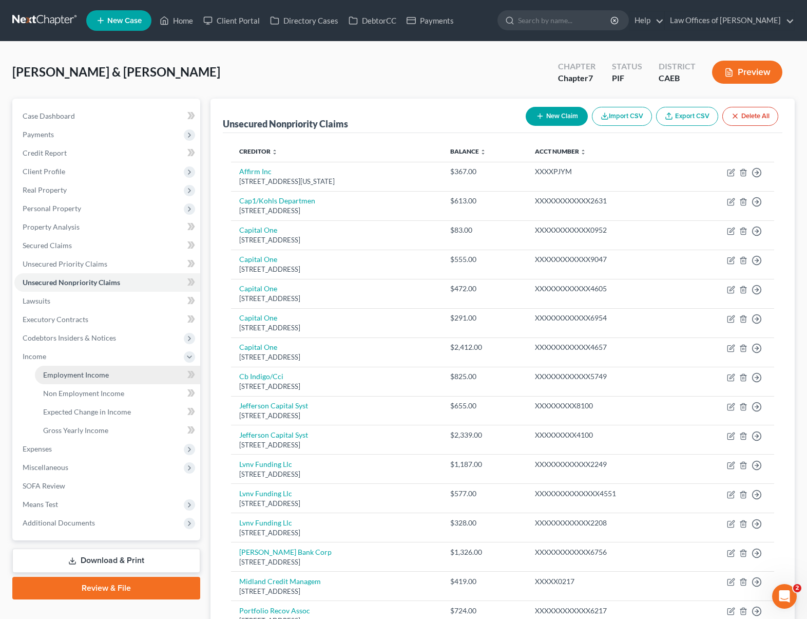
click at [77, 372] on span "Employment Income" at bounding box center [76, 374] width 66 height 9
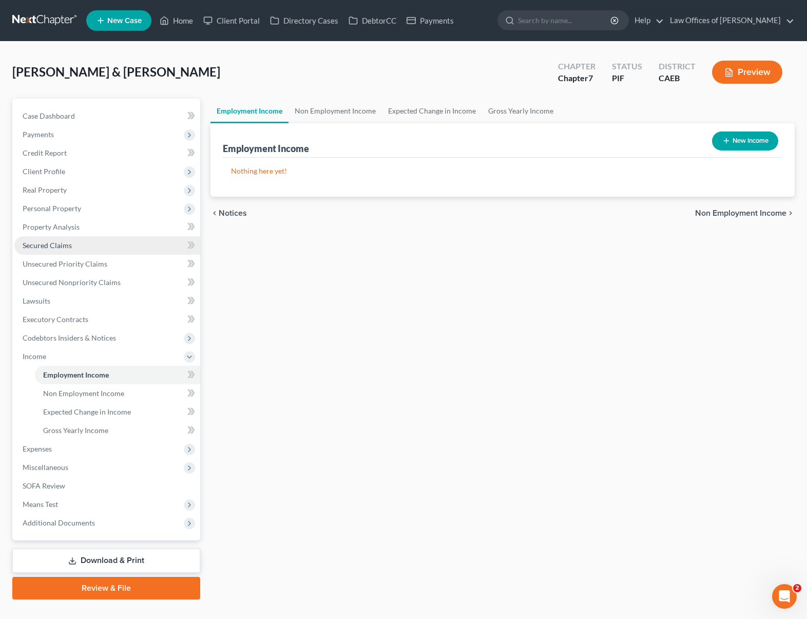
click at [98, 249] on link "Secured Claims" at bounding box center [107, 245] width 186 height 18
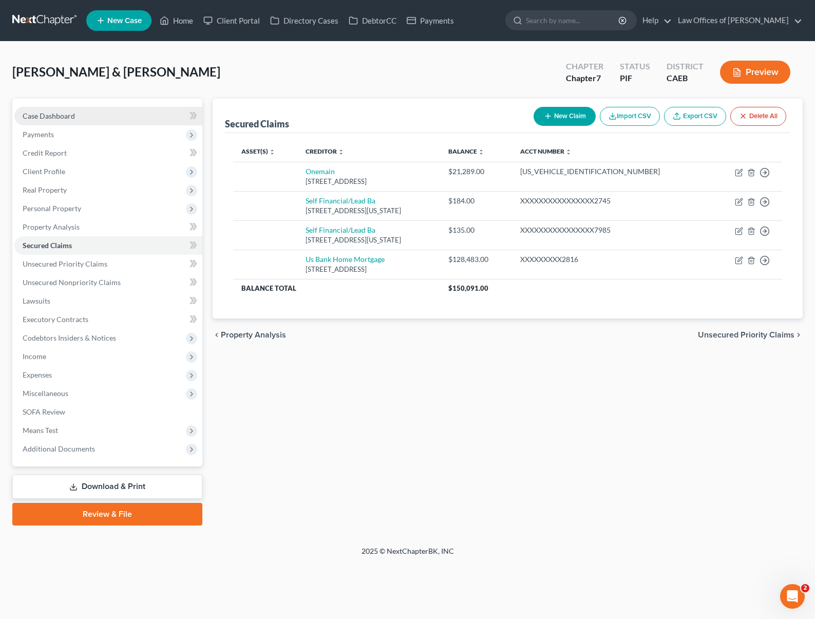
click at [105, 120] on link "Case Dashboard" at bounding box center [108, 116] width 188 height 18
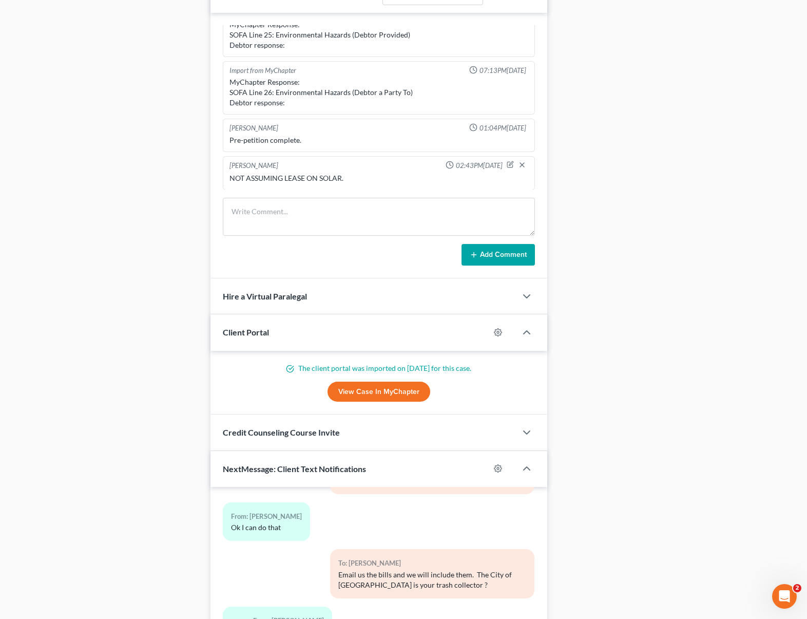
scroll to position [646, 0]
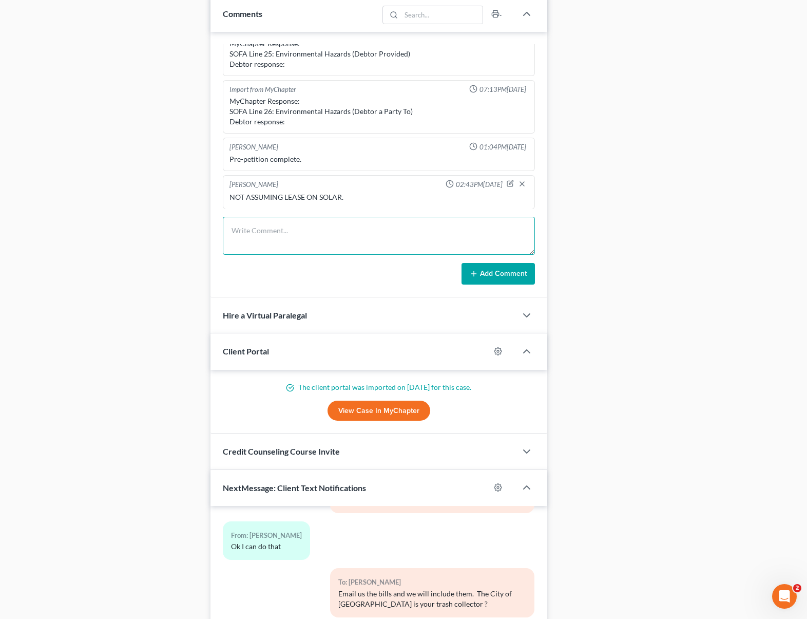
click at [272, 228] on textarea at bounding box center [379, 236] width 312 height 38
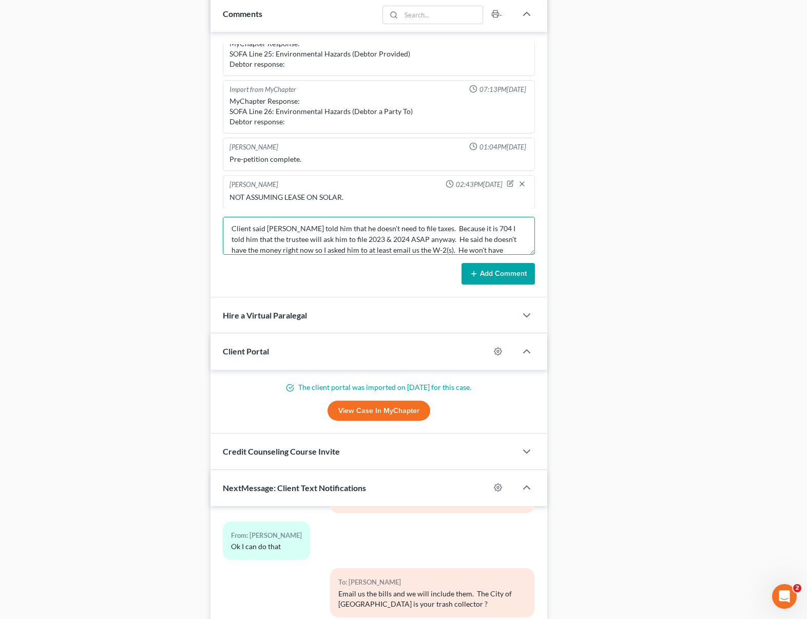
scroll to position [13, 0]
type textarea "Client said [PERSON_NAME] told him that he doesn't need to file taxes. Because …"
click at [481, 277] on button "Add Comment" at bounding box center [498, 274] width 73 height 22
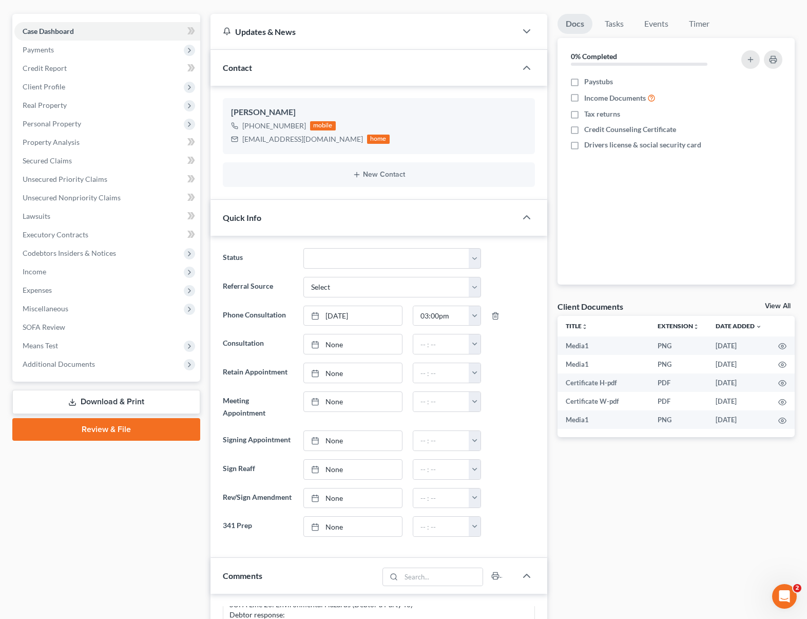
scroll to position [0, 0]
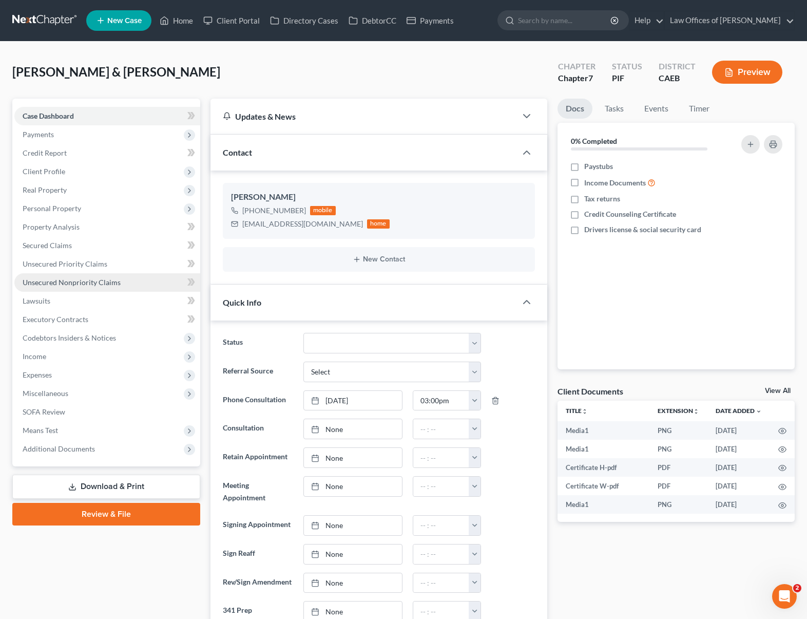
click at [136, 287] on link "Unsecured Nonpriority Claims" at bounding box center [107, 282] width 186 height 18
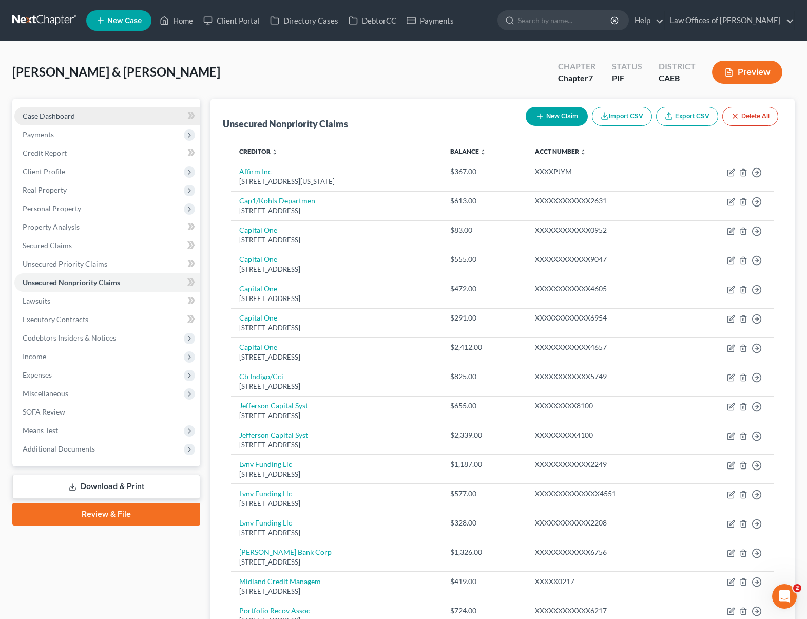
click at [101, 115] on link "Case Dashboard" at bounding box center [107, 116] width 186 height 18
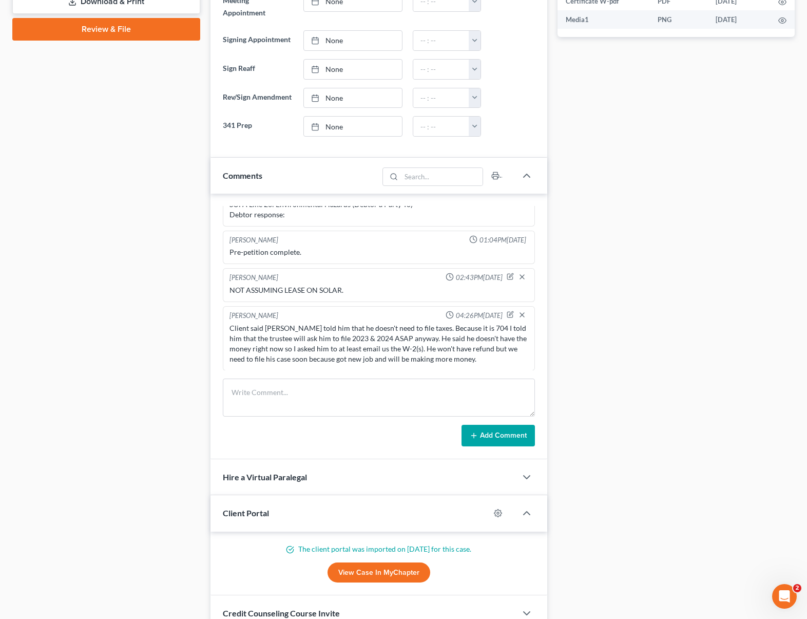
scroll to position [486, 0]
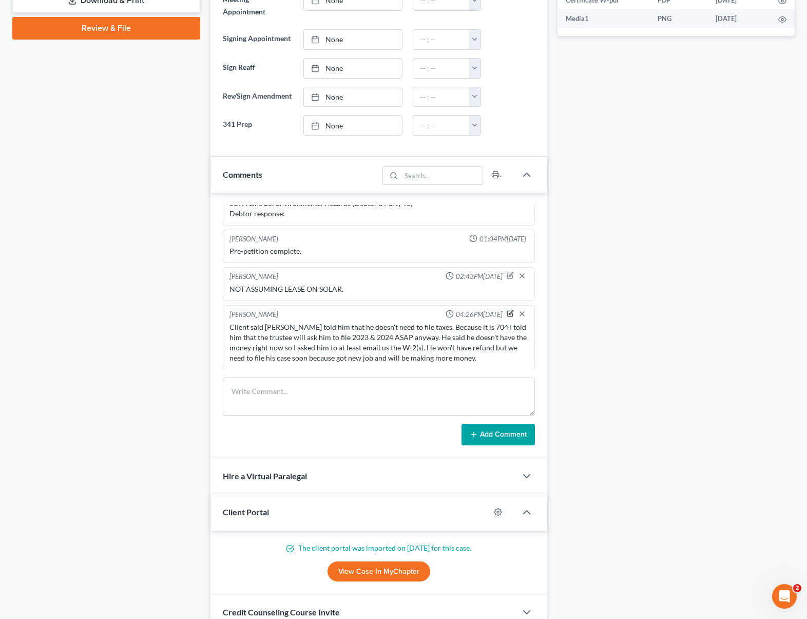
click at [509, 311] on icon "button" at bounding box center [511, 313] width 4 height 4
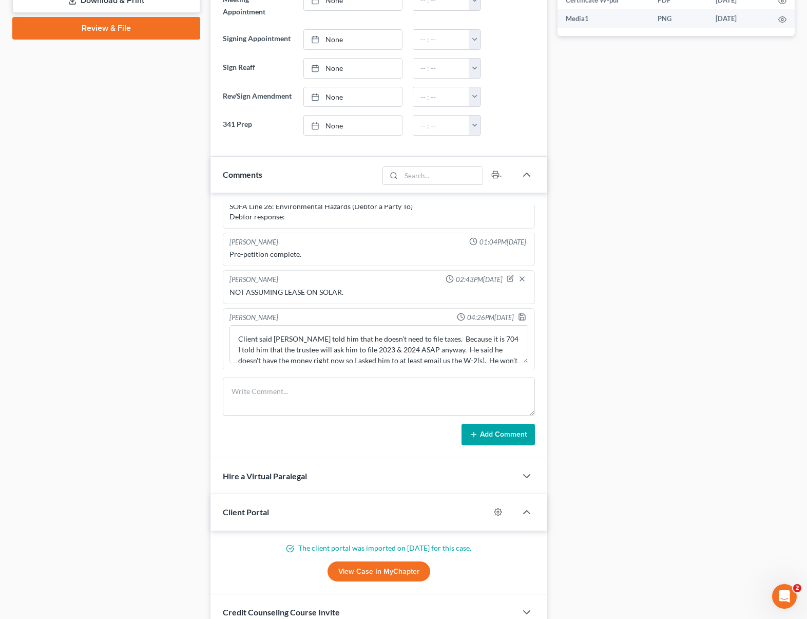
scroll to position [585, 0]
drag, startPoint x: 322, startPoint y: 353, endPoint x: 388, endPoint y: 356, distance: 65.2
click at [322, 353] on textarea "Client said [PERSON_NAME] told him that he doesn't need to file taxes. Because …" at bounding box center [378, 344] width 299 height 38
click at [331, 350] on textarea "Client said [PERSON_NAME] told him that he doesn't need to file taxes. Because …" at bounding box center [378, 344] width 299 height 38
click at [327, 349] on textarea "Client said [PERSON_NAME] told him that he doesn't need to file taxes. Because …" at bounding box center [378, 344] width 299 height 38
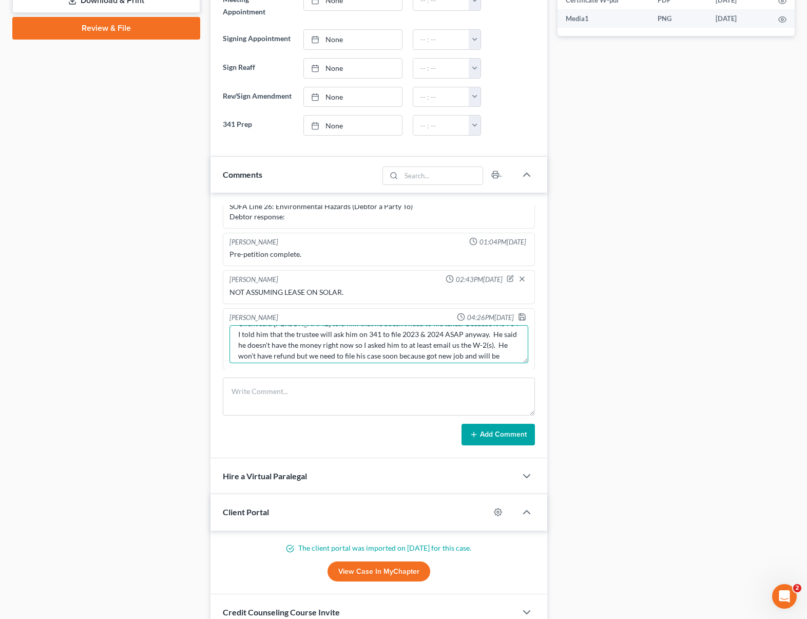
scroll to position [17, 0]
type textarea "Client said [PERSON_NAME] told him that he doesn't need to file taxes. Because …"
drag, startPoint x: 512, startPoint y: 318, endPoint x: 516, endPoint y: 324, distance: 6.7
click at [520, 318] on polyline "button" at bounding box center [522, 318] width 4 height 3
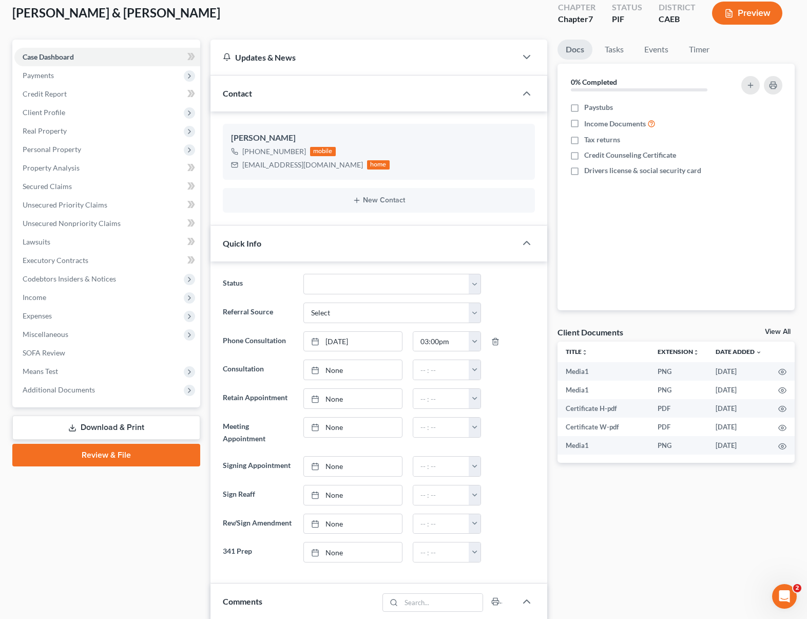
scroll to position [0, 0]
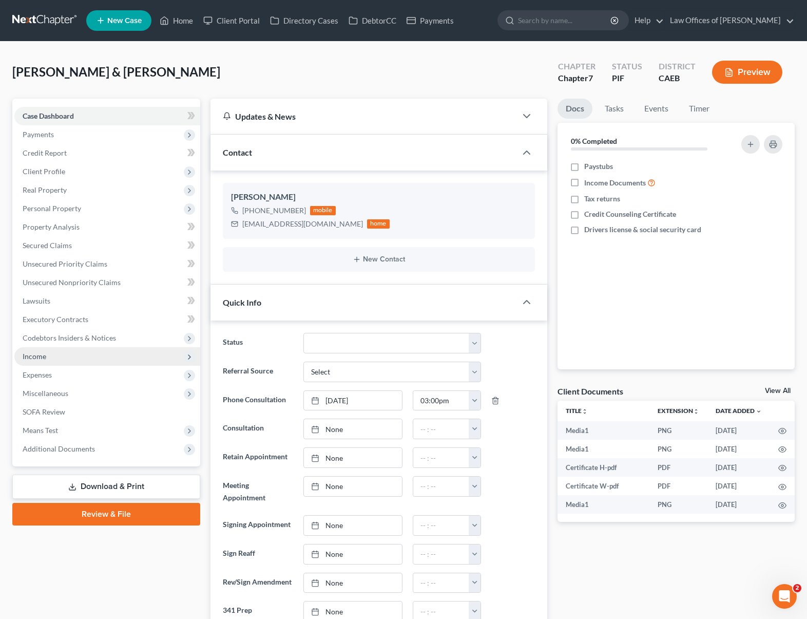
click at [99, 357] on span "Income" at bounding box center [107, 356] width 186 height 18
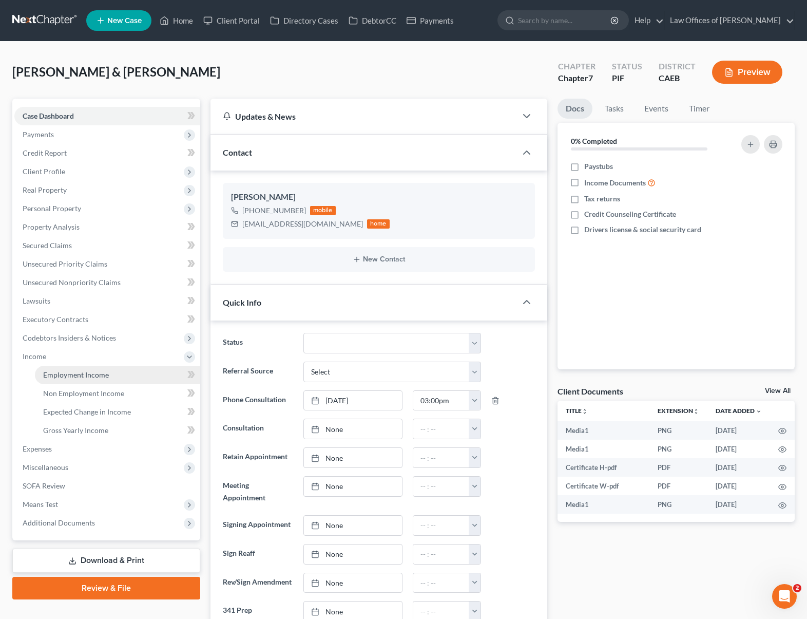
click at [103, 371] on span "Employment Income" at bounding box center [76, 374] width 66 height 9
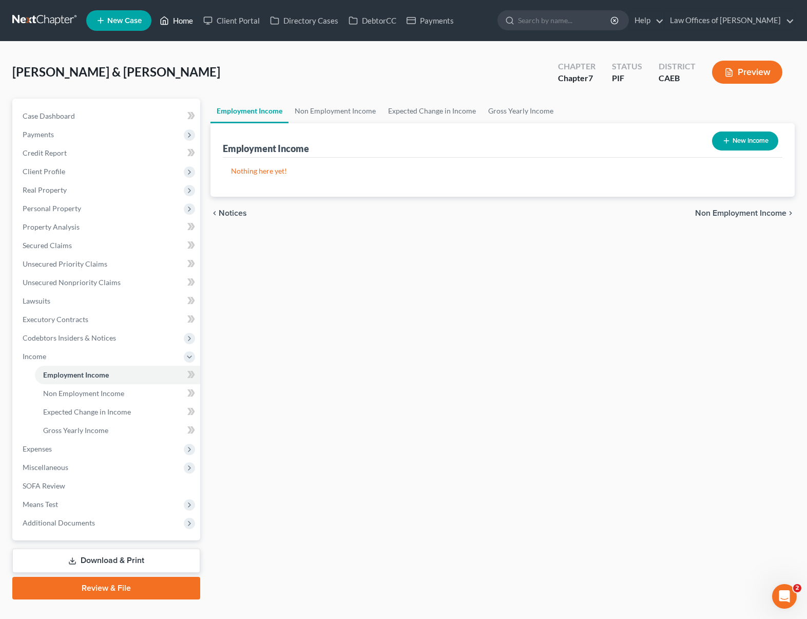
click at [184, 20] on link "Home" at bounding box center [177, 20] width 44 height 18
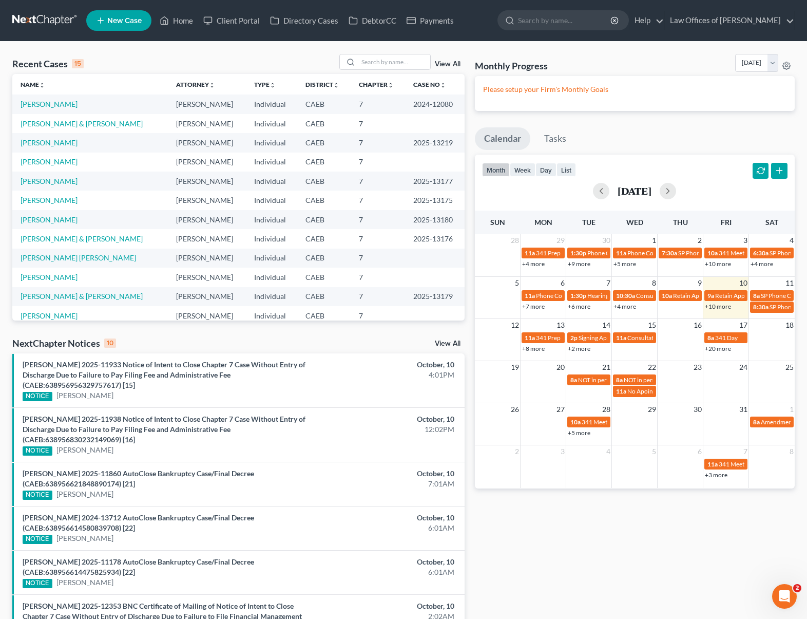
click at [709, 309] on link "+10 more" at bounding box center [718, 306] width 26 height 8
click at [49, 279] on link "[PERSON_NAME]" at bounding box center [49, 277] width 57 height 9
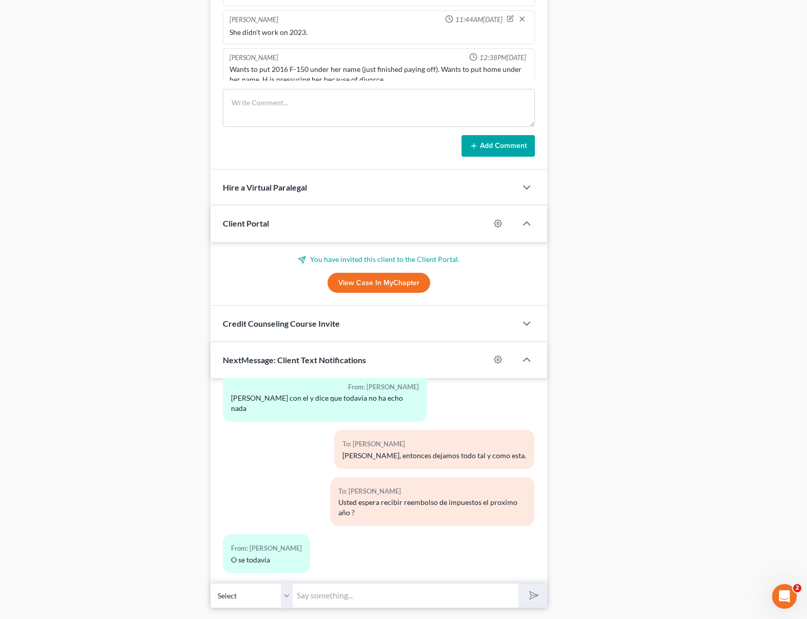
scroll to position [766, 0]
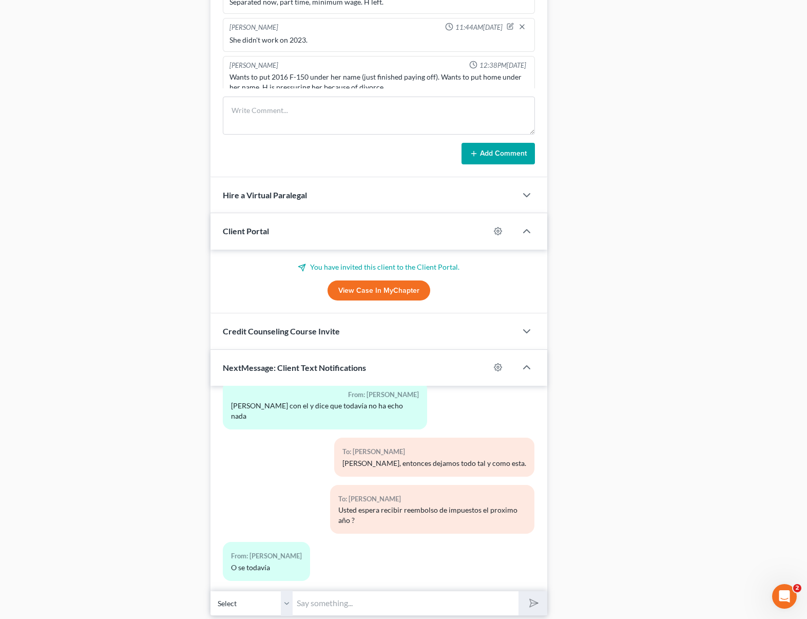
drag, startPoint x: 345, startPoint y: 602, endPoint x: 333, endPoint y: 592, distance: 15.4
click at [345, 602] on input "text" at bounding box center [406, 602] width 226 height 25
type input "Si, porque esa es otra situacion. Si espera recibir reembolso de impuestos el c…"
click at [518, 591] on button "submit" at bounding box center [532, 603] width 28 height 24
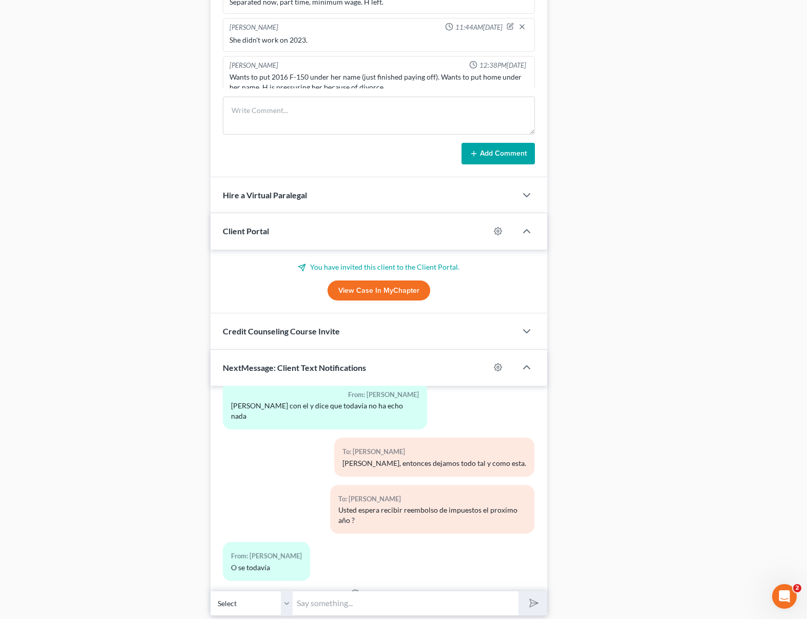
scroll to position [1979, 0]
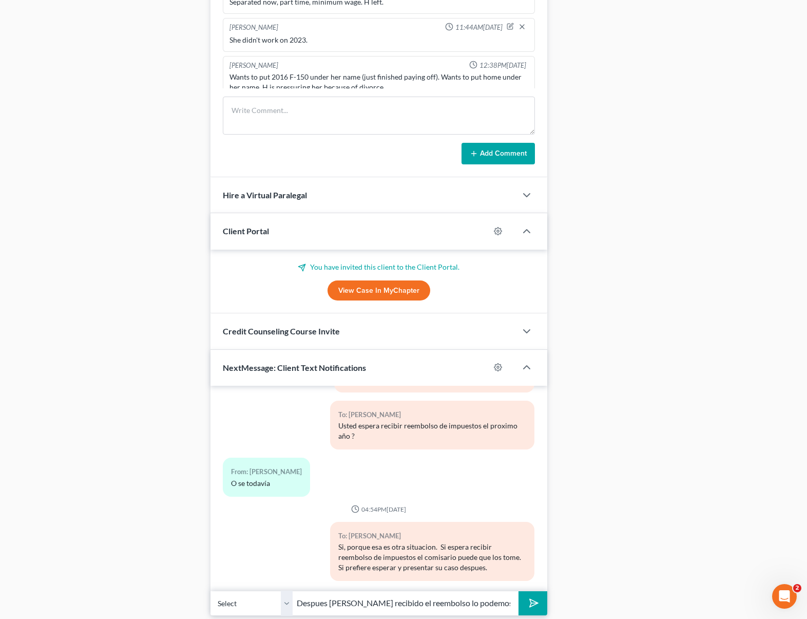
type input "Despues [PERSON_NAME] recibido el reembolso lo podemos hacer."
click at [518, 591] on button "submit" at bounding box center [532, 603] width 28 height 24
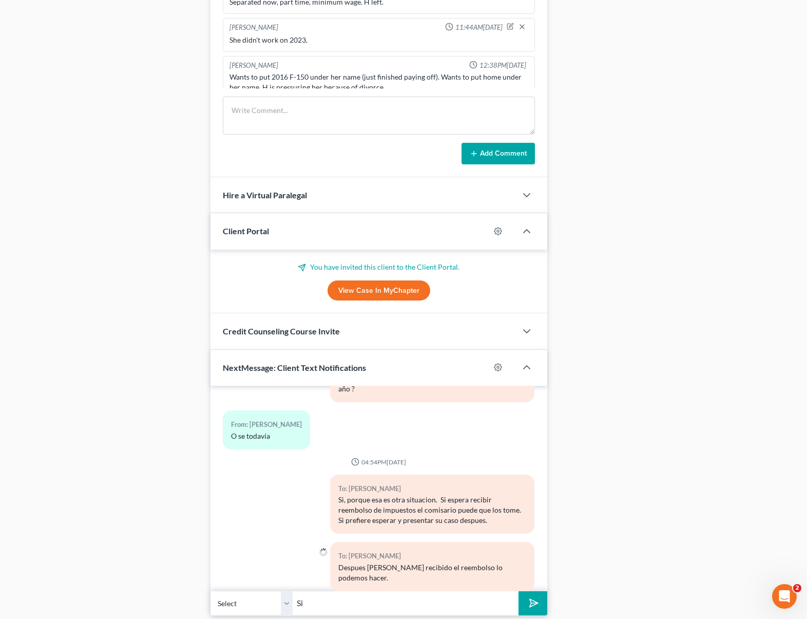
type input "S"
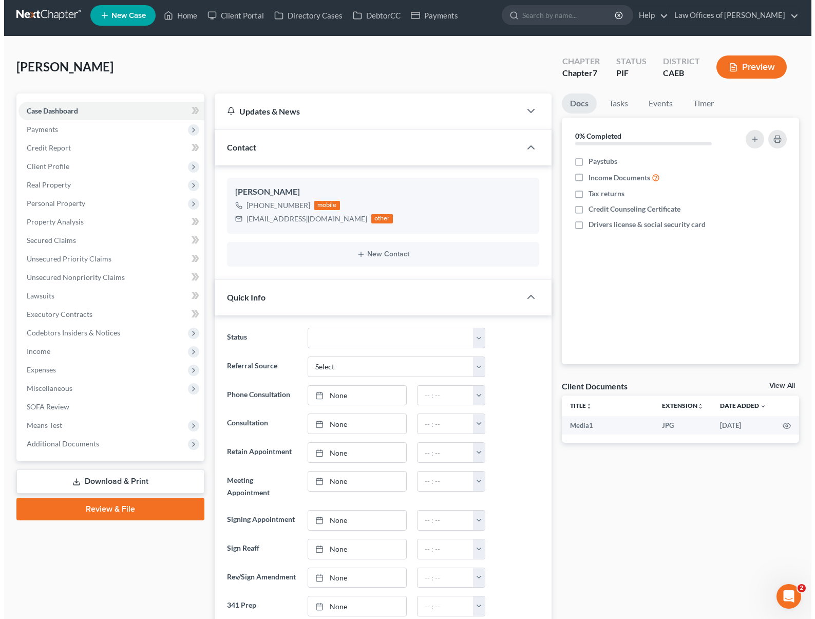
scroll to position [0, 0]
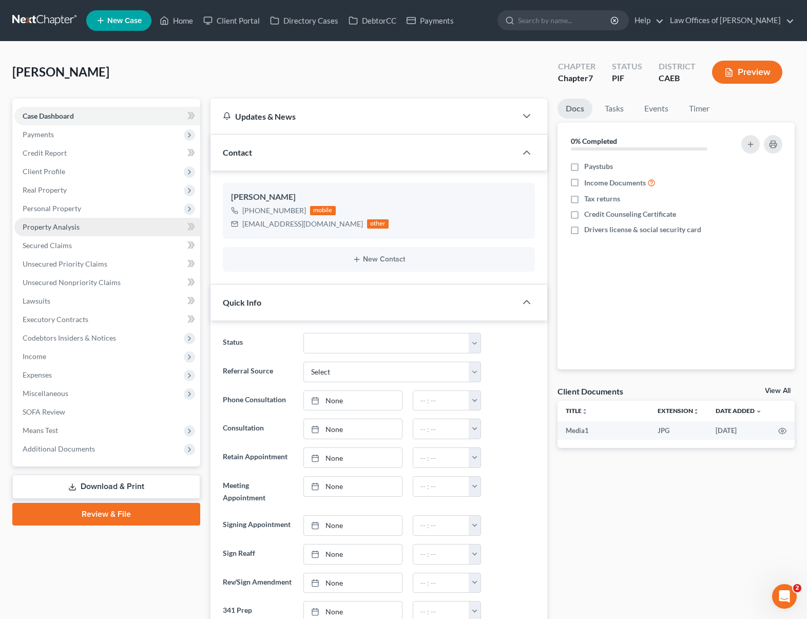
click at [97, 227] on link "Property Analysis" at bounding box center [107, 227] width 186 height 18
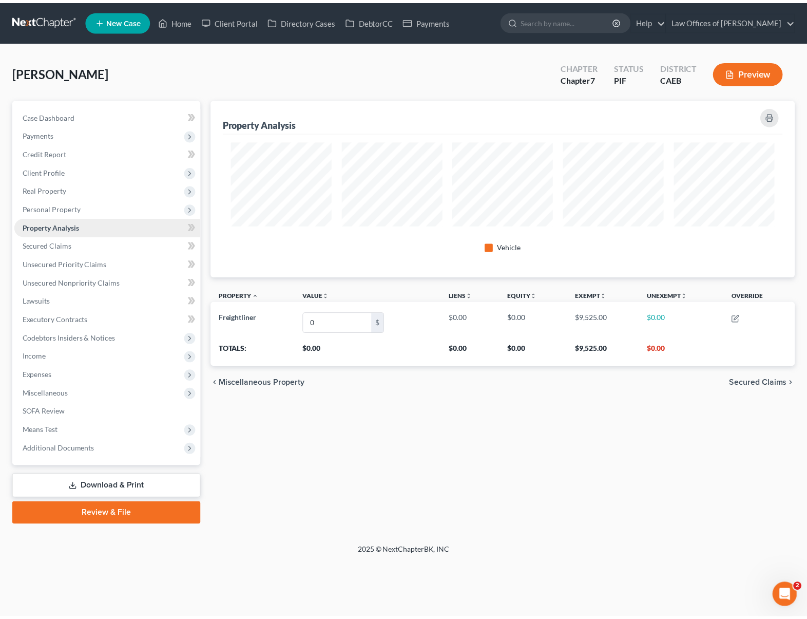
scroll to position [178, 590]
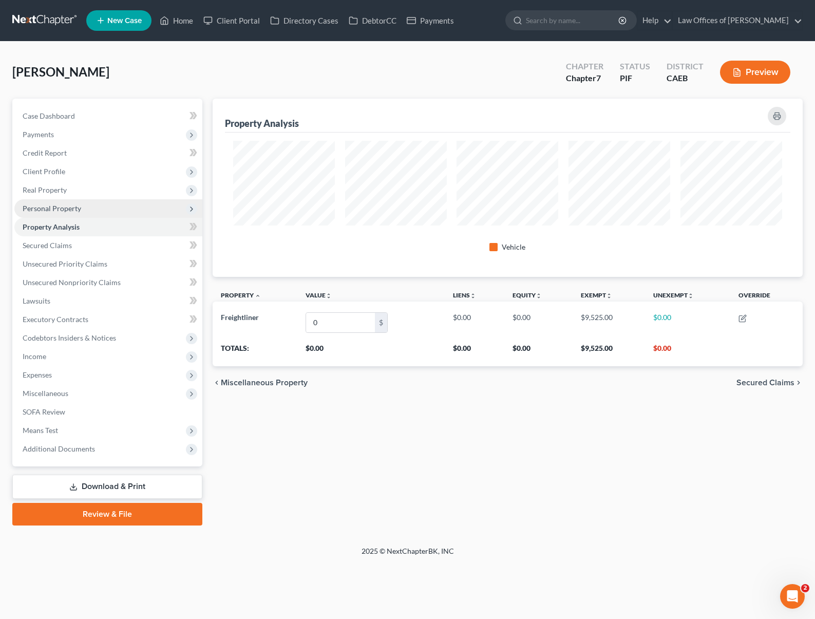
click at [112, 210] on span "Personal Property" at bounding box center [108, 208] width 188 height 18
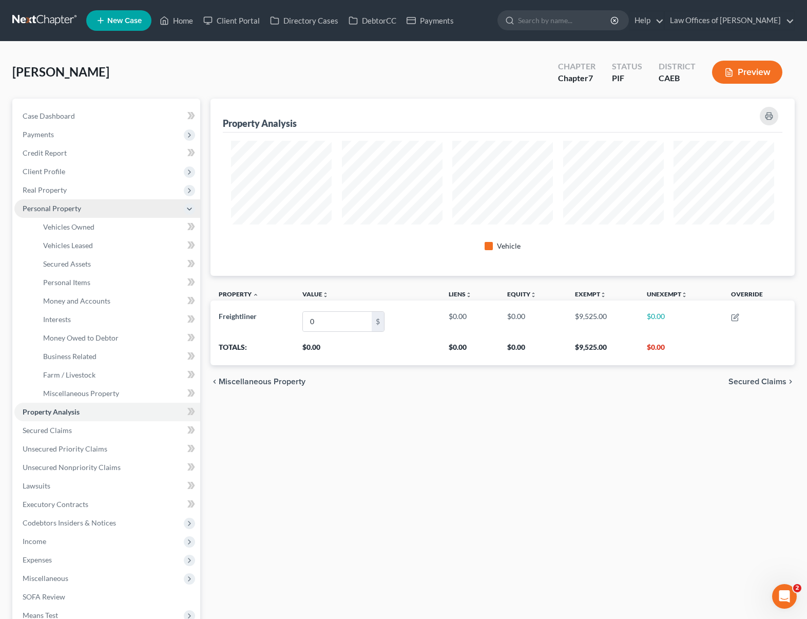
scroll to position [513178, 512771]
click at [111, 301] on link "Money and Accounts" at bounding box center [117, 301] width 165 height 18
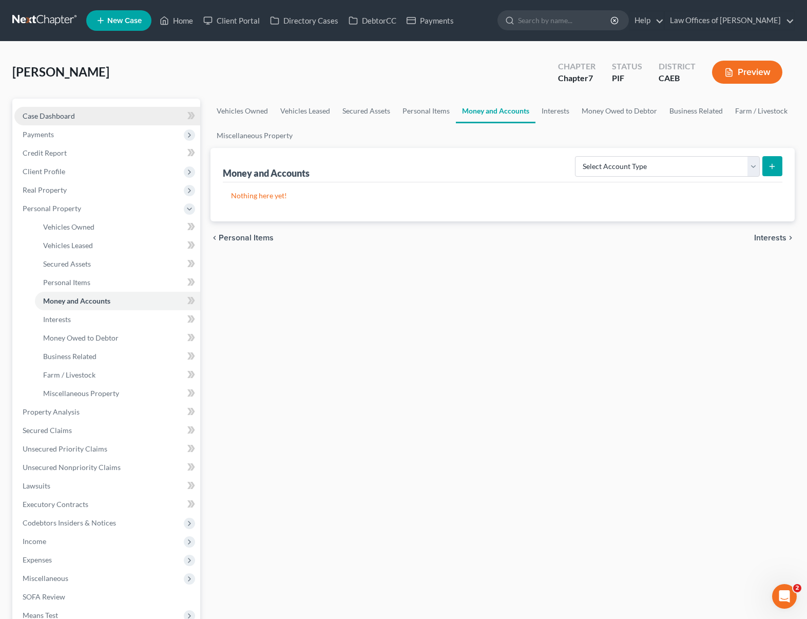
click at [98, 119] on link "Case Dashboard" at bounding box center [107, 116] width 186 height 18
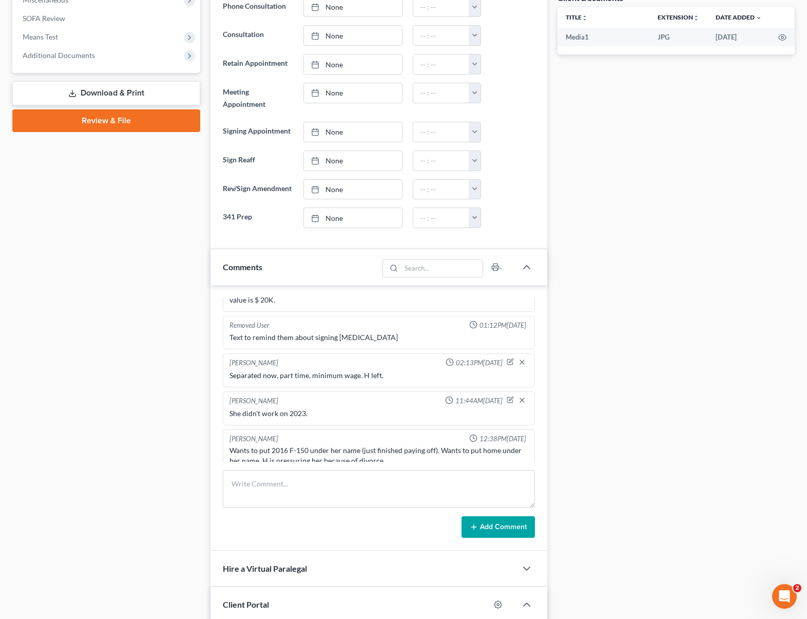
scroll to position [394, 0]
drag, startPoint x: 812, startPoint y: 258, endPoint x: 775, endPoint y: 430, distance: 176.5
click at [775, 430] on div "Docs Tasks Events Timer 0% Completed Nothing here yet! Paystubs Income Document…" at bounding box center [676, 345] width 248 height 1283
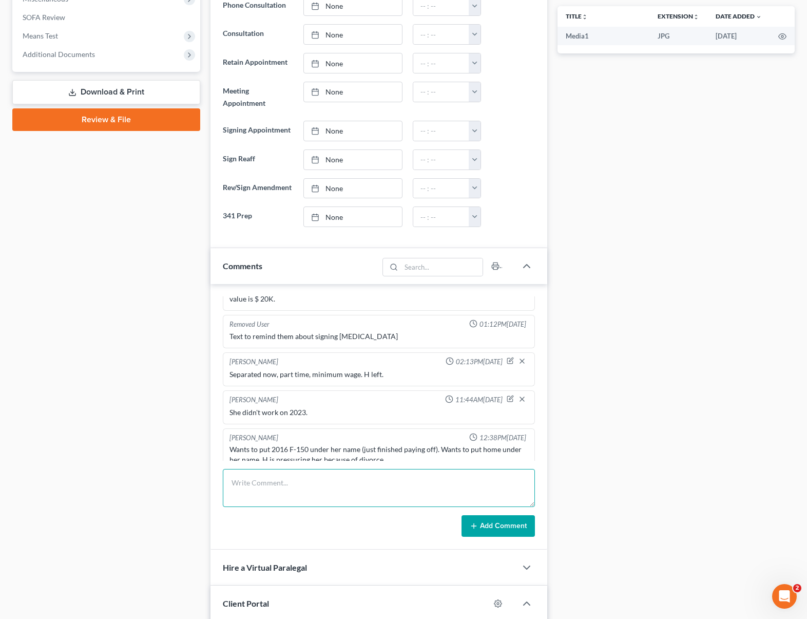
click at [295, 484] on textarea at bounding box center [379, 488] width 312 height 38
click at [286, 483] on textarea at bounding box center [379, 488] width 312 height 38
click at [275, 481] on textarea at bounding box center [379, 488] width 312 height 38
click at [461, 486] on textarea "H hasn't filed the petition yet so everything remains the same." at bounding box center [379, 488] width 312 height 38
type textarea "H hasn't filed the petition yet so everything remains the same."
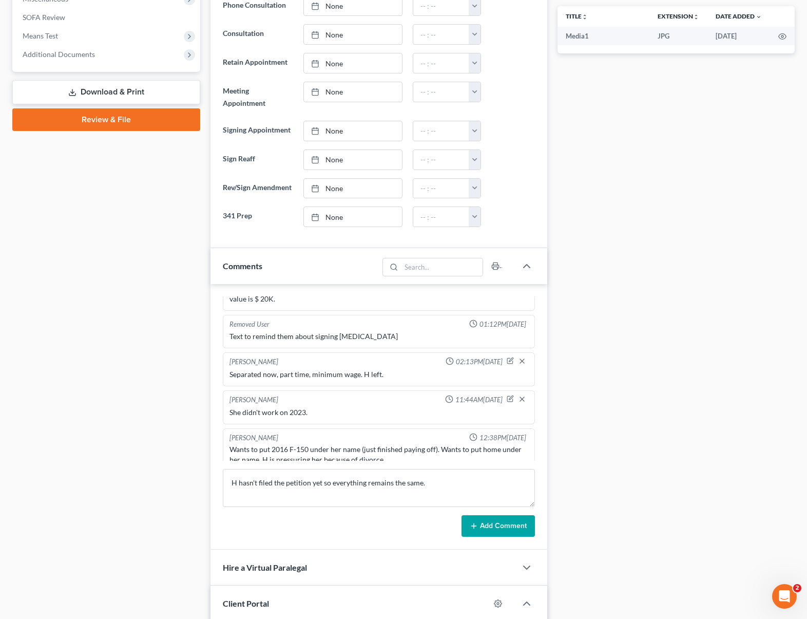
click at [522, 528] on button "Add Comment" at bounding box center [498, 526] width 73 height 22
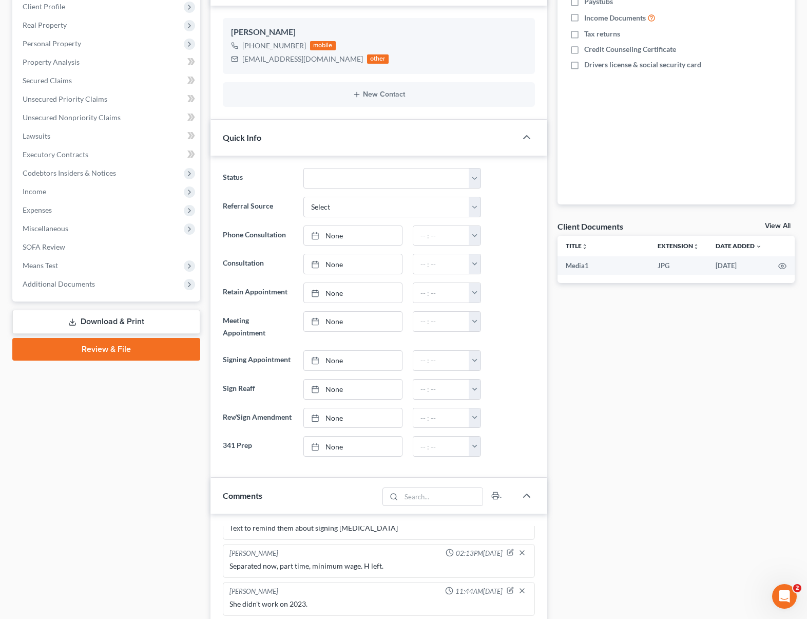
scroll to position [0, 0]
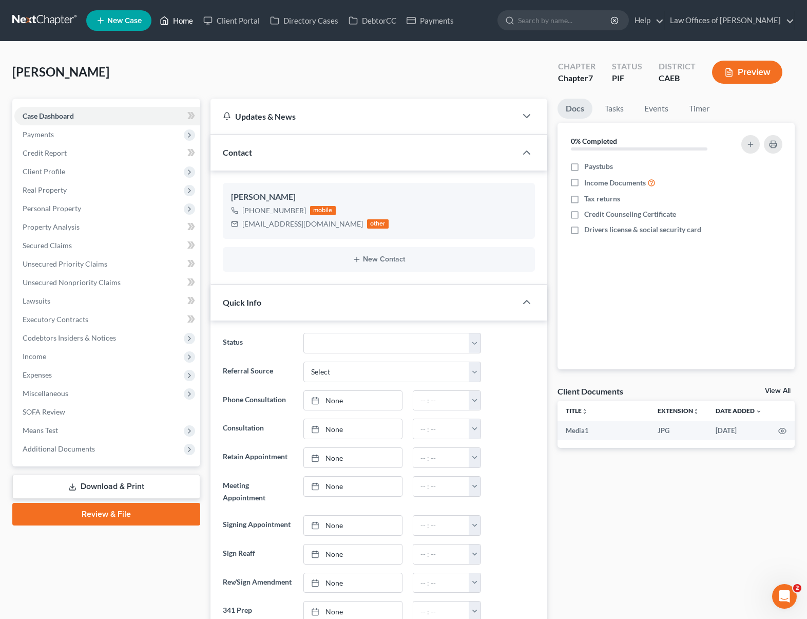
click at [182, 25] on link "Home" at bounding box center [177, 20] width 44 height 18
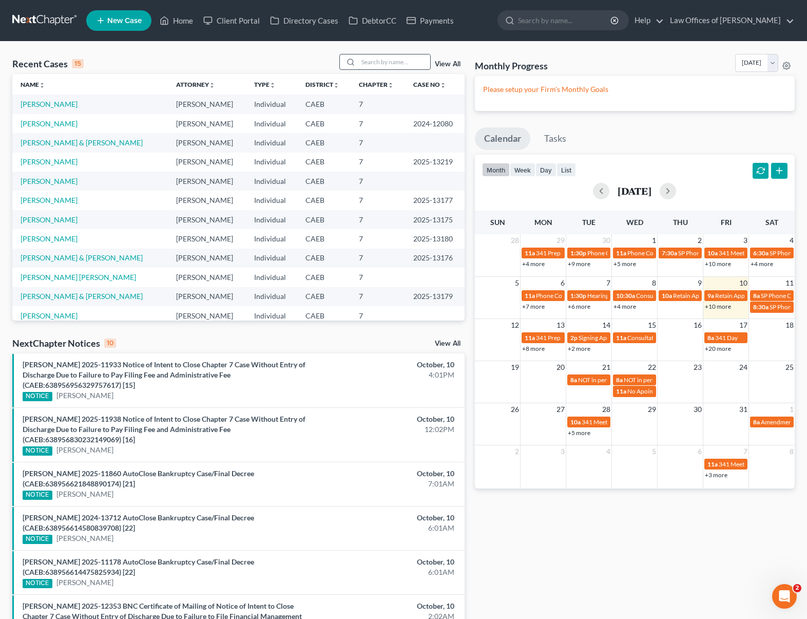
click at [374, 63] on input "search" at bounding box center [394, 61] width 72 height 15
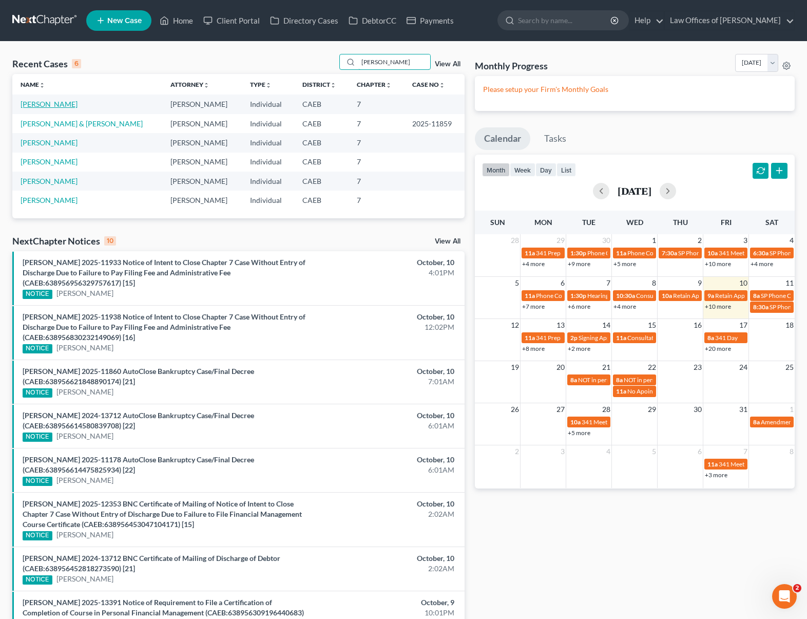
type input "[PERSON_NAME]"
click at [57, 108] on link "[PERSON_NAME]" at bounding box center [49, 104] width 57 height 9
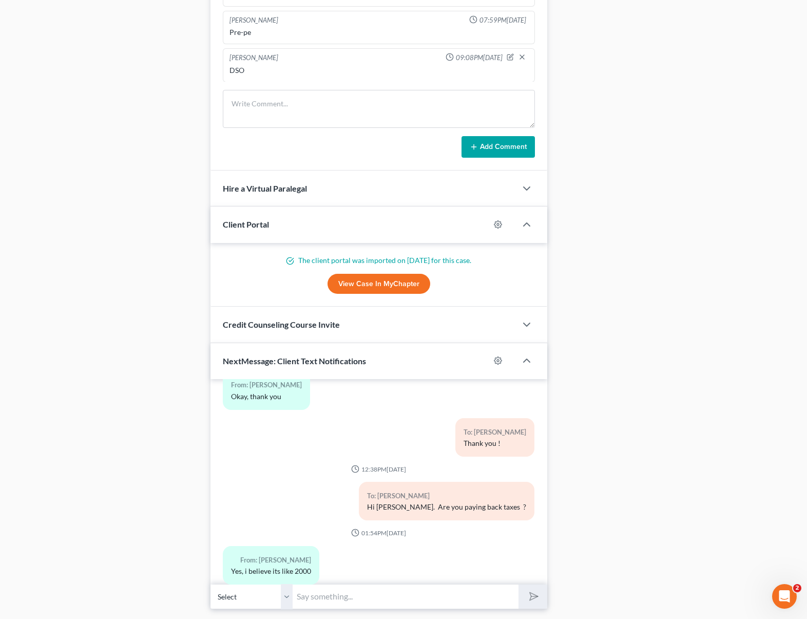
scroll to position [802, 0]
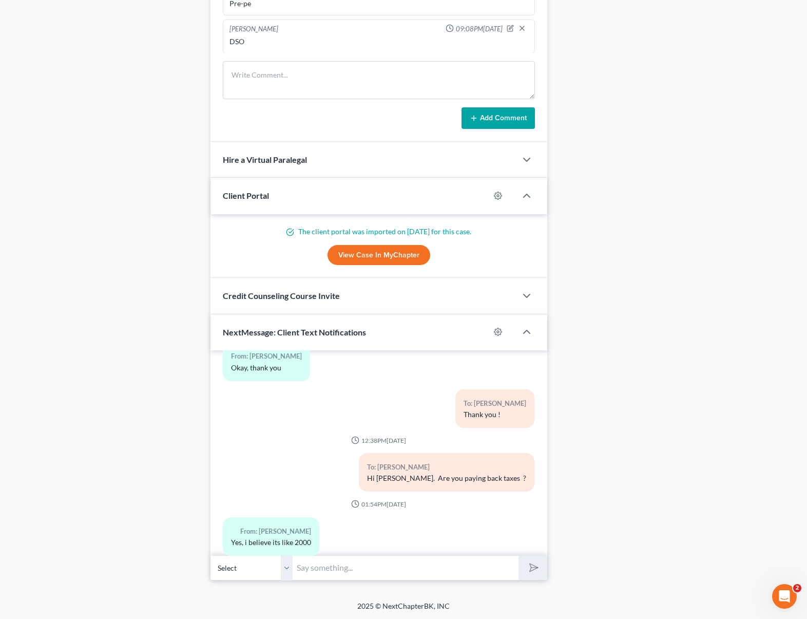
click at [373, 570] on input "text" at bounding box center [406, 567] width 226 height 25
type input "Ok."
click at [518, 555] on button "submit" at bounding box center [532, 567] width 28 height 24
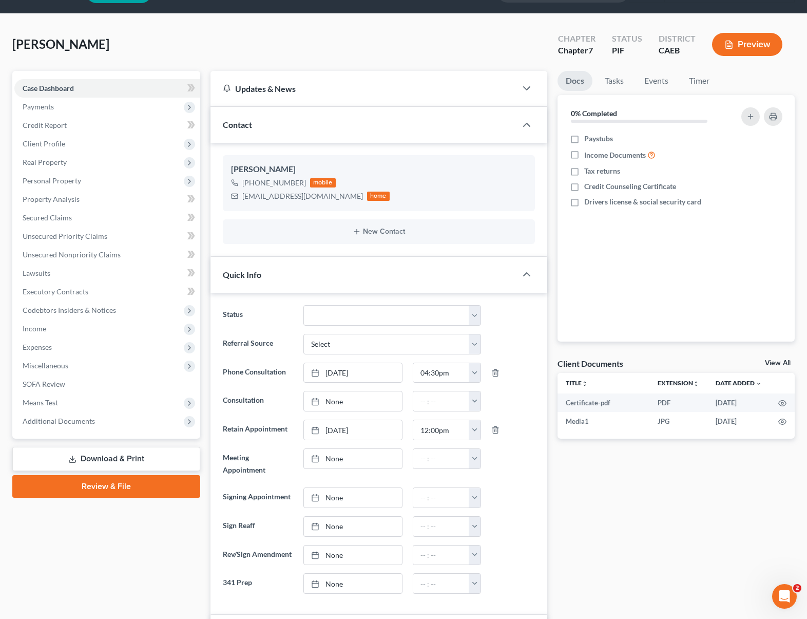
scroll to position [29, 0]
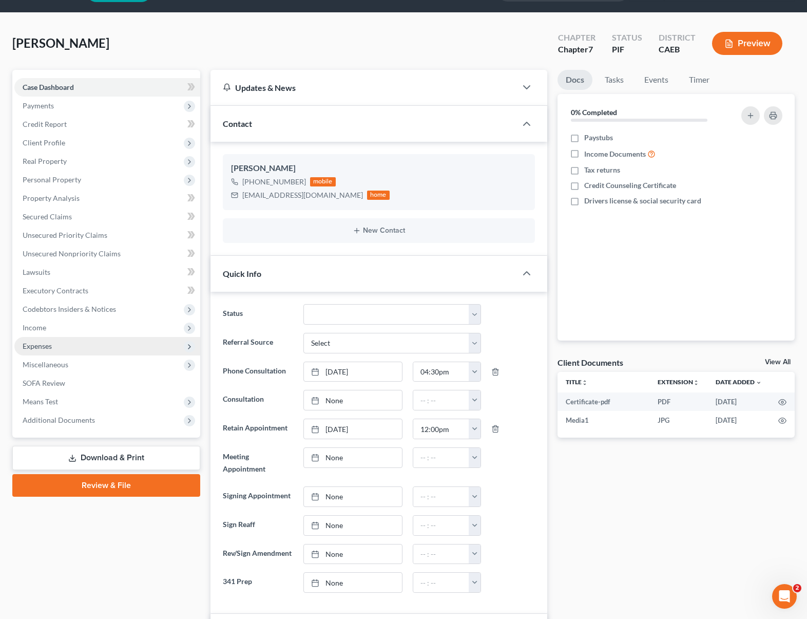
click at [74, 345] on span "Expenses" at bounding box center [107, 346] width 186 height 18
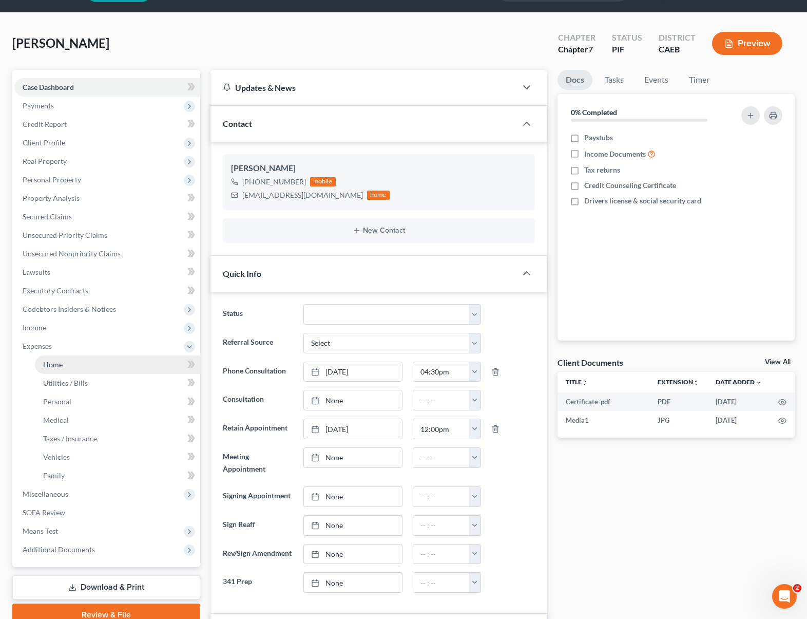
click at [75, 359] on link "Home" at bounding box center [117, 364] width 165 height 18
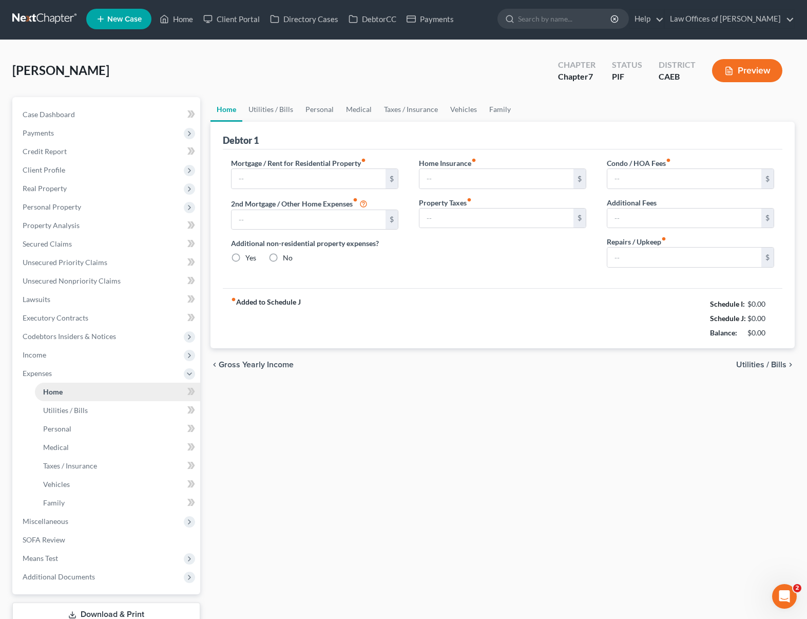
type input "1,200.00"
type input "0.00"
radio input "true"
type input "0.00"
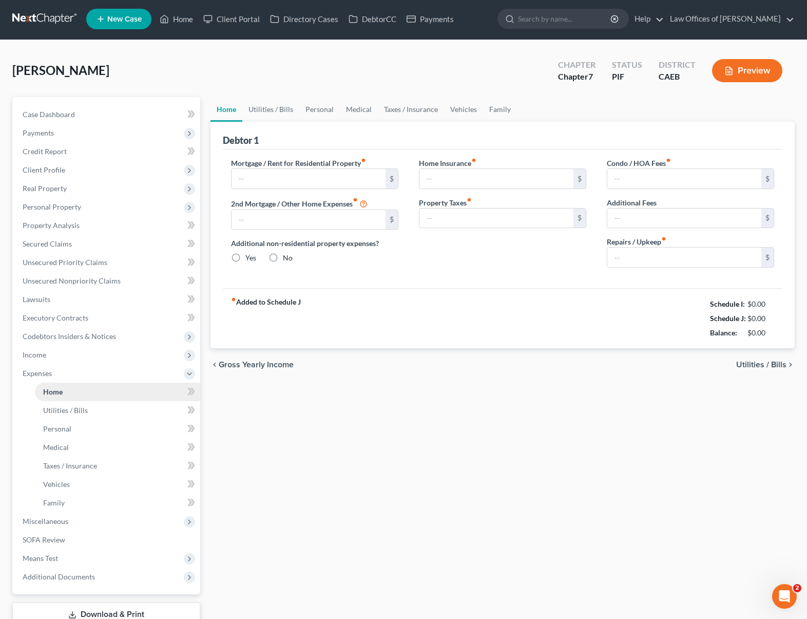
type input "0.00"
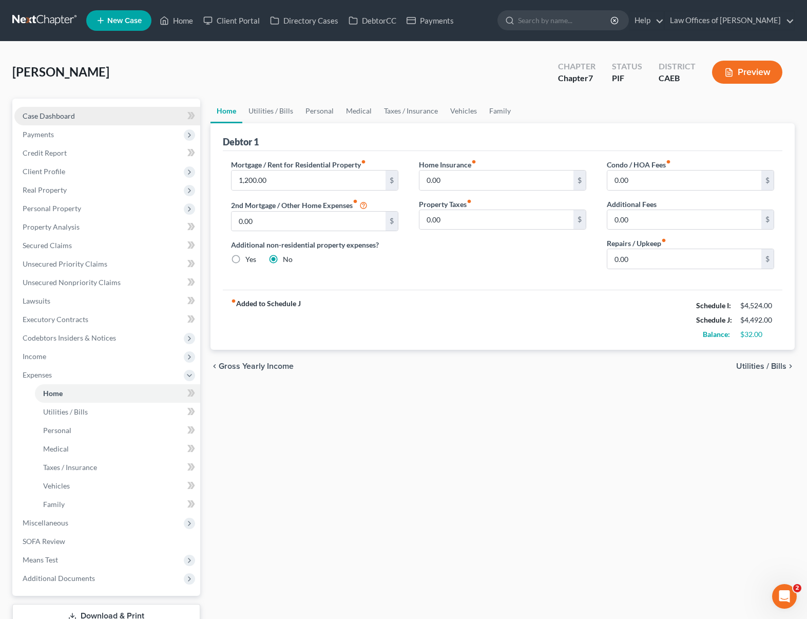
click at [90, 118] on link "Case Dashboard" at bounding box center [107, 116] width 186 height 18
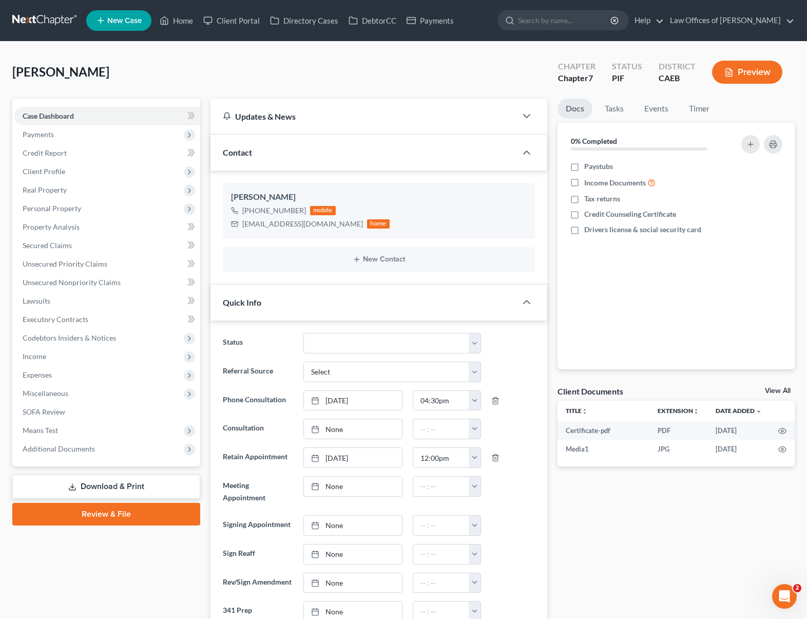
scroll to position [2700, 0]
click at [76, 378] on span "Expenses" at bounding box center [107, 375] width 186 height 18
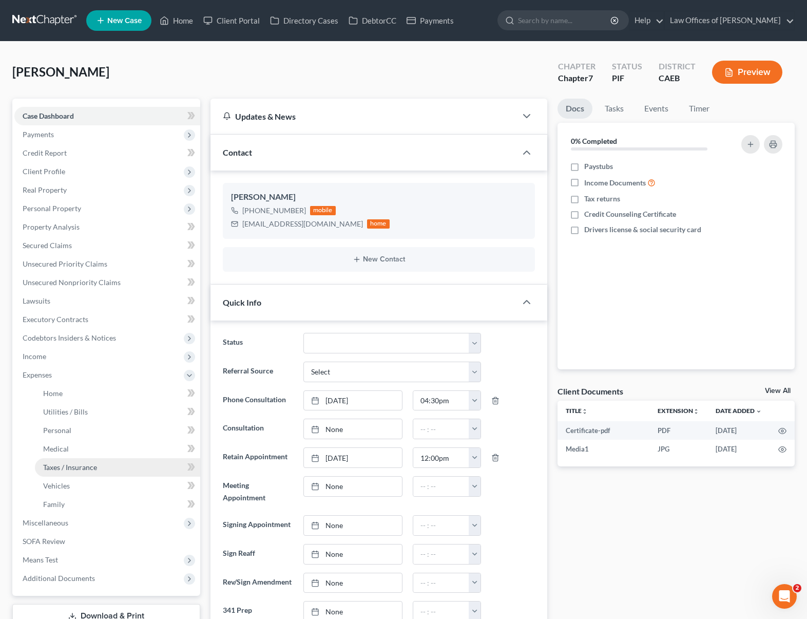
click at [107, 470] on link "Taxes / Insurance" at bounding box center [117, 467] width 165 height 18
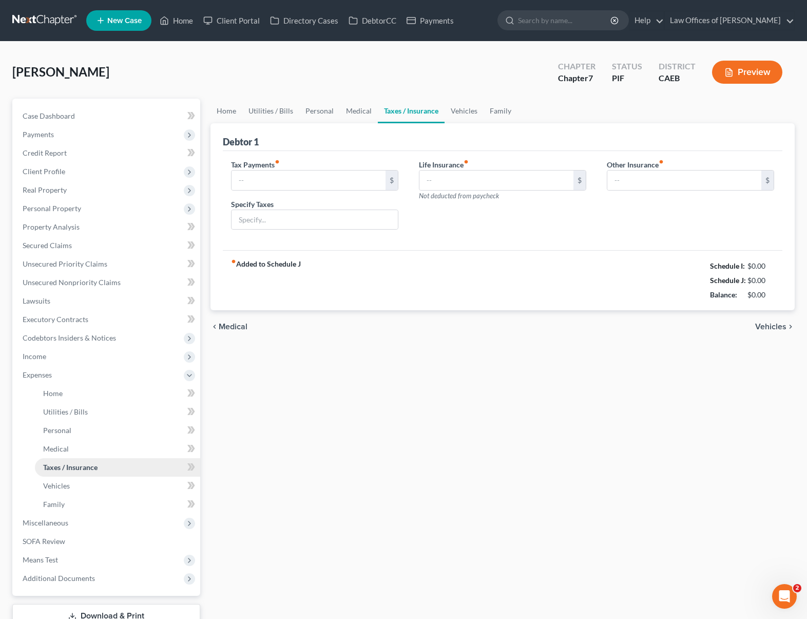
type input "0.00"
click at [113, 117] on link "Case Dashboard" at bounding box center [107, 116] width 186 height 18
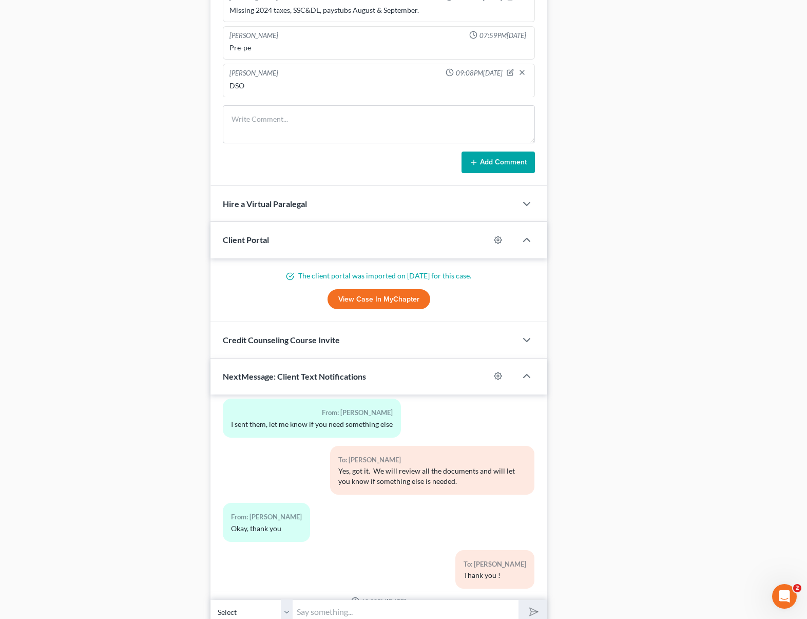
scroll to position [2515, 0]
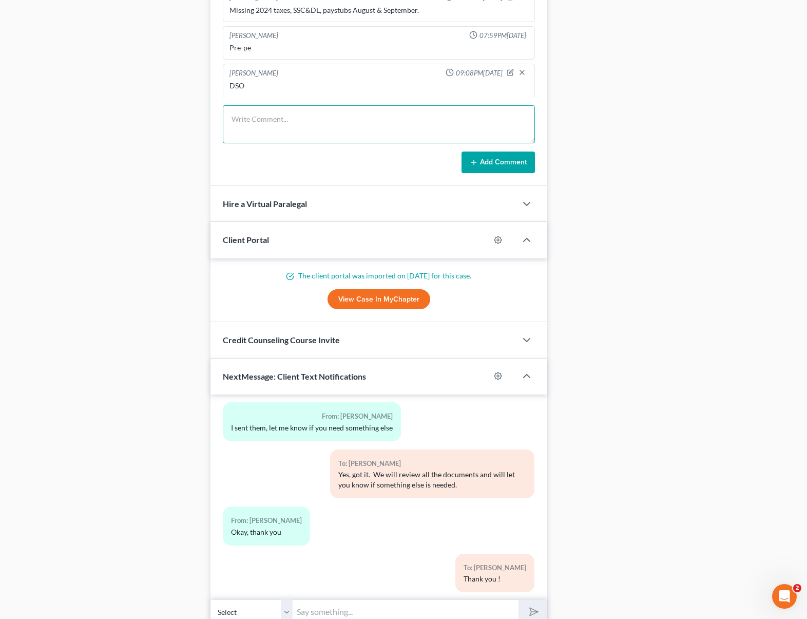
click at [274, 122] on textarea at bounding box center [379, 124] width 312 height 38
type textarea "Owes $ 2k to IRS for 24, we will leave it alone."
click at [487, 160] on button "Add Comment" at bounding box center [498, 162] width 73 height 22
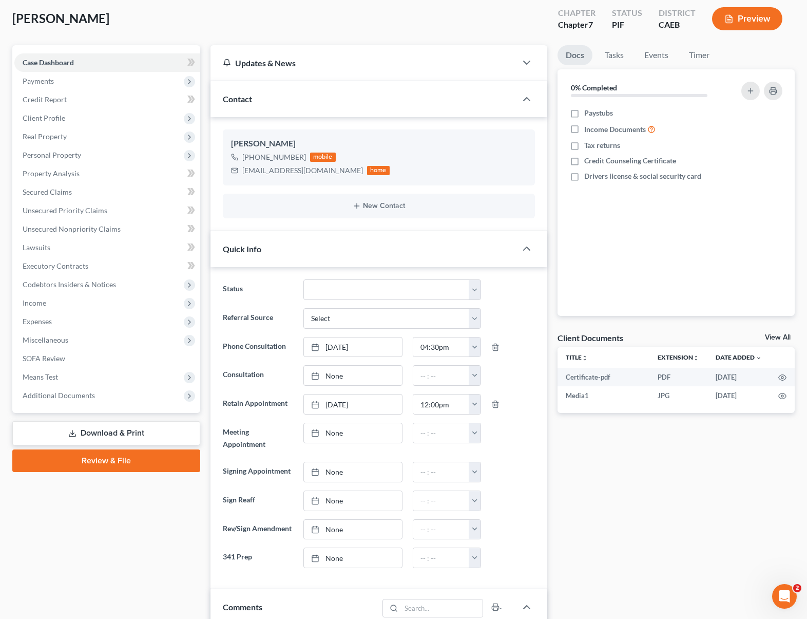
scroll to position [54, 0]
click at [149, 422] on link "Download & Print" at bounding box center [106, 432] width 188 height 24
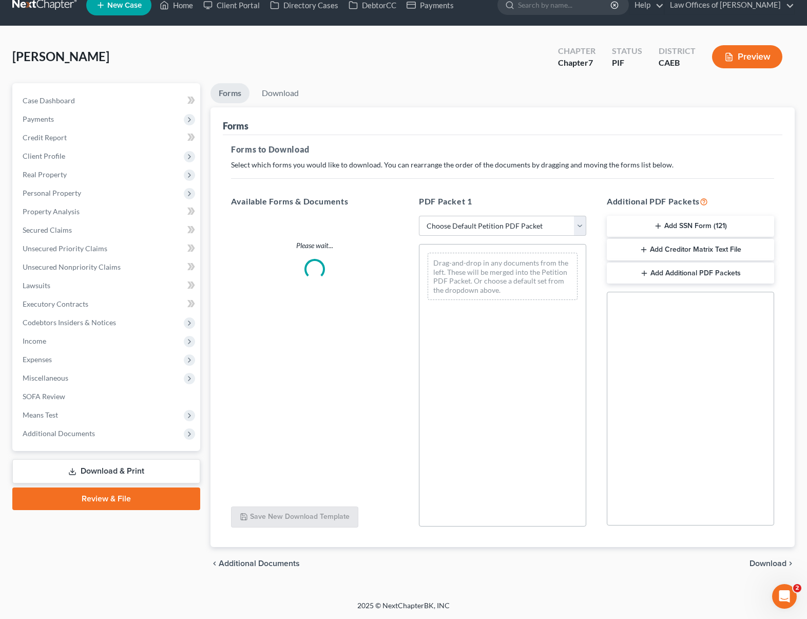
scroll to position [9, 0]
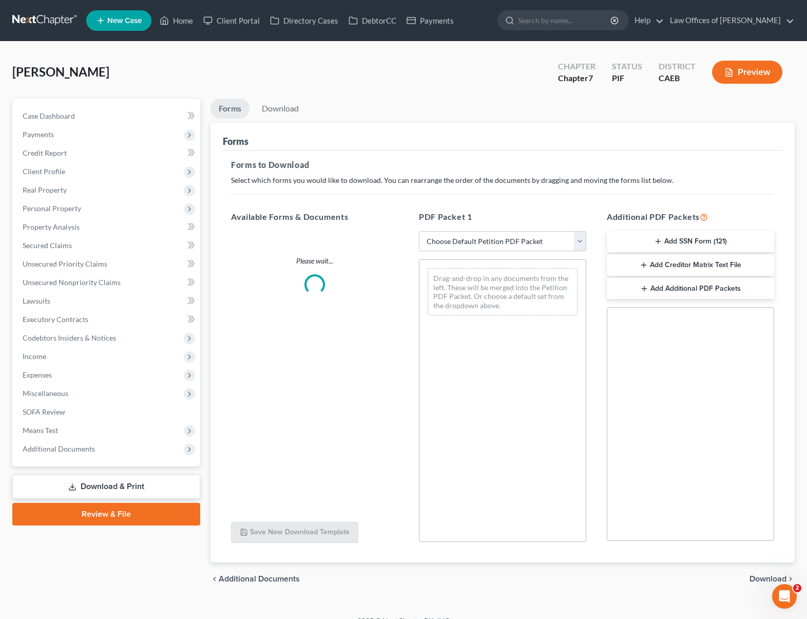
click at [154, 429] on ul "Case Dashboard Payments Invoices Payments Payments Credit Report Client Profile" at bounding box center [107, 282] width 186 height 351
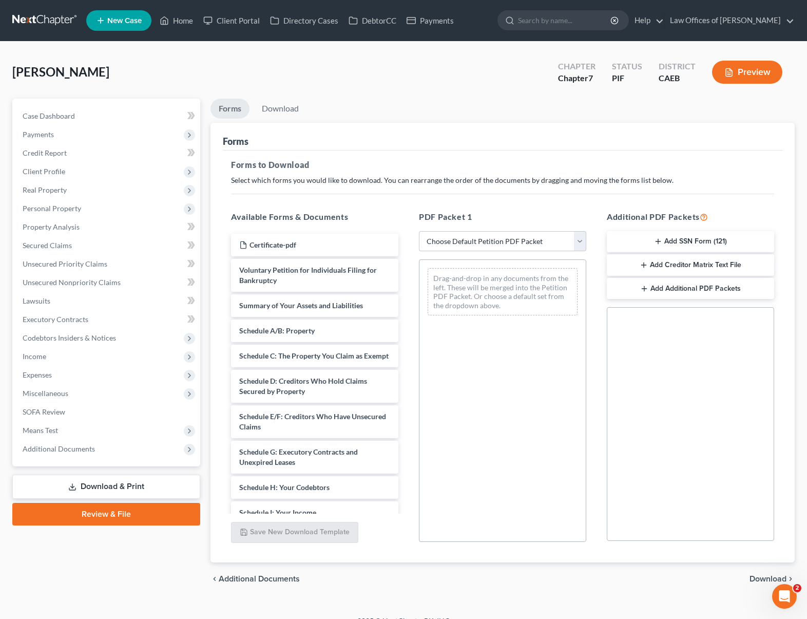
scroll to position [0, 0]
click at [580, 238] on select "Choose Default Petition PDF Packet Complete Bankruptcy Petition (all forms and …" at bounding box center [502, 241] width 167 height 21
select select "4"
click at [419, 231] on select "Choose Default Petition PDF Packet Complete Bankruptcy Petition (all forms and …" at bounding box center [502, 241] width 167 height 21
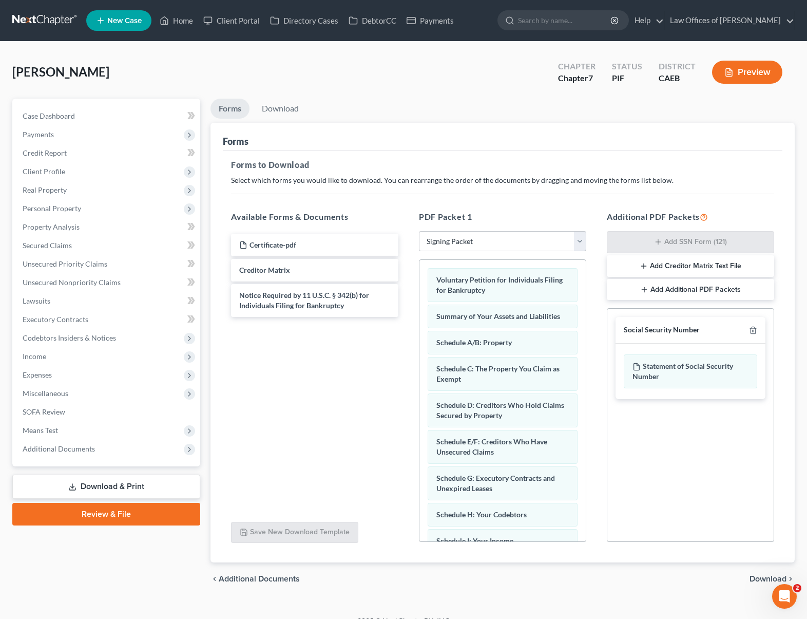
click at [757, 579] on span "Download" at bounding box center [767, 578] width 37 height 8
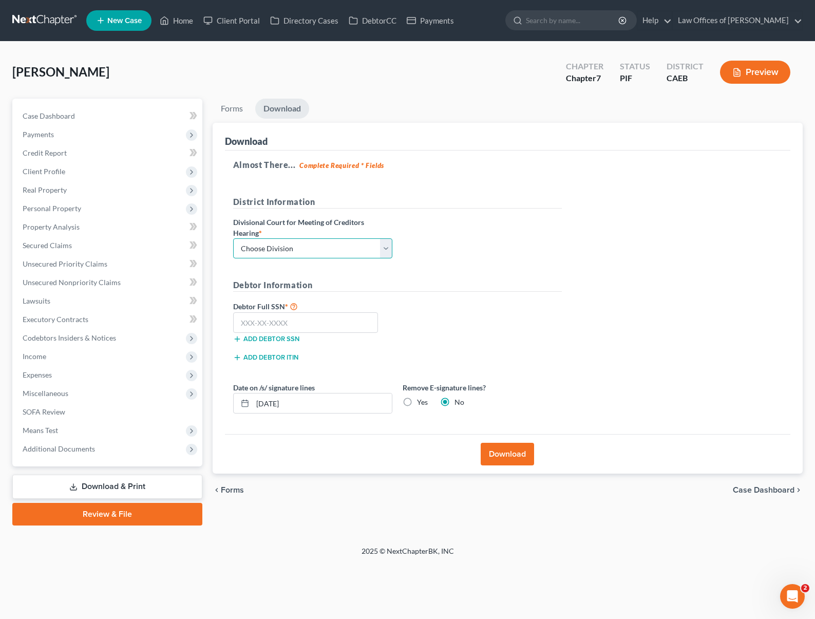
click at [386, 248] on select "Choose Division Fresno Modesto [GEOGRAPHIC_DATA]" at bounding box center [312, 248] width 159 height 21
select select "0"
click at [233, 238] on select "Choose Division Fresno Modesto [GEOGRAPHIC_DATA]" at bounding box center [312, 248] width 159 height 21
click at [329, 322] on input "text" at bounding box center [305, 322] width 145 height 21
type input "607-21-3450"
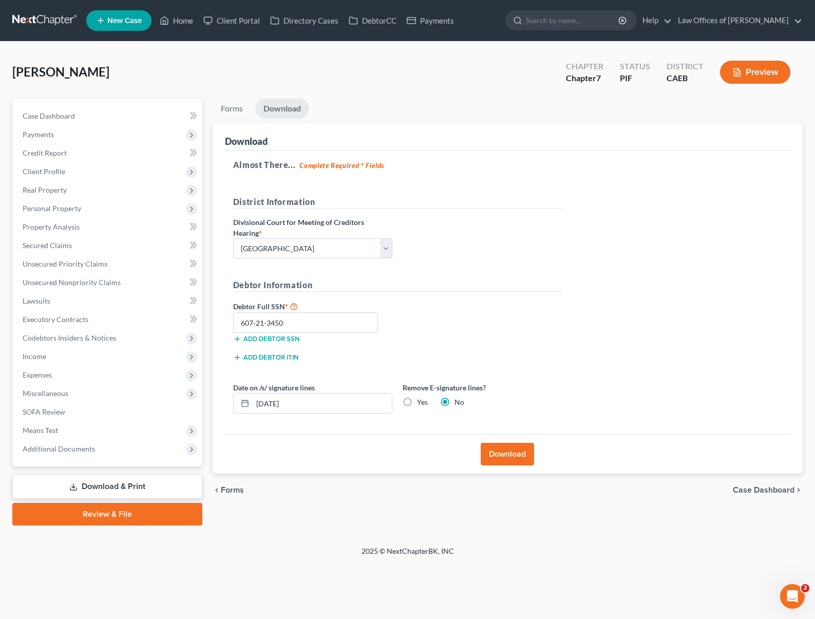
click at [509, 457] on button "Download" at bounding box center [507, 454] width 53 height 23
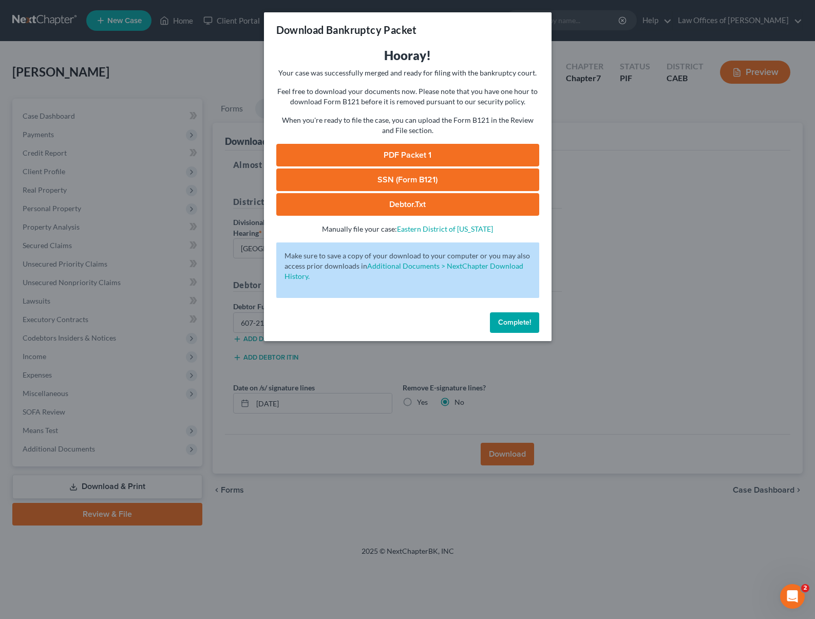
click at [418, 155] on link "PDF Packet 1" at bounding box center [407, 155] width 263 height 23
click at [509, 323] on span "Complete!" at bounding box center [514, 322] width 33 height 9
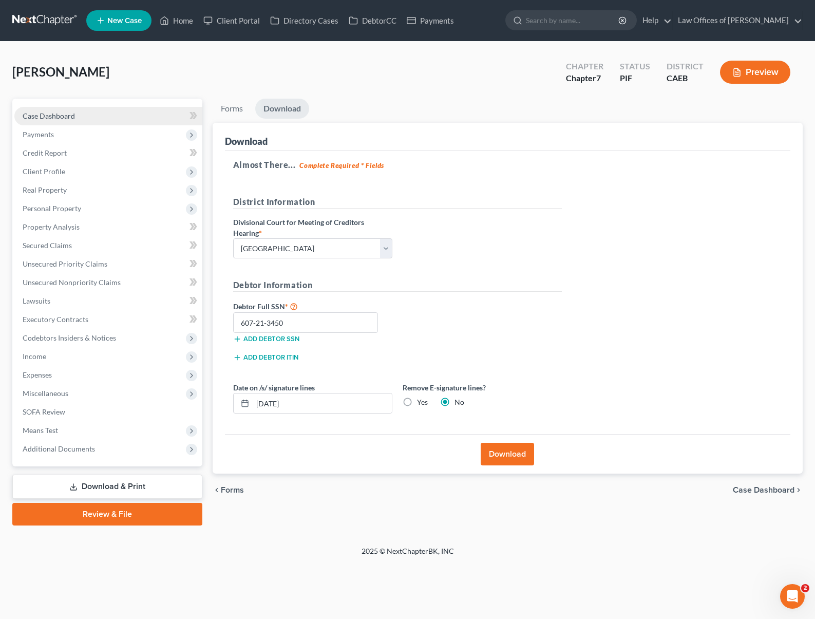
click at [87, 119] on link "Case Dashboard" at bounding box center [108, 116] width 188 height 18
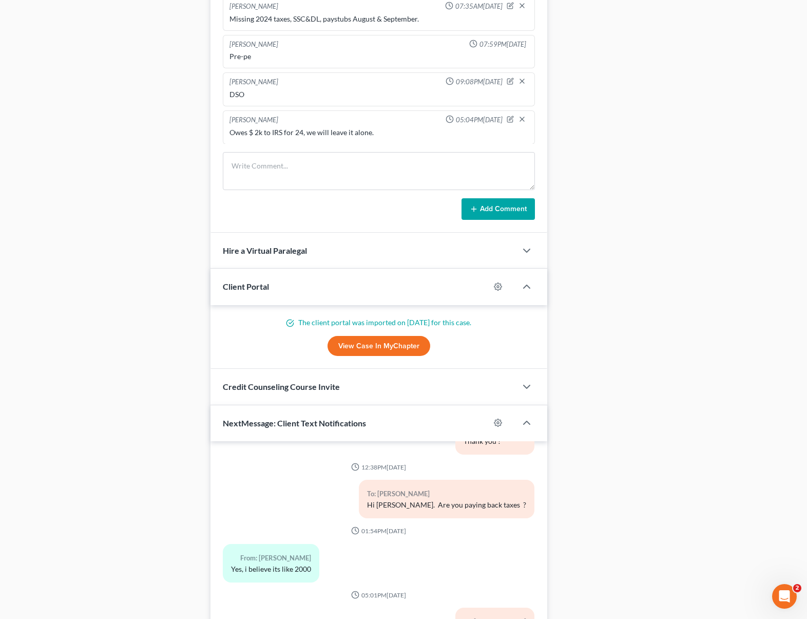
scroll to position [802, 0]
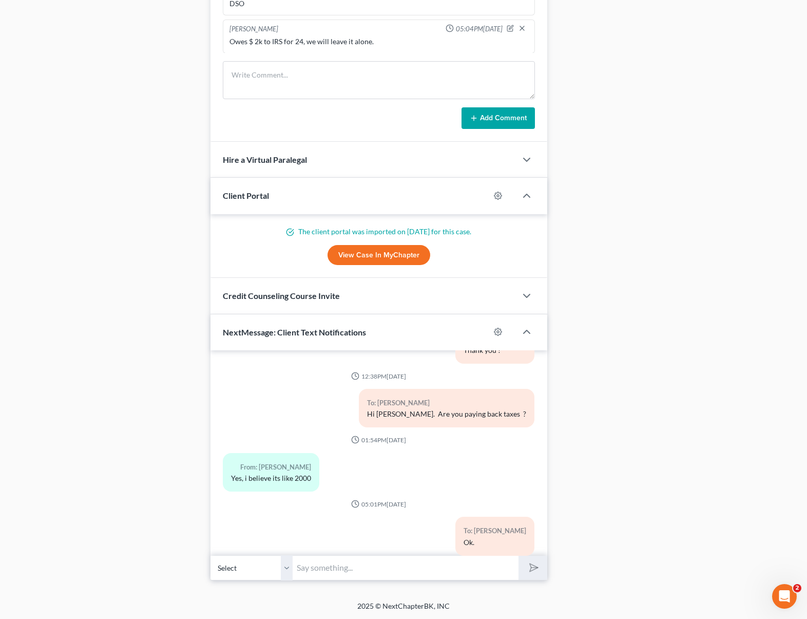
click at [375, 552] on div "07:45PM[DATE] To: [PERSON_NAME] Nice talking to you! Like I said, just reply he…" at bounding box center [378, 452] width 337 height 205
click at [369, 569] on input "text" at bounding box center [406, 567] width 226 height 25
click at [332, 563] on input "text" at bounding box center [406, 567] width 226 height 25
click at [324, 567] on input "text" at bounding box center [406, 567] width 226 height 25
type input "The [US_STATE] debt is about a repo ?"
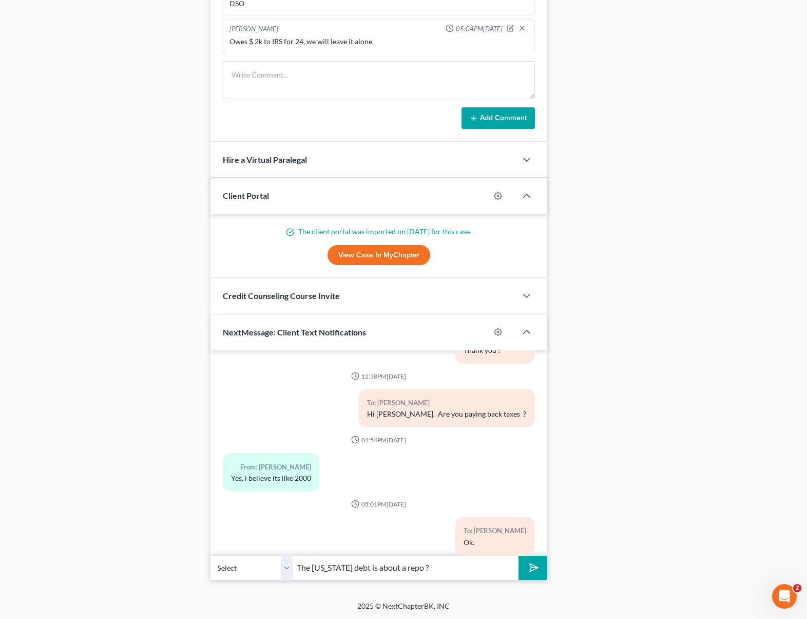
click at [518, 555] on button "submit" at bounding box center [532, 567] width 28 height 24
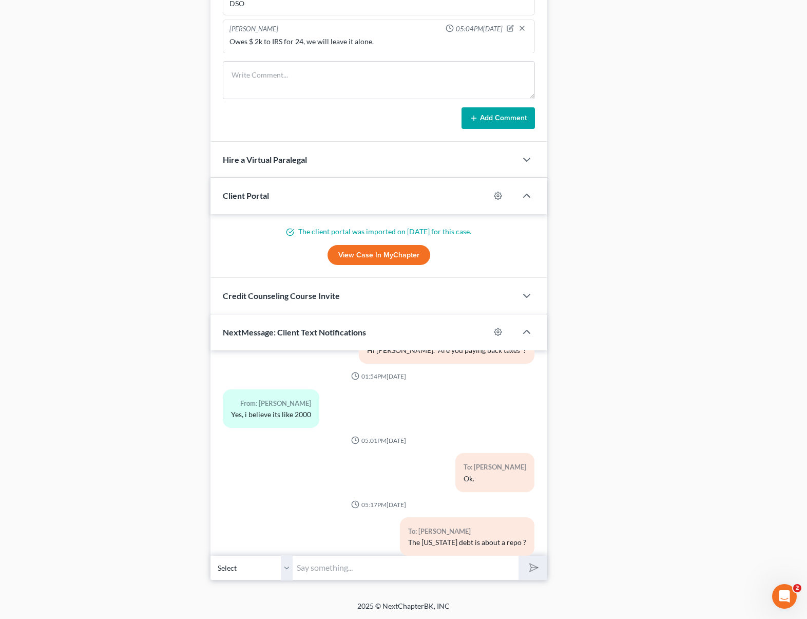
scroll to position [2811, 0]
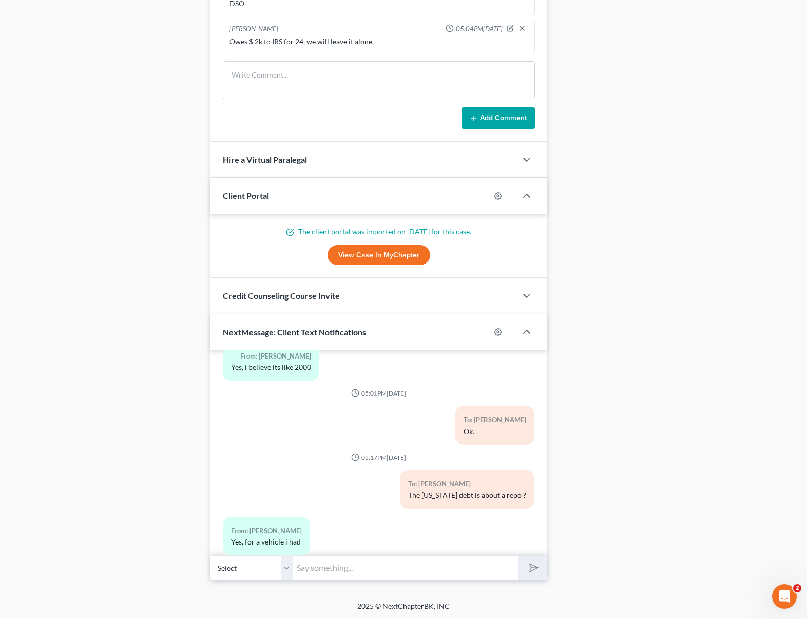
click at [360, 566] on input "text" at bounding box center [406, 567] width 226 height 25
type input "Ok."
click at [518, 555] on button "submit" at bounding box center [532, 567] width 28 height 24
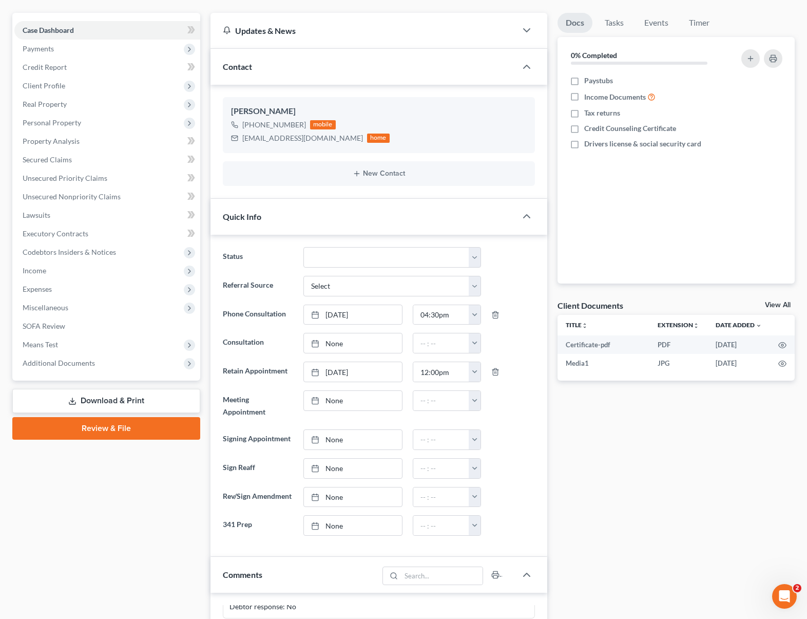
scroll to position [0, 0]
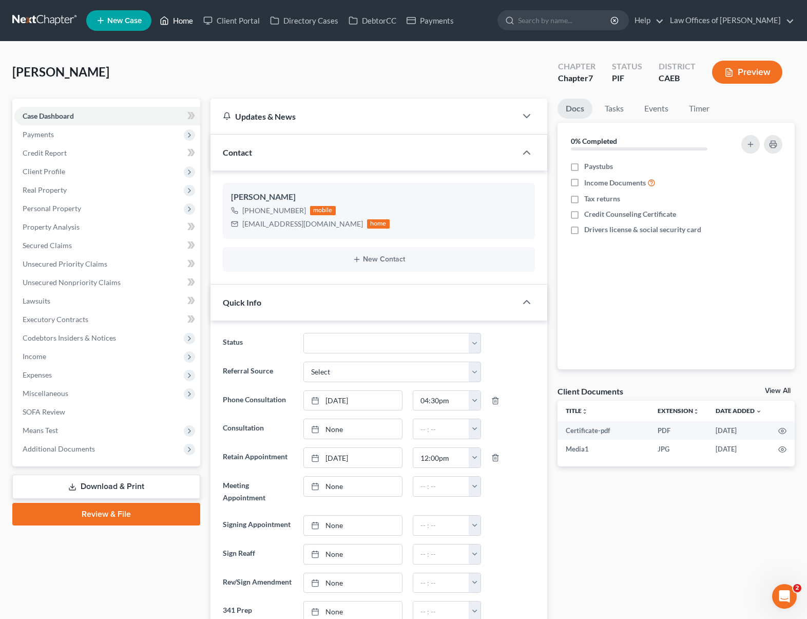
click at [182, 26] on link "Home" at bounding box center [177, 20] width 44 height 18
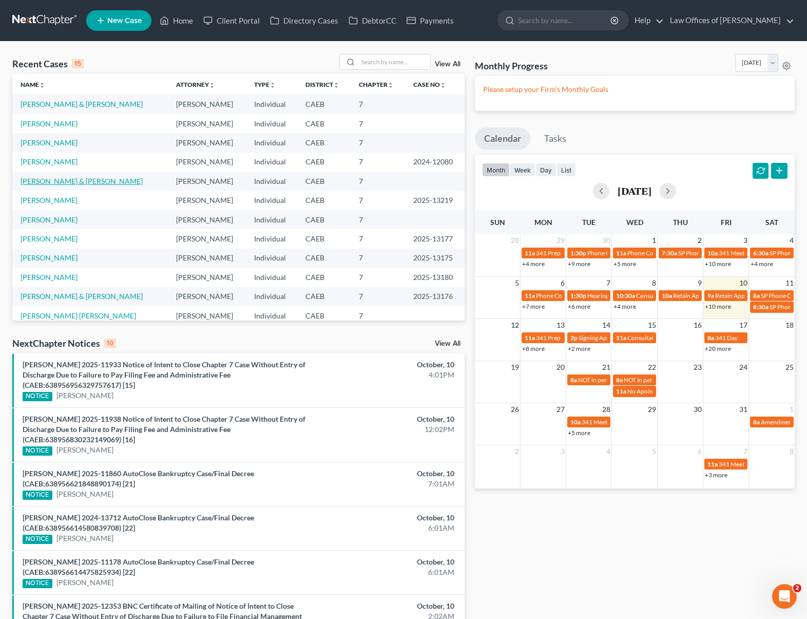
click at [93, 183] on link "[PERSON_NAME] & [PERSON_NAME]" at bounding box center [82, 181] width 122 height 9
select select "11"
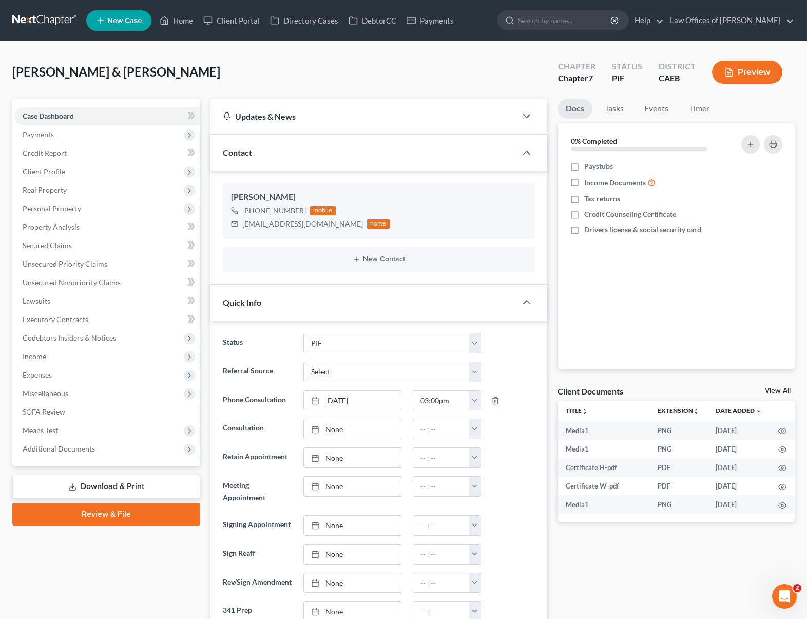
scroll to position [2967, 0]
click at [54, 357] on span "Income" at bounding box center [107, 356] width 186 height 18
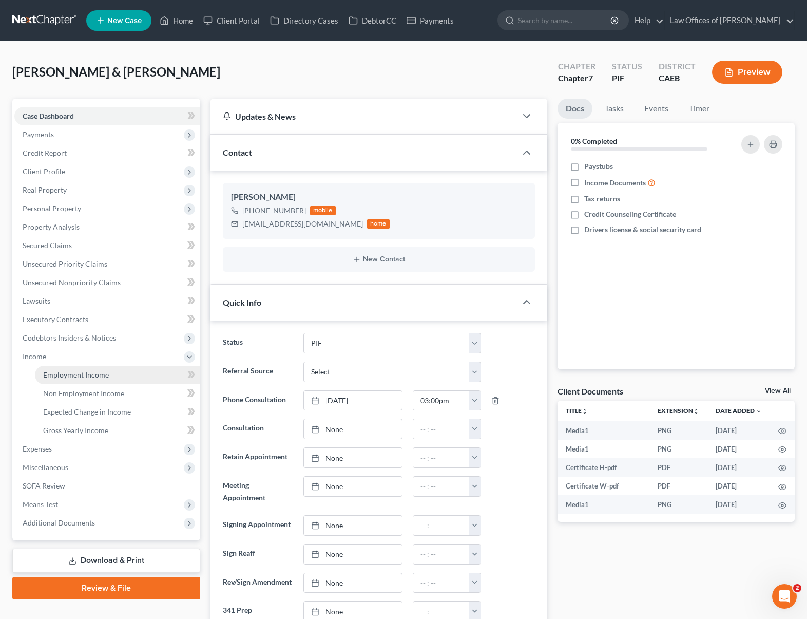
click at [134, 379] on link "Employment Income" at bounding box center [117, 375] width 165 height 18
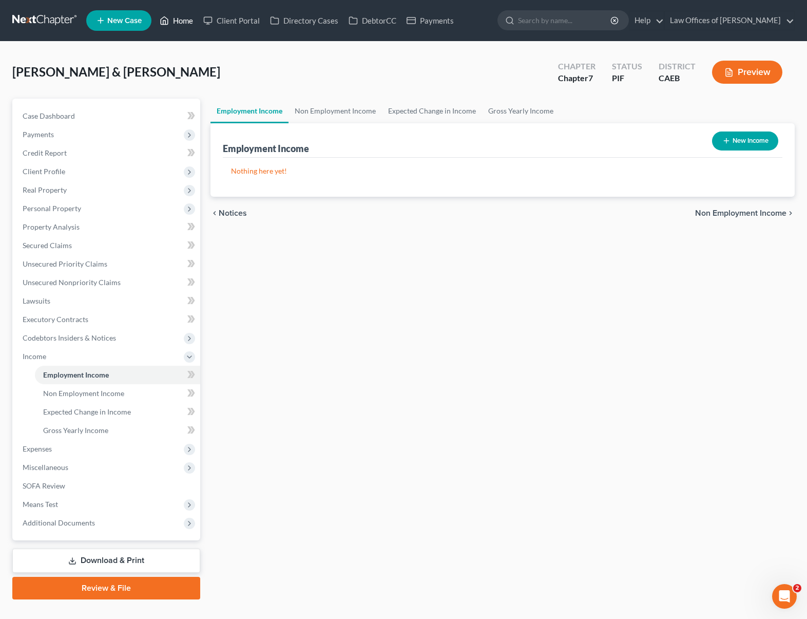
click at [184, 24] on link "Home" at bounding box center [177, 20] width 44 height 18
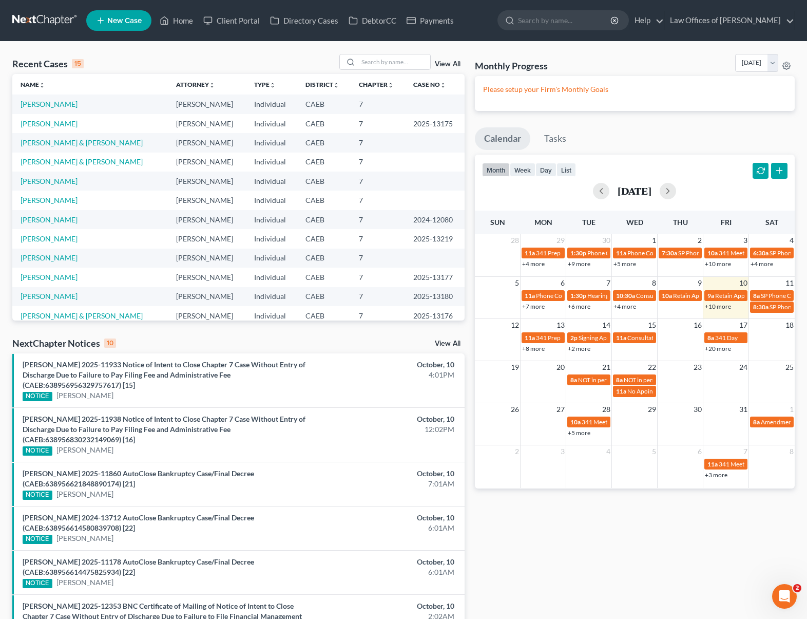
click at [714, 305] on link "+10 more" at bounding box center [718, 306] width 26 height 8
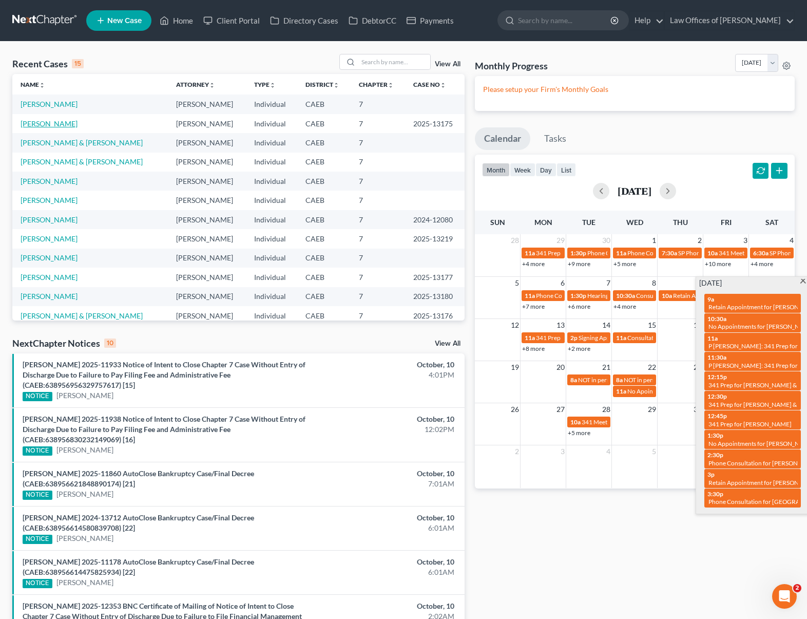
click at [51, 124] on link "[PERSON_NAME]" at bounding box center [49, 123] width 57 height 9
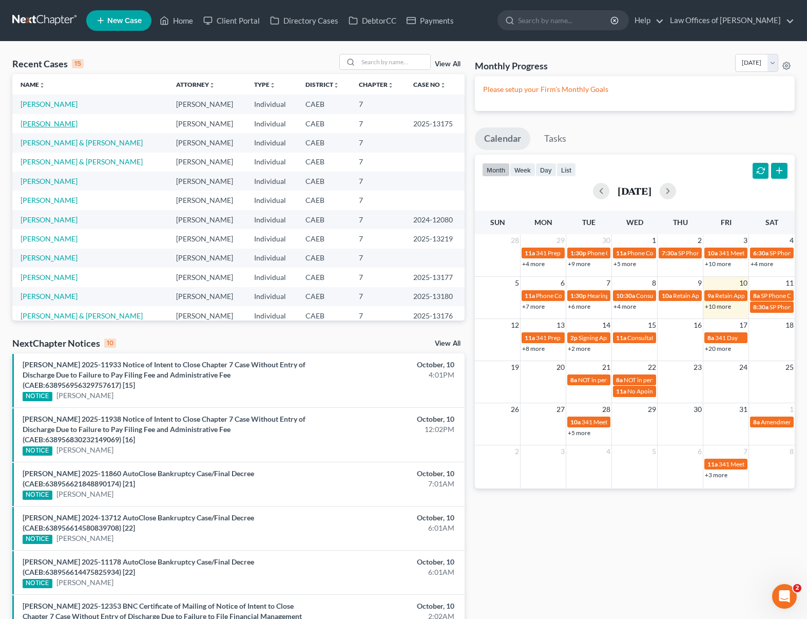
select select "5"
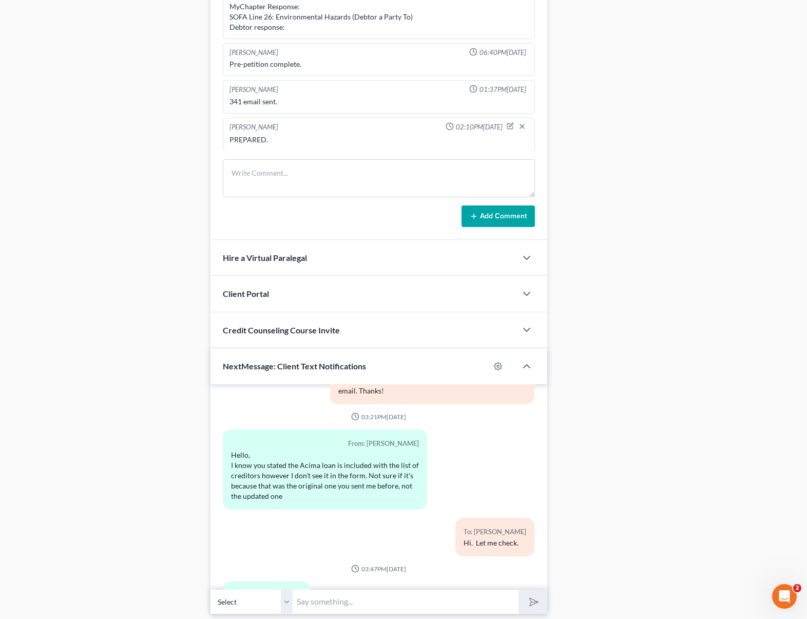
scroll to position [704, 0]
click at [348, 597] on input "text" at bounding box center [406, 600] width 226 height 25
type input "Ok. Yes, Acima is not in the original petition because we are pending to file t…"
click at [518, 589] on button "submit" at bounding box center [532, 601] width 28 height 24
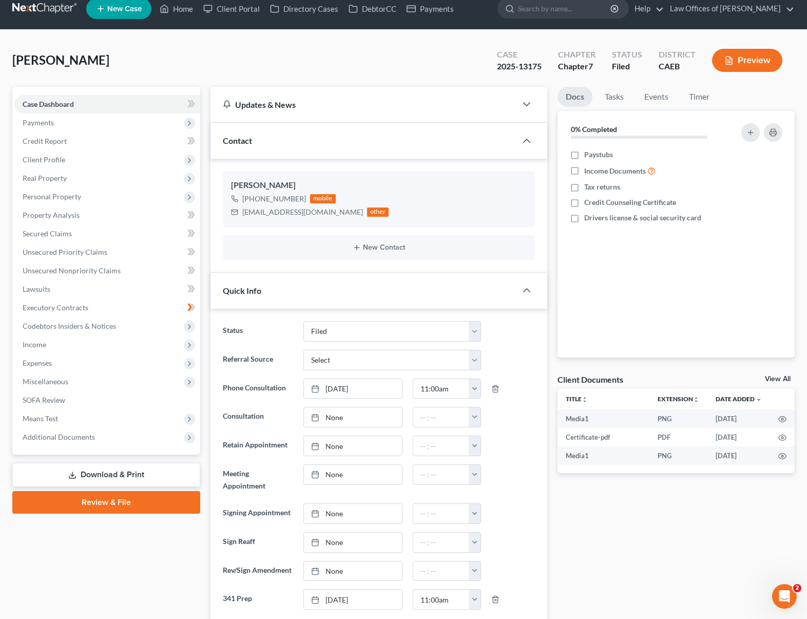
scroll to position [0, 0]
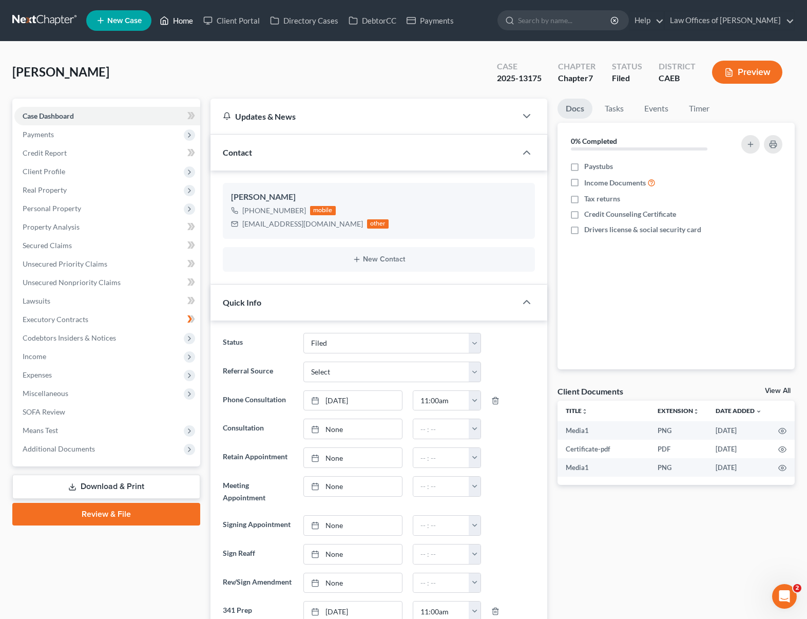
click at [192, 24] on link "Home" at bounding box center [177, 20] width 44 height 18
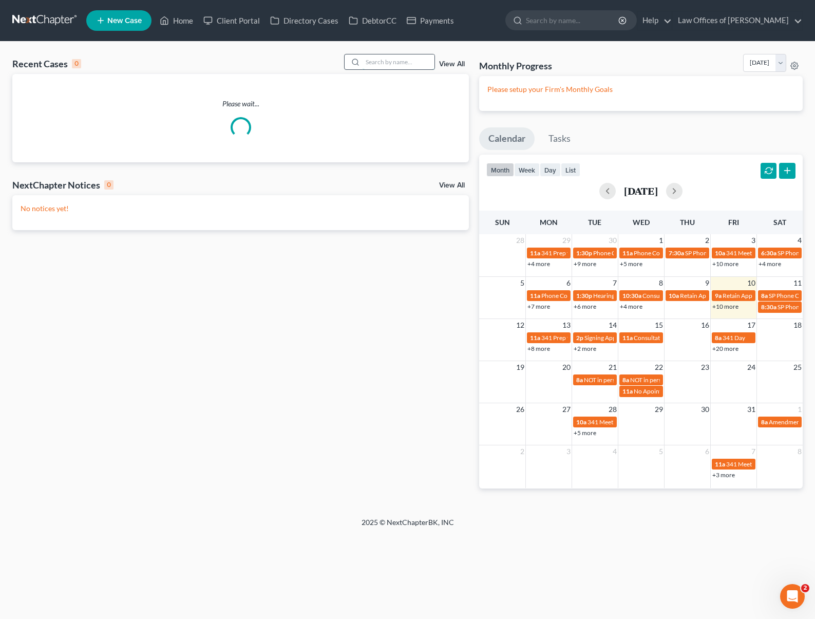
click at [386, 61] on input "search" at bounding box center [398, 61] width 72 height 15
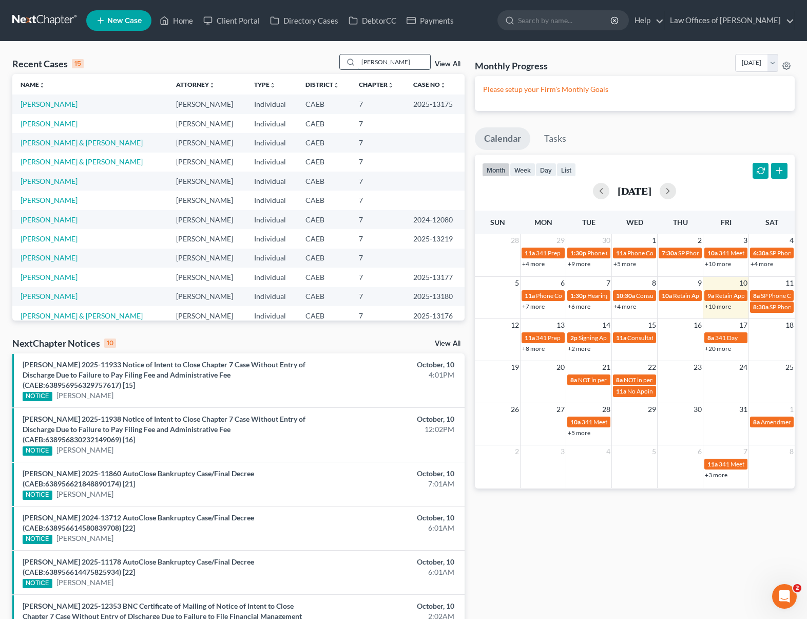
type input "[PERSON_NAME]"
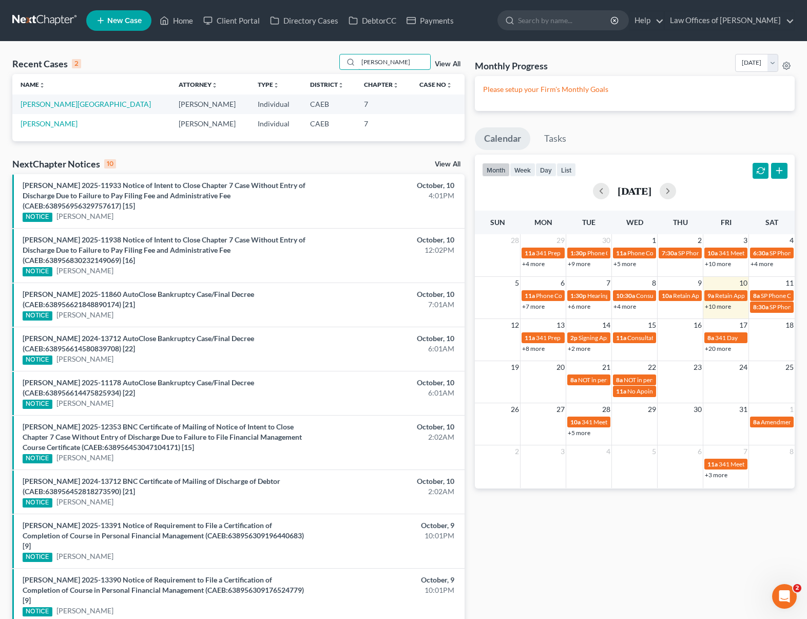
drag, startPoint x: 390, startPoint y: 63, endPoint x: 328, endPoint y: 61, distance: 61.6
click at [328, 61] on div "Recent Cases 2 Aguilera View All" at bounding box center [238, 64] width 452 height 20
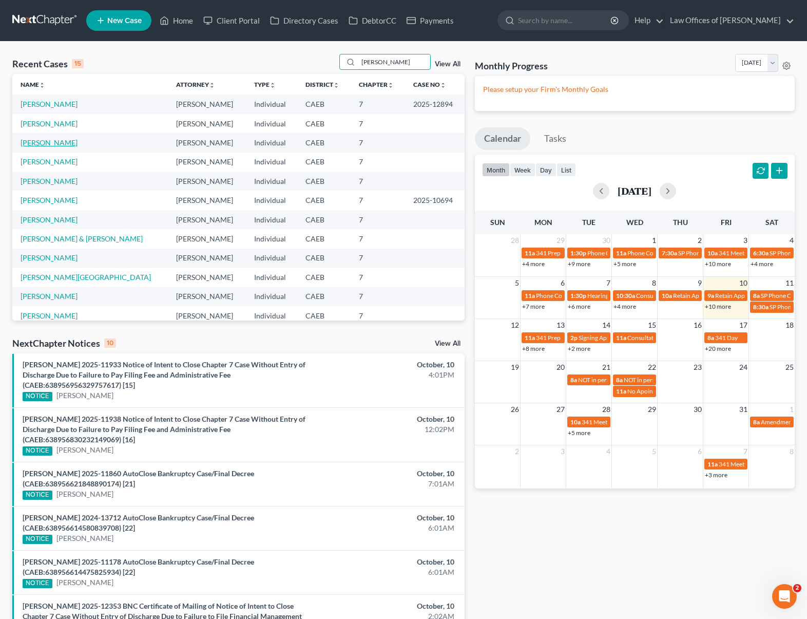
type input "[PERSON_NAME]"
click at [72, 143] on link "[PERSON_NAME]" at bounding box center [49, 142] width 57 height 9
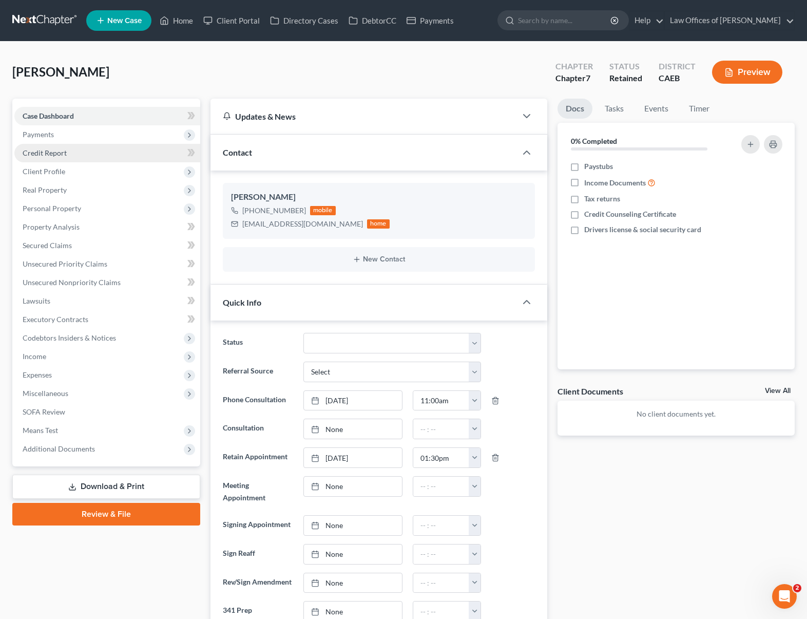
scroll to position [233, 0]
click at [82, 171] on span "Client Profile" at bounding box center [107, 171] width 186 height 18
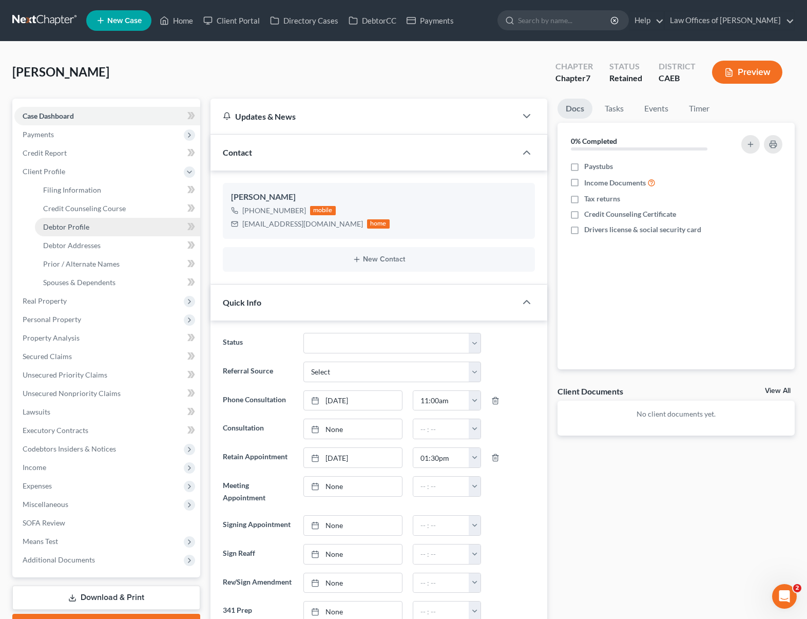
click at [118, 223] on link "Debtor Profile" at bounding box center [117, 227] width 165 height 18
select select "0"
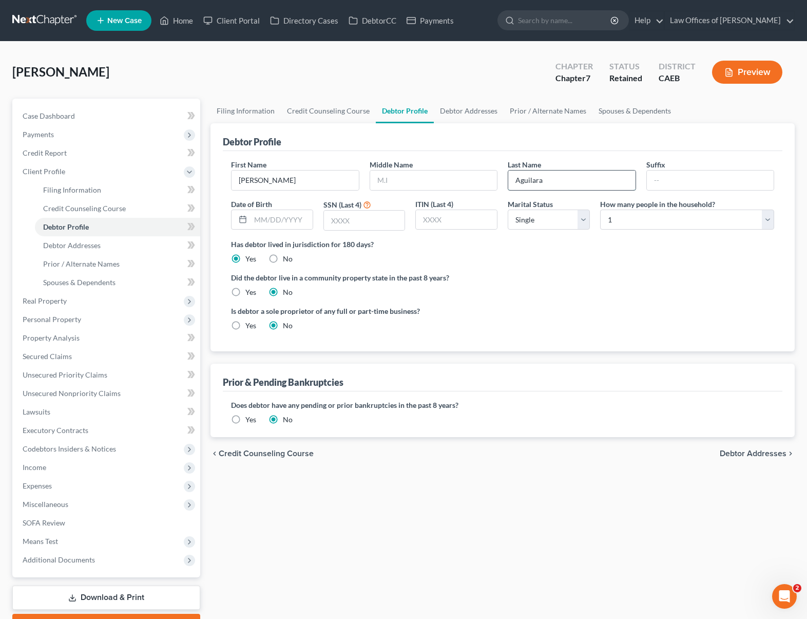
click at [576, 184] on input "Aguilara" at bounding box center [571, 180] width 127 height 20
type input "[PERSON_NAME]"
click at [85, 117] on link "Case Dashboard" at bounding box center [107, 116] width 186 height 18
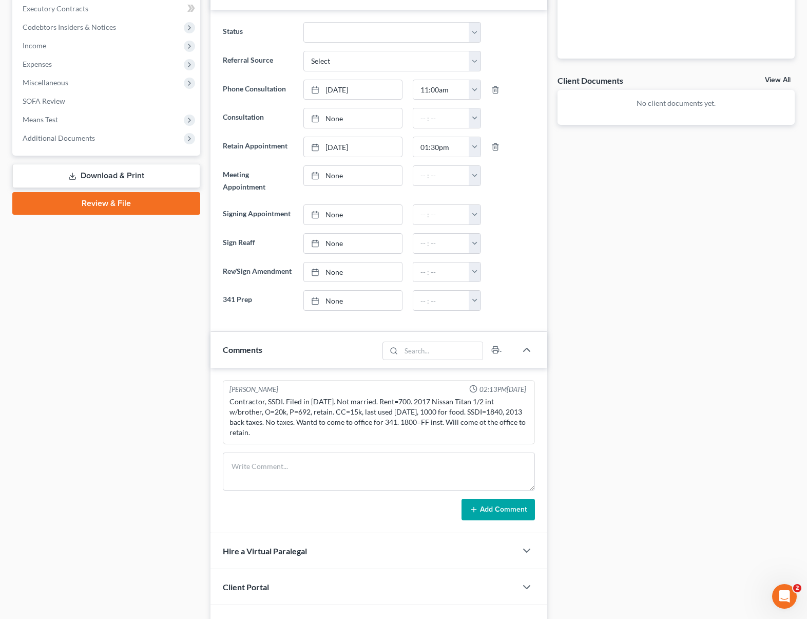
scroll to position [311, 0]
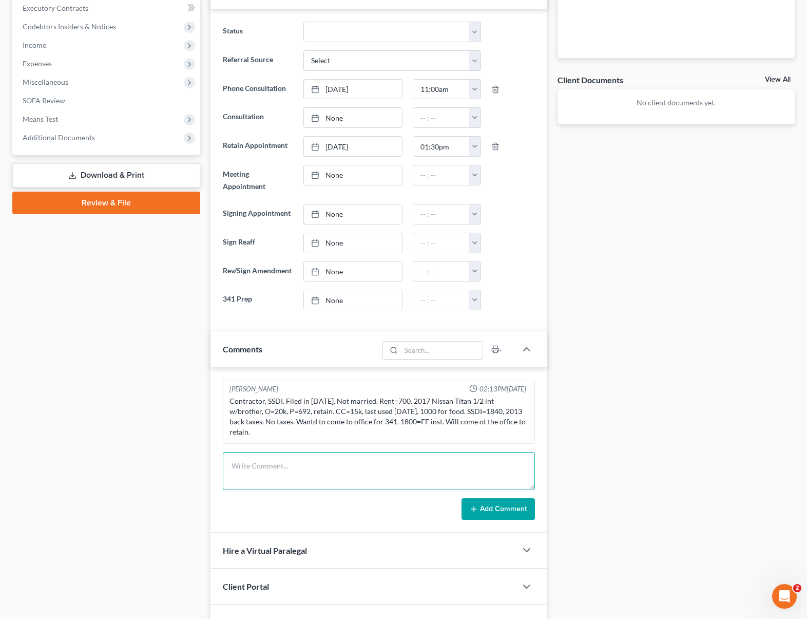
click at [283, 452] on textarea at bounding box center [379, 471] width 312 height 38
type textarea "PI attorney [PERSON_NAME] 3232049643. [PHONE_NUMBER]."
click at [512, 500] on button "Add Comment" at bounding box center [498, 509] width 73 height 22
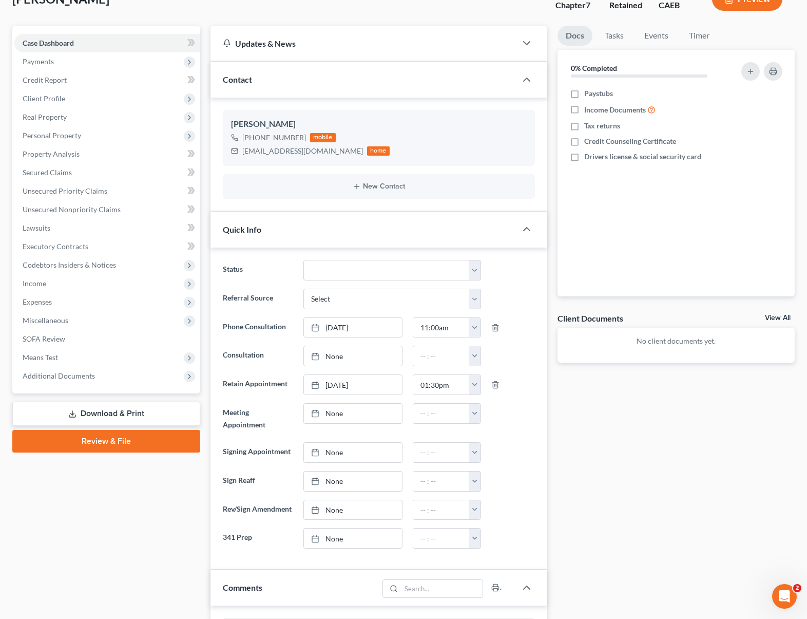
scroll to position [0, 0]
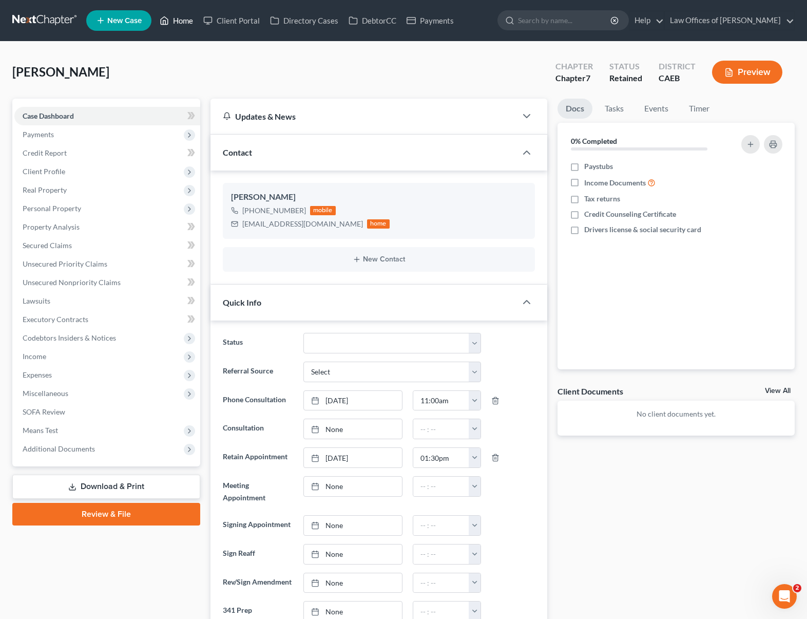
click at [193, 19] on link "Home" at bounding box center [177, 20] width 44 height 18
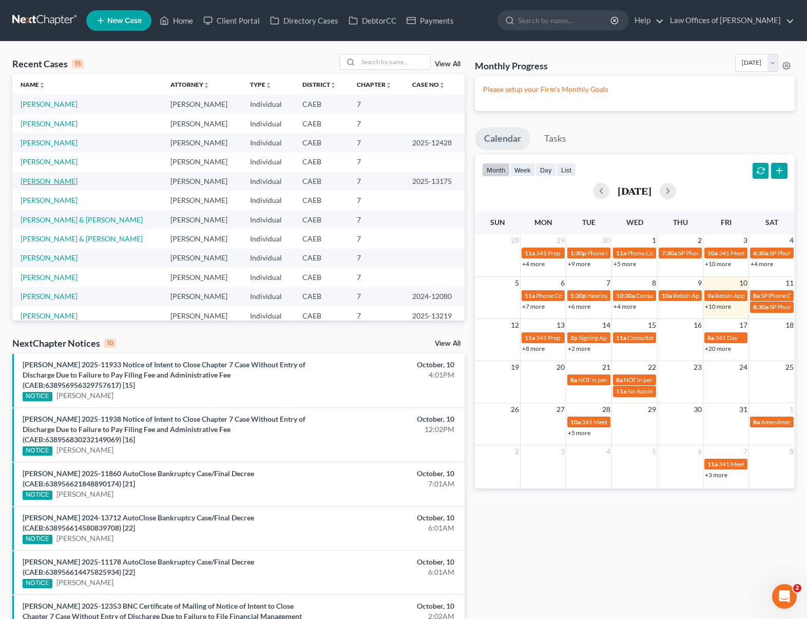
click at [55, 183] on link "[PERSON_NAME]" at bounding box center [49, 181] width 57 height 9
select select "5"
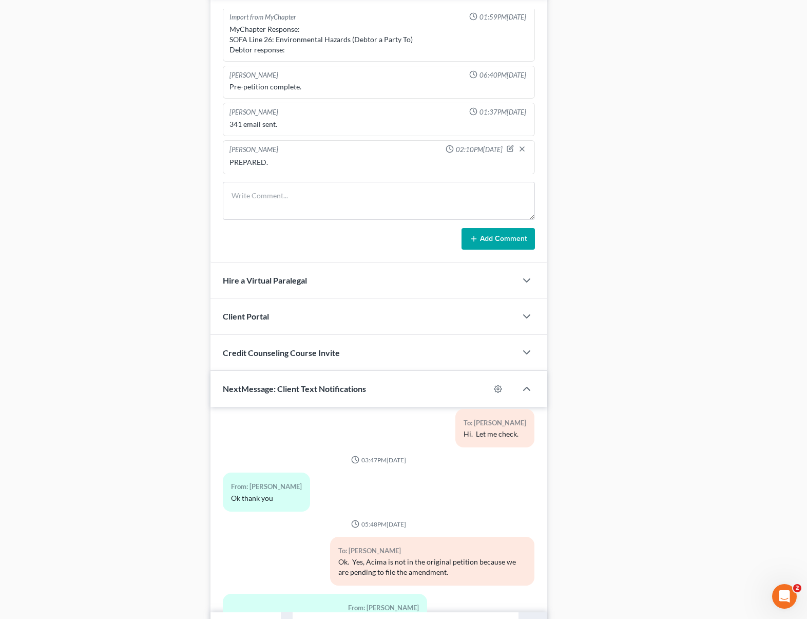
scroll to position [738, 0]
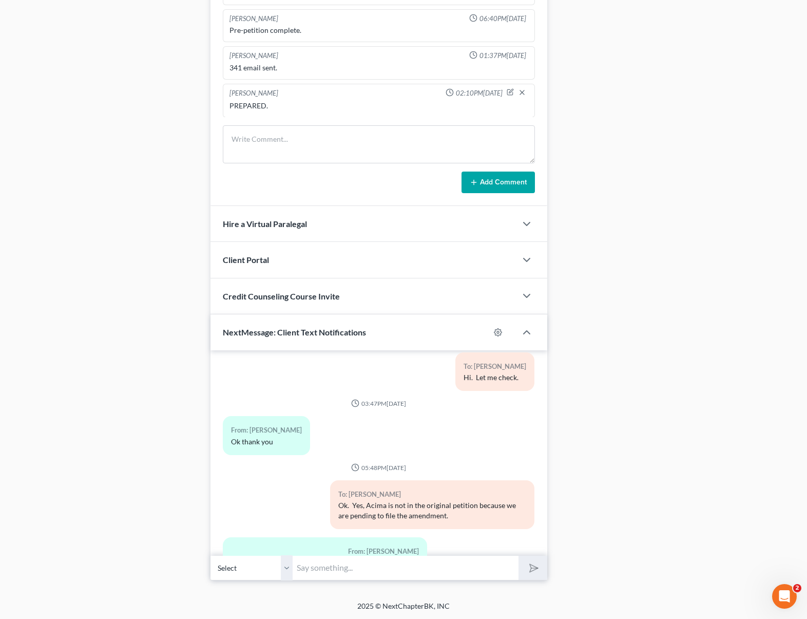
click at [313, 565] on input "text" at bounding box center [406, 567] width 226 height 25
type input "N"
type input "We are going to file the amendment the first [DATE] of November. And you don't …"
click at [518, 555] on button "submit" at bounding box center [532, 567] width 28 height 24
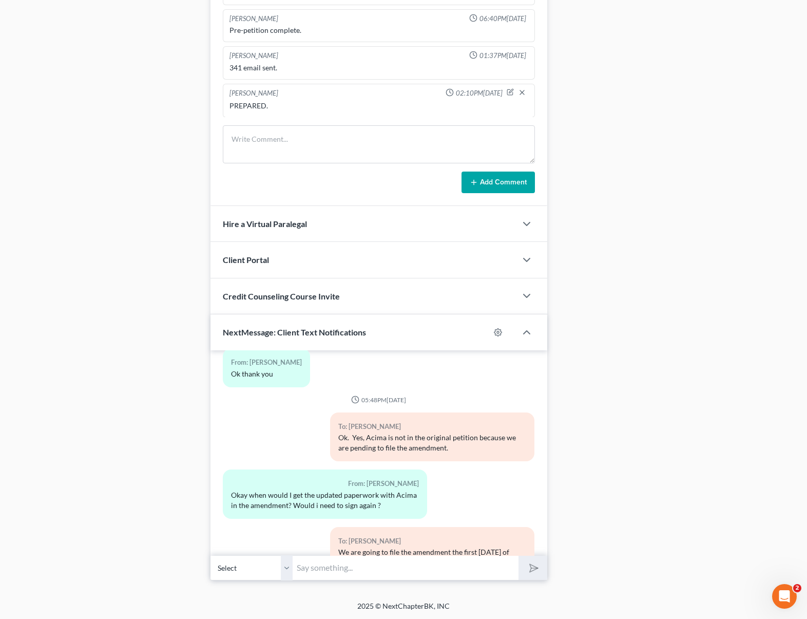
scroll to position [10198, 0]
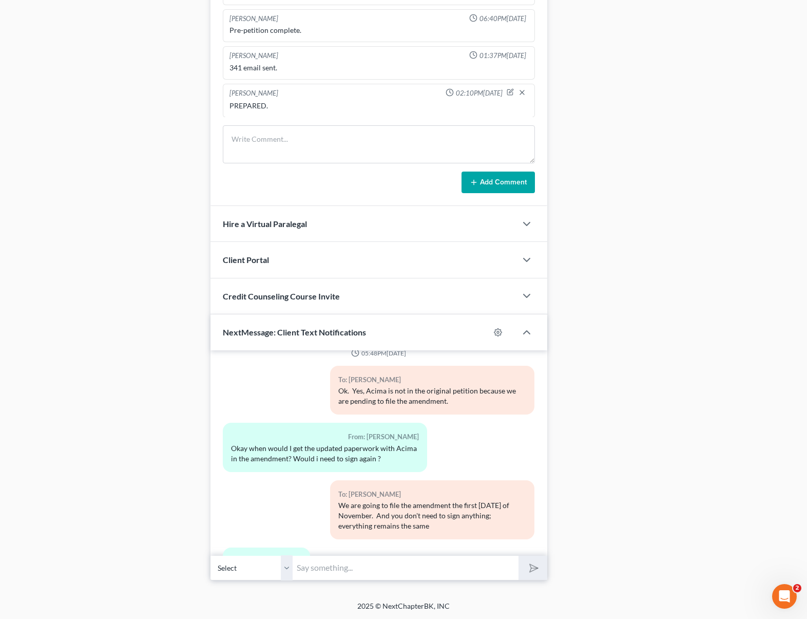
click at [386, 567] on input "text" at bounding box center [406, 567] width 226 height 25
click at [382, 568] on input "text" at bounding box center [406, 567] width 226 height 25
click at [359, 570] on input "text" at bounding box center [406, 567] width 226 height 25
click at [324, 547] on div "From: [PERSON_NAME] Okay thank you" at bounding box center [325, 570] width 215 height 47
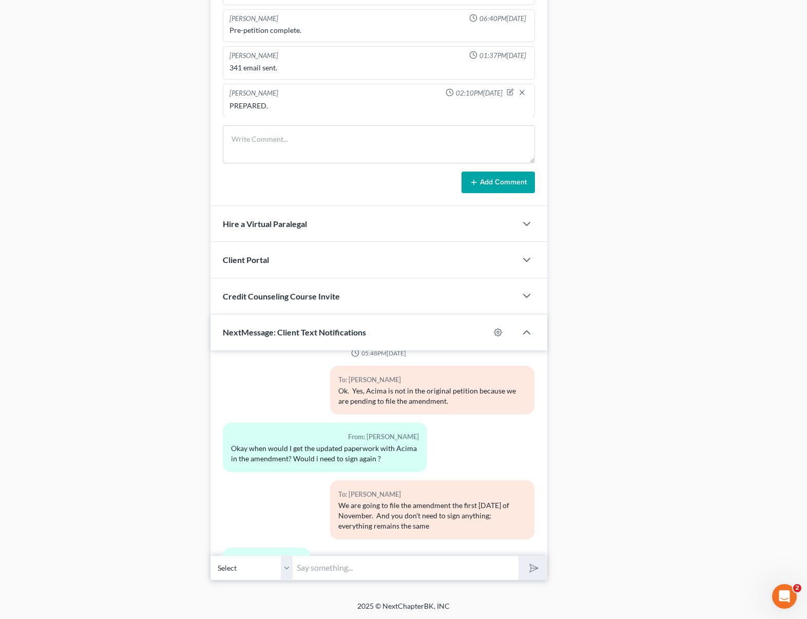
click at [357, 563] on input "text" at bounding box center [406, 567] width 226 height 25
click at [297, 565] on input "text" at bounding box center [406, 567] width 226 height 25
click at [301, 563] on input "text" at bounding box center [406, 567] width 226 height 25
click at [350, 573] on input "text" at bounding box center [406, 567] width 226 height 25
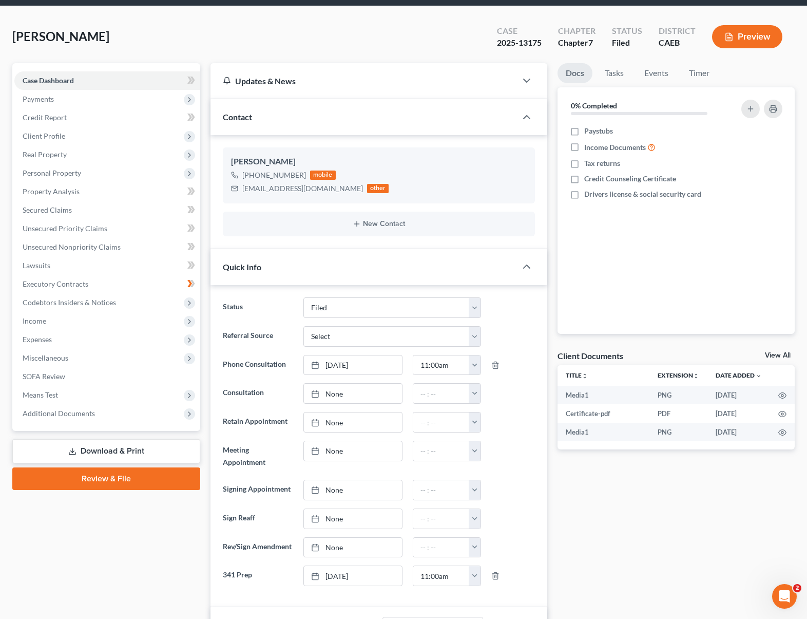
scroll to position [0, 0]
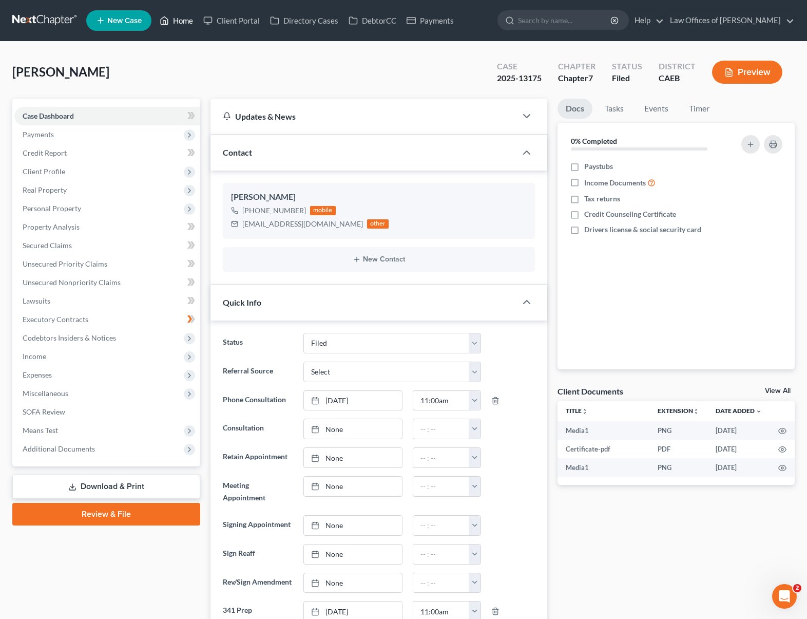
click at [189, 21] on link "Home" at bounding box center [177, 20] width 44 height 18
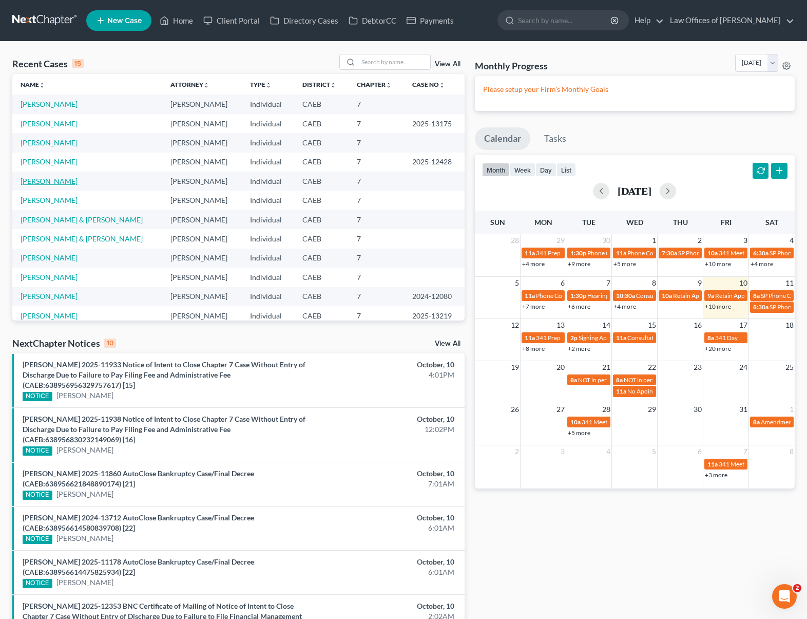
click at [73, 182] on link "[PERSON_NAME]" at bounding box center [49, 181] width 57 height 9
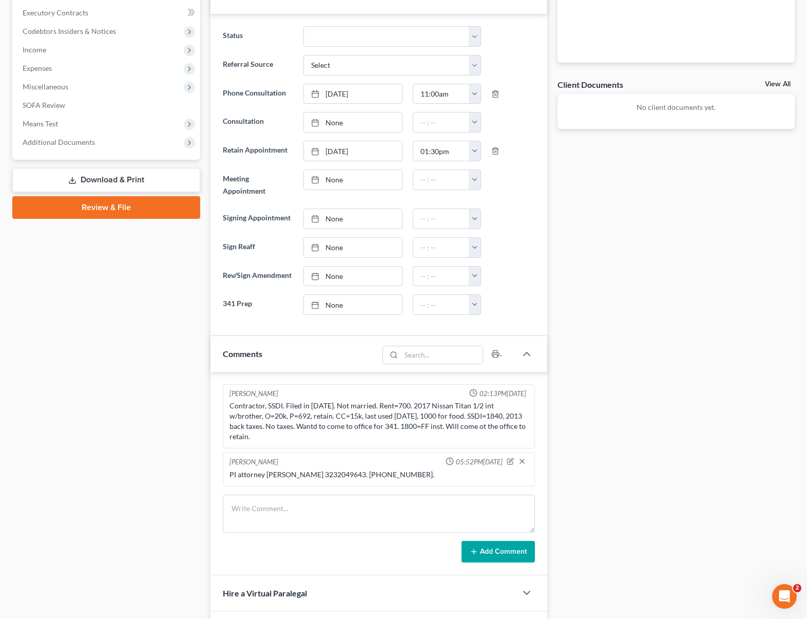
scroll to position [314, 0]
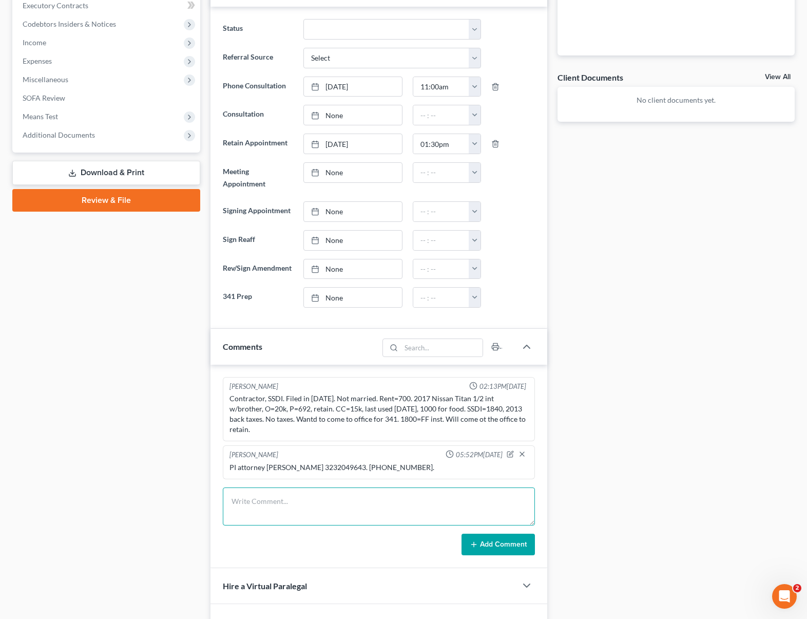
click at [312, 495] on textarea at bounding box center [379, 506] width 312 height 38
click at [510, 450] on icon "button" at bounding box center [510, 453] width 7 height 7
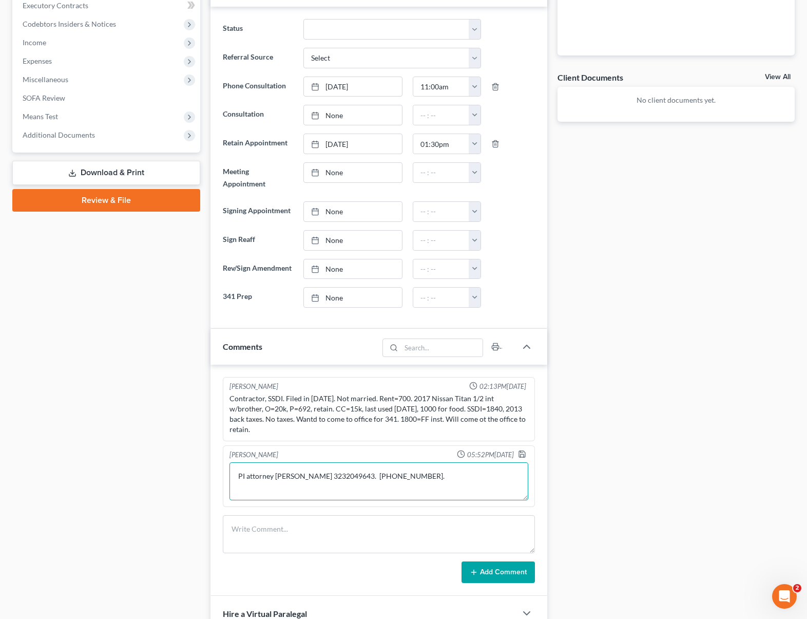
drag, startPoint x: 237, startPoint y: 465, endPoint x: 413, endPoint y: 616, distance: 232.6
click at [237, 465] on textarea "PI attorney [PERSON_NAME] 3232049643. [PHONE_NUMBER]." at bounding box center [378, 481] width 299 height 38
click at [436, 466] on textarea "PI attorney [PERSON_NAME] 3232049643. [PHONE_NUMBER]." at bounding box center [378, 481] width 299 height 38
type textarea "Client didn't tell us about PI case he has. Attorney [PERSON_NAME]. I spoke to …"
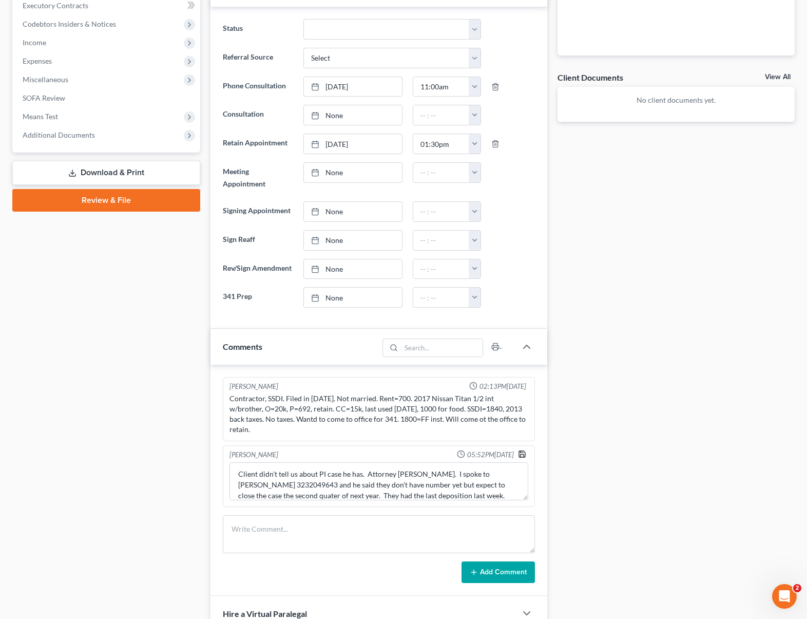
click at [520, 451] on polyline "button" at bounding box center [521, 452] width 3 height 2
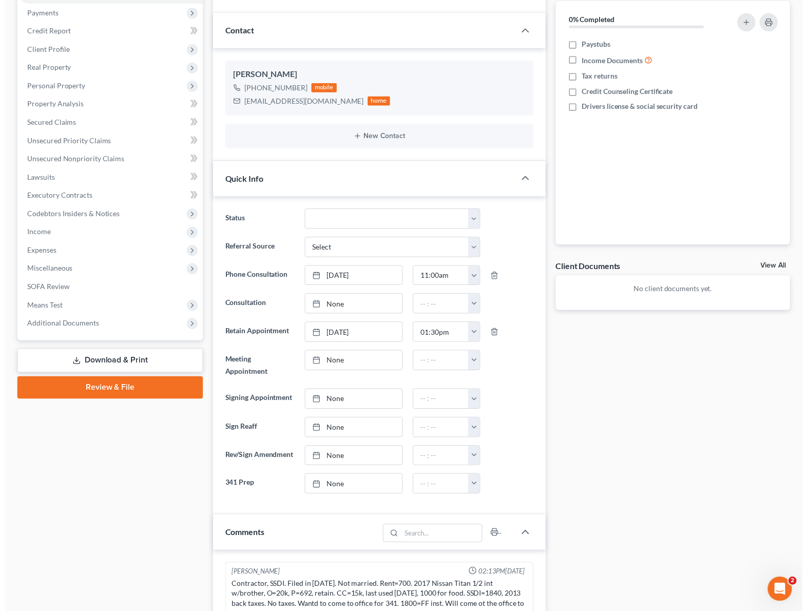
scroll to position [0, 0]
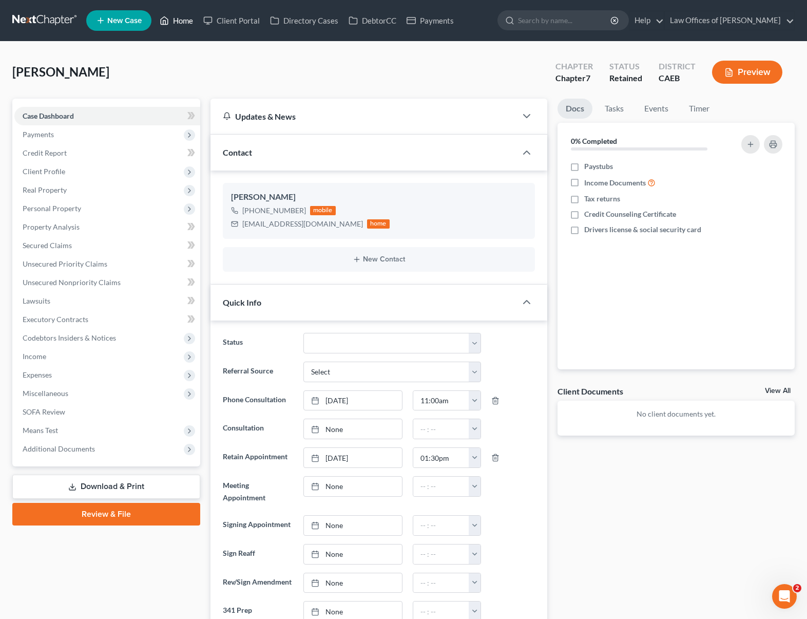
click at [184, 22] on link "Home" at bounding box center [177, 20] width 44 height 18
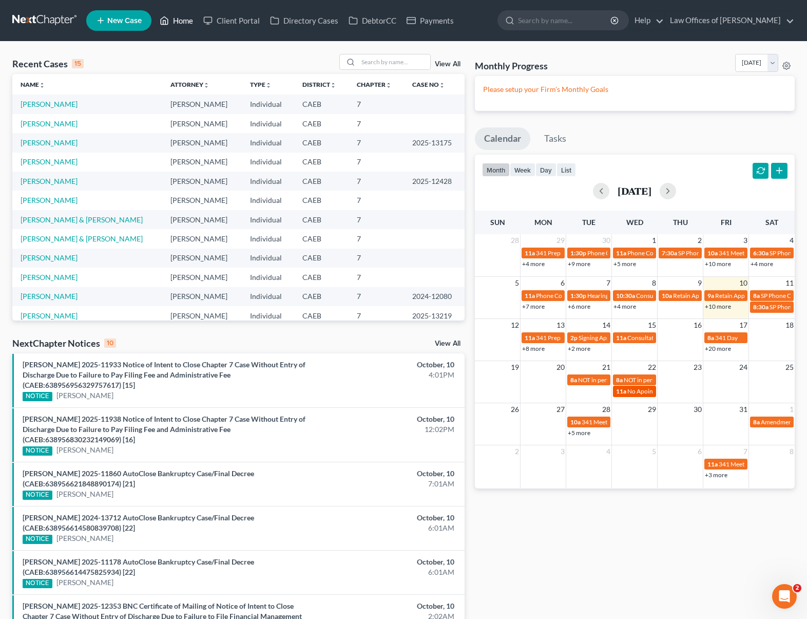
click at [632, 391] on span "No Apointments for [PERSON_NAME]" at bounding box center [678, 391] width 103 height 8
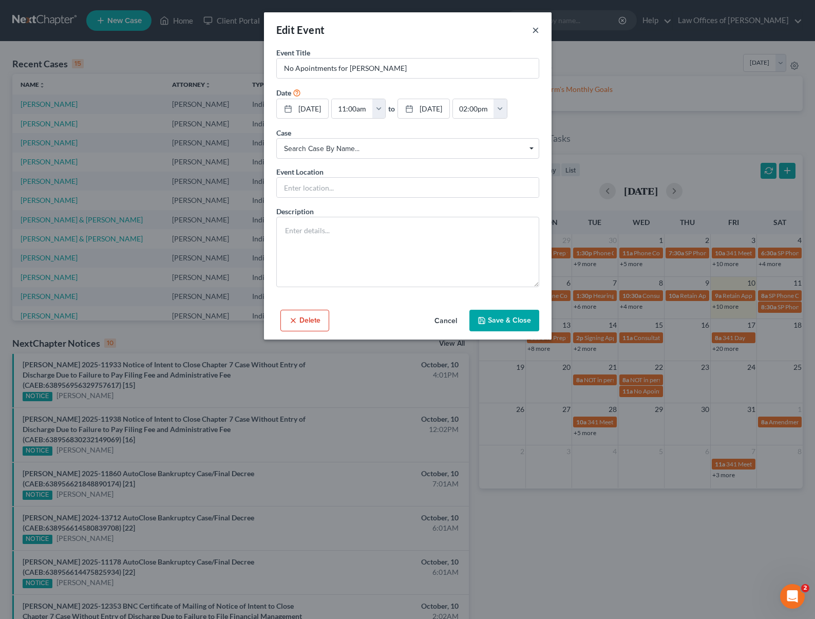
click at [536, 30] on button "×" at bounding box center [535, 30] width 7 height 12
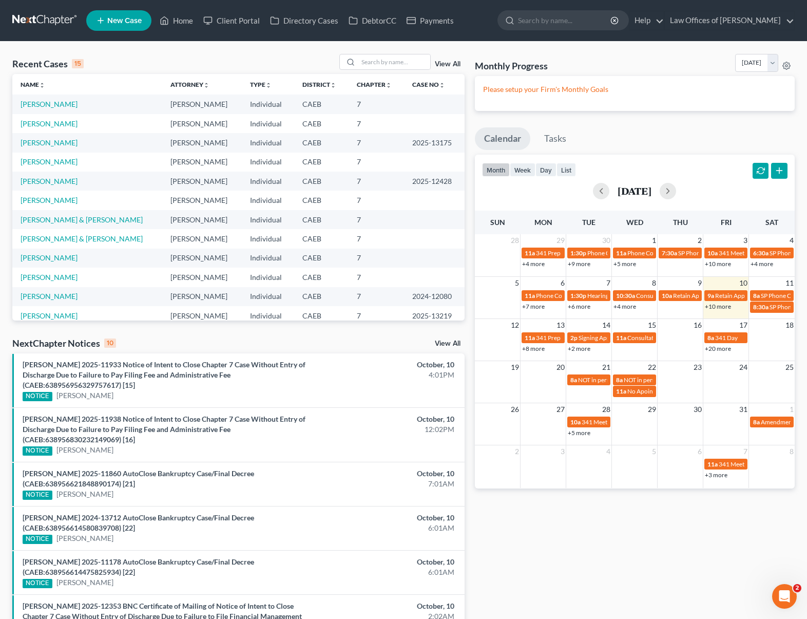
click at [713, 308] on link "+10 more" at bounding box center [718, 306] width 26 height 8
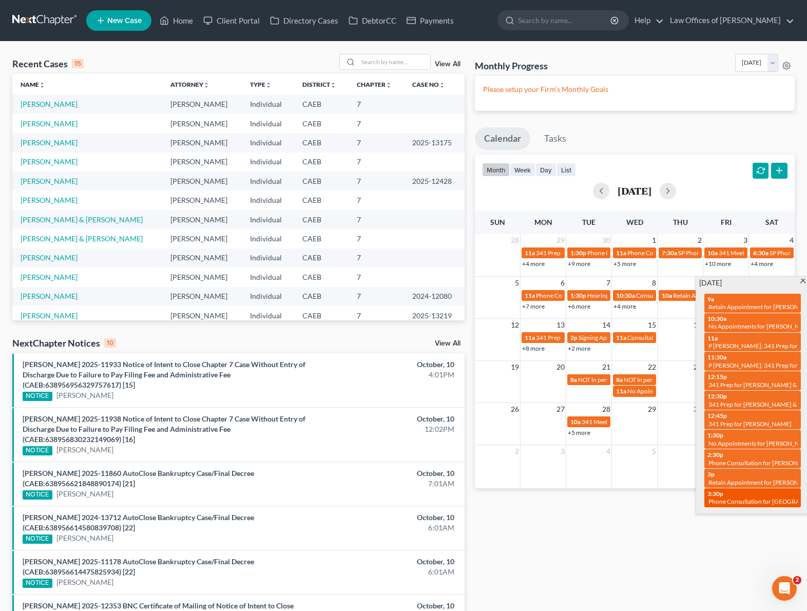
click at [754, 497] on span "Phone Consultation for [GEOGRAPHIC_DATA][PERSON_NAME]" at bounding box center [795, 501] width 174 height 8
select select "Days"
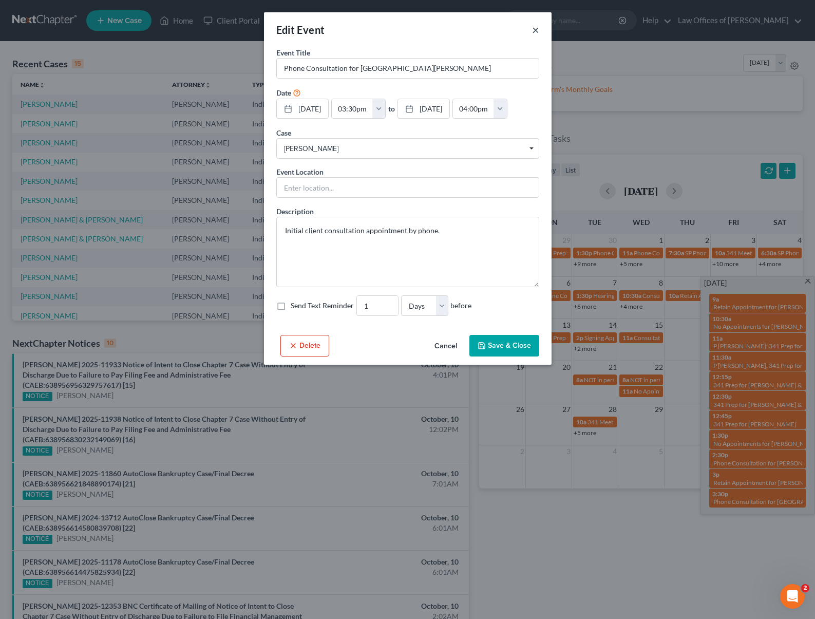
click at [534, 30] on button "×" at bounding box center [535, 30] width 7 height 12
